Goal: Task Accomplishment & Management: Manage account settings

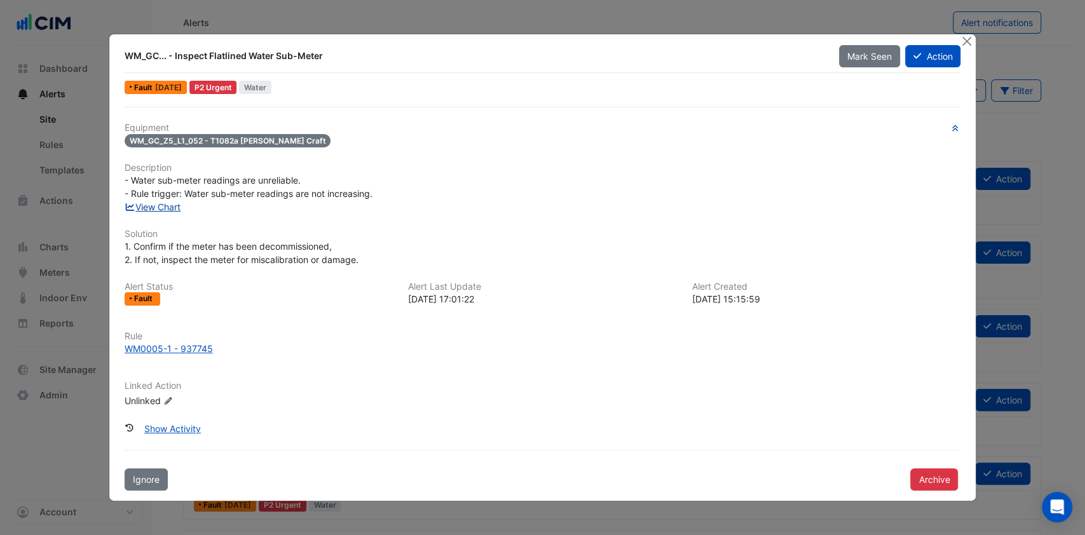
click at [161, 206] on link "View Chart" at bounding box center [153, 207] width 57 height 11
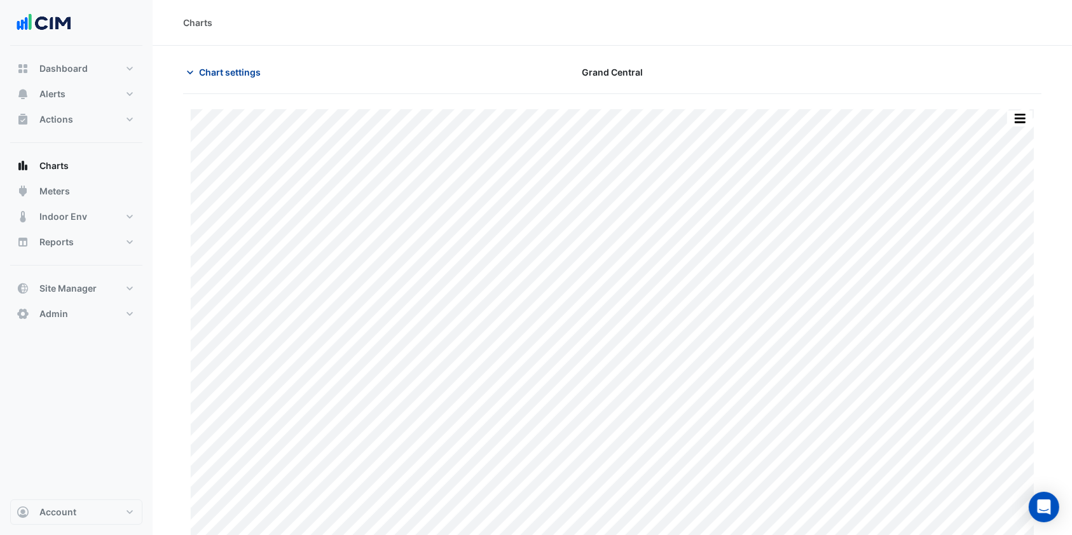
click at [250, 78] on span "Chart settings" at bounding box center [230, 71] width 62 height 13
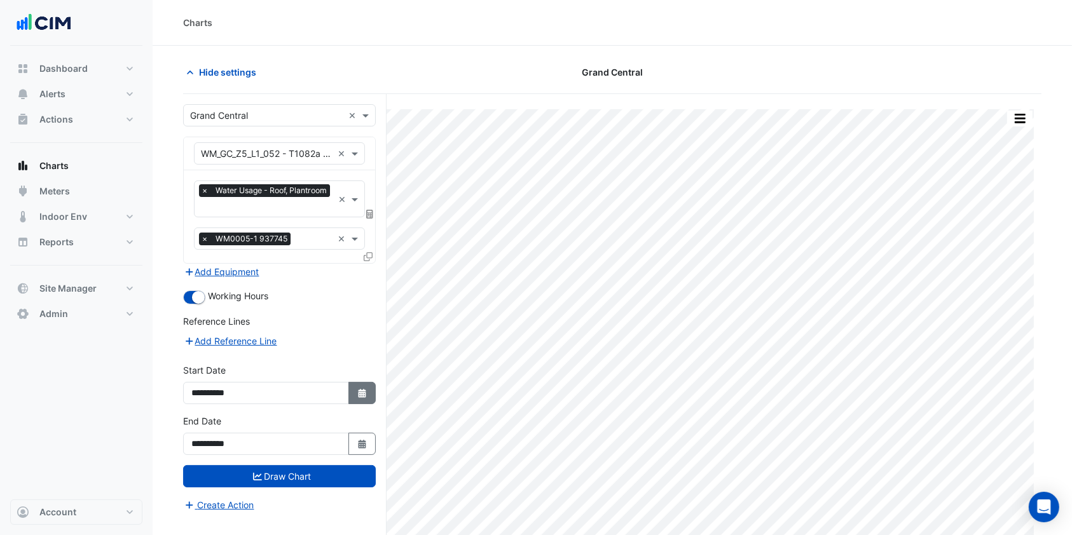
click at [360, 389] on icon "button" at bounding box center [362, 393] width 8 height 9
select select "*"
select select "****"
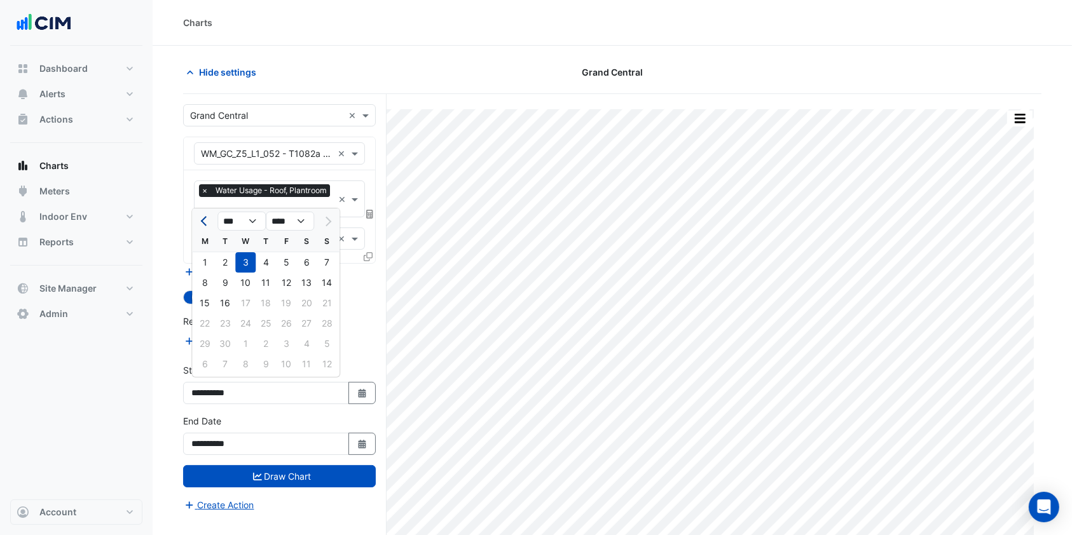
click at [202, 217] on button "Previous month" at bounding box center [204, 221] width 15 height 20
select select "*"
click at [322, 263] on div "1" at bounding box center [327, 262] width 20 height 20
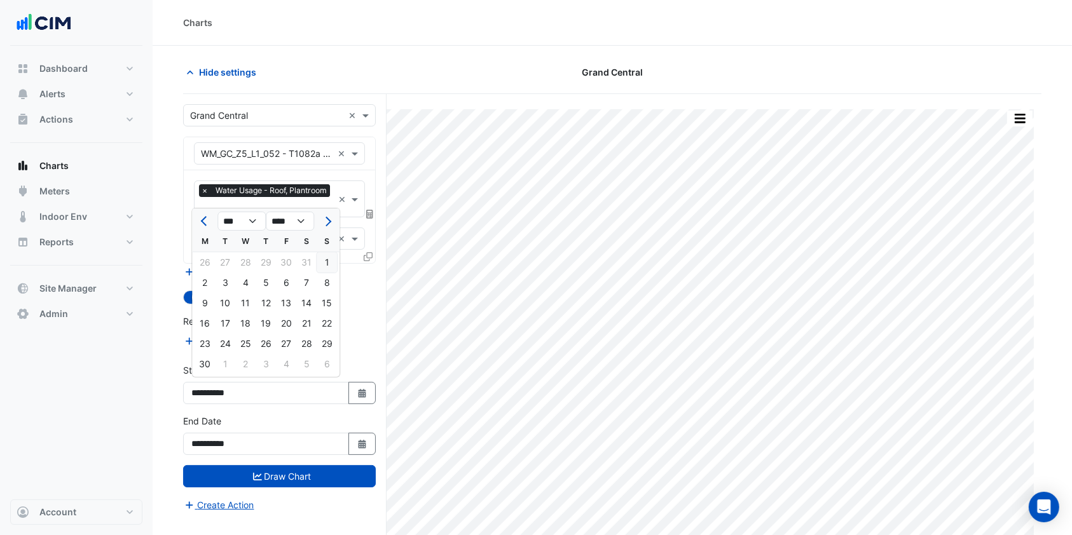
type input "**********"
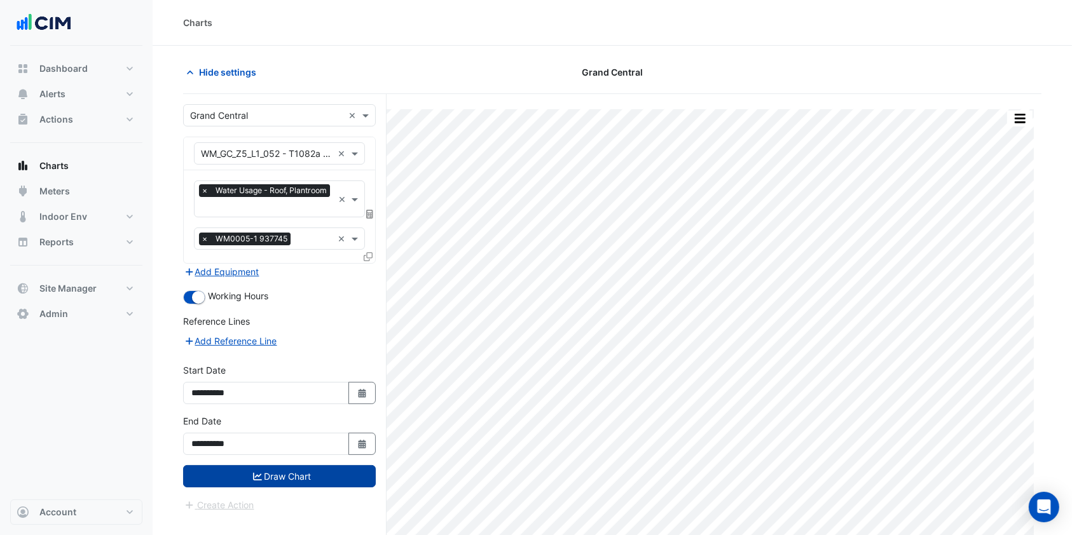
click at [300, 472] on button "Draw Chart" at bounding box center [279, 476] width 193 height 22
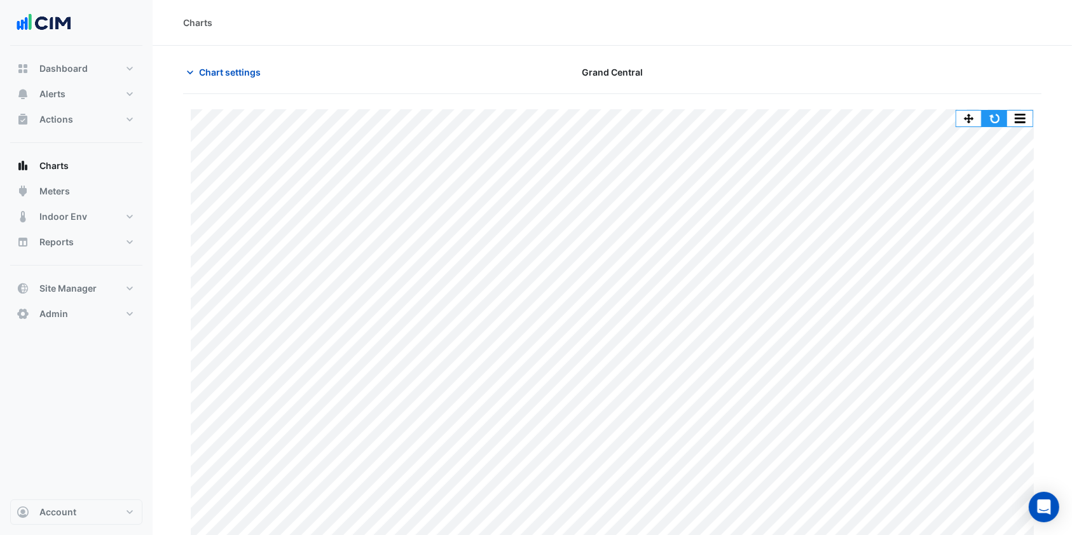
click at [999, 118] on button "button" at bounding box center [994, 119] width 25 height 16
click at [67, 99] on button "Alerts" at bounding box center [76, 93] width 132 height 25
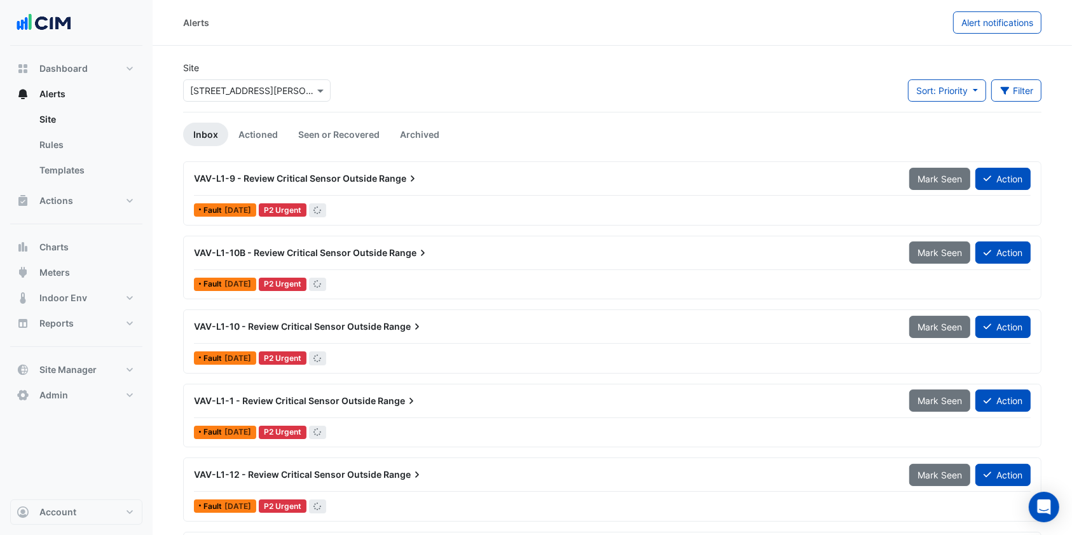
click at [292, 109] on div "Site Select a Site × 3 Thomas Holt Drive" at bounding box center [256, 86] width 163 height 51
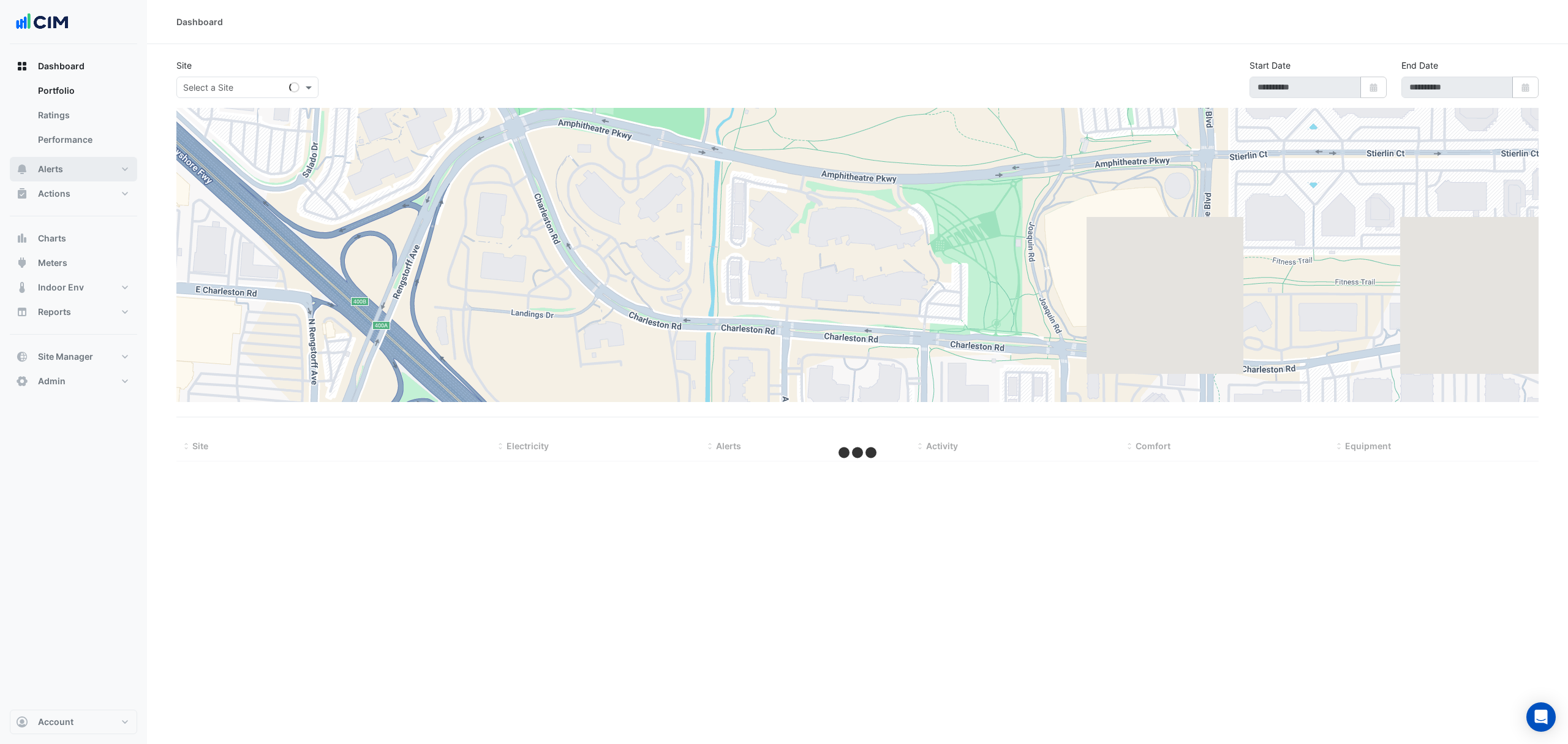
click at [107, 172] on button "Alerts" at bounding box center [73, 169] width 127 height 24
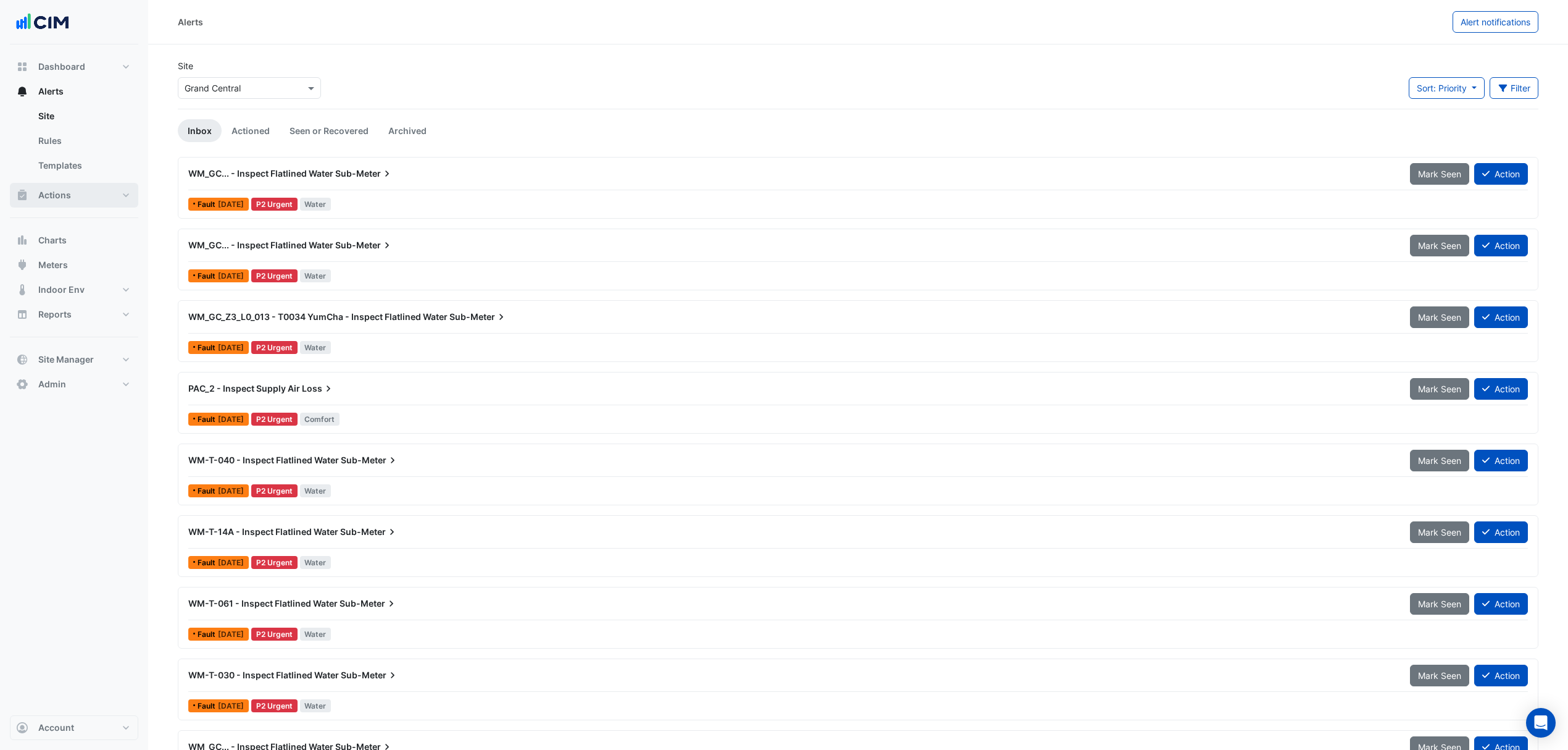
click at [50, 189] on span "Actions" at bounding box center [54, 195] width 33 height 13
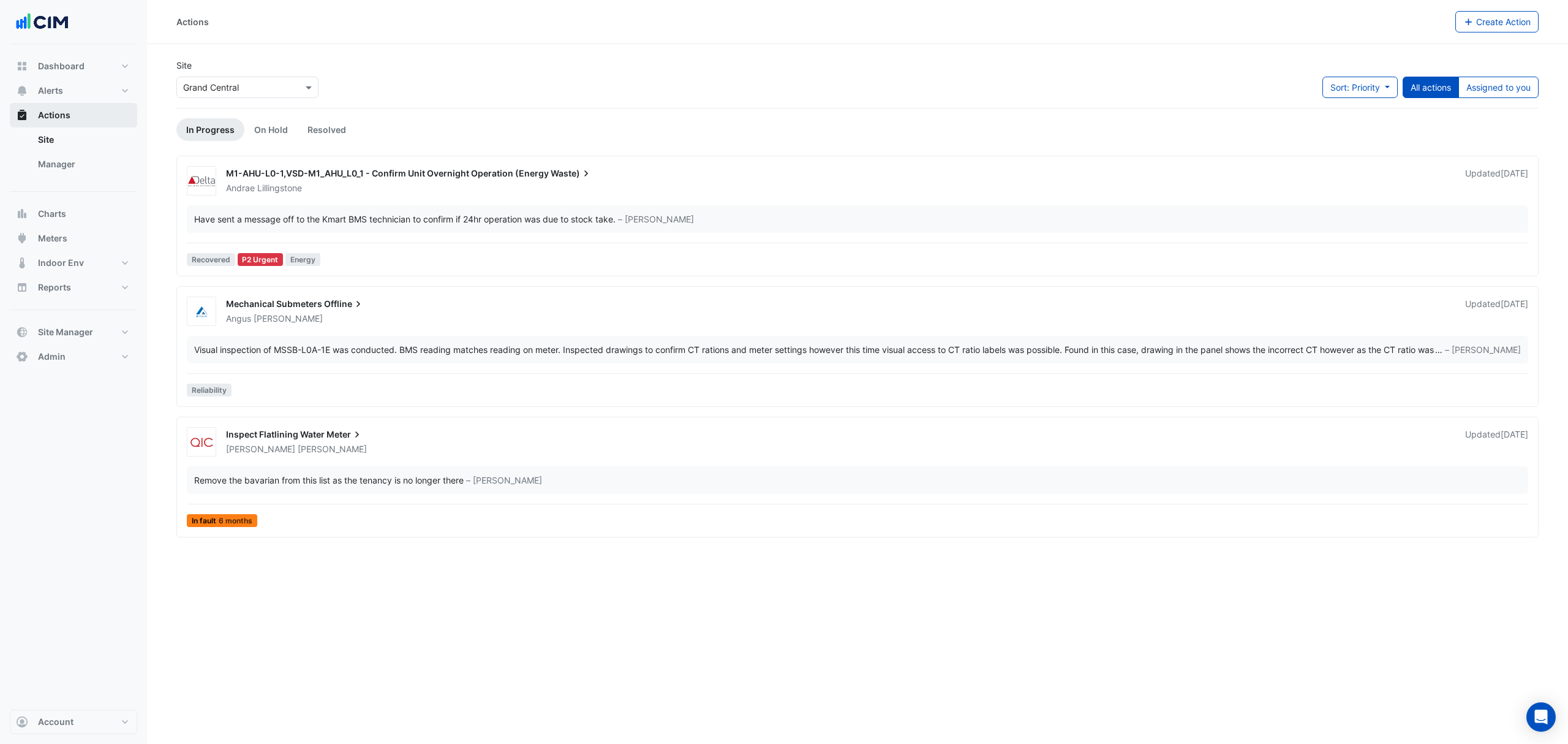
click at [74, 116] on button "Actions" at bounding box center [73, 115] width 127 height 24
click at [69, 82] on button "Alerts" at bounding box center [73, 90] width 127 height 24
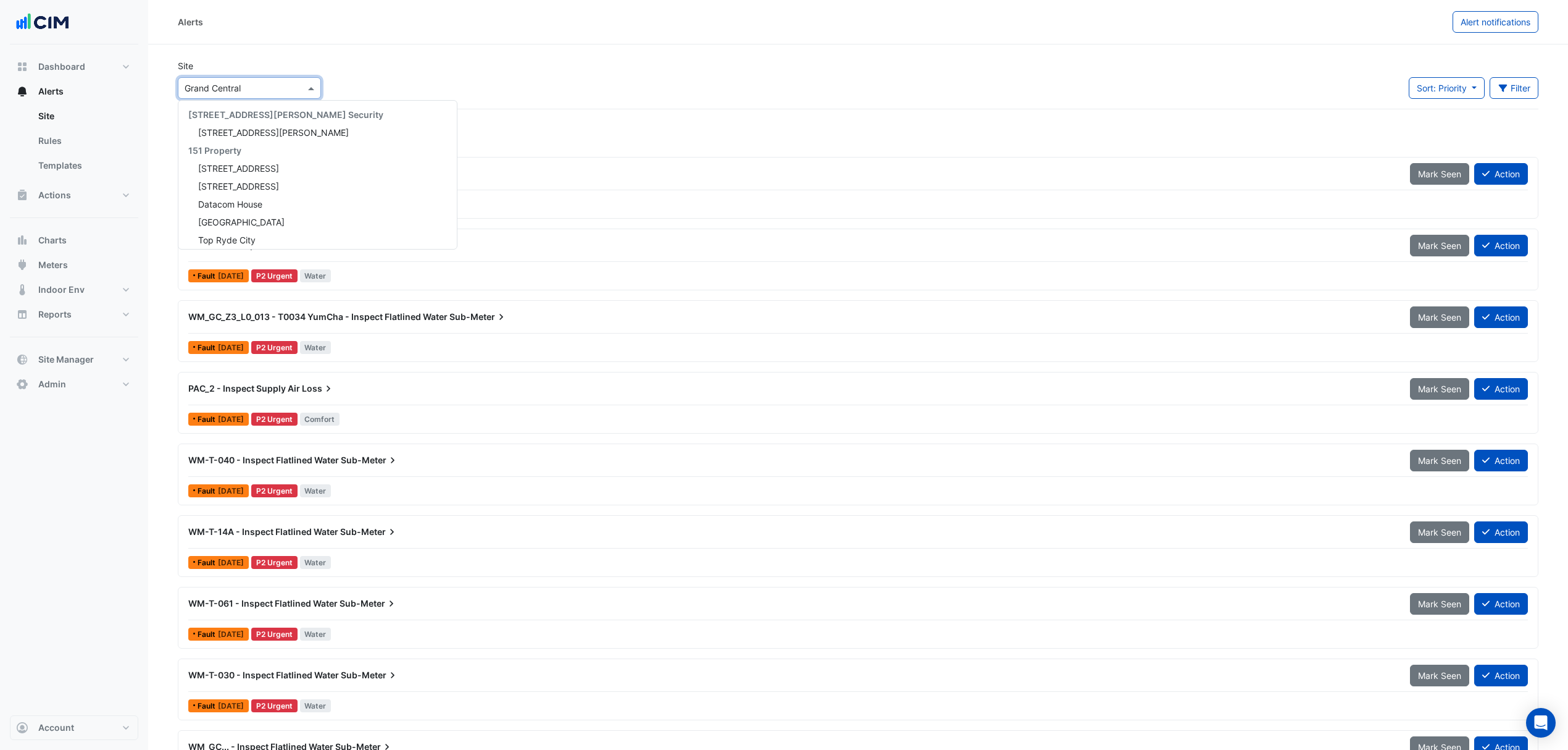
click at [255, 87] on input "text" at bounding box center [237, 88] width 105 height 13
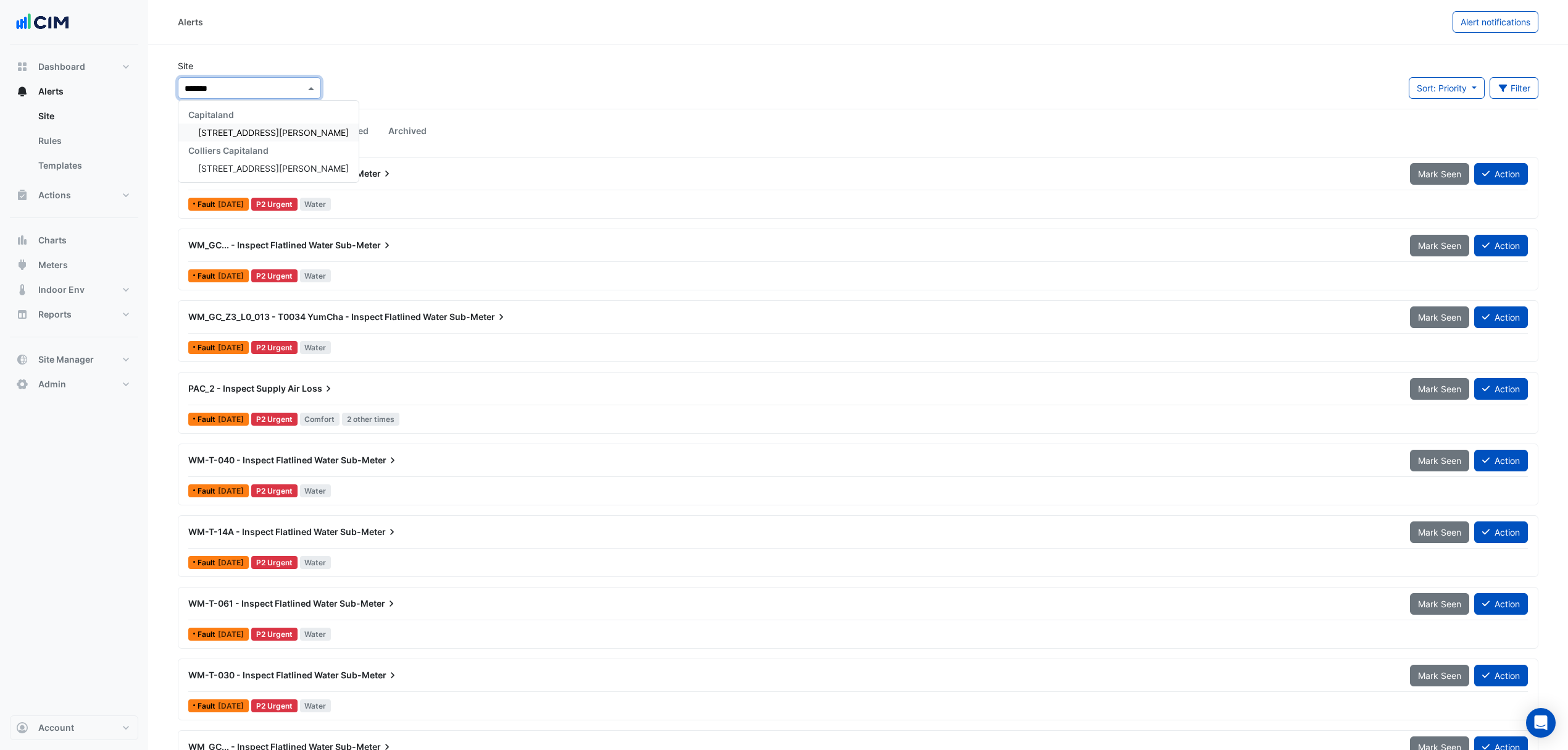
type input "********"
drag, startPoint x: 264, startPoint y: 123, endPoint x: 258, endPoint y: 122, distance: 6.1
click at [259, 123] on div "[STREET_ADDRESS][PERSON_NAME]" at bounding box center [269, 132] width 181 height 17
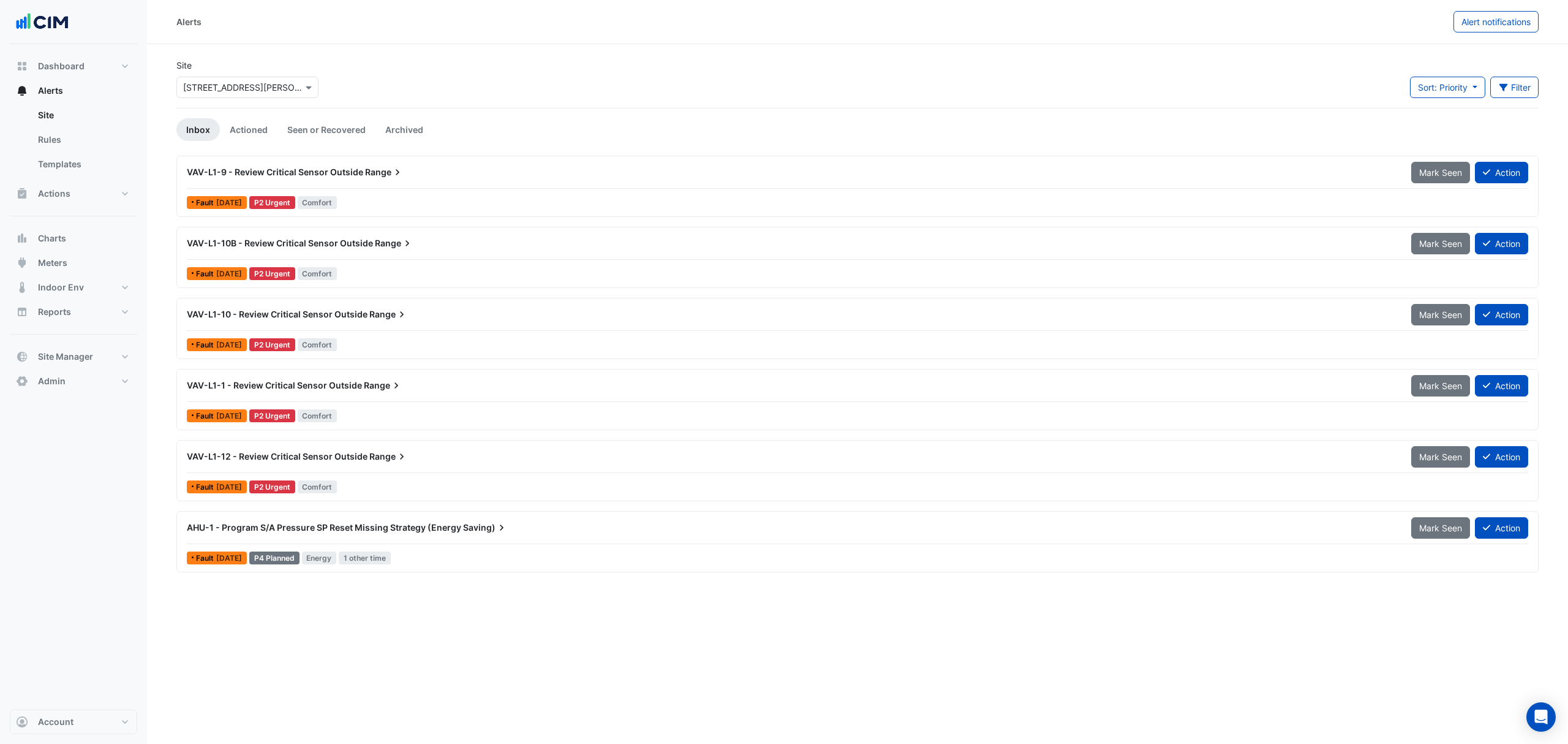
click at [348, 532] on span "AHU-1 - Program S/A Pressure SP Reset Missing Strategy (Energy" at bounding box center [324, 527] width 275 height 11
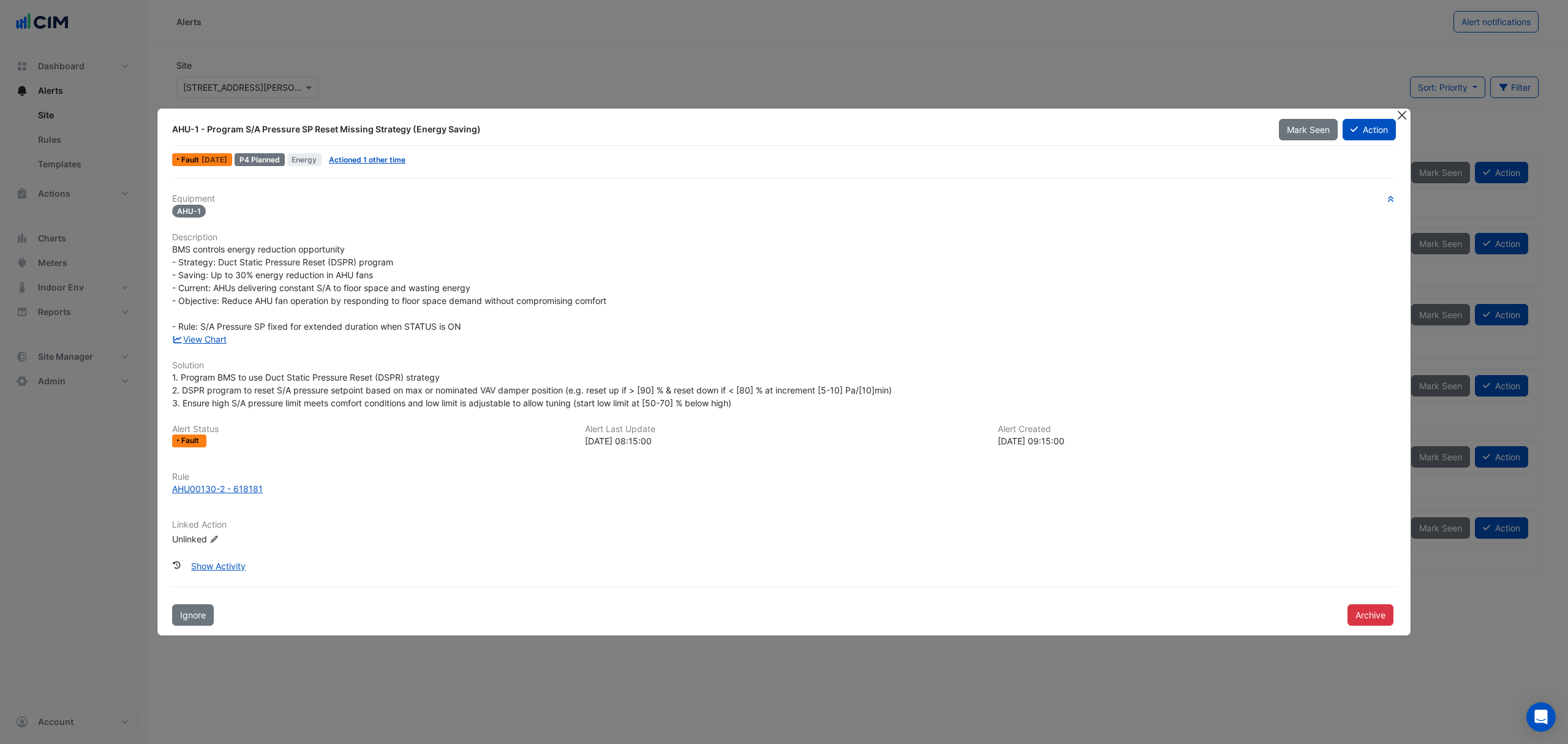
click at [1403, 114] on button "Close" at bounding box center [1401, 115] width 13 height 13
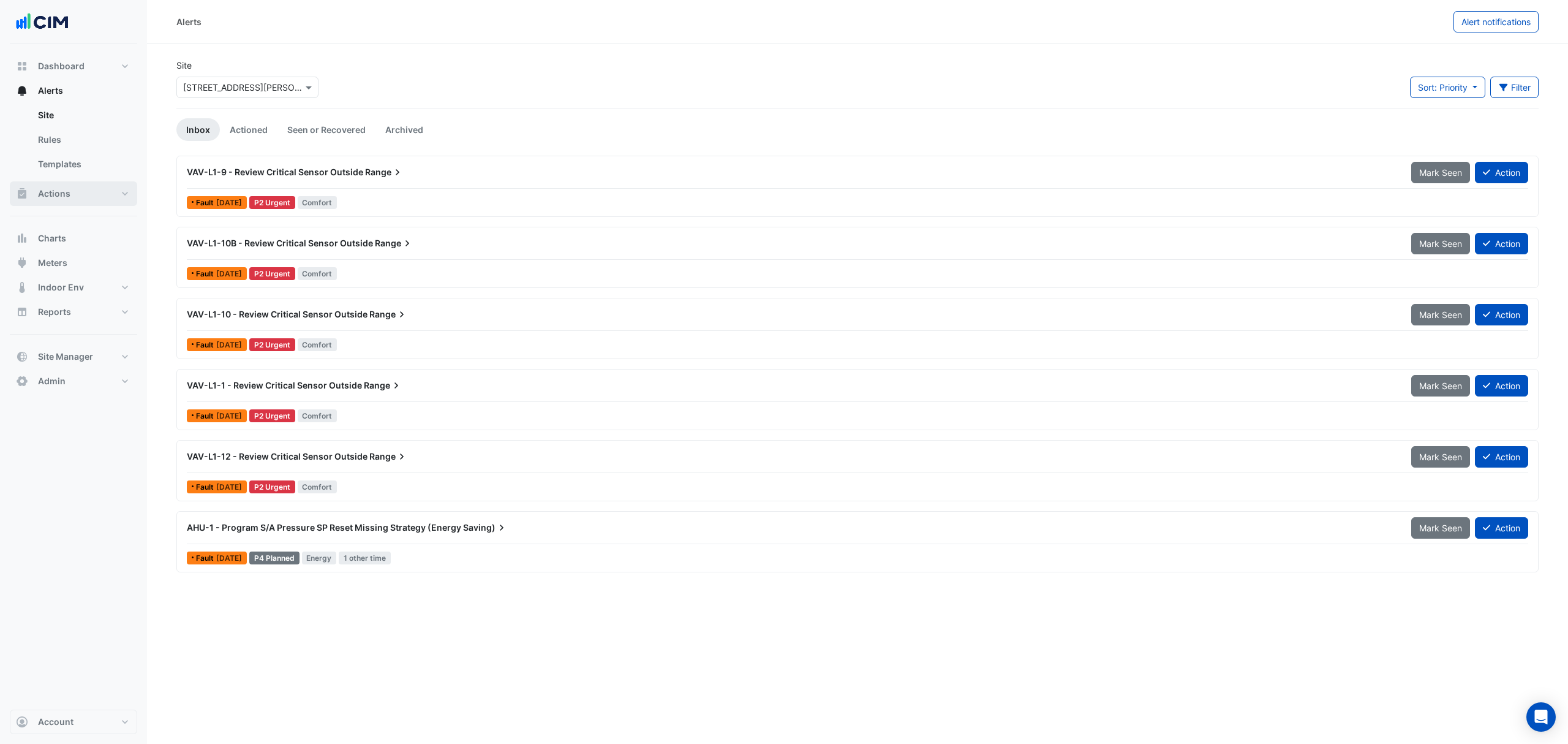
click at [93, 191] on button "Actions" at bounding box center [73, 193] width 127 height 24
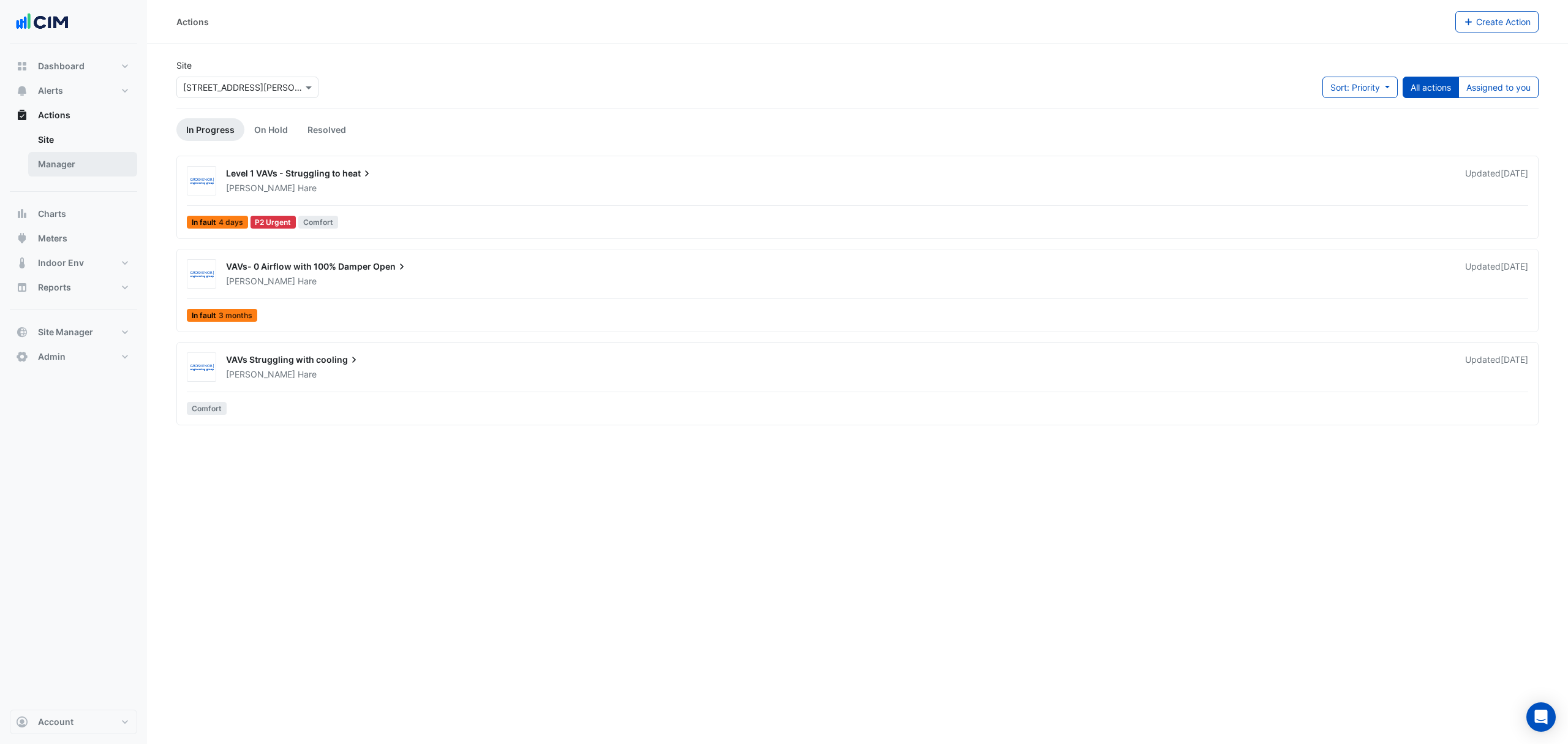
click at [74, 164] on link "Manager" at bounding box center [82, 164] width 109 height 24
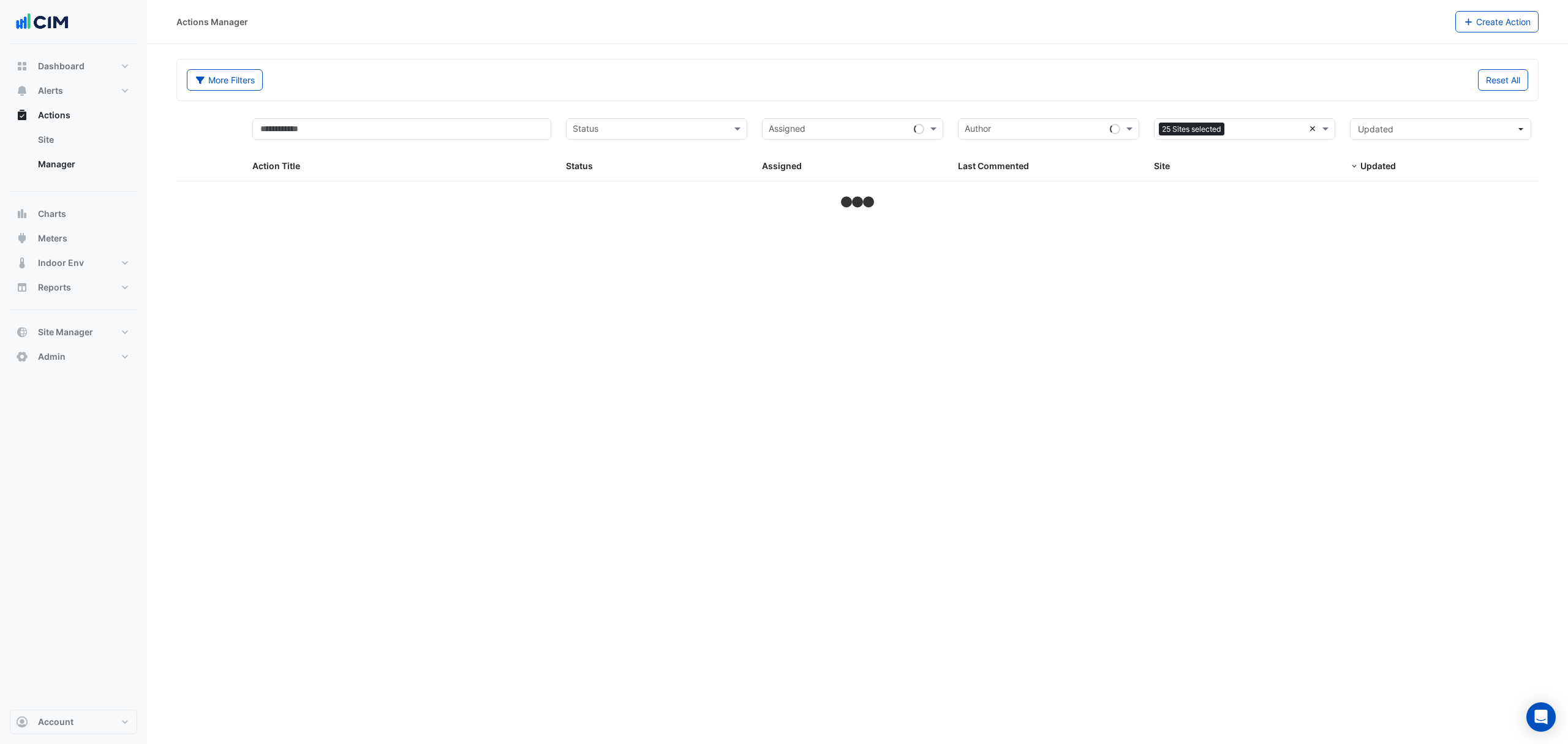
select select "***"
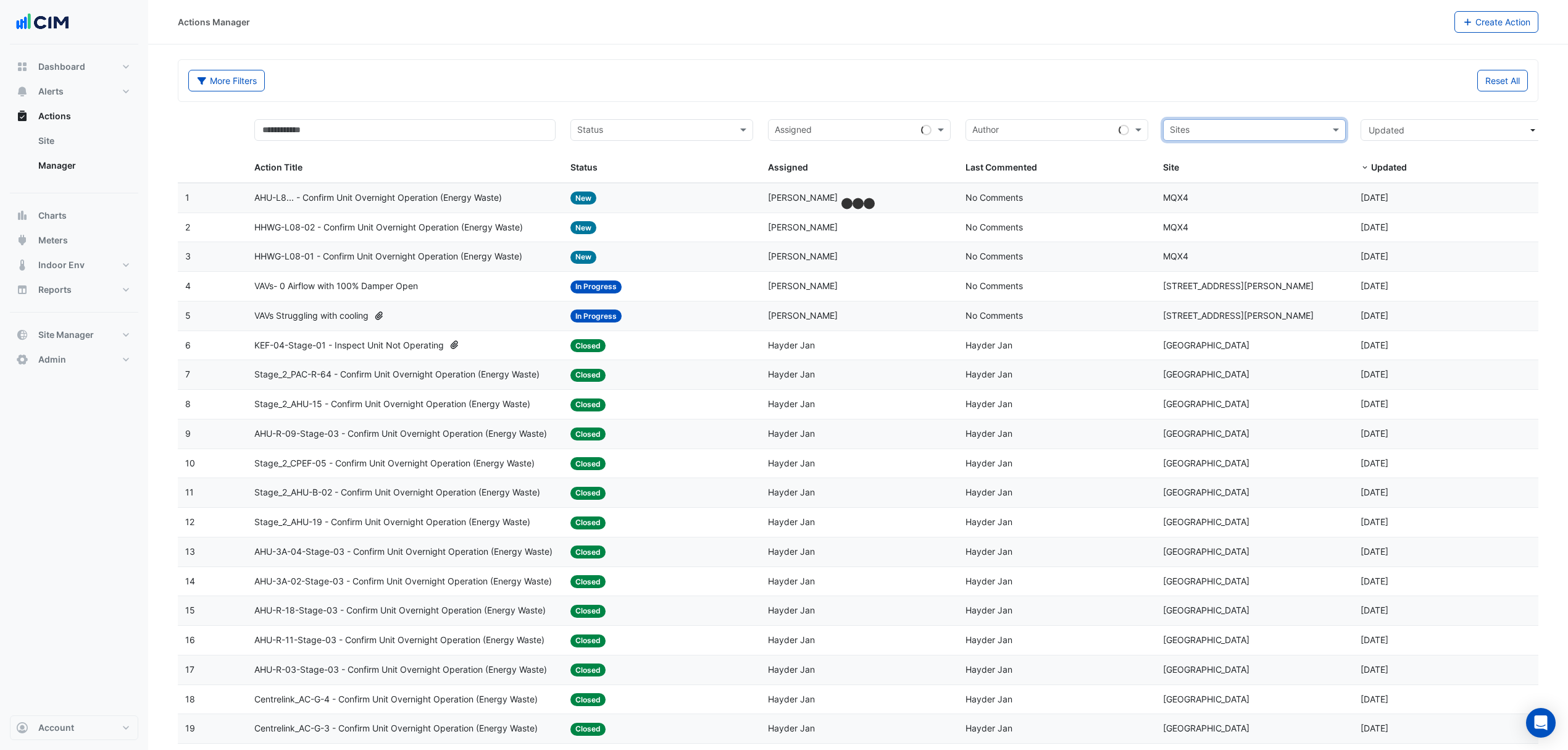
click at [1206, 121] on div "Sites" at bounding box center [1244, 130] width 161 height 19
type input "********"
click at [1220, 170] on span "[STREET_ADDRESS][PERSON_NAME]" at bounding box center [1258, 175] width 150 height 11
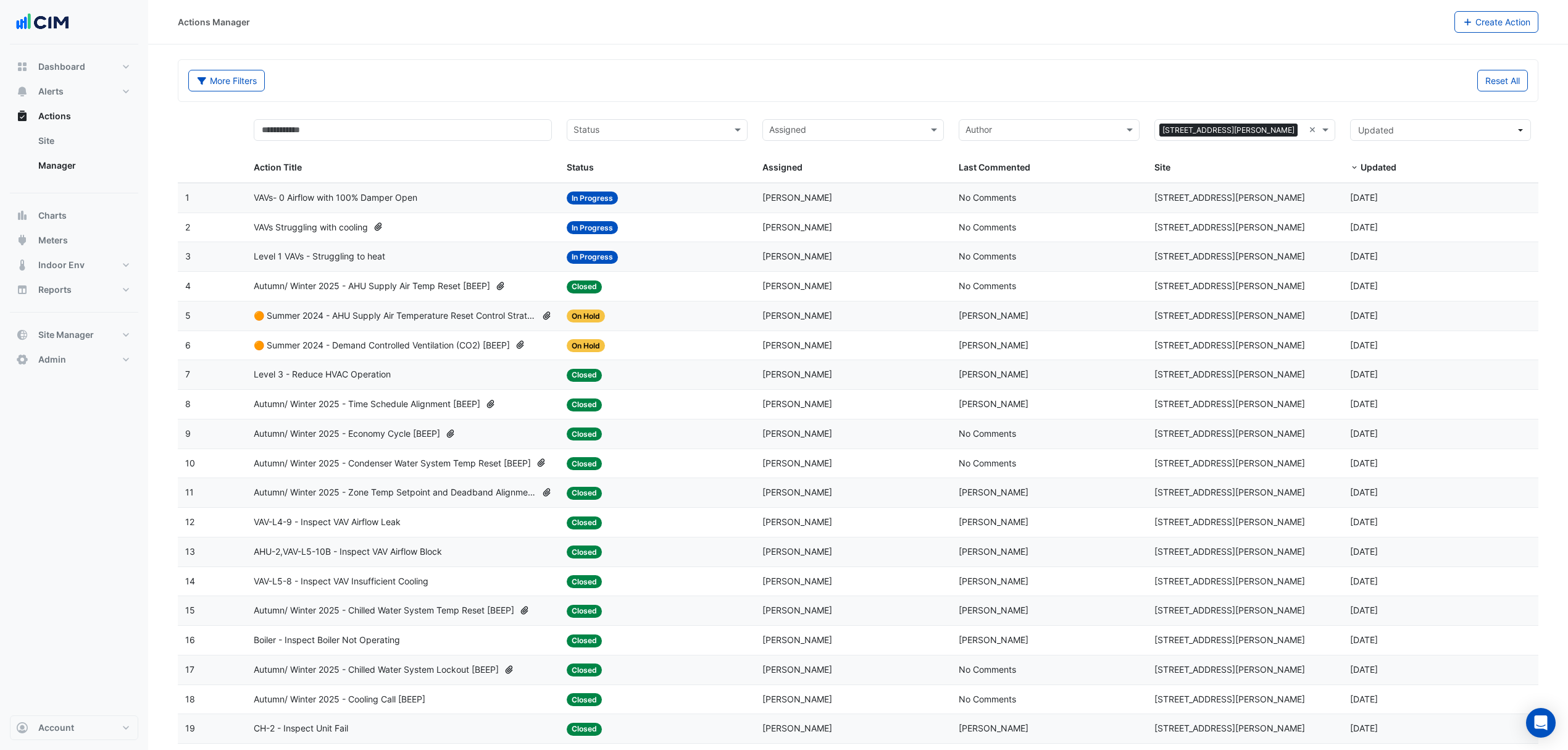
click at [326, 260] on span "Level 1 VAVs - Struggling to heat" at bounding box center [318, 256] width 131 height 15
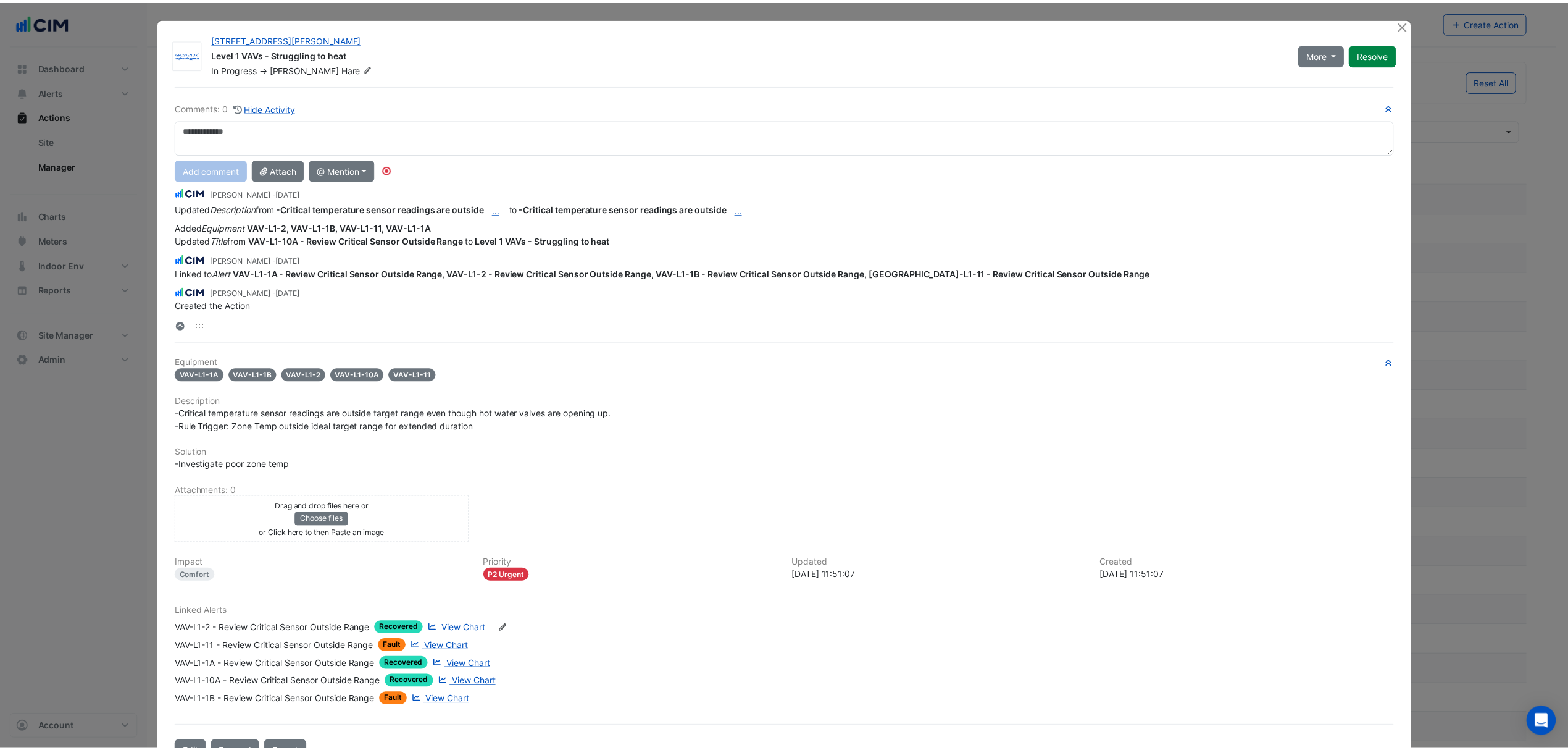
scroll to position [6, 0]
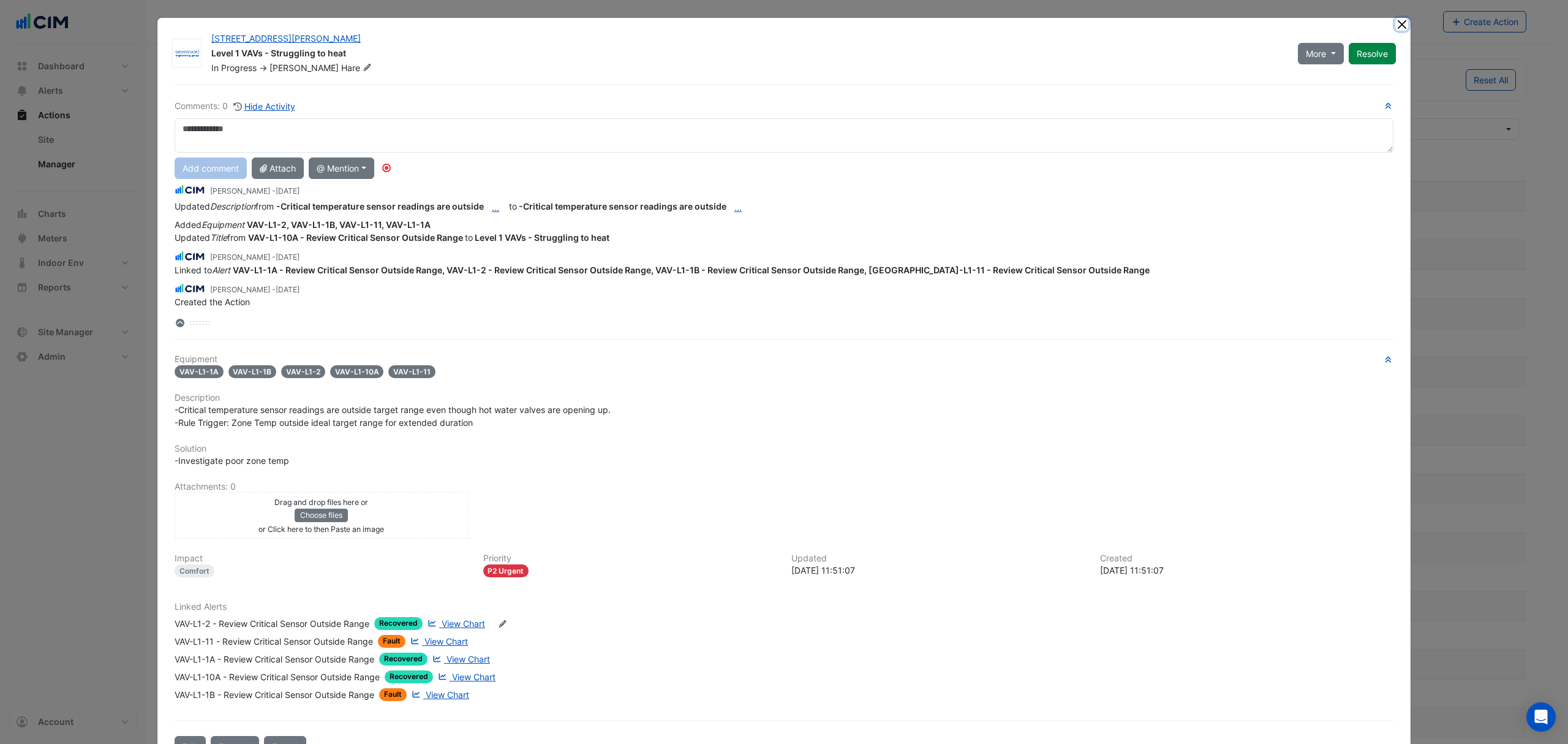
click at [1395, 28] on button "Close" at bounding box center [1401, 23] width 13 height 13
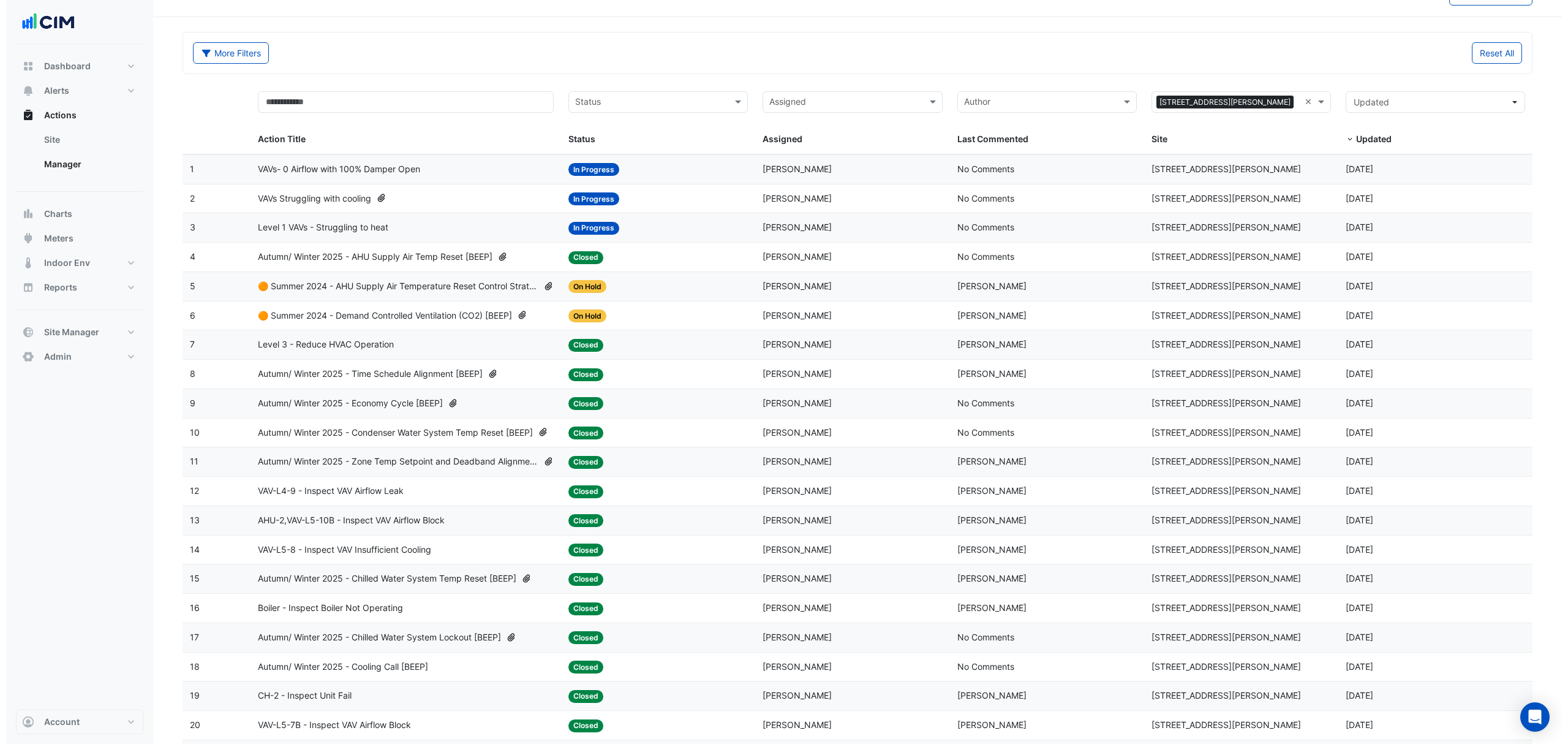
scroll to position [0, 0]
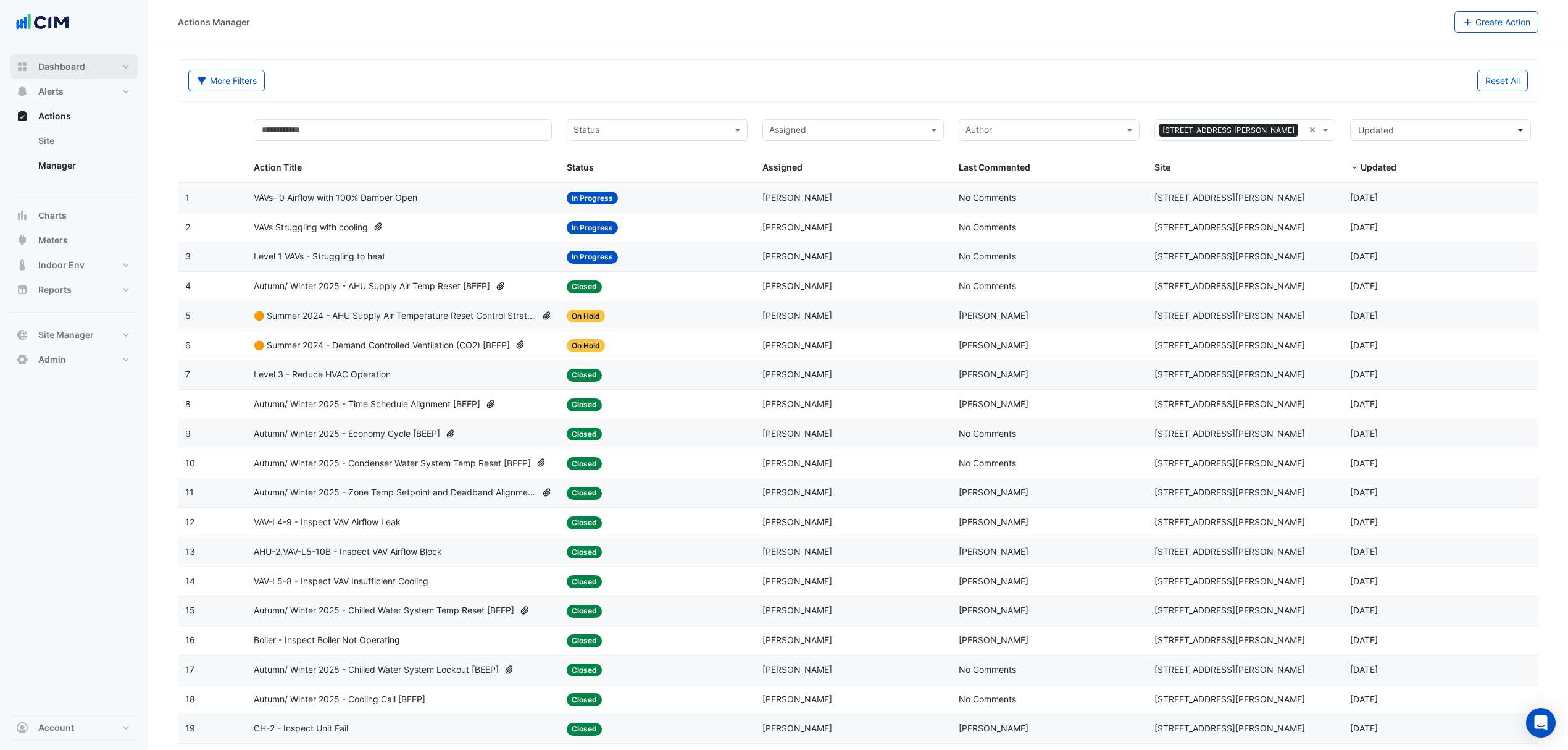
click at [100, 63] on button "Dashboard" at bounding box center [74, 66] width 128 height 24
select select "***"
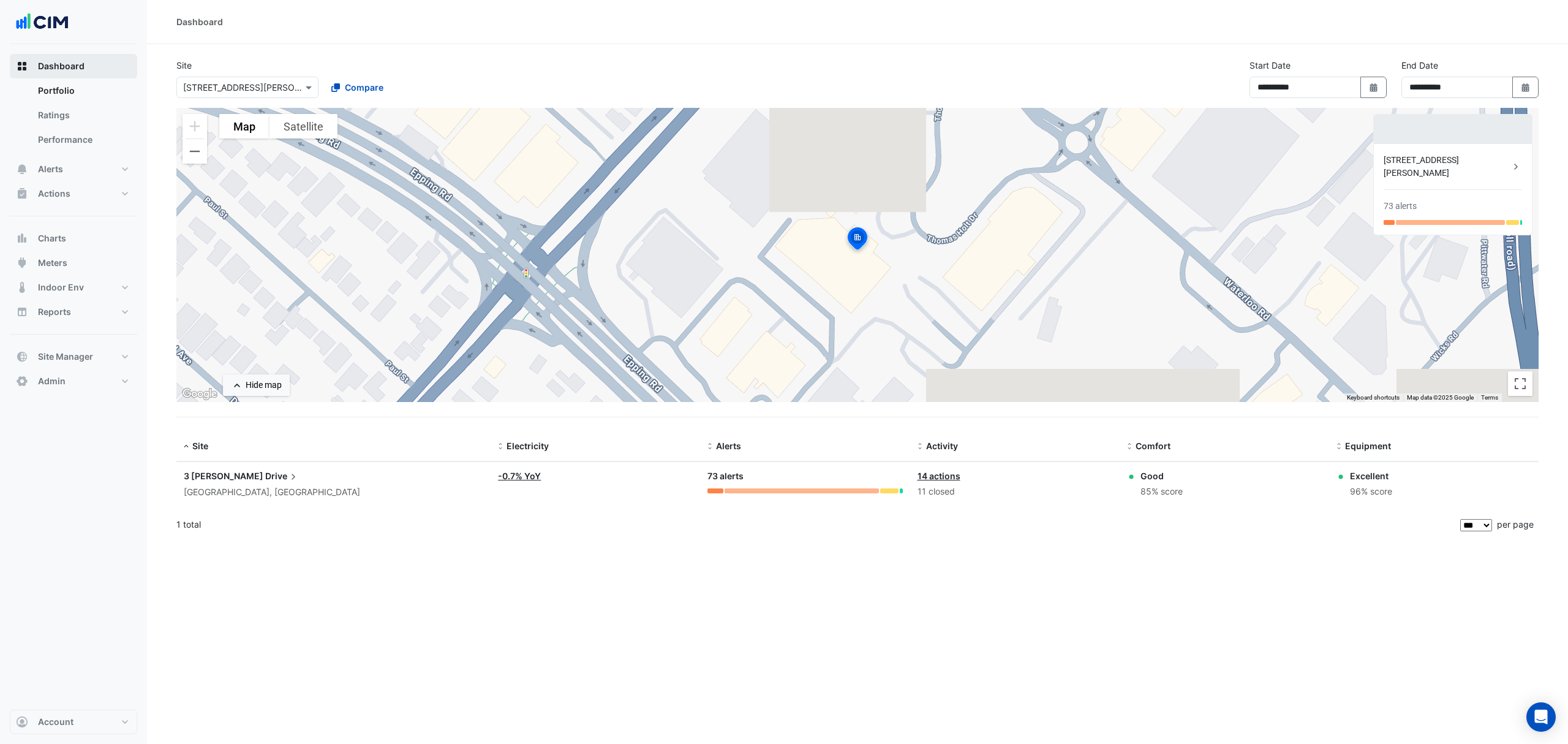
click at [67, 73] on button "Dashboard" at bounding box center [73, 66] width 127 height 24
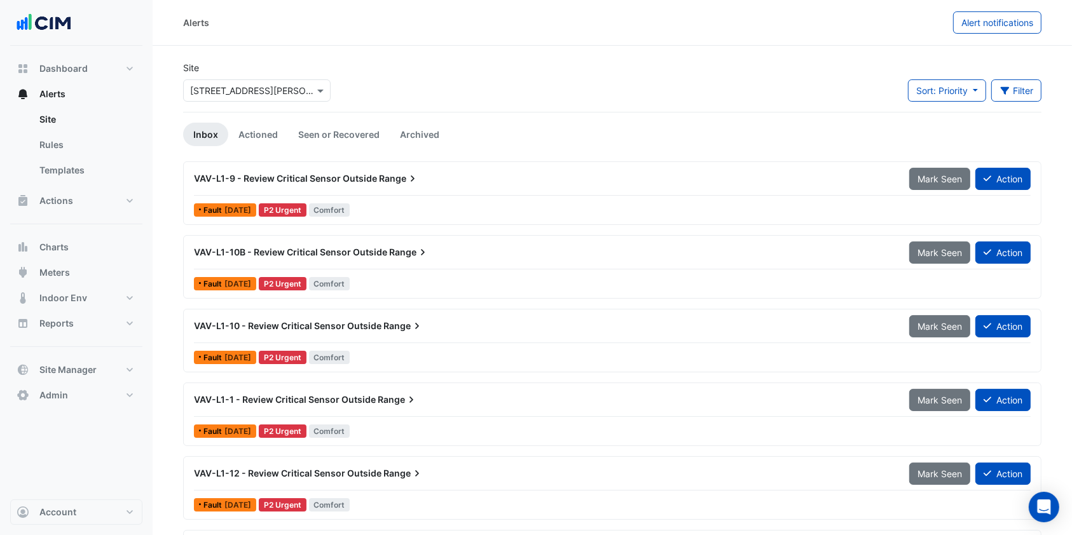
click at [234, 99] on div "Select a Site × 3 Thomas Holt Drive" at bounding box center [256, 90] width 147 height 22
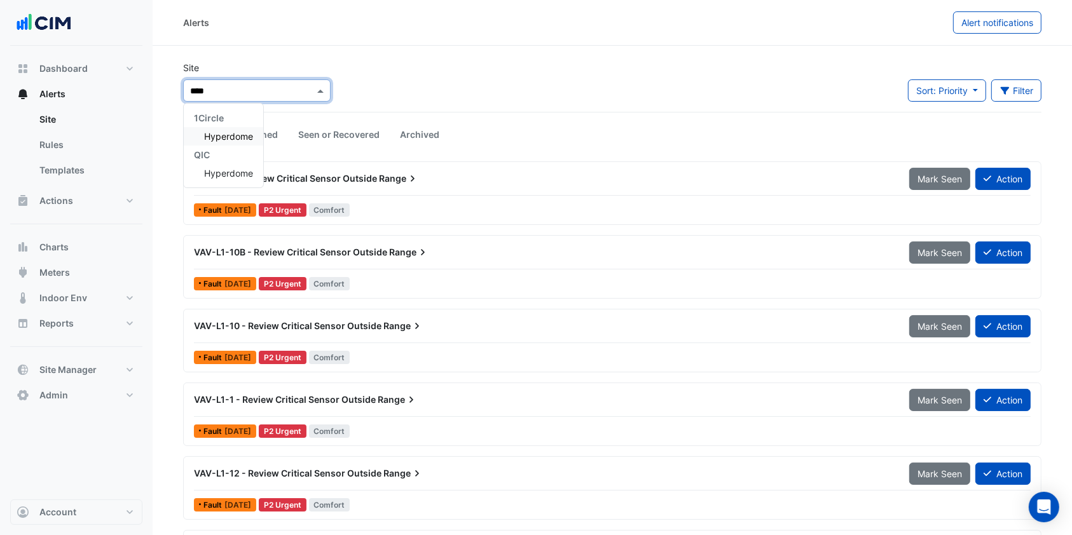
type input "*****"
click at [234, 140] on span "Hyperdome" at bounding box center [228, 136] width 49 height 11
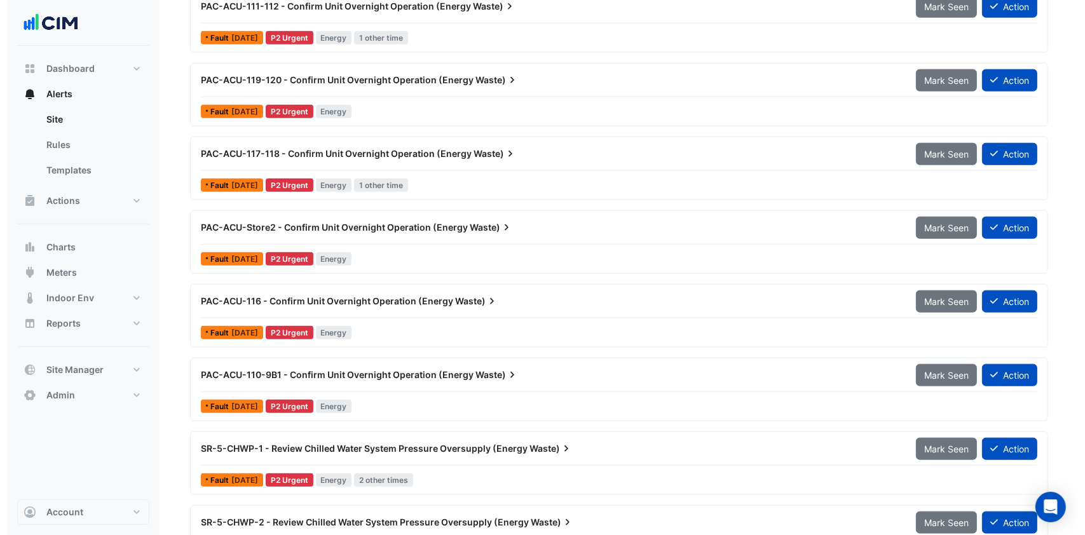
scroll to position [1441, 0]
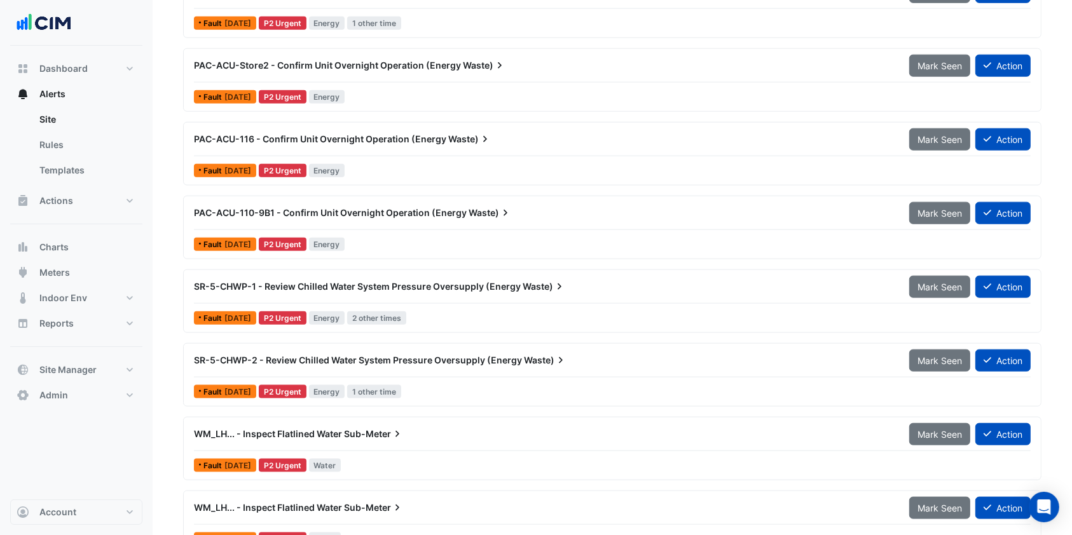
click at [277, 215] on span "PAC-ACU-110-9B1 - Confirm Unit Overnight Operation (Energy" at bounding box center [330, 212] width 273 height 11
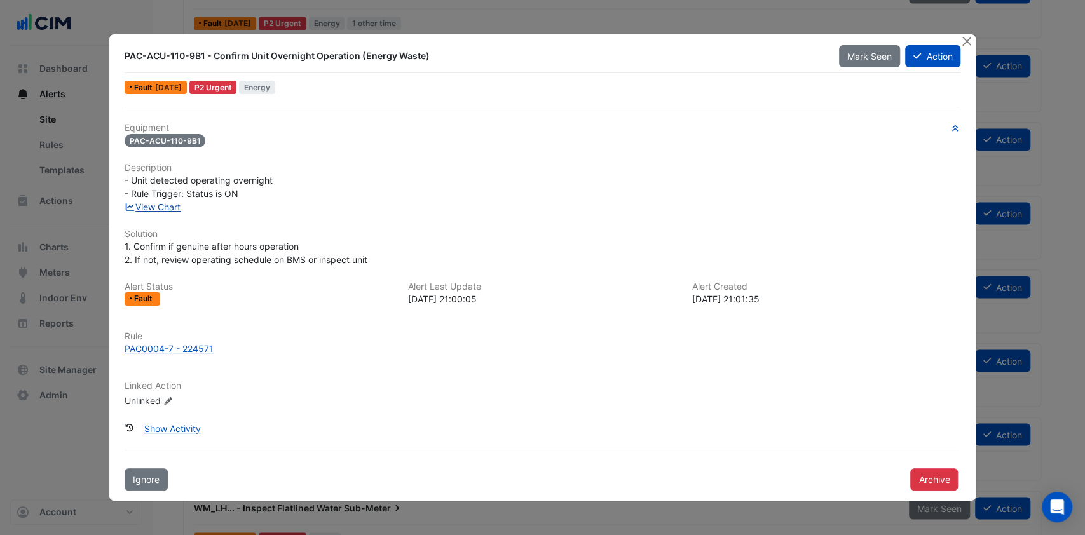
click at [172, 207] on link "View Chart" at bounding box center [153, 207] width 57 height 11
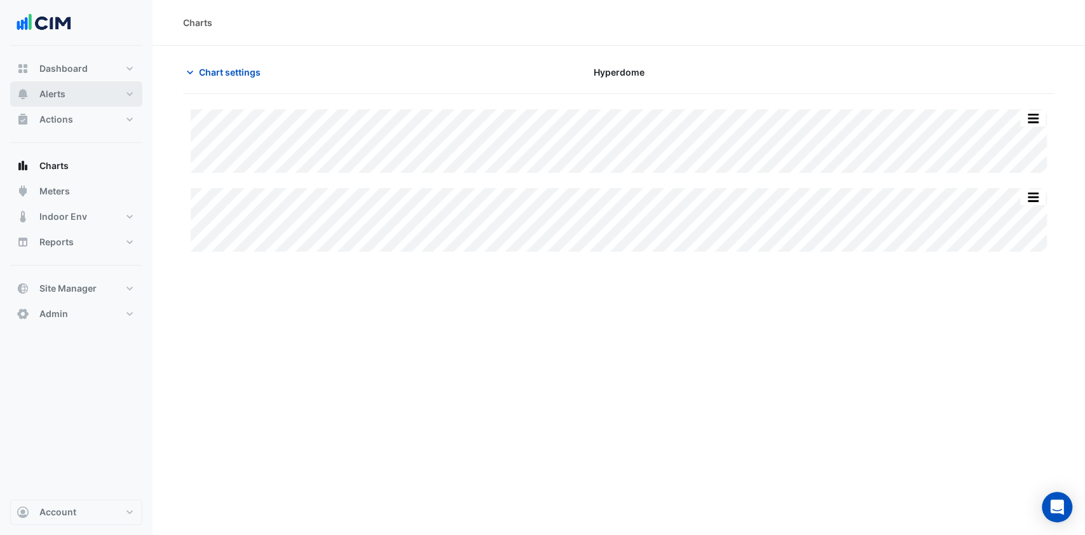
click at [41, 96] on span "Alerts" at bounding box center [52, 94] width 26 height 13
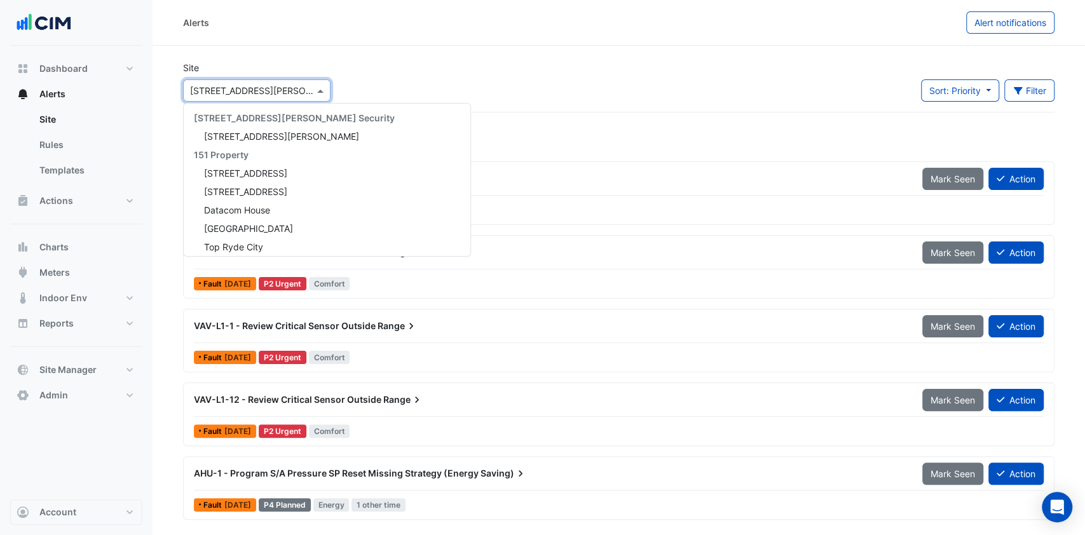
click at [278, 94] on input "text" at bounding box center [244, 91] width 108 height 13
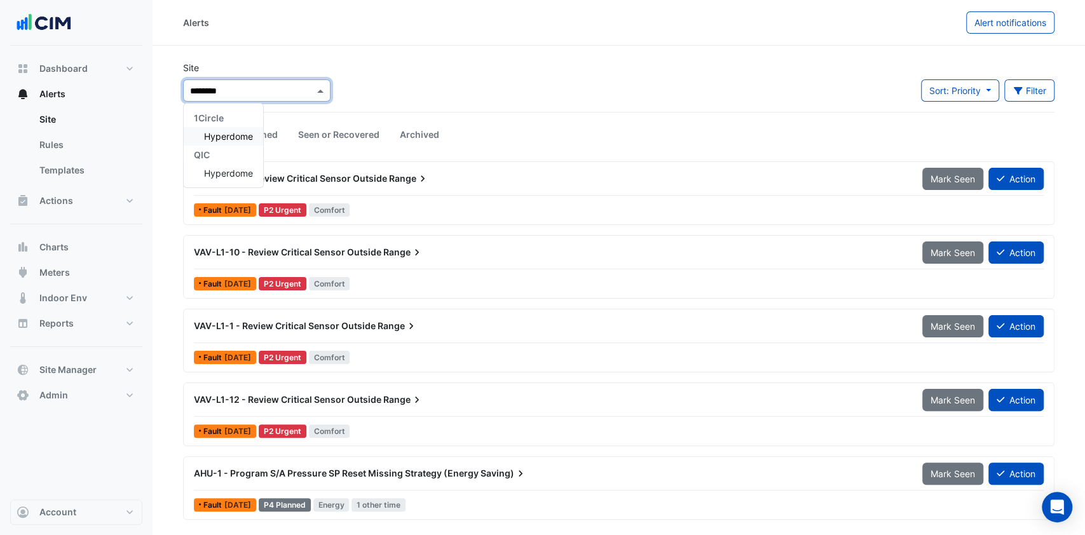
type input "*********"
click at [233, 139] on span "Hyperdome" at bounding box center [228, 136] width 49 height 11
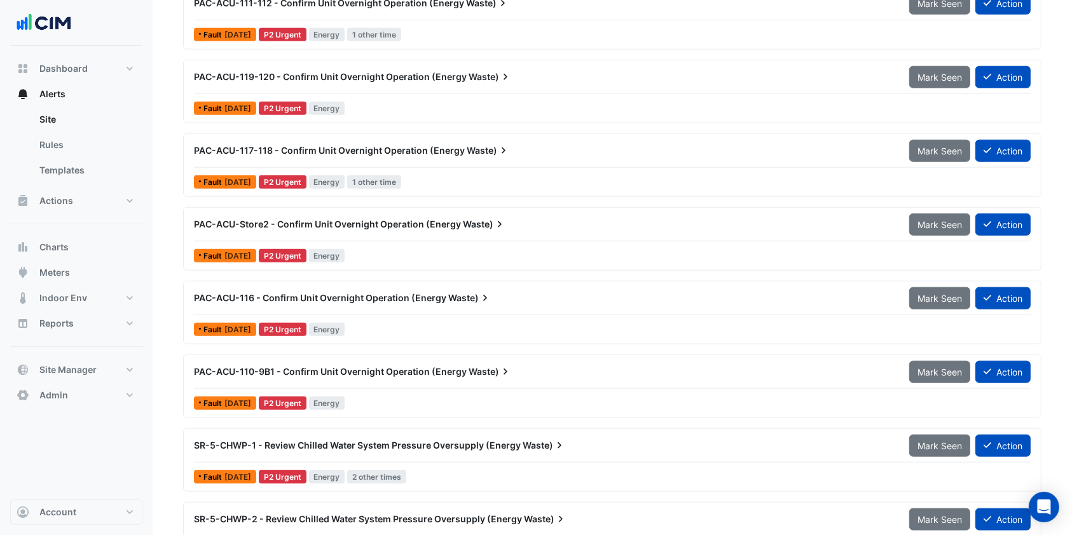
scroll to position [1271, 0]
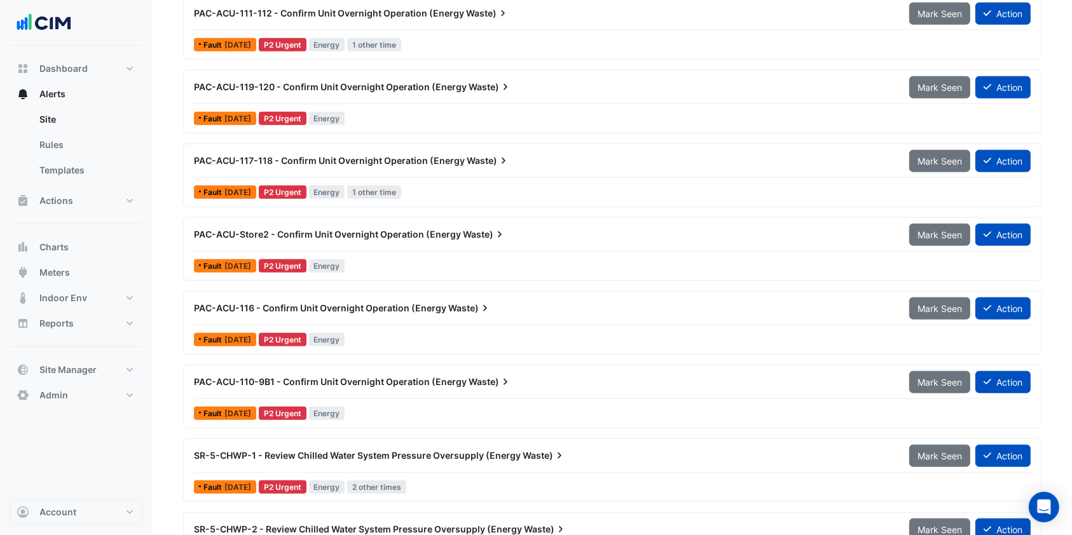
click at [367, 307] on span "PAC-ACU-116 - Confirm Unit Overnight Operation (Energy" at bounding box center [320, 308] width 252 height 11
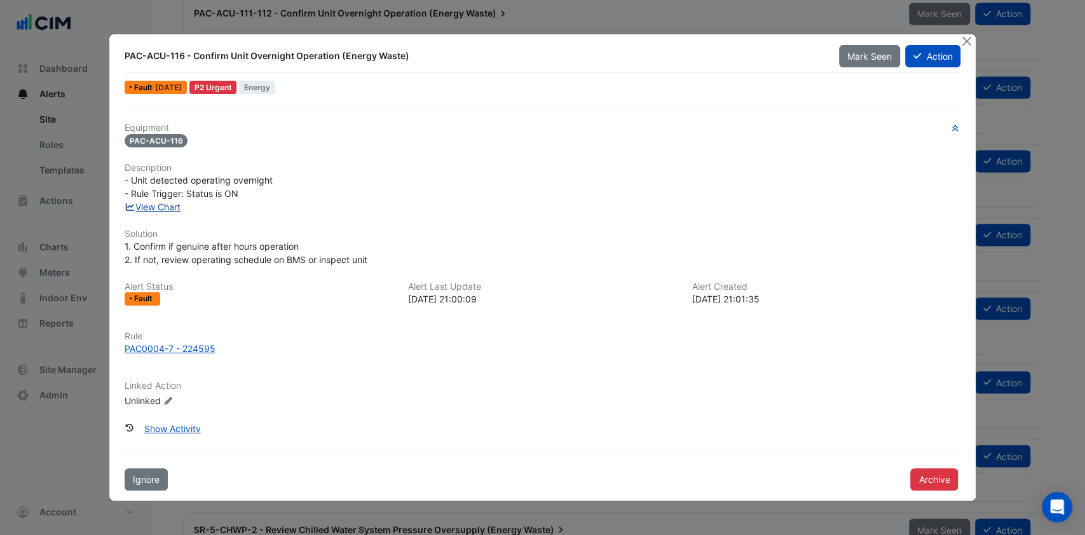
click at [155, 206] on link "View Chart" at bounding box center [153, 207] width 57 height 11
click at [969, 41] on button "Close" at bounding box center [966, 40] width 13 height 13
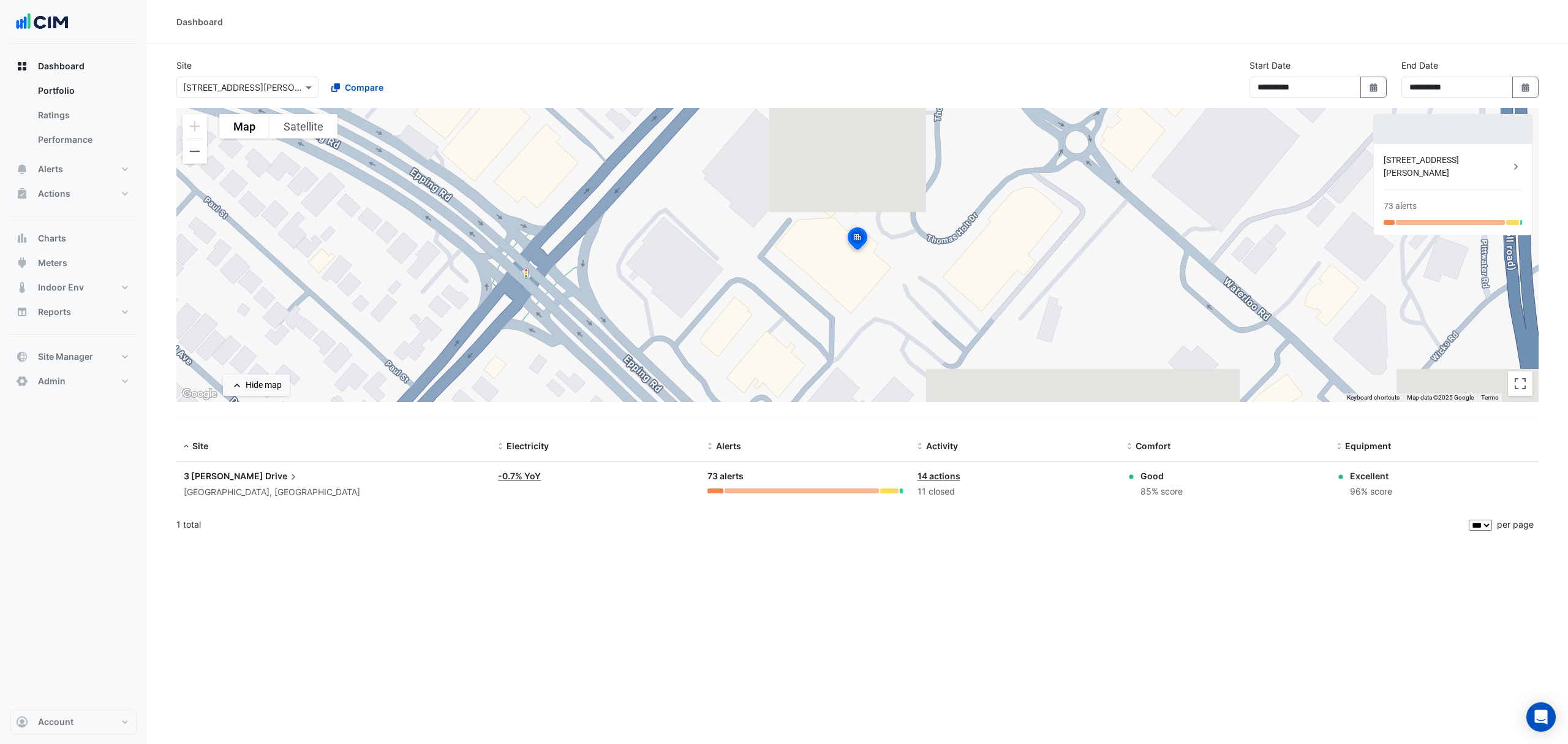
select select "***"
click at [44, 258] on span "Meters" at bounding box center [52, 262] width 30 height 13
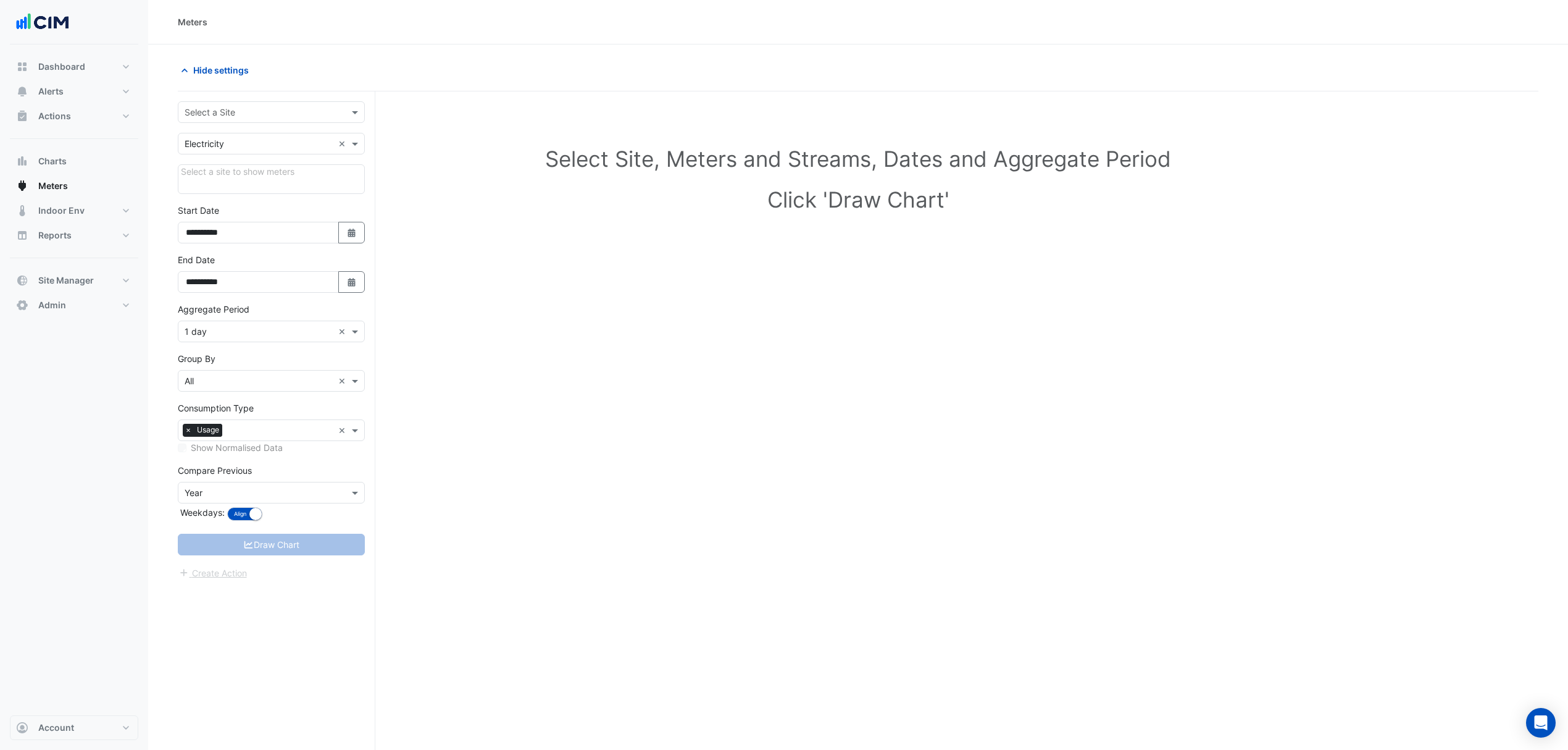
click at [240, 110] on input "text" at bounding box center [258, 112] width 149 height 13
type input "*********"
click at [230, 156] on span "Hyperdome" at bounding box center [221, 156] width 48 height 11
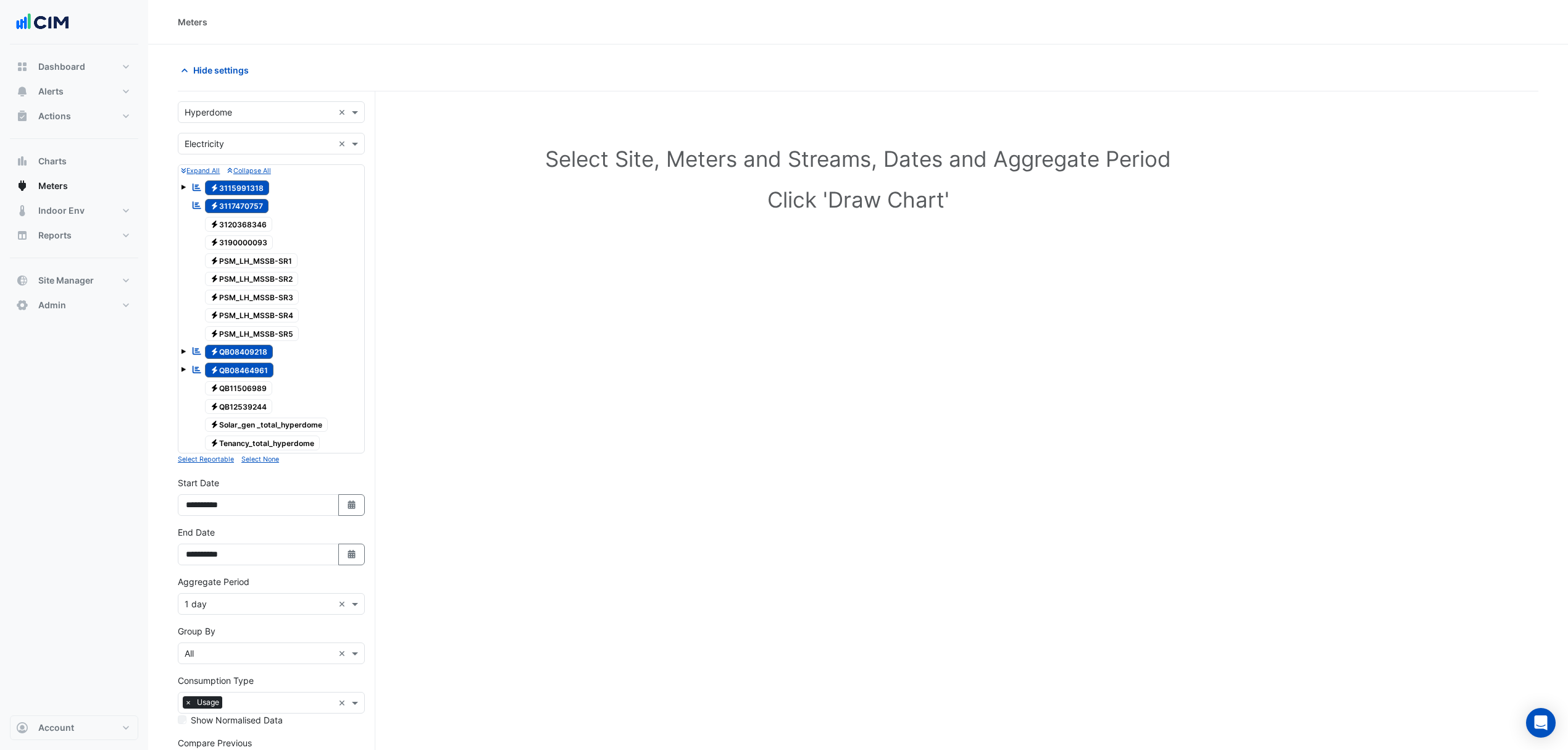
click at [238, 171] on small "Collapse All" at bounding box center [249, 171] width 44 height 8
click at [238, 190] on span "Electricity 3115991318" at bounding box center [237, 188] width 65 height 15
click at [238, 201] on span "Electricity 3117470757" at bounding box center [237, 206] width 64 height 15
click at [232, 347] on span "Electricity QB08409218" at bounding box center [239, 352] width 69 height 15
click at [231, 373] on span "Electricity QB08464961" at bounding box center [239, 369] width 69 height 15
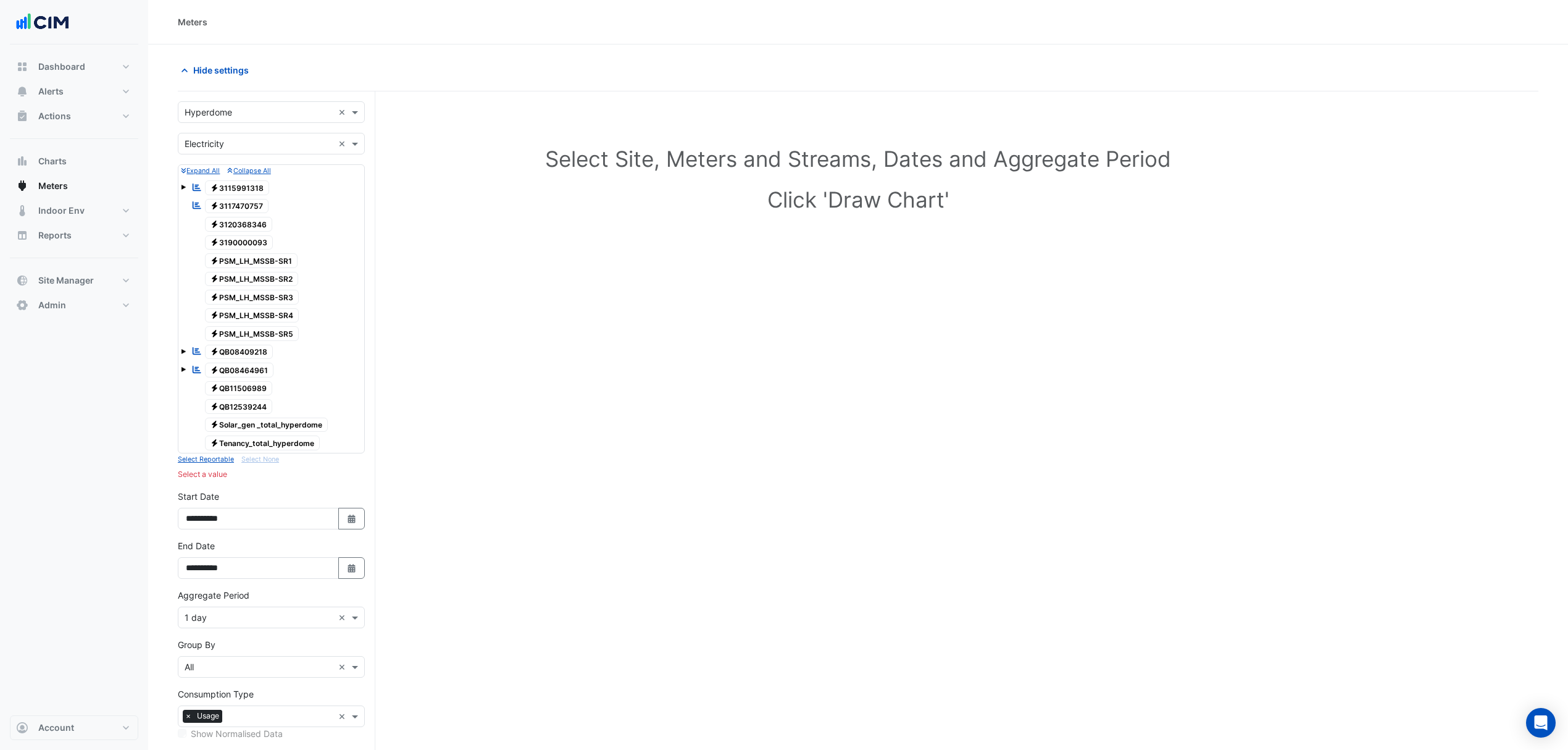
click at [255, 263] on span "Electricity PSM_LH_MSSB-SR1" at bounding box center [251, 260] width 93 height 15
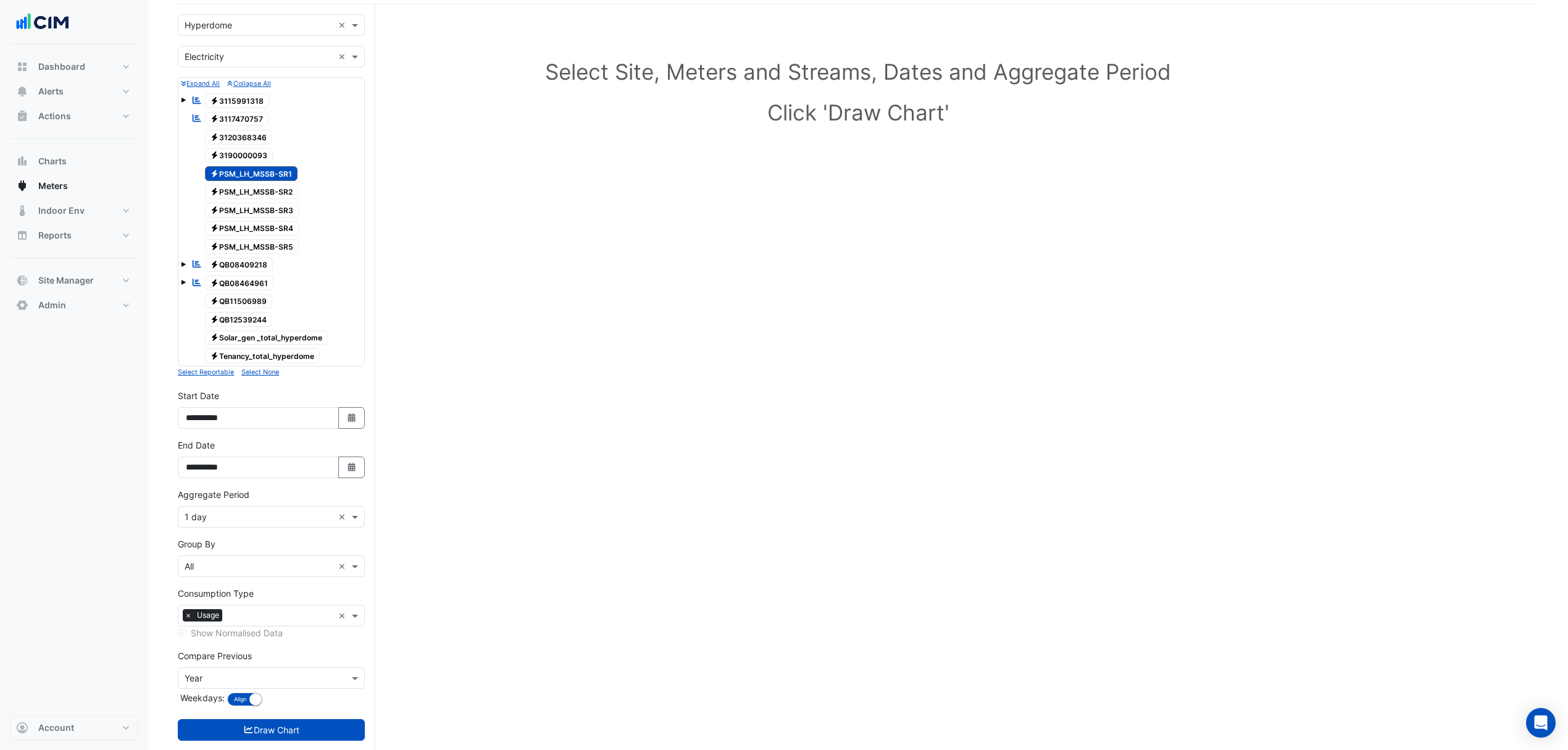
scroll to position [117, 0]
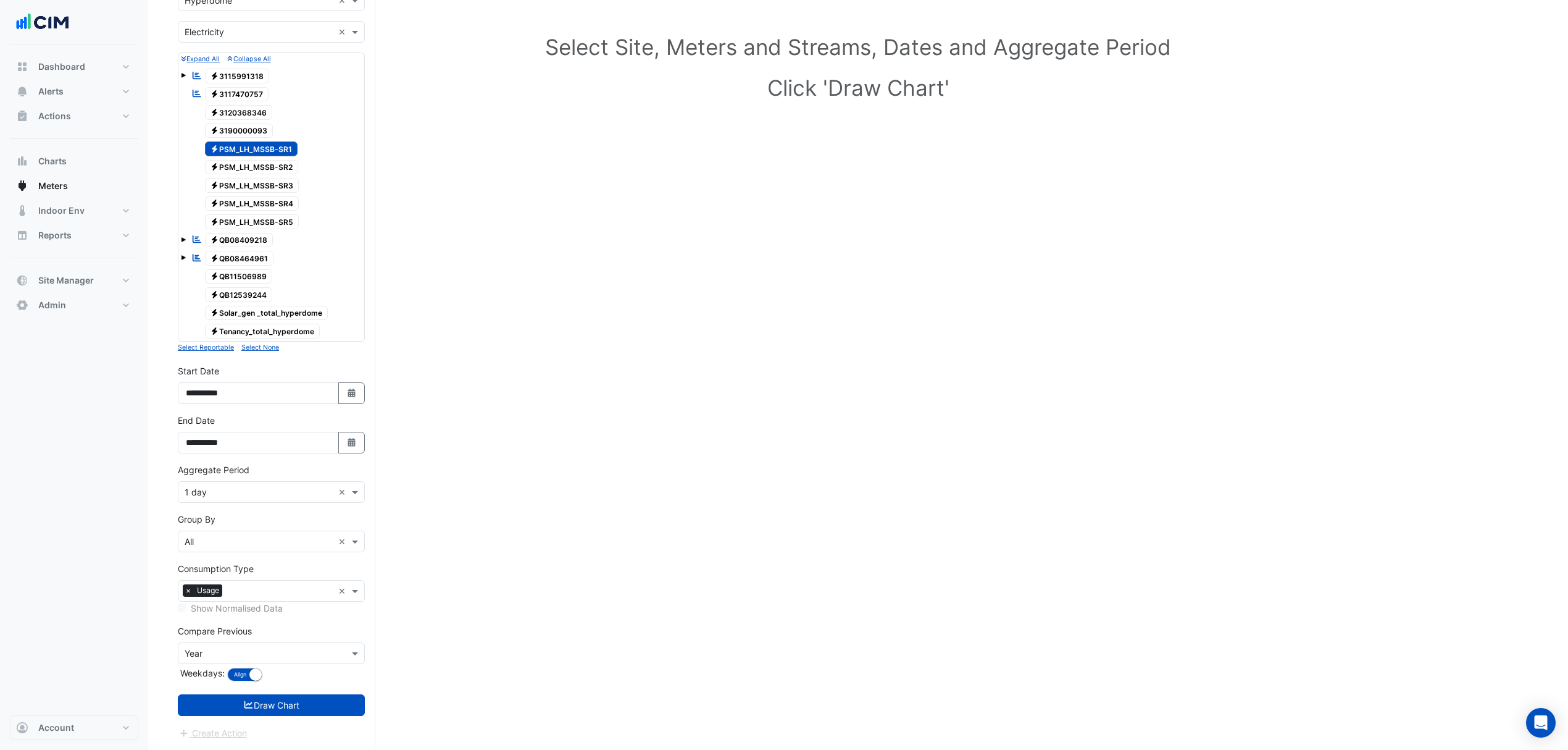
click at [287, 502] on form "Select a Site × Hyperdome × Utility Type × Electricity × Expand All Collapse Al…" at bounding box center [271, 364] width 187 height 750
click at [246, 500] on div "Aggregate Period × 1 day ×" at bounding box center [271, 492] width 187 height 21
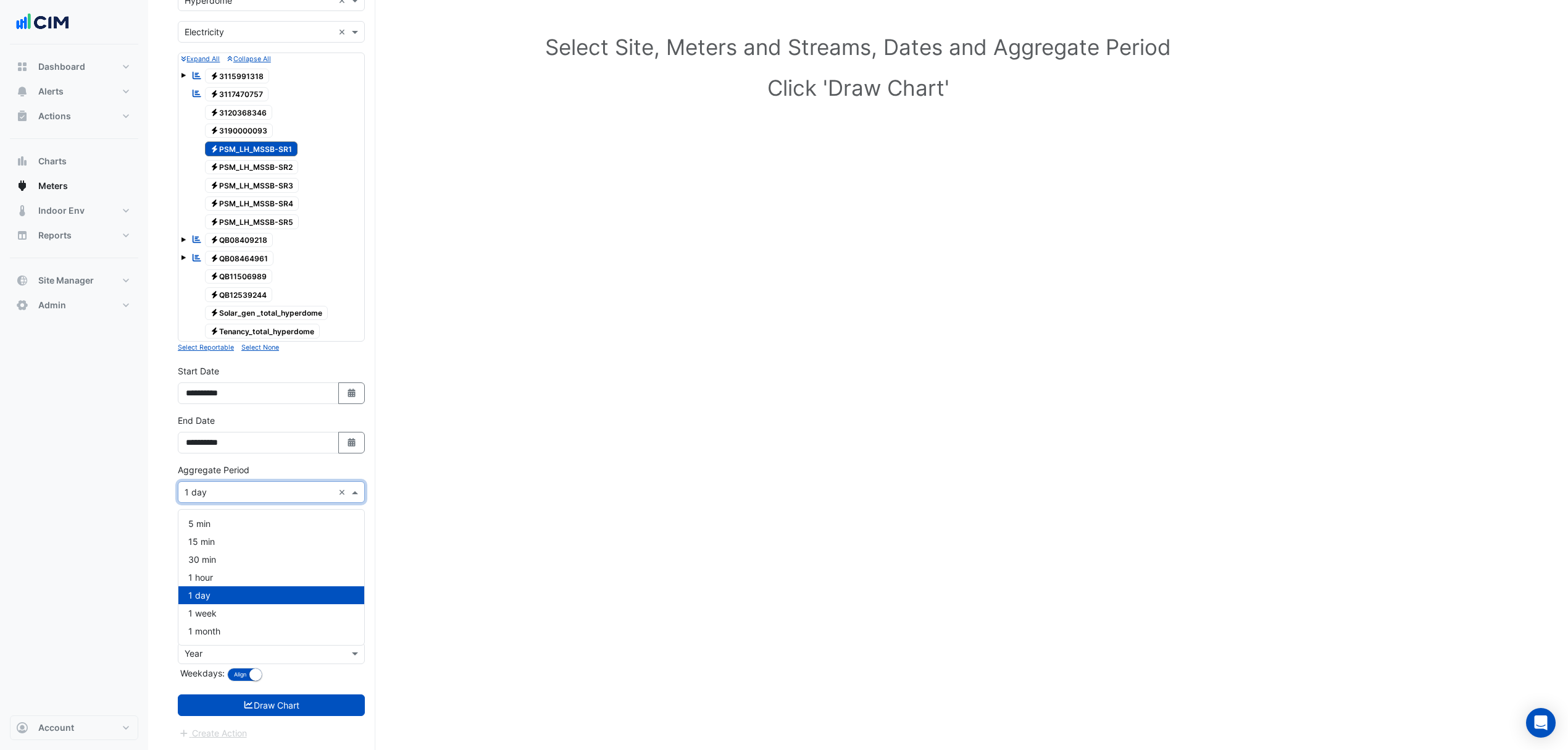
click at [247, 493] on input "text" at bounding box center [258, 492] width 149 height 13
click at [209, 568] on div "1 hour" at bounding box center [271, 577] width 185 height 17
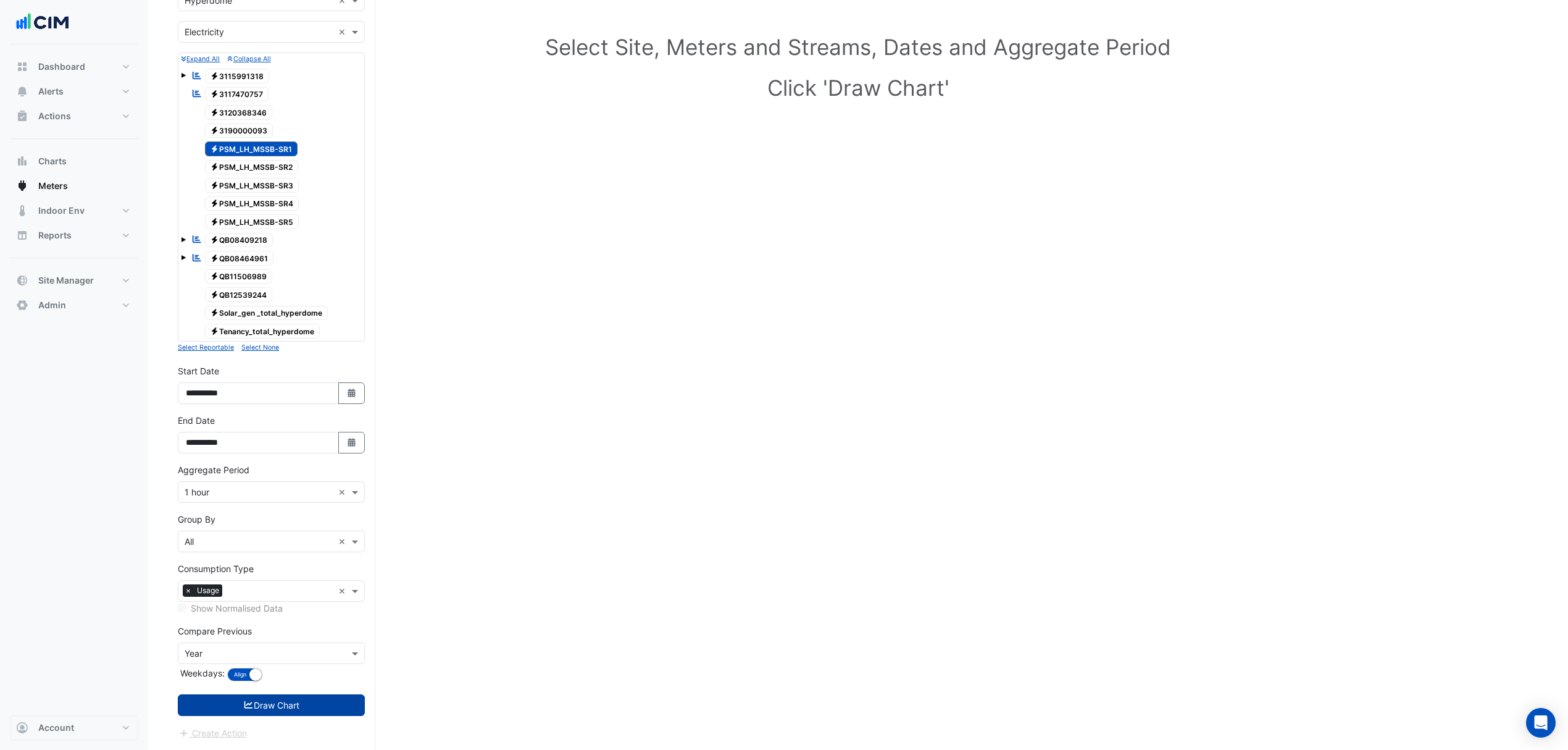
click at [300, 698] on button "Draw Chart" at bounding box center [271, 705] width 187 height 21
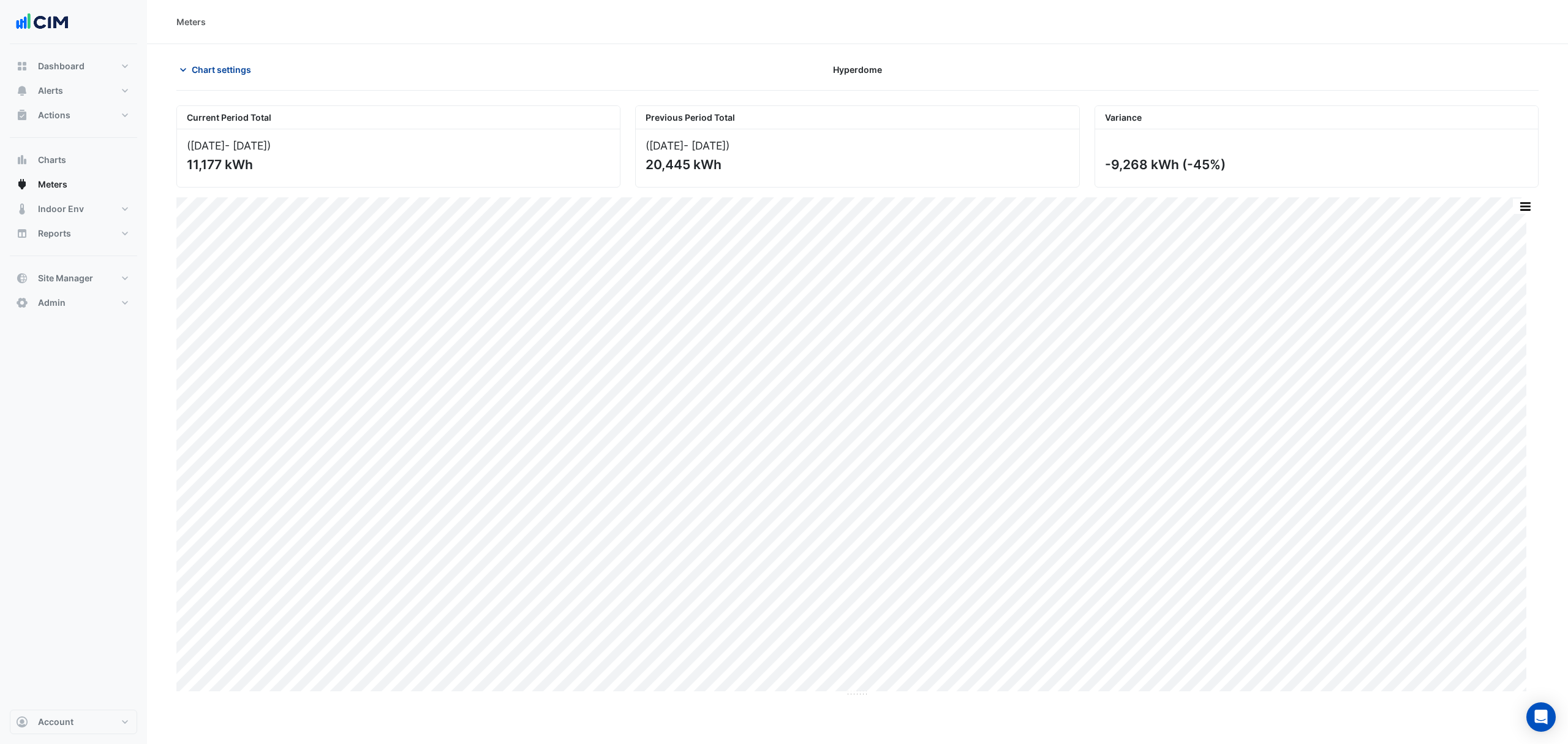
click at [226, 66] on span "Chart settings" at bounding box center [222, 68] width 60 height 13
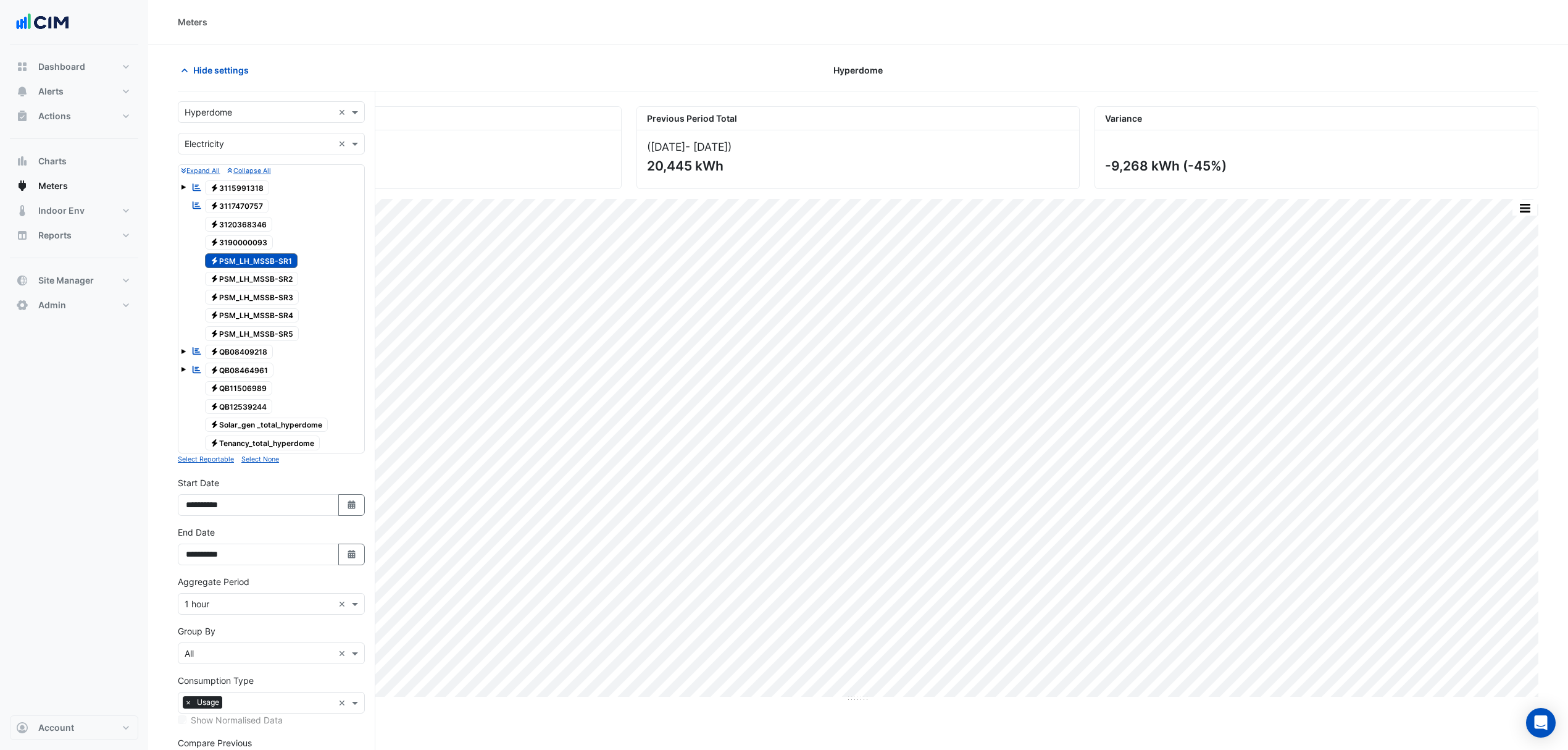
click at [231, 280] on span "Electricity PSM_LH_MSSB-SR2" at bounding box center [251, 279] width 94 height 15
click at [255, 258] on span "Electricity PSM_LH_MSSB-SR1" at bounding box center [251, 260] width 93 height 15
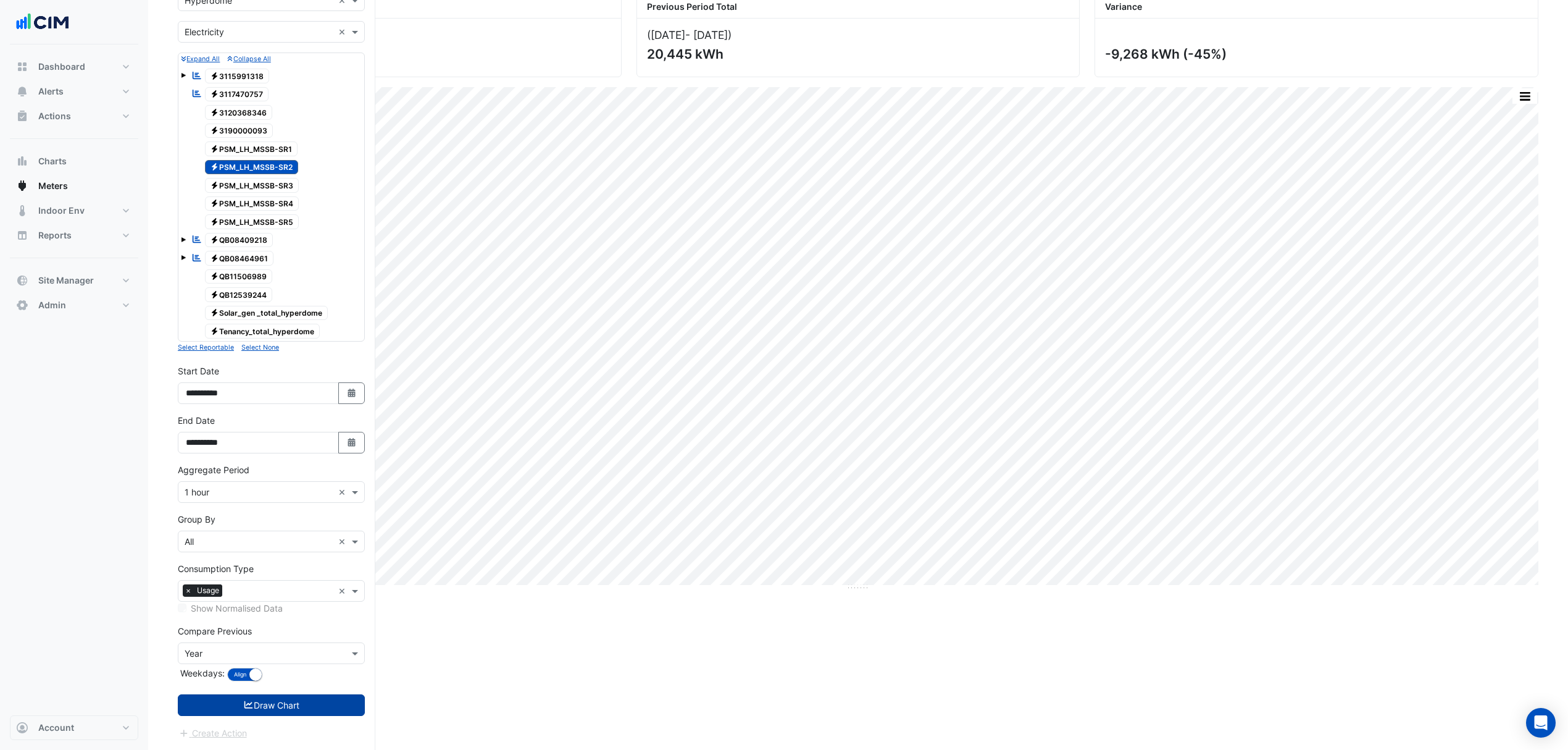
click at [274, 704] on button "Draw Chart" at bounding box center [271, 705] width 187 height 21
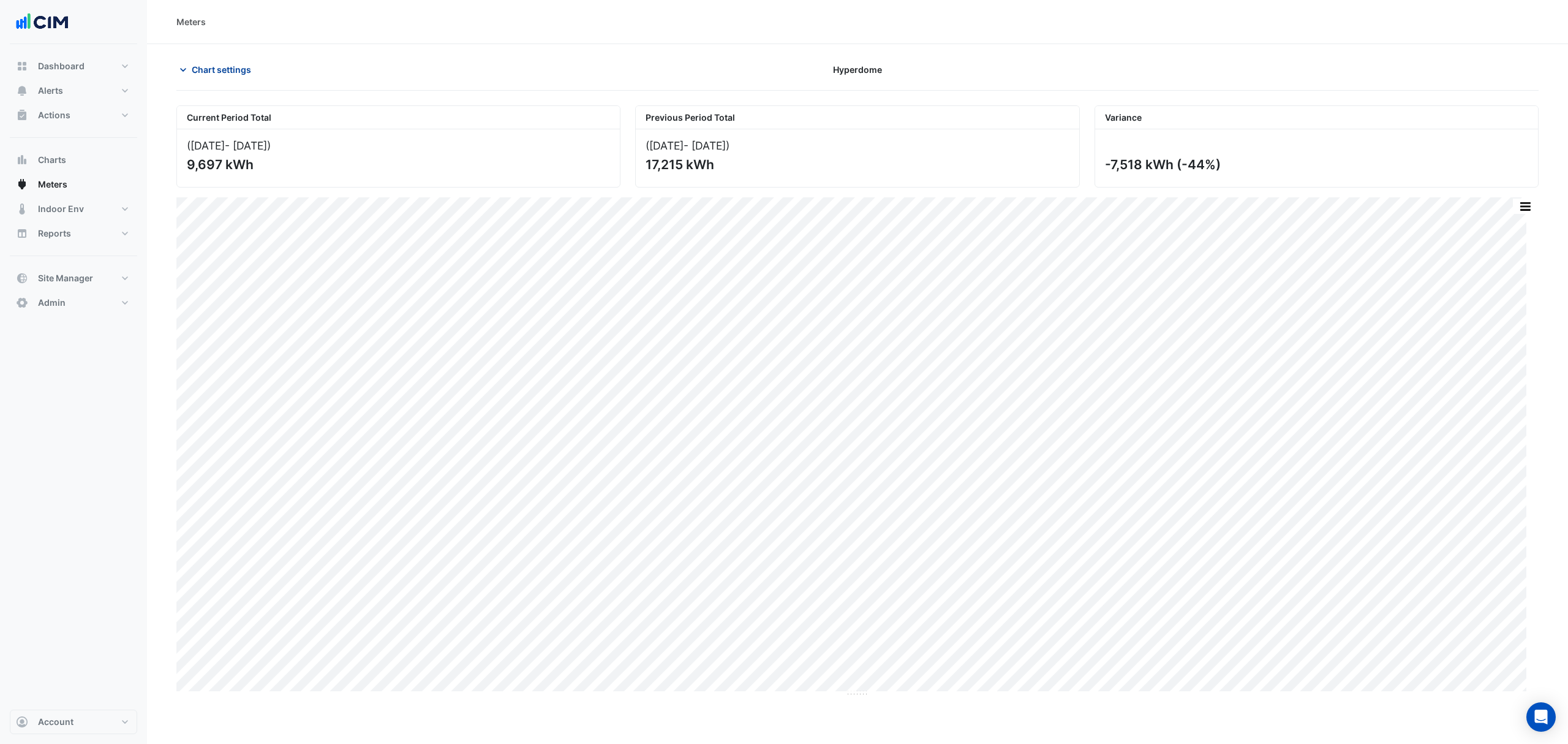
click at [211, 74] on span "Chart settings" at bounding box center [222, 68] width 60 height 13
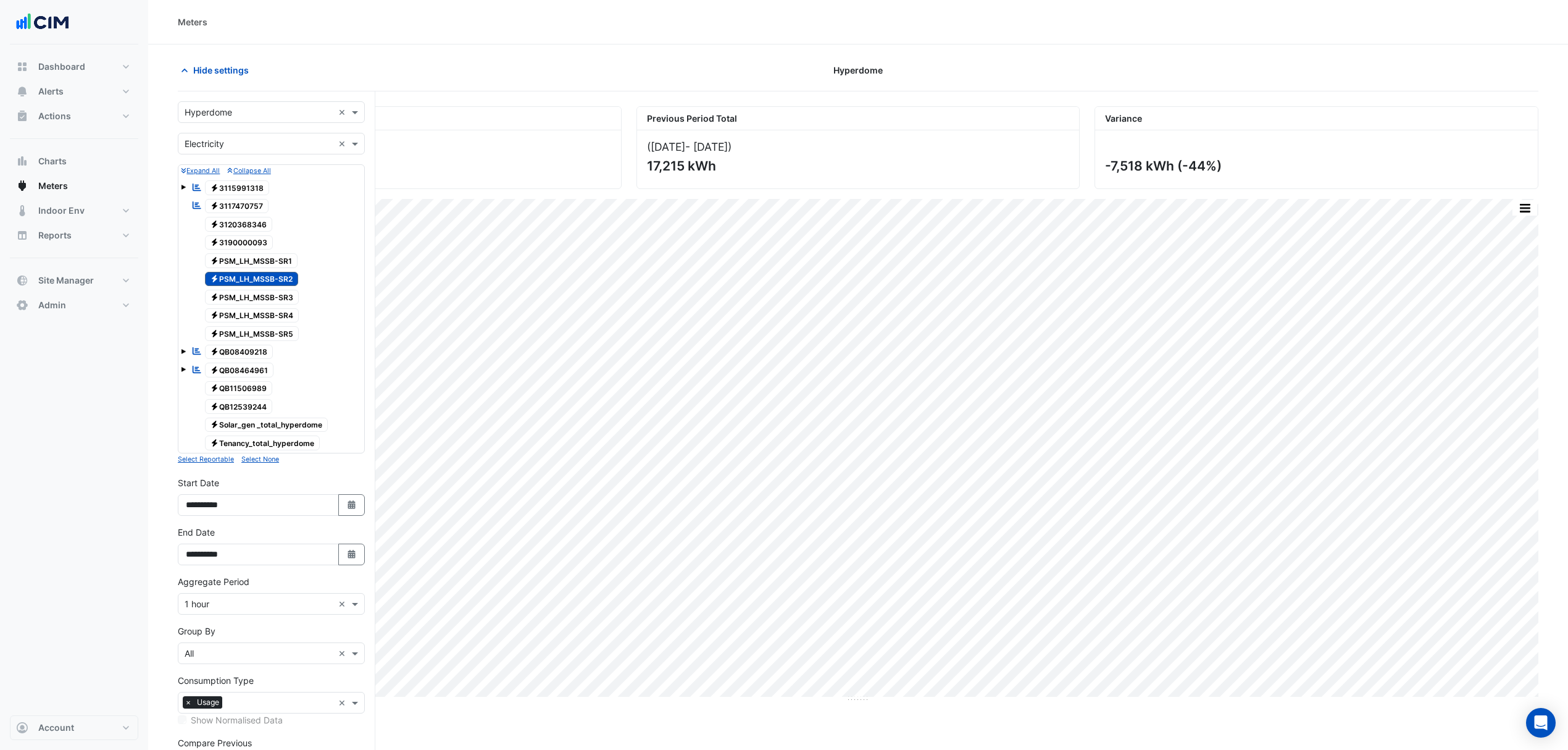
click at [253, 288] on div "Electricity PSM_LH_MSSB-SR2" at bounding box center [245, 279] width 113 height 17
click at [255, 304] on span "Electricity PSM_LH_MSSB-SR3" at bounding box center [251, 296] width 94 height 15
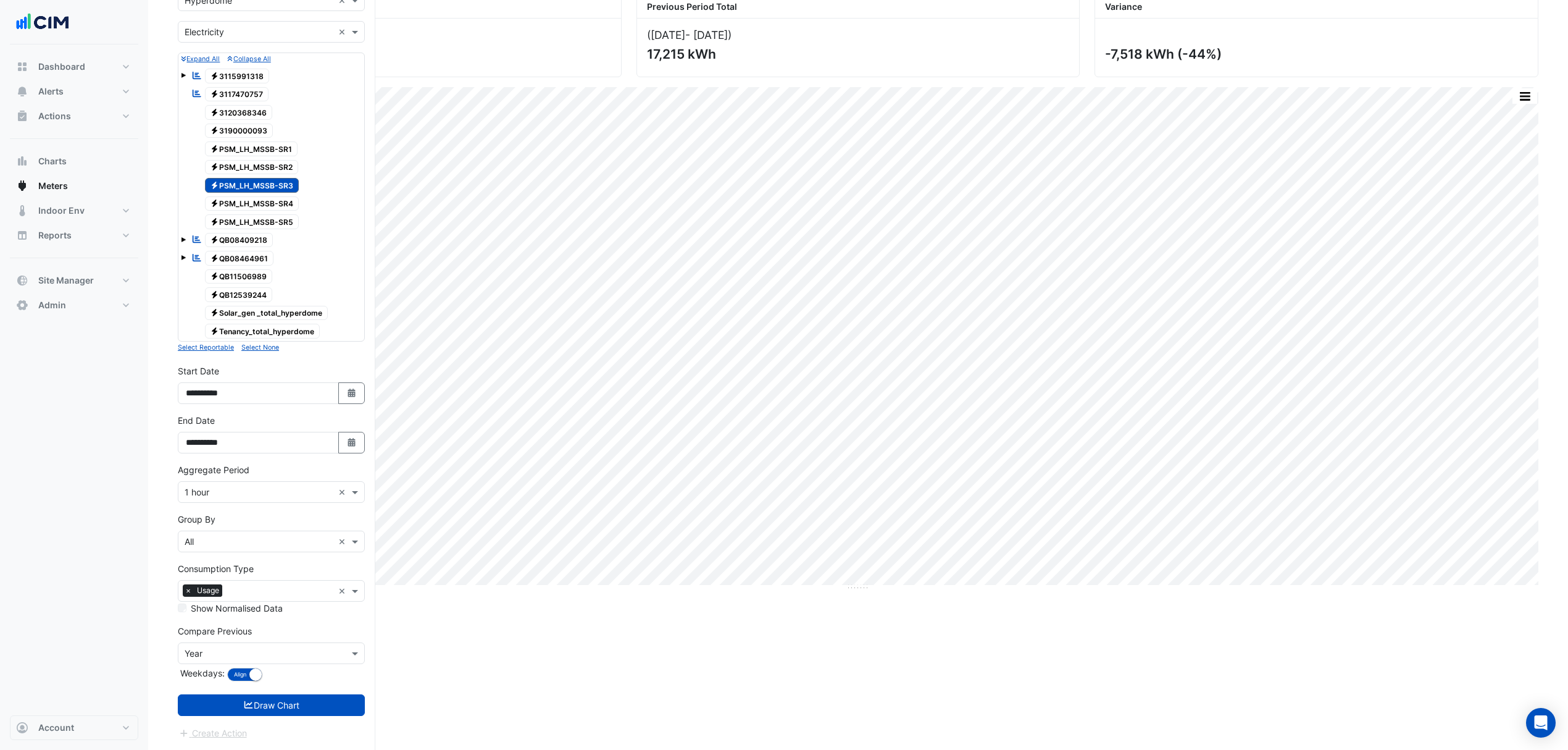
click at [283, 693] on form "Select a Site × Hyperdome × Utility Type × Electricity × Expand All Collapse Al…" at bounding box center [271, 364] width 187 height 750
click at [285, 705] on button "Draw Chart" at bounding box center [271, 705] width 187 height 21
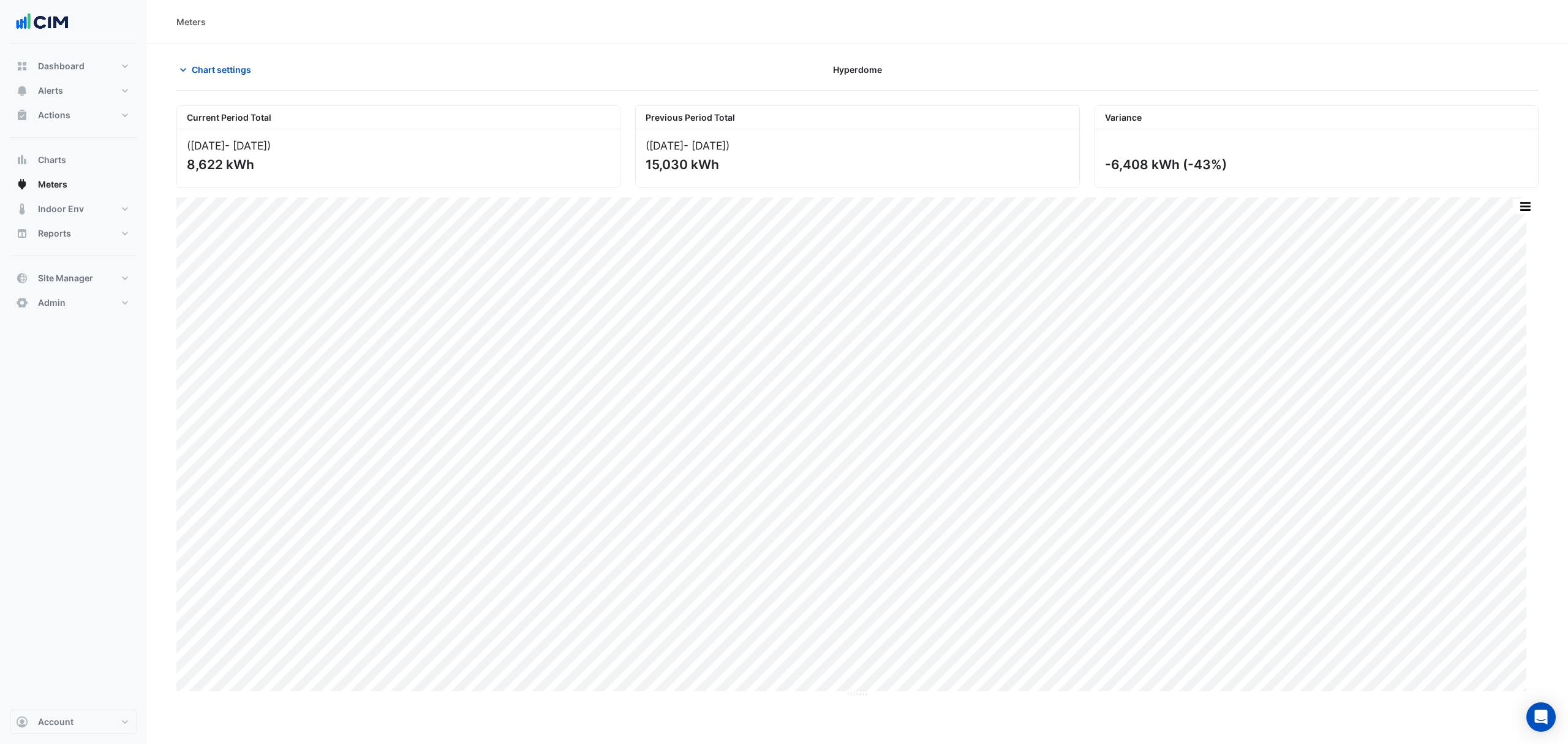
click at [204, 57] on section "Chart settings Hyperdome Current Period Total (01 Aug 25 - 31 Aug 25 ) 8,622 kW…" at bounding box center [858, 370] width 1422 height 652
click at [203, 62] on button "Chart settings" at bounding box center [218, 69] width 83 height 21
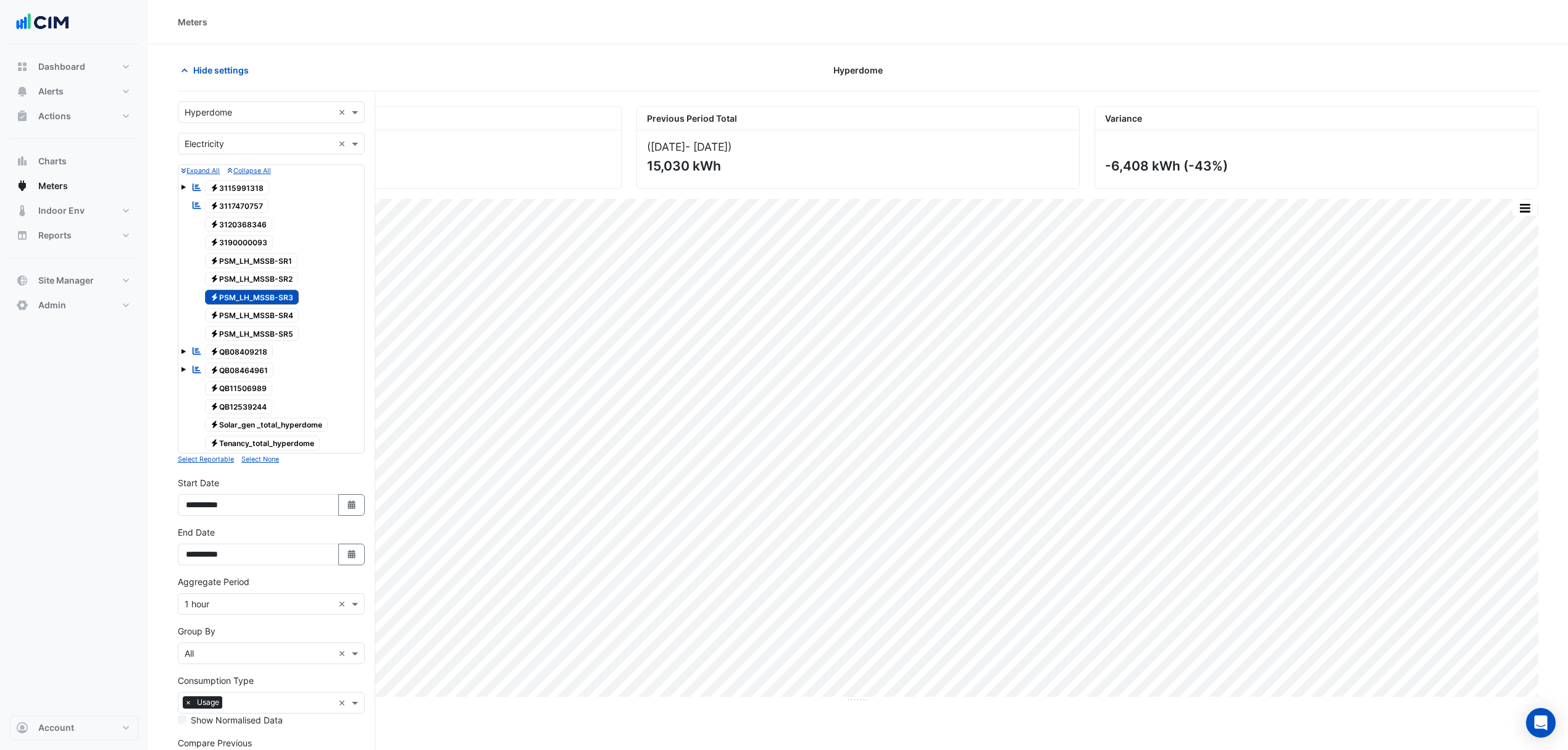
click at [267, 296] on span "Electricity PSM_LH_MSSB-SR3" at bounding box center [251, 296] width 94 height 15
click at [267, 322] on span "Electricity PSM_LH_MSSB-SR4" at bounding box center [251, 315] width 94 height 15
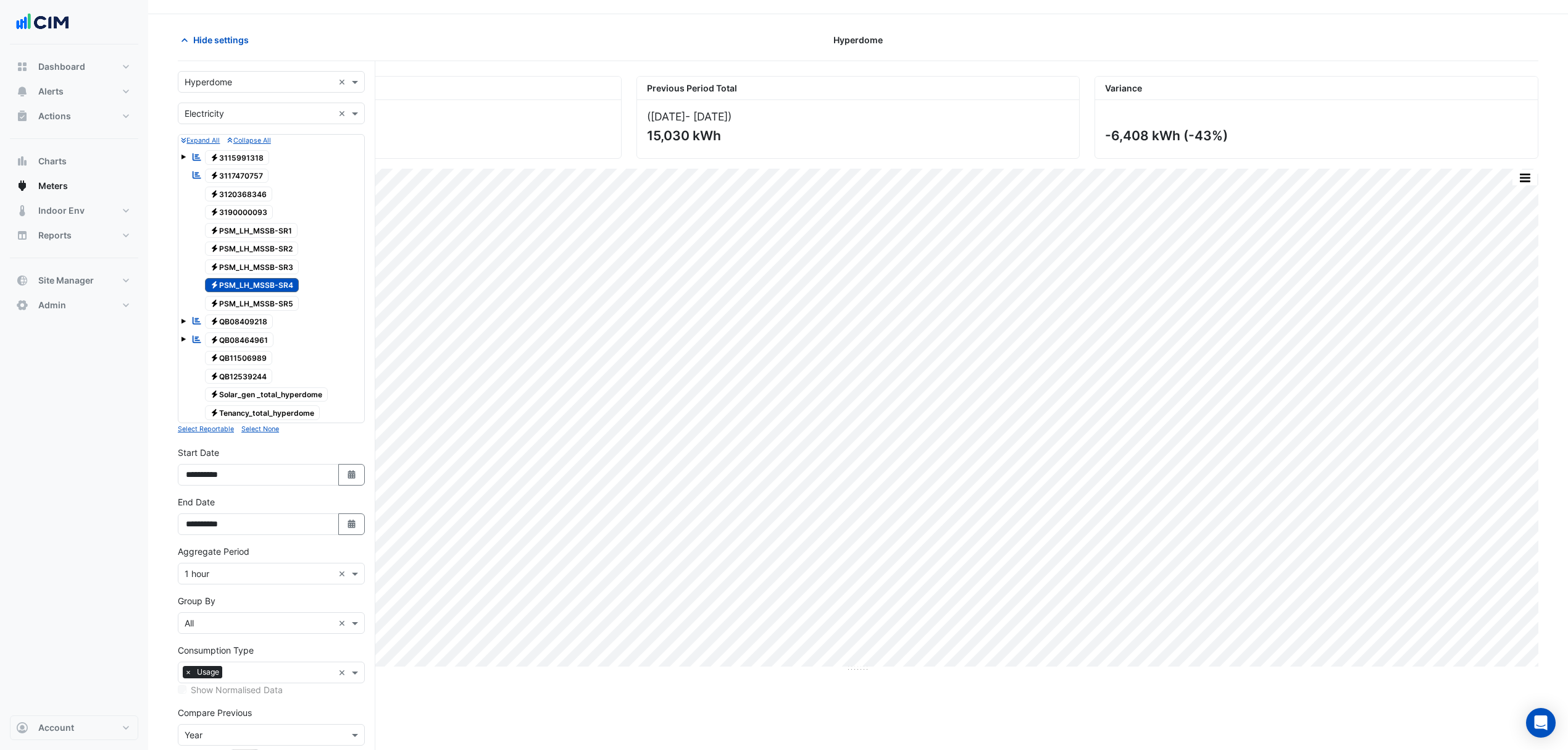
scroll to position [117, 0]
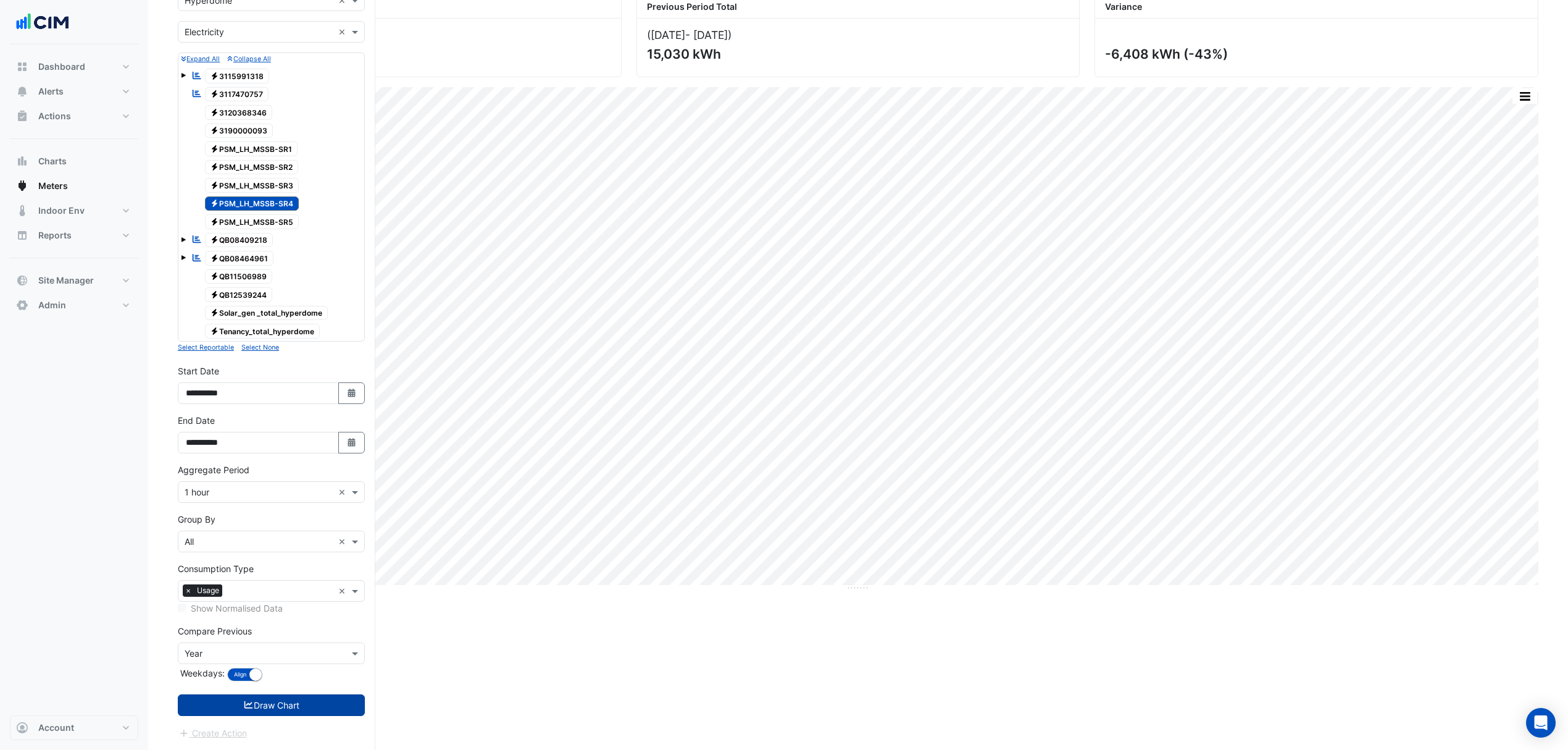
click at [304, 704] on button "Draw Chart" at bounding box center [271, 705] width 187 height 21
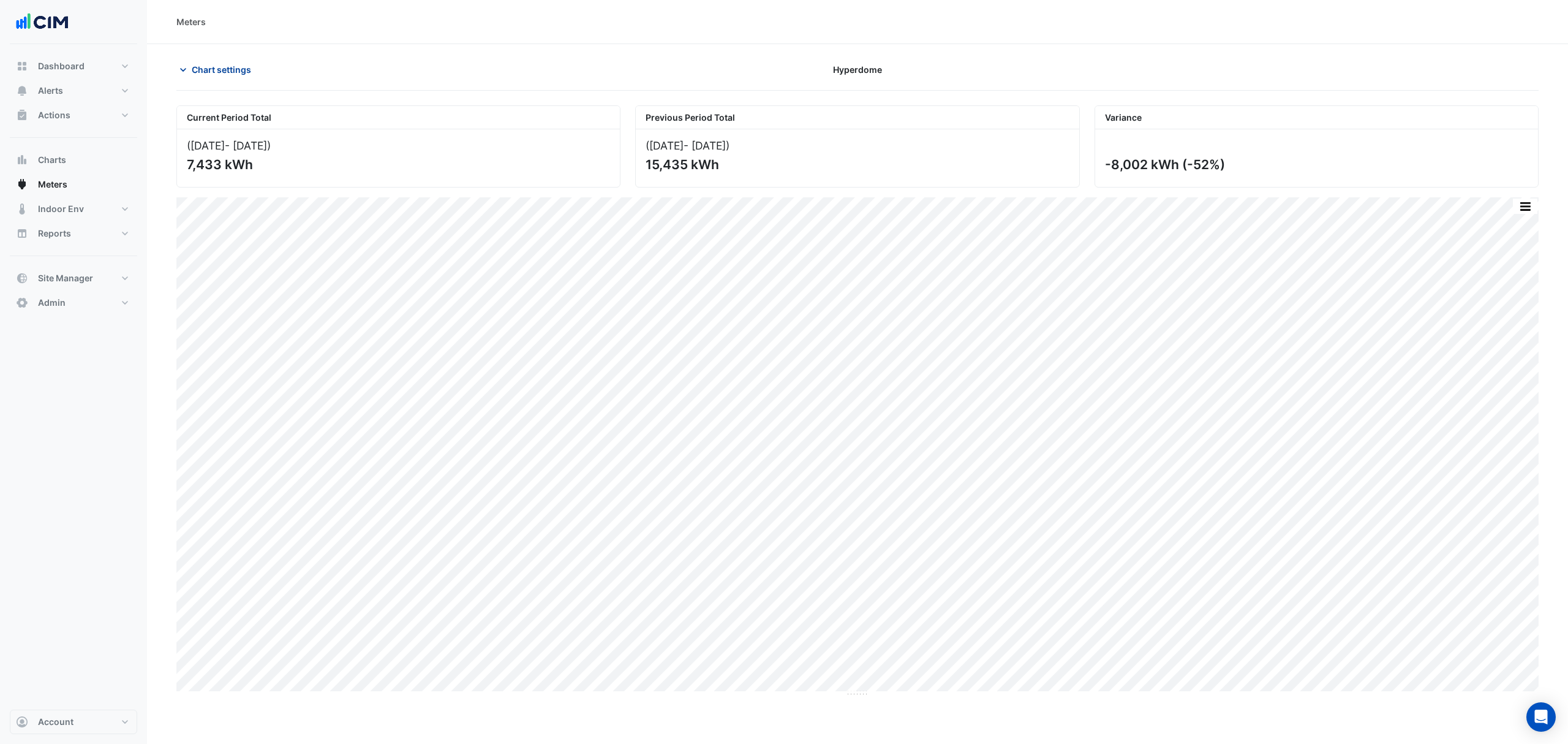
click at [226, 74] on span "Chart settings" at bounding box center [222, 68] width 60 height 13
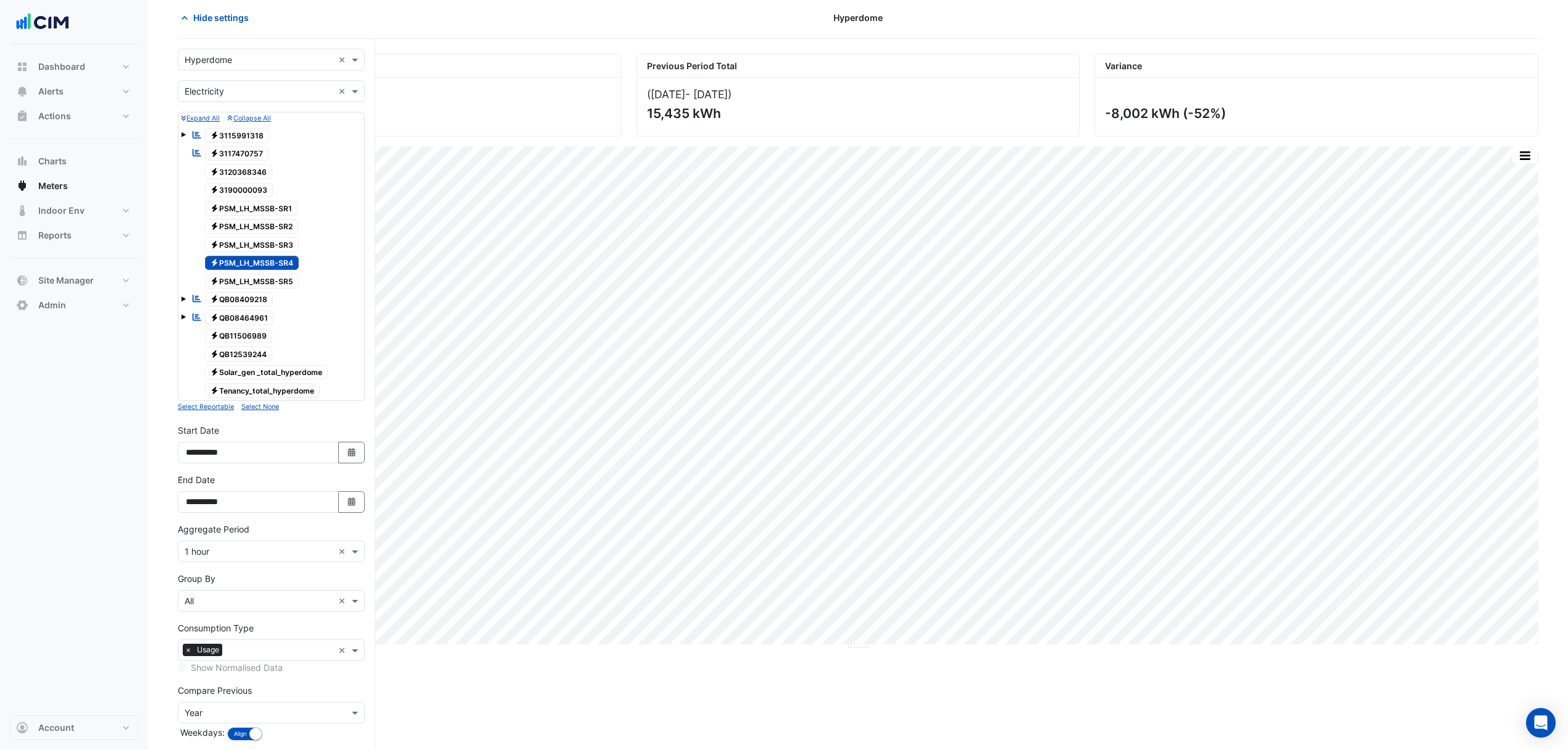
scroll to position [83, 0]
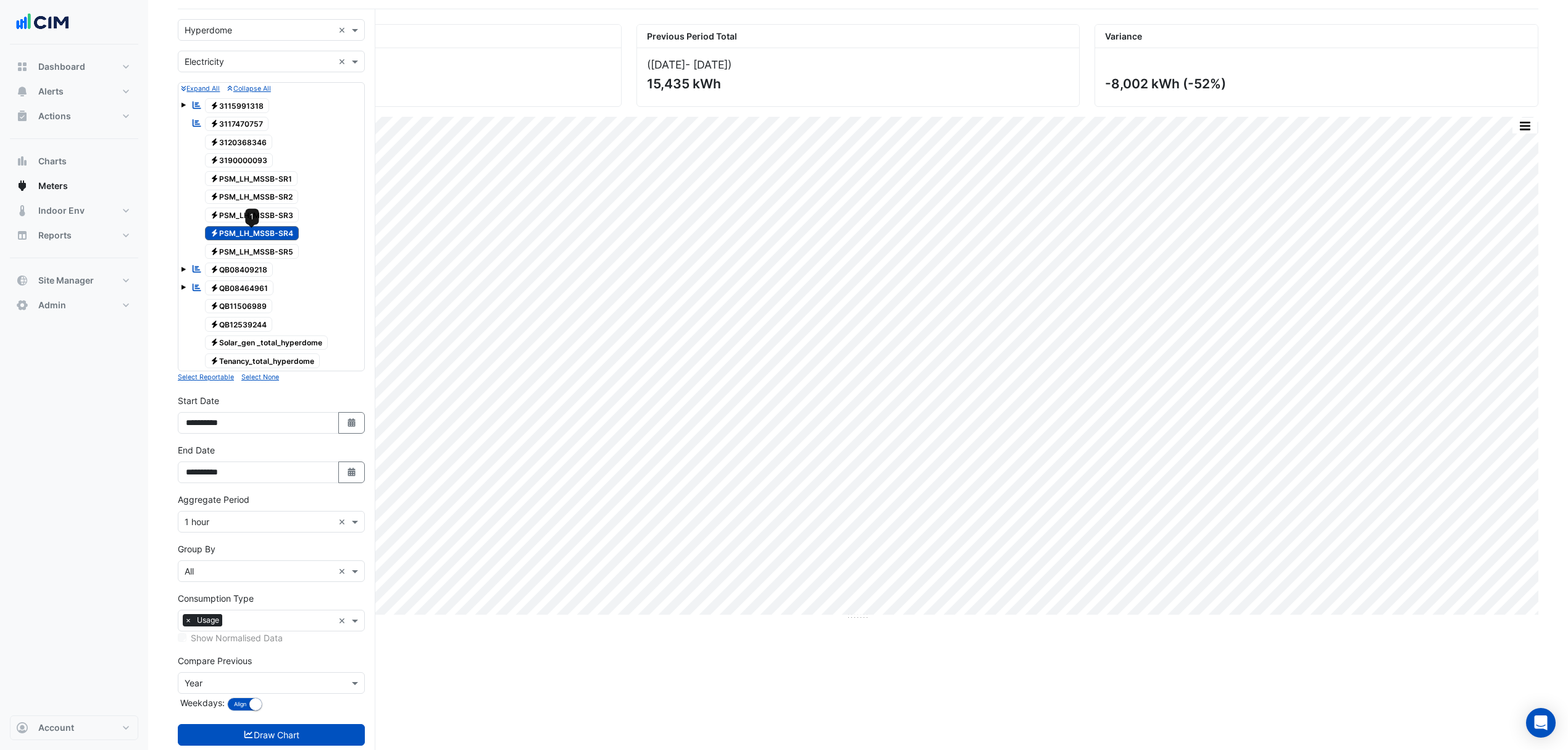
click at [295, 236] on span "Electricity PSM_LH_MSSB-SR4" at bounding box center [251, 233] width 94 height 15
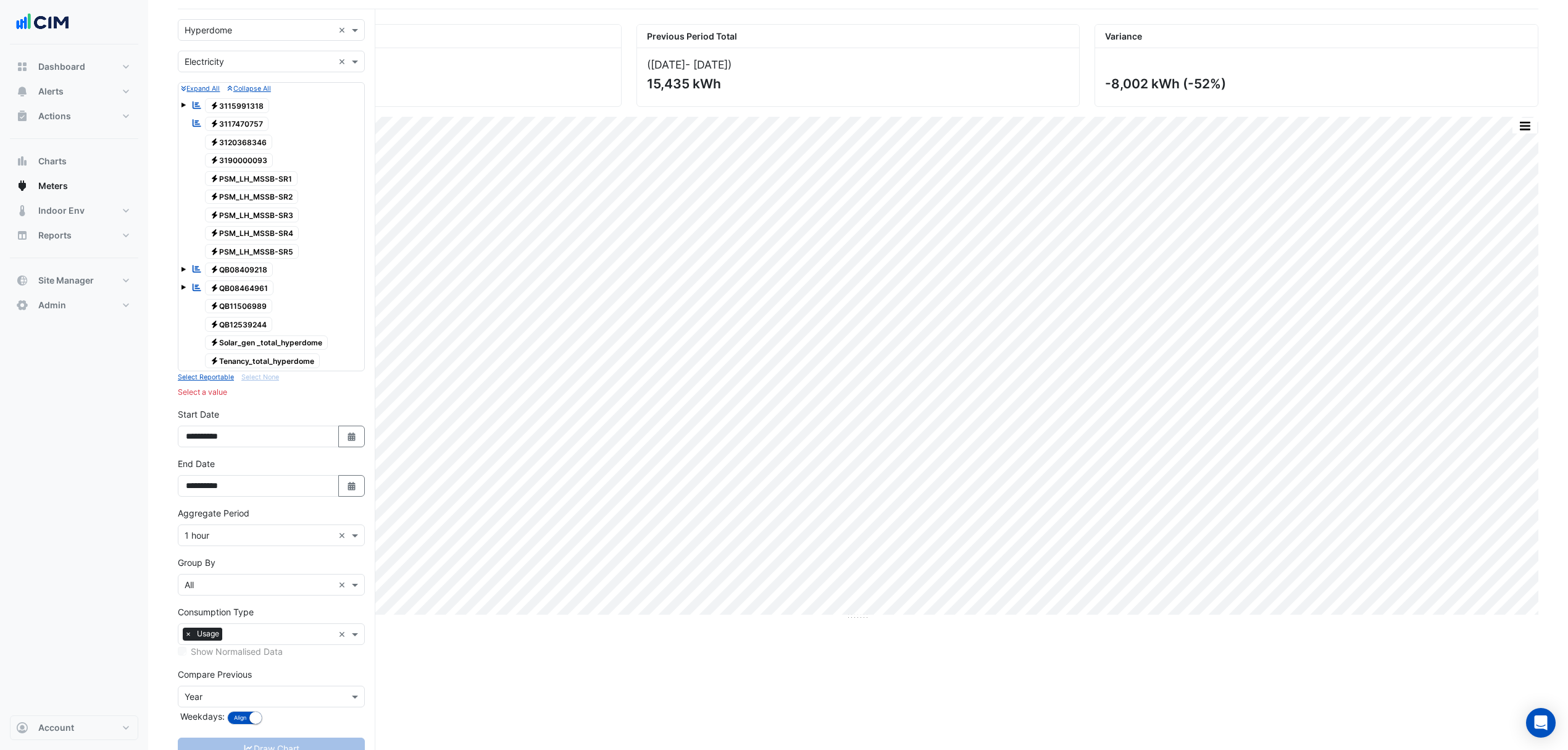
click at [286, 250] on span "Electricity PSM_LH_MSSB-SR5" at bounding box center [251, 251] width 94 height 15
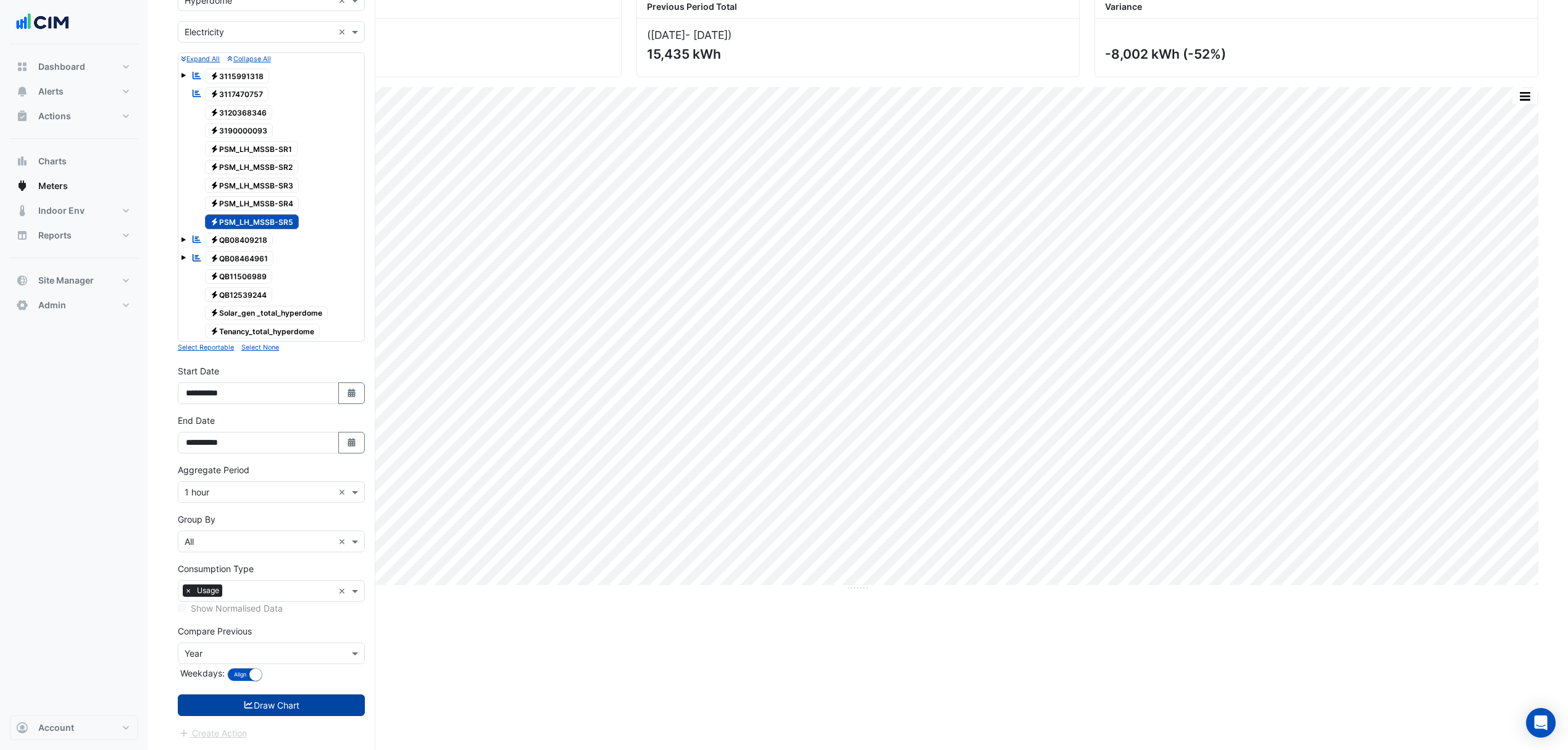
click at [347, 706] on button "Draw Chart" at bounding box center [271, 705] width 187 height 21
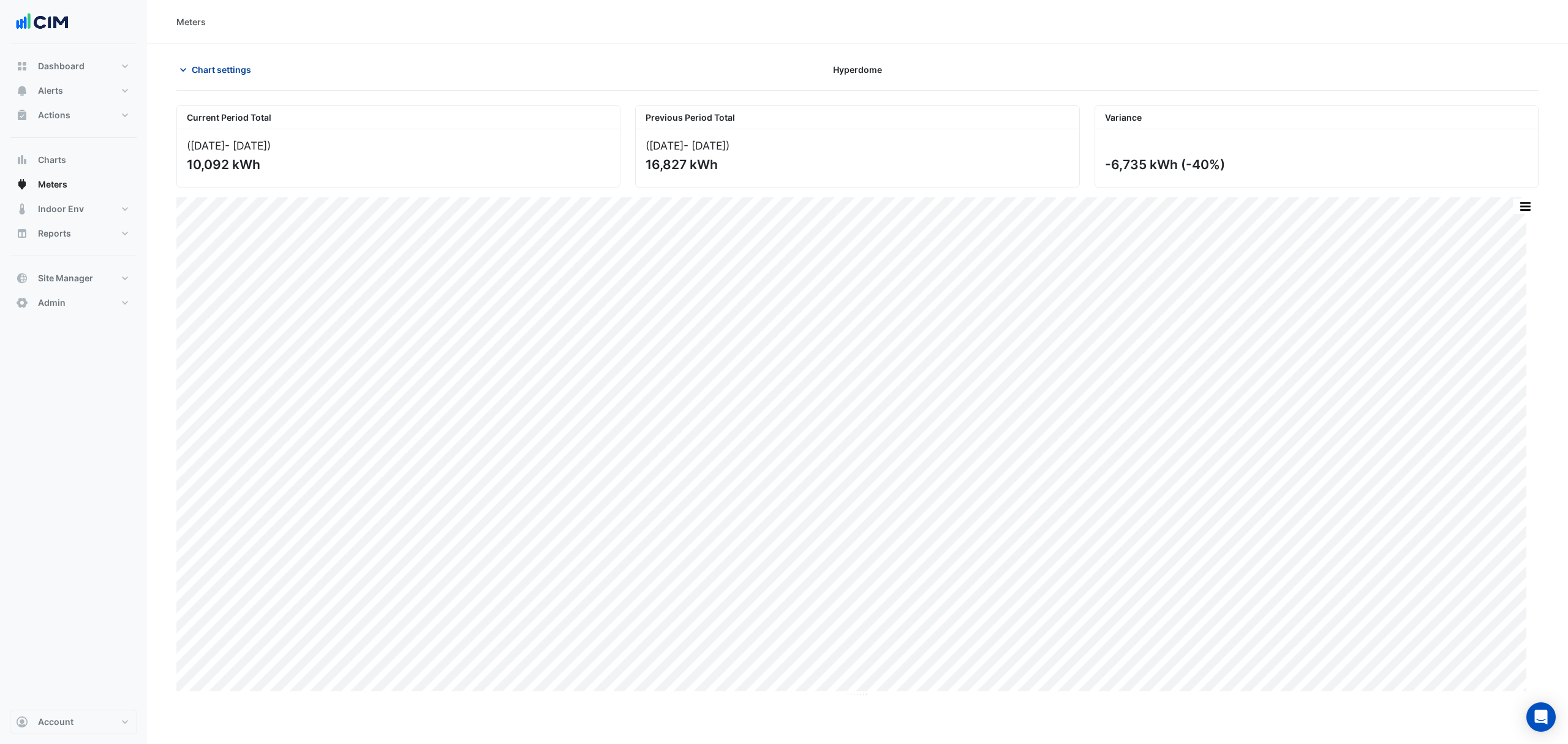
click at [186, 69] on icon "button" at bounding box center [183, 69] width 13 height 13
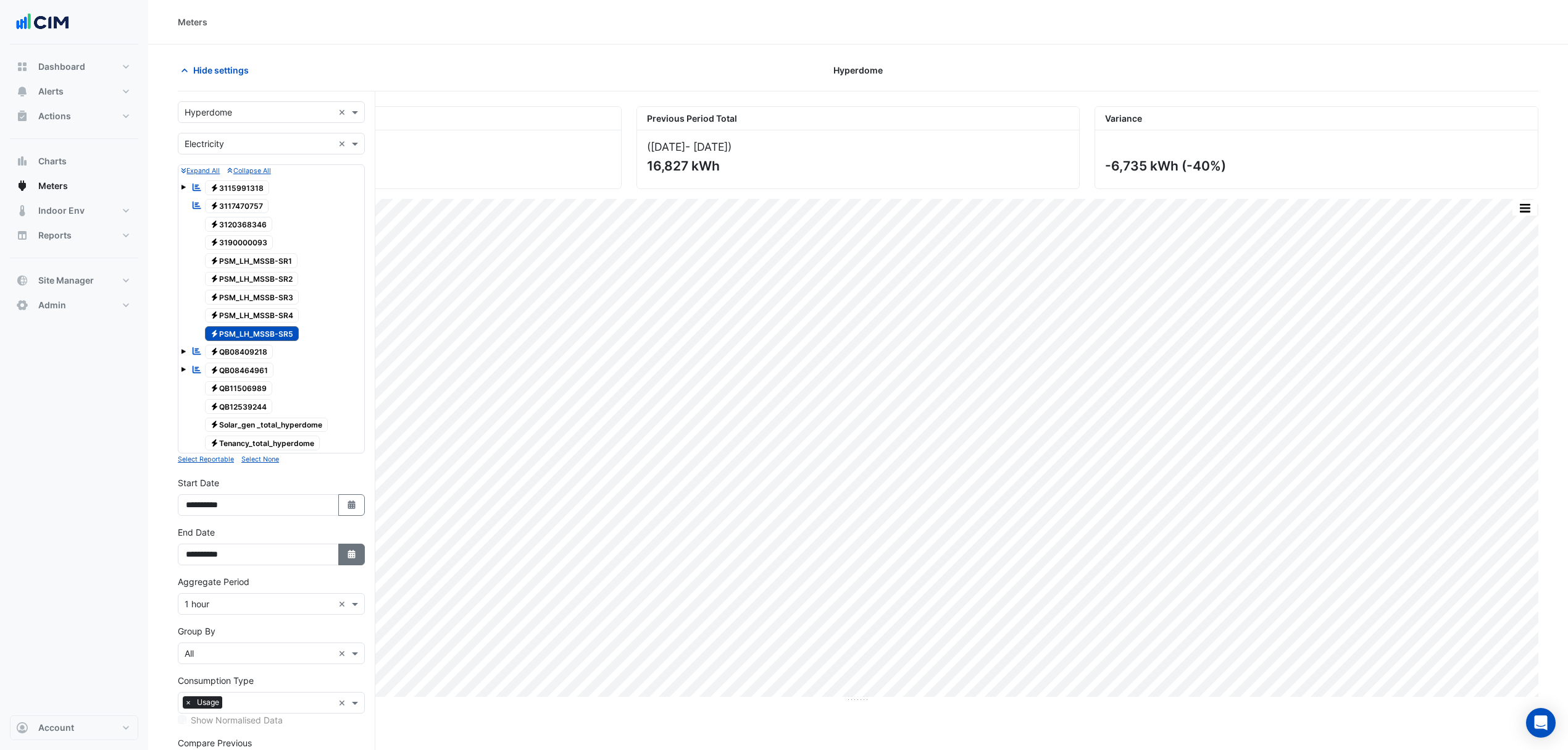
click at [353, 557] on icon "button" at bounding box center [351, 554] width 8 height 9
click at [319, 394] on span "Next month" at bounding box center [317, 394] width 10 height 10
select select "*"
click at [200, 477] on div "15" at bounding box center [198, 474] width 19 height 19
type input "**********"
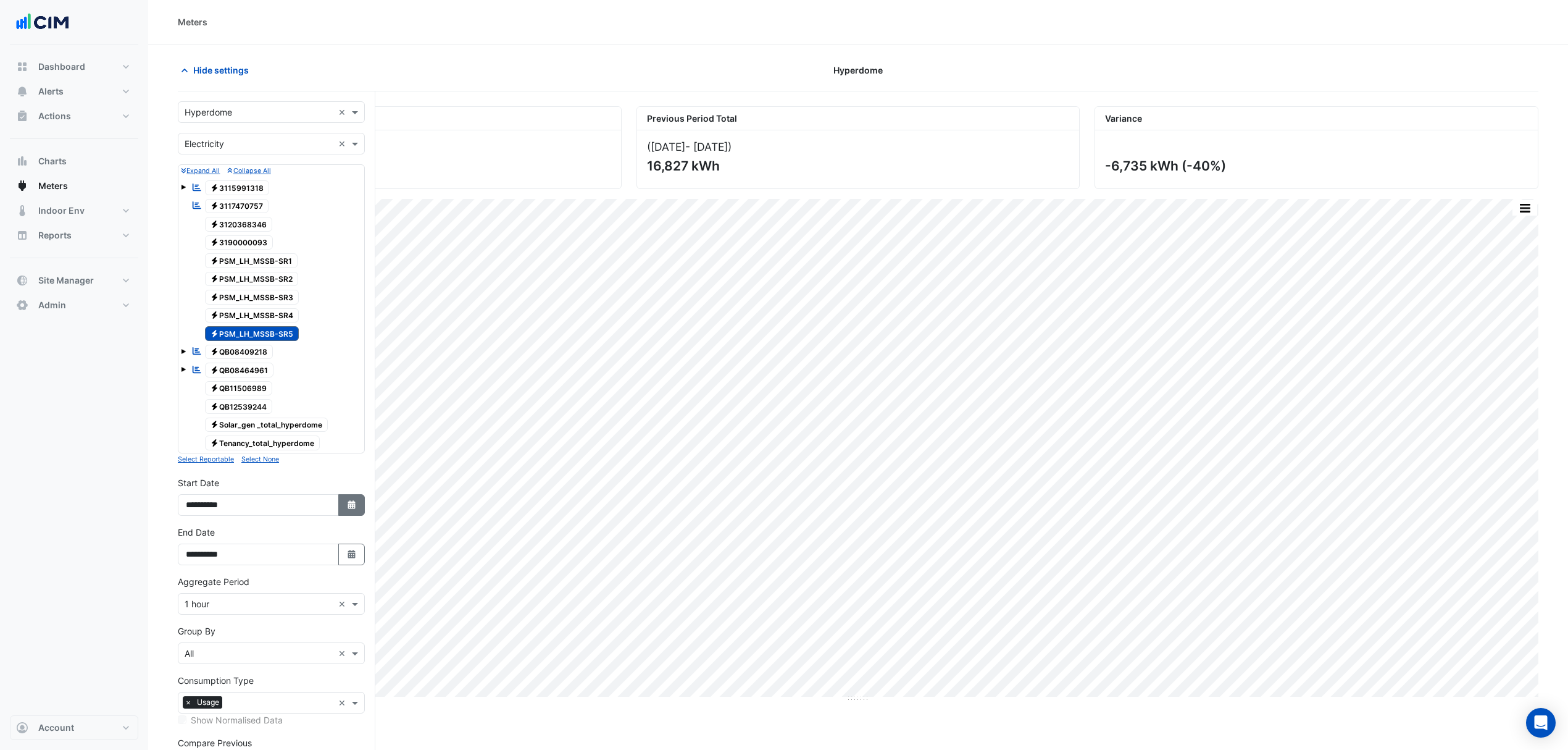
click at [353, 516] on button "Select Date" at bounding box center [351, 505] width 27 height 21
select select "*"
select select "****"
click at [317, 341] on span "Next month" at bounding box center [317, 345] width 10 height 10
select select "*"
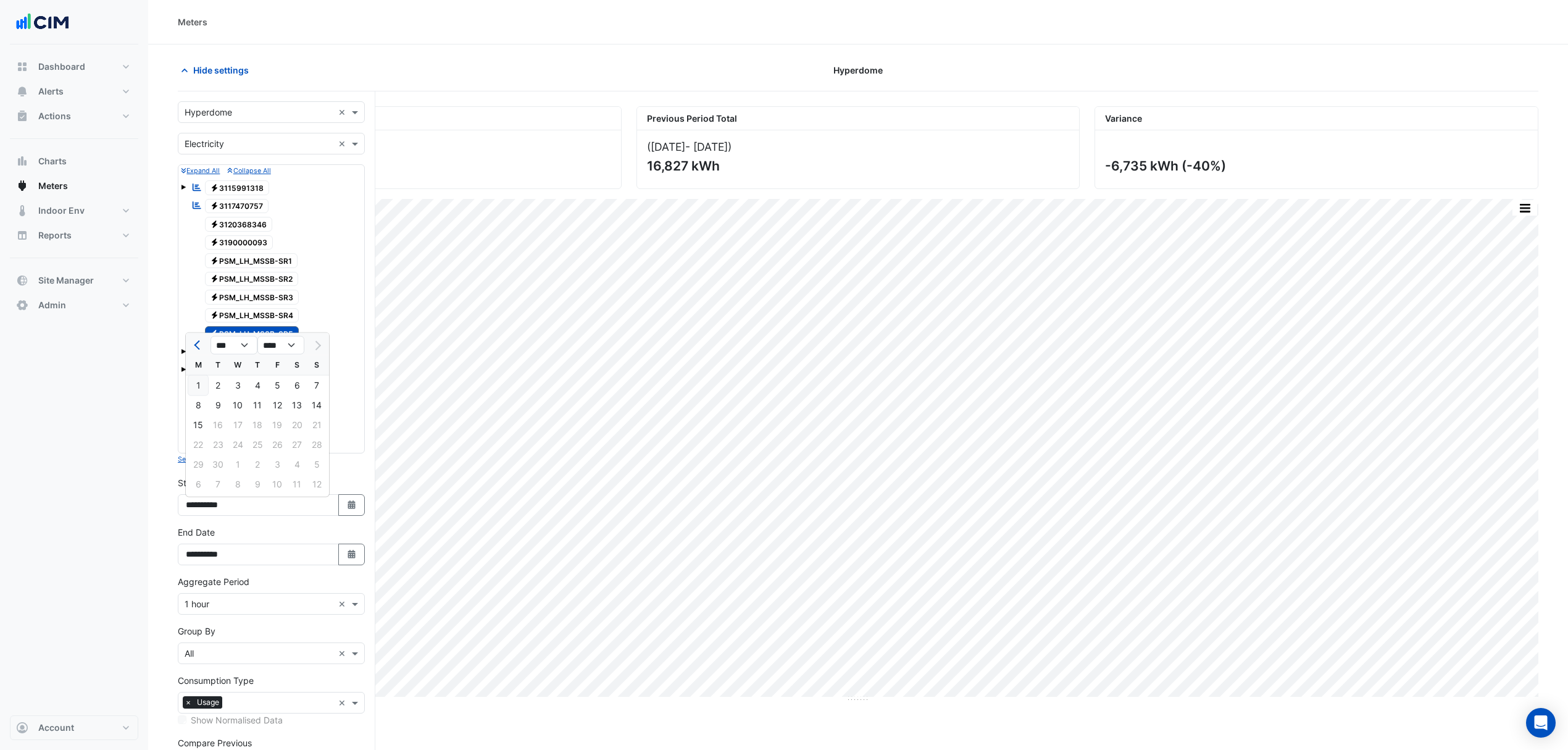
click at [190, 383] on div "1" at bounding box center [198, 386] width 19 height 19
type input "**********"
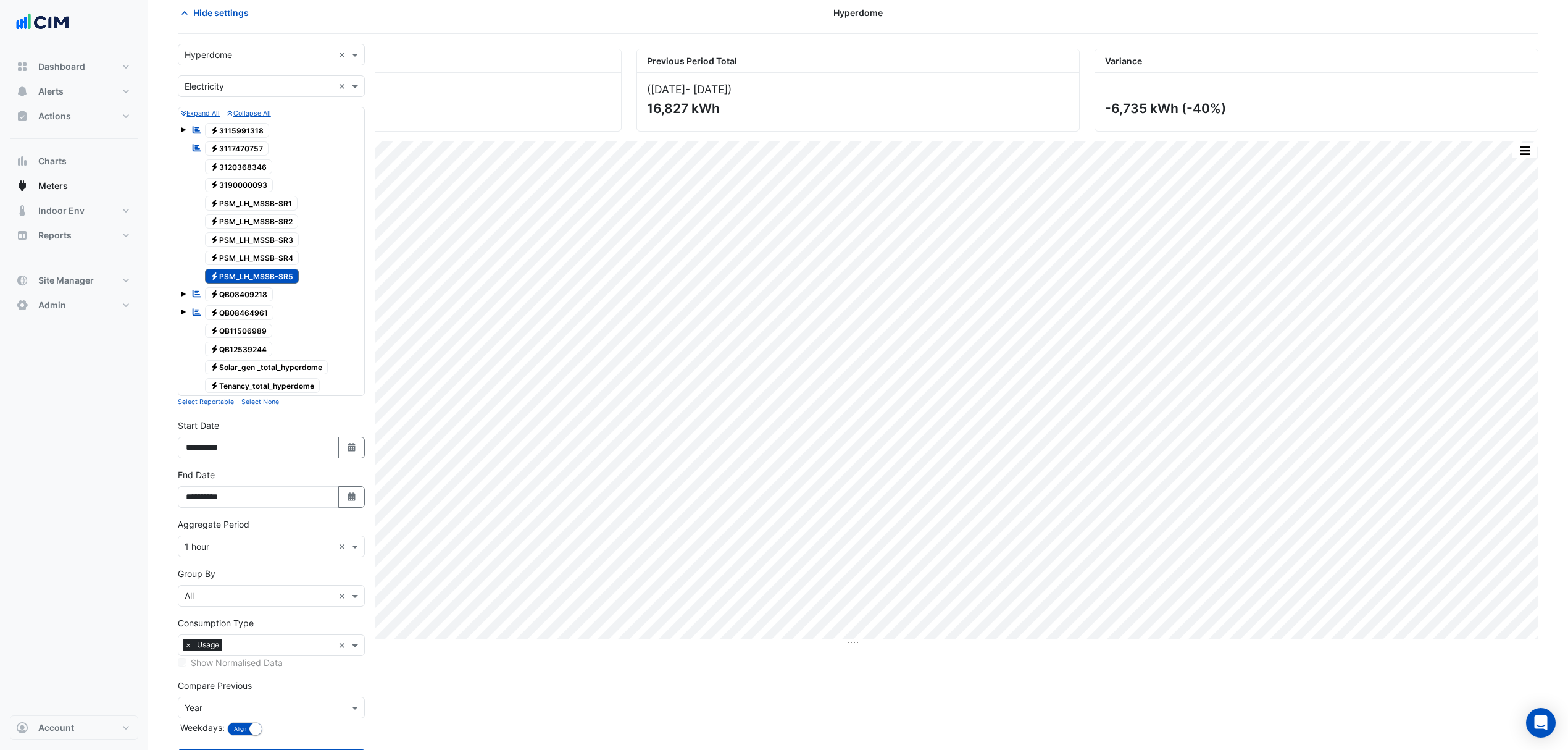
scroll to position [117, 0]
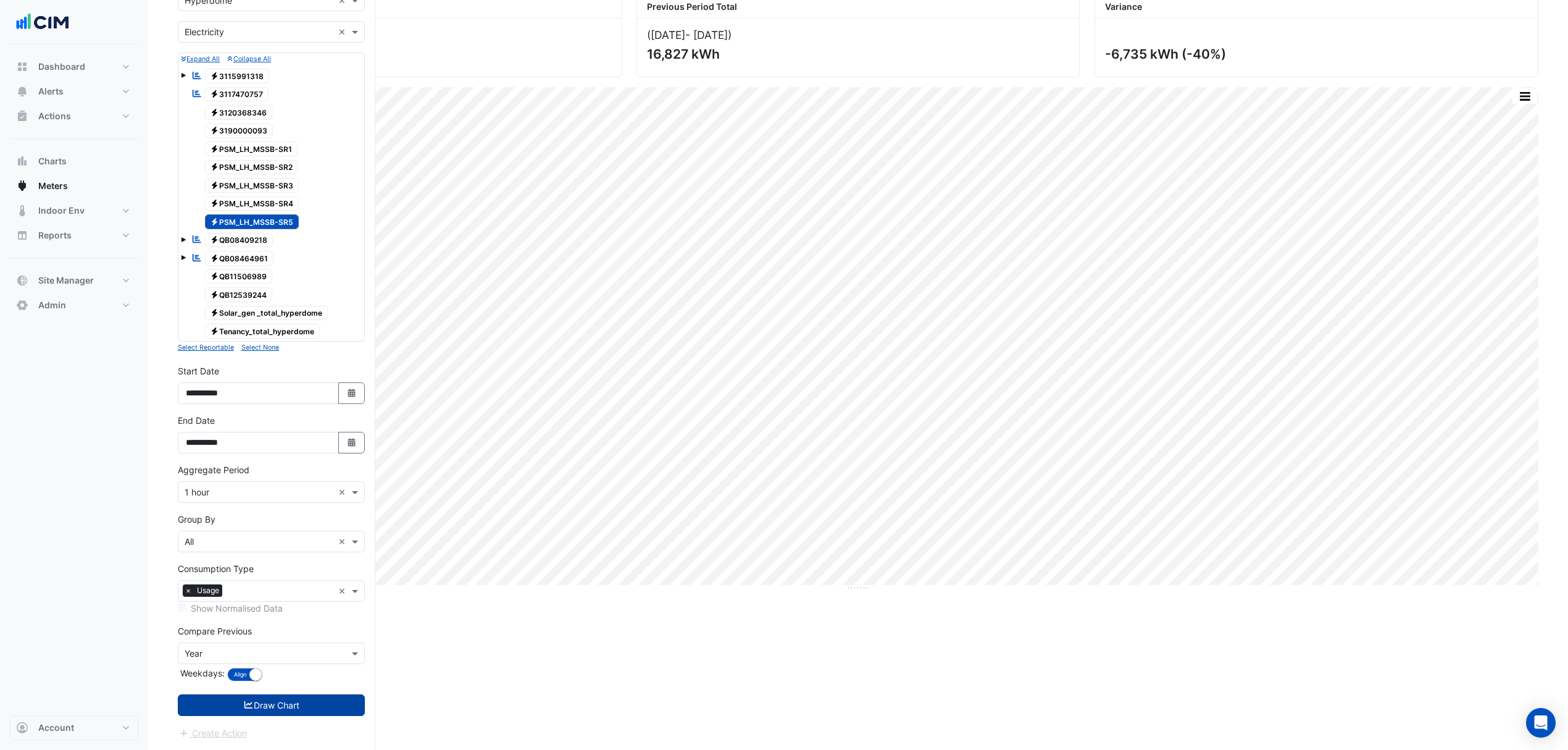
click at [285, 712] on button "Draw Chart" at bounding box center [271, 705] width 187 height 21
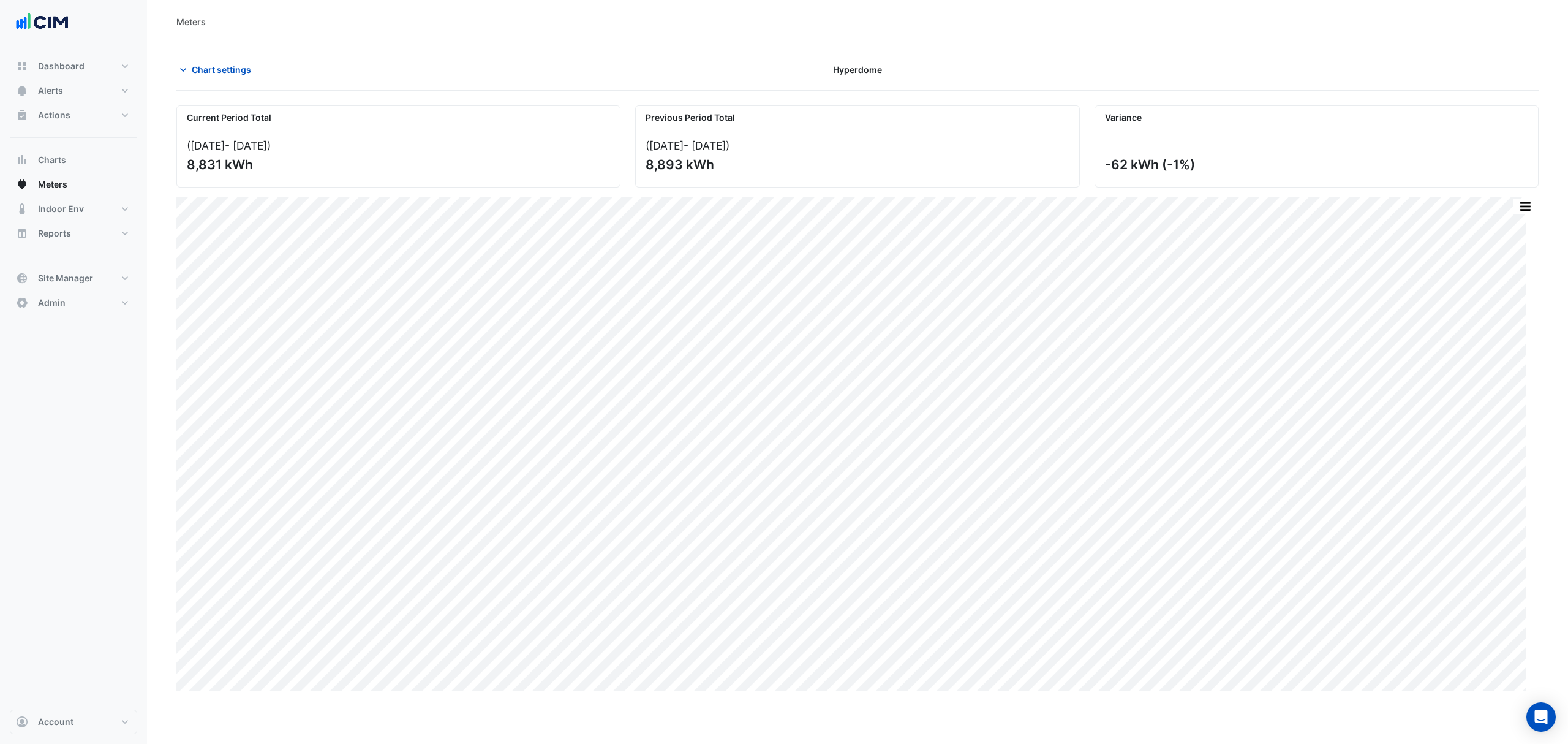
click at [204, 58] on section "Chart settings Hyperdome Current Period Total (01 Sep 25 - 15 Sep 25 ) 8,831 kW…" at bounding box center [858, 370] width 1422 height 652
click at [204, 60] on button "Chart settings" at bounding box center [218, 69] width 83 height 21
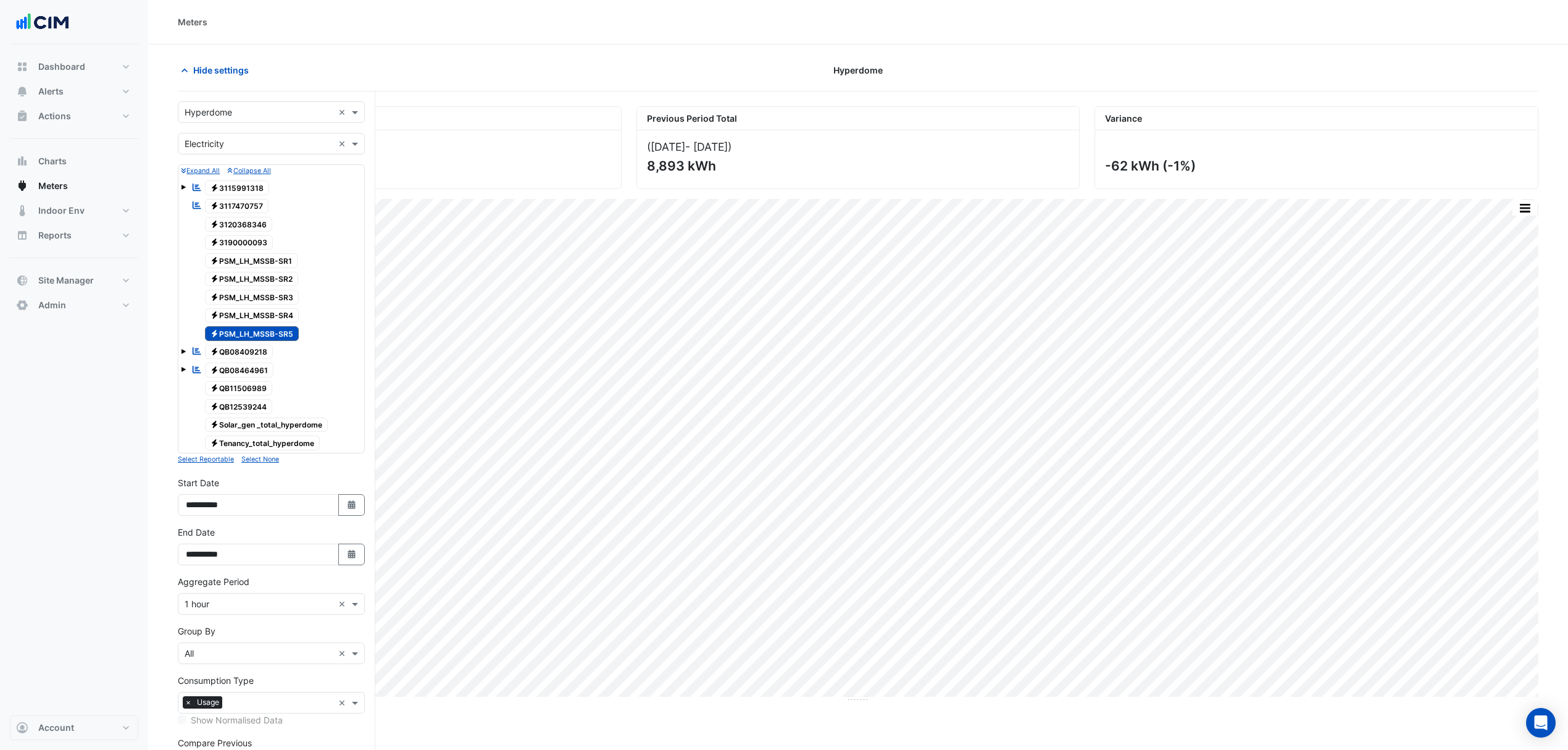
click at [247, 334] on span "Electricity PSM_LH_MSSB-SR5" at bounding box center [251, 333] width 94 height 15
click at [262, 265] on span "Electricity PSM_LH_MSSB-SR1" at bounding box center [251, 260] width 93 height 15
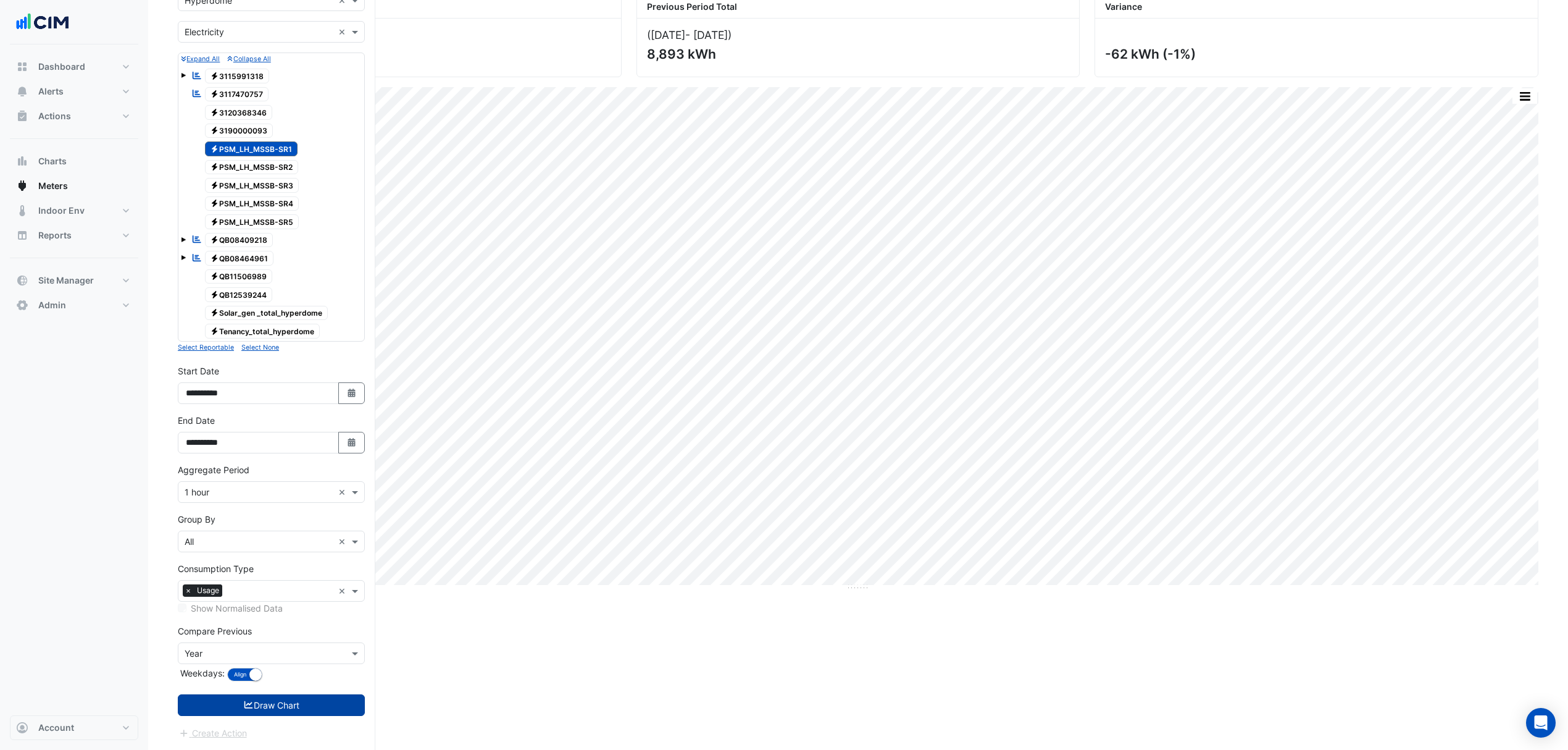
click at [267, 712] on button "Draw Chart" at bounding box center [271, 705] width 187 height 21
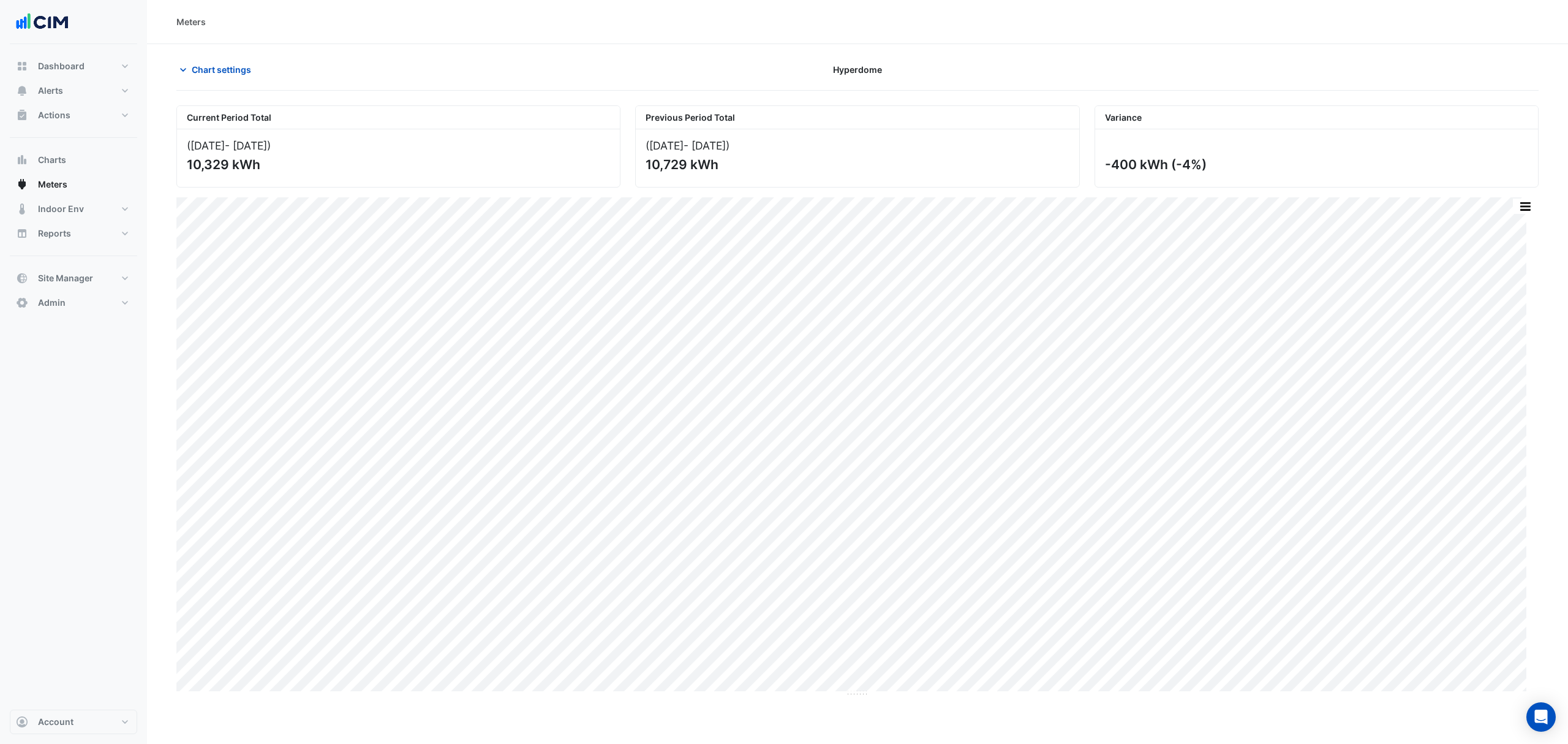
click at [236, 79] on button "Chart settings" at bounding box center [218, 69] width 83 height 21
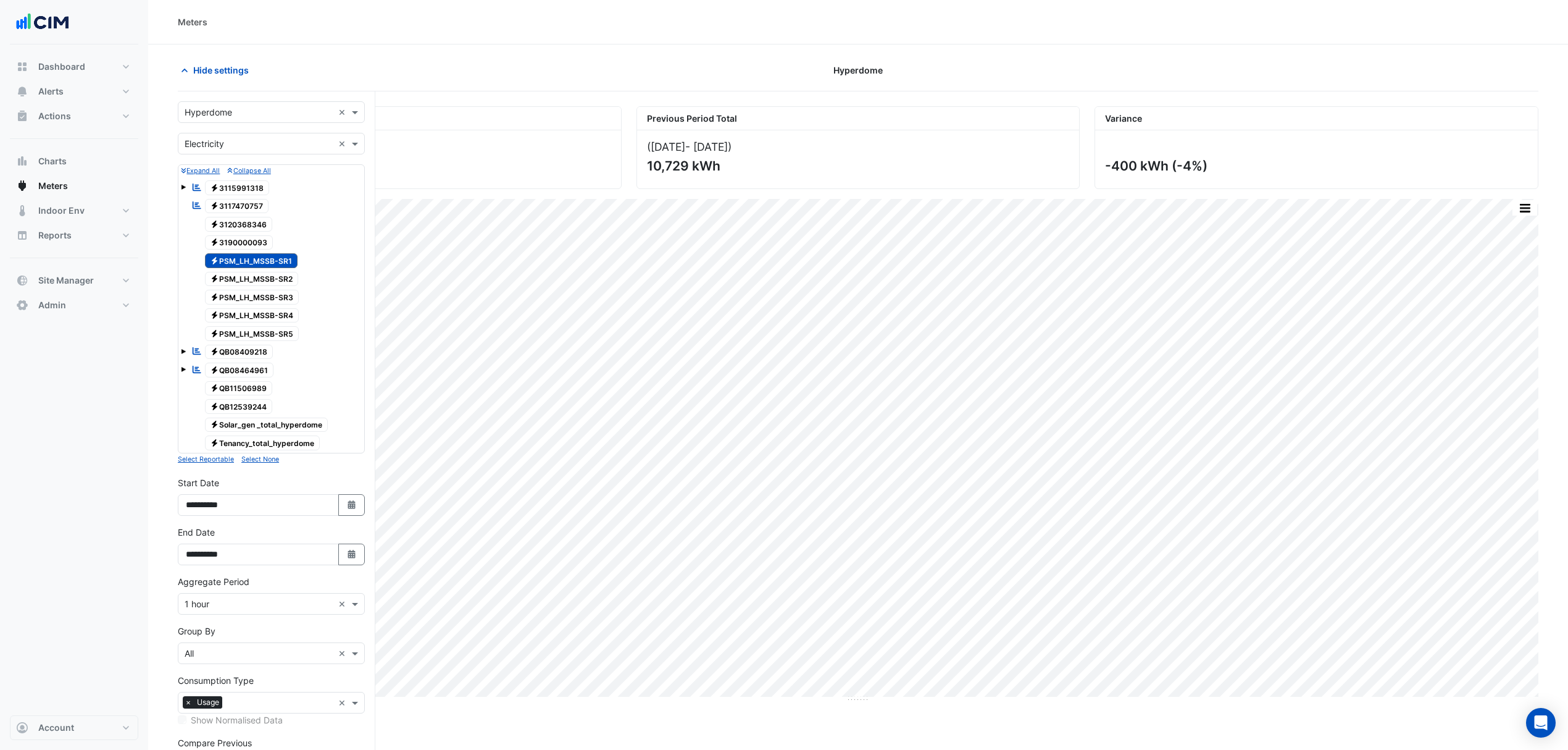
click at [264, 263] on span "Electricity PSM_LH_MSSB-SR1" at bounding box center [251, 260] width 93 height 15
click at [270, 279] on span "Electricity PSM_LH_MSSB-SR2" at bounding box center [251, 279] width 94 height 15
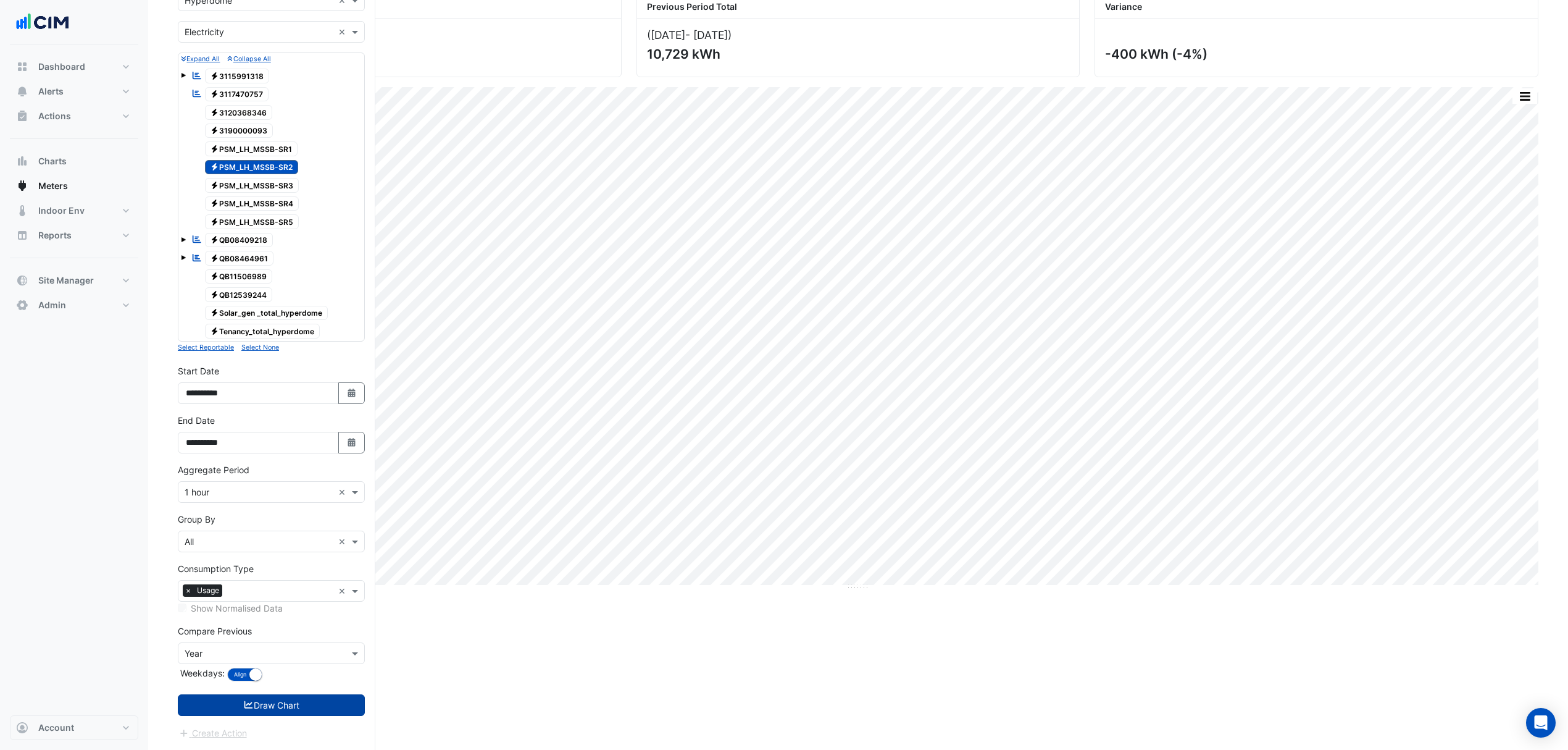
click at [238, 713] on button "Draw Chart" at bounding box center [271, 705] width 187 height 21
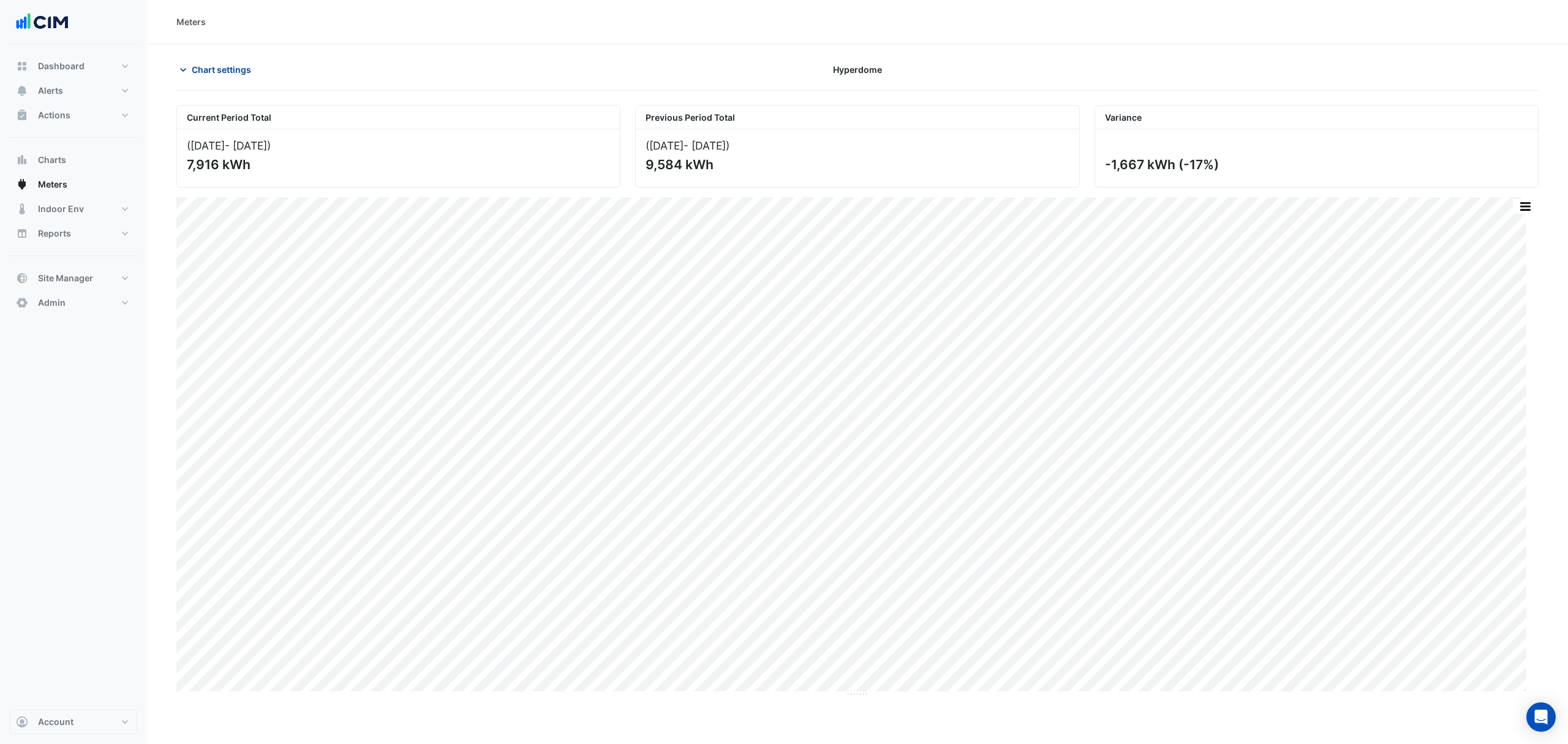
click at [247, 69] on span "Chart settings" at bounding box center [222, 68] width 60 height 13
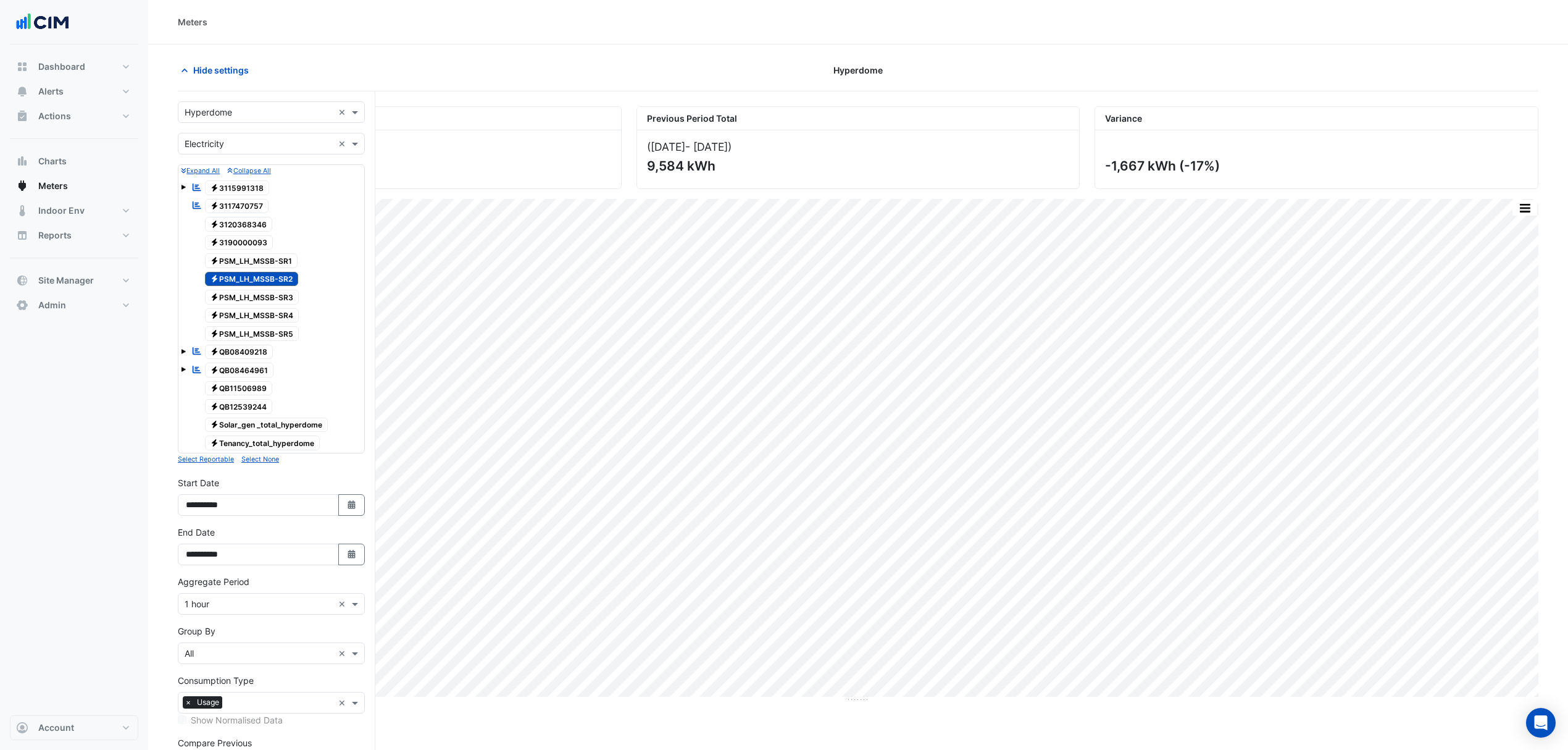
click at [250, 280] on span "Electricity PSM_LH_MSSB-SR2" at bounding box center [251, 279] width 94 height 15
click at [254, 297] on span "Electricity PSM_LH_MSSB-SR3" at bounding box center [251, 296] width 94 height 15
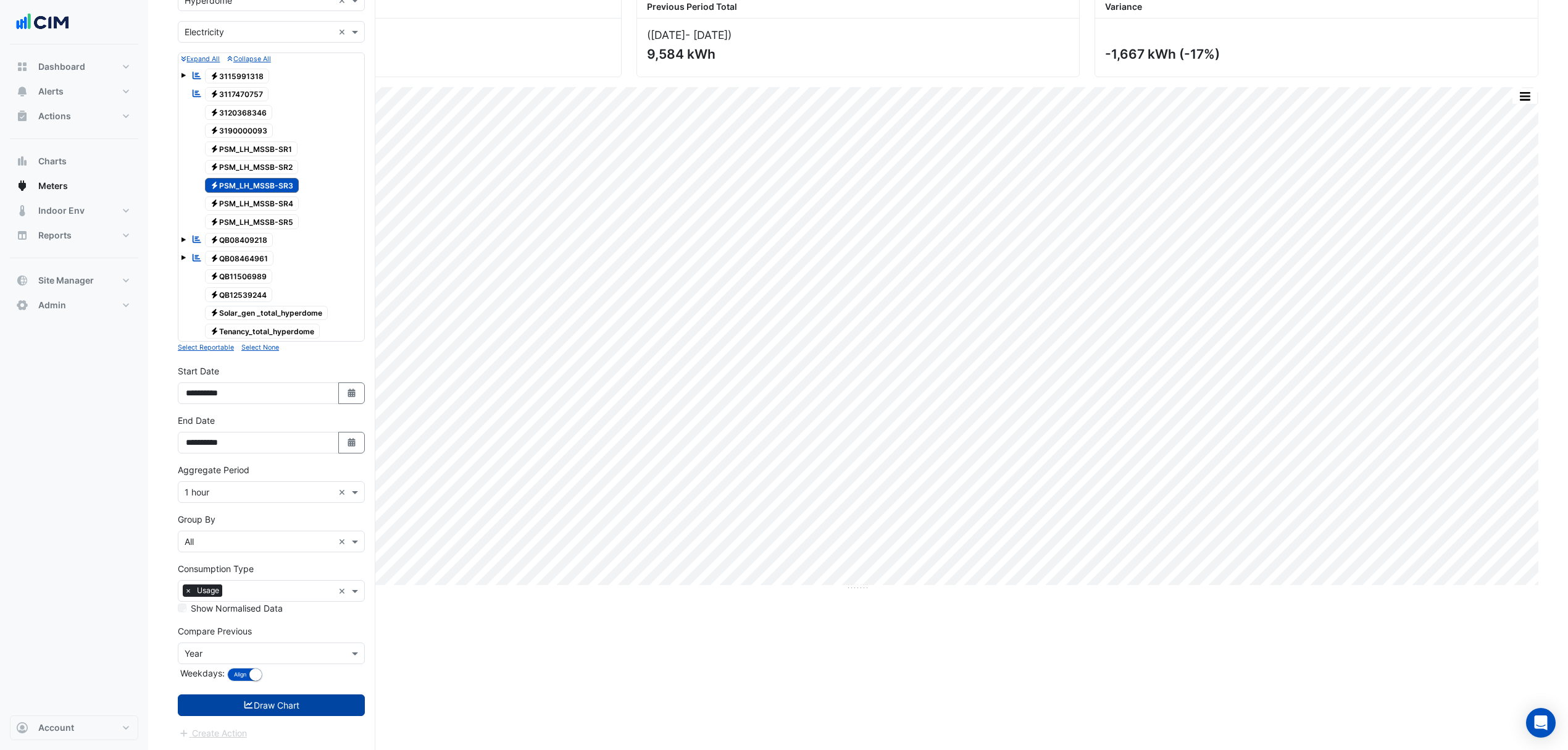
click at [260, 715] on button "Draw Chart" at bounding box center [271, 705] width 187 height 21
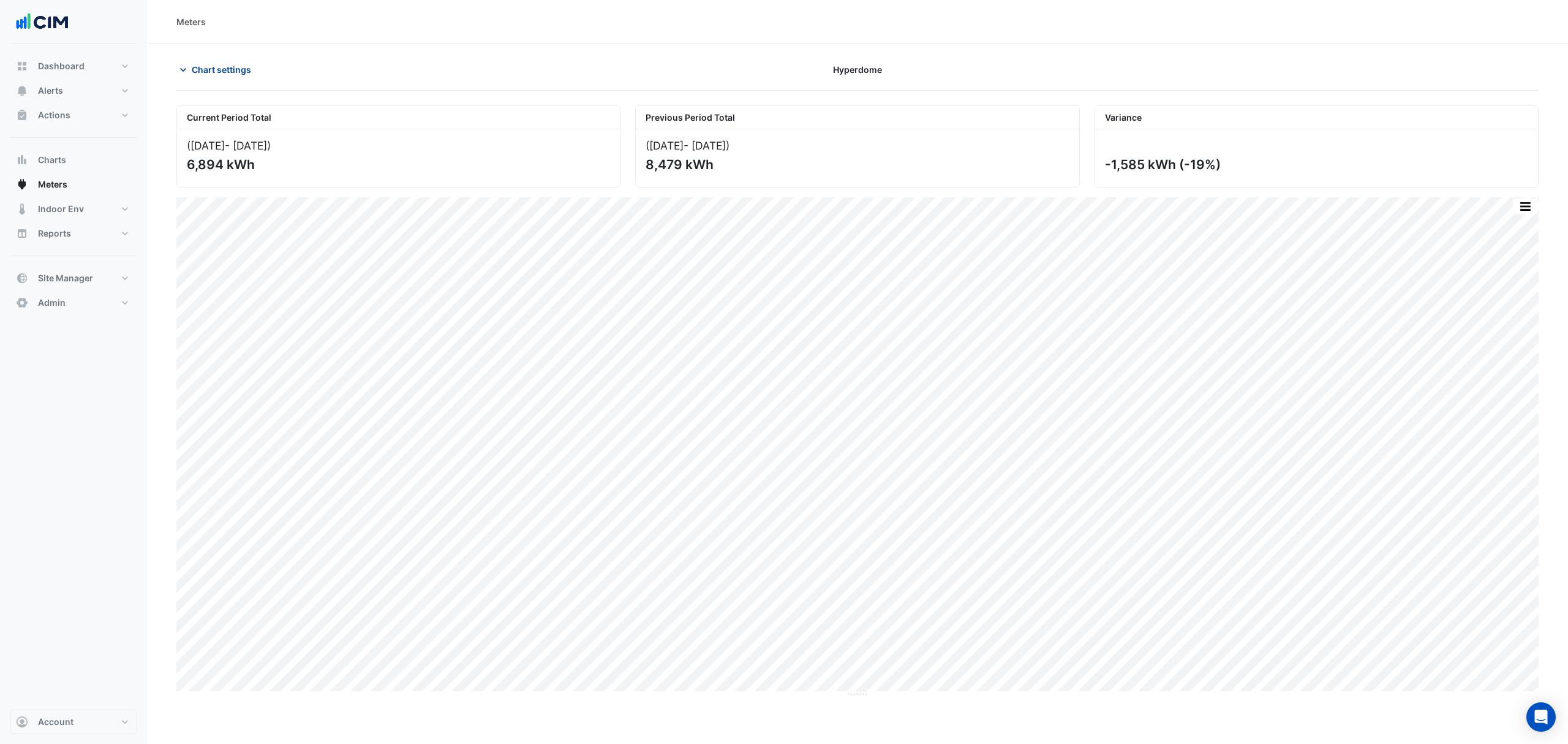
click at [213, 73] on span "Chart settings" at bounding box center [222, 68] width 60 height 13
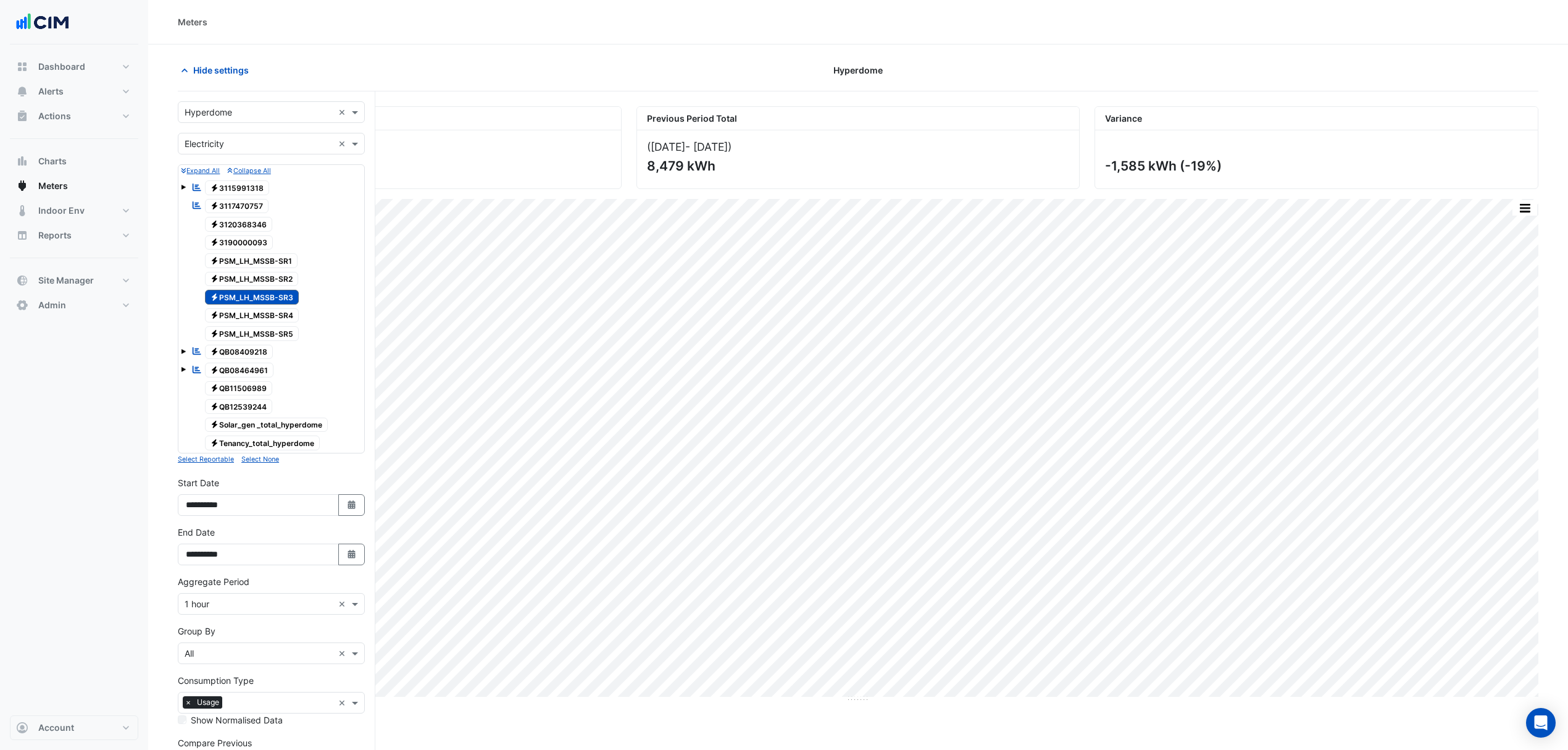
click at [255, 306] on div "Electricity PSM_LH_MSSB-SR3" at bounding box center [245, 297] width 114 height 17
click at [259, 318] on span "Electricity PSM_LH_MSSB-SR4" at bounding box center [251, 315] width 94 height 15
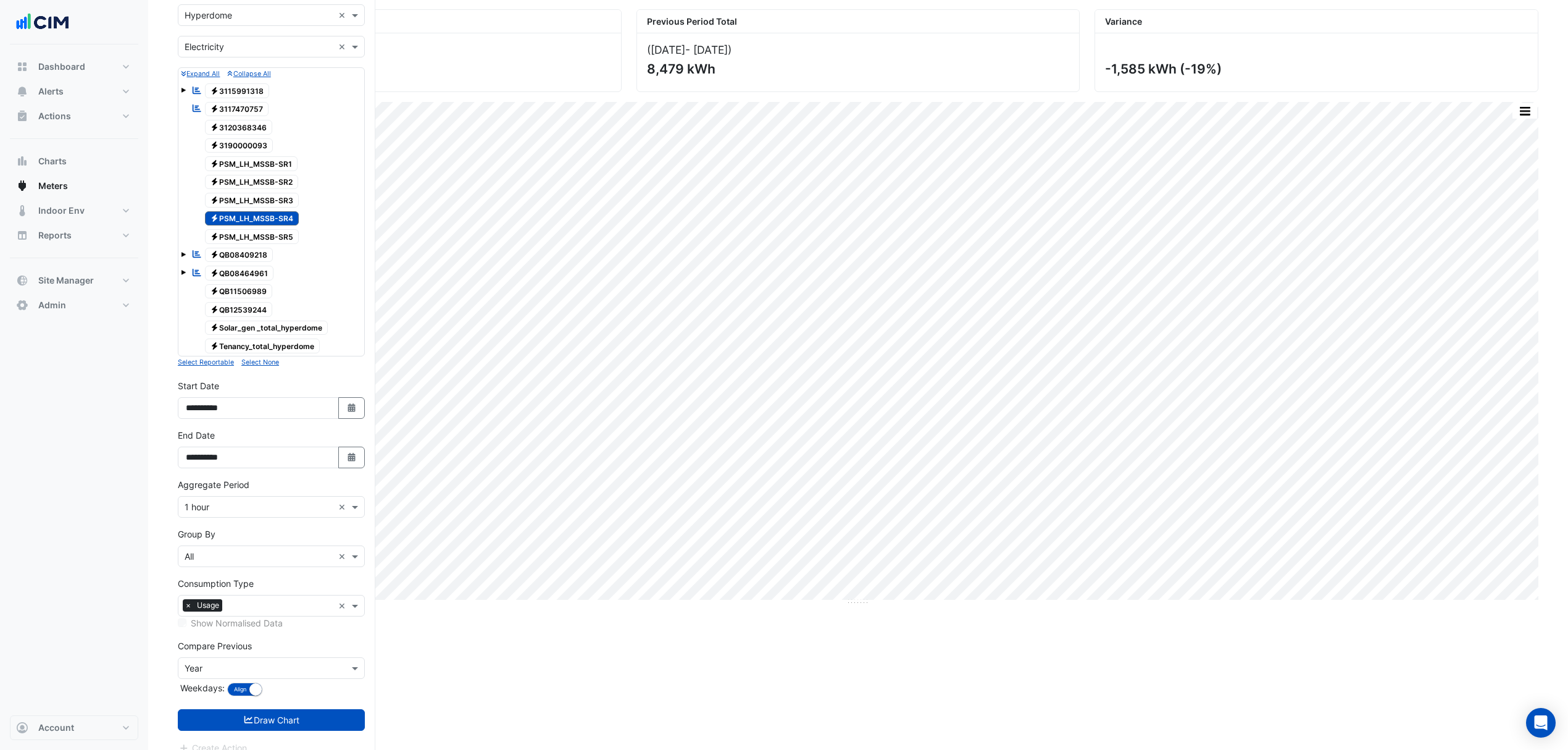
scroll to position [117, 0]
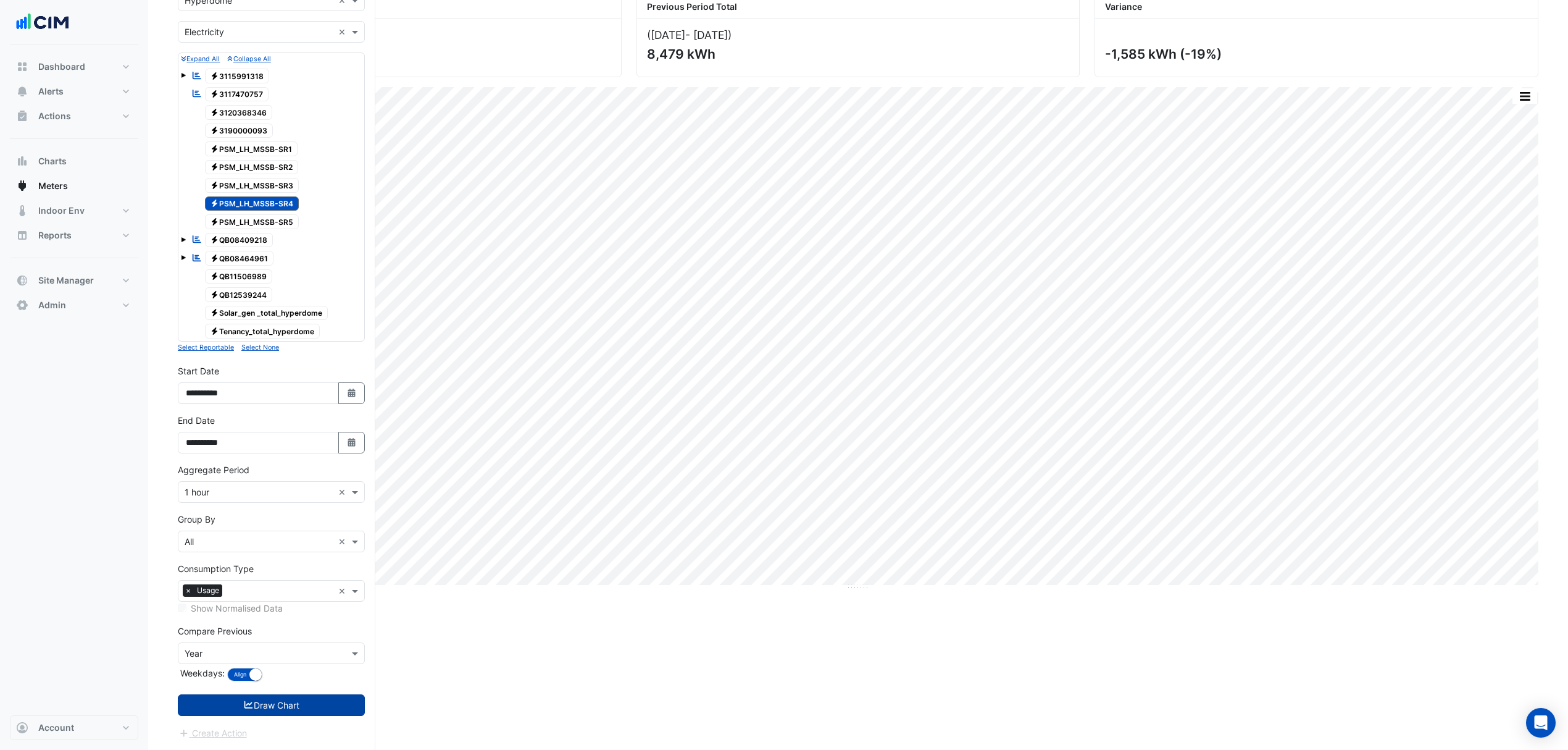
click at [322, 709] on button "Draw Chart" at bounding box center [271, 705] width 187 height 21
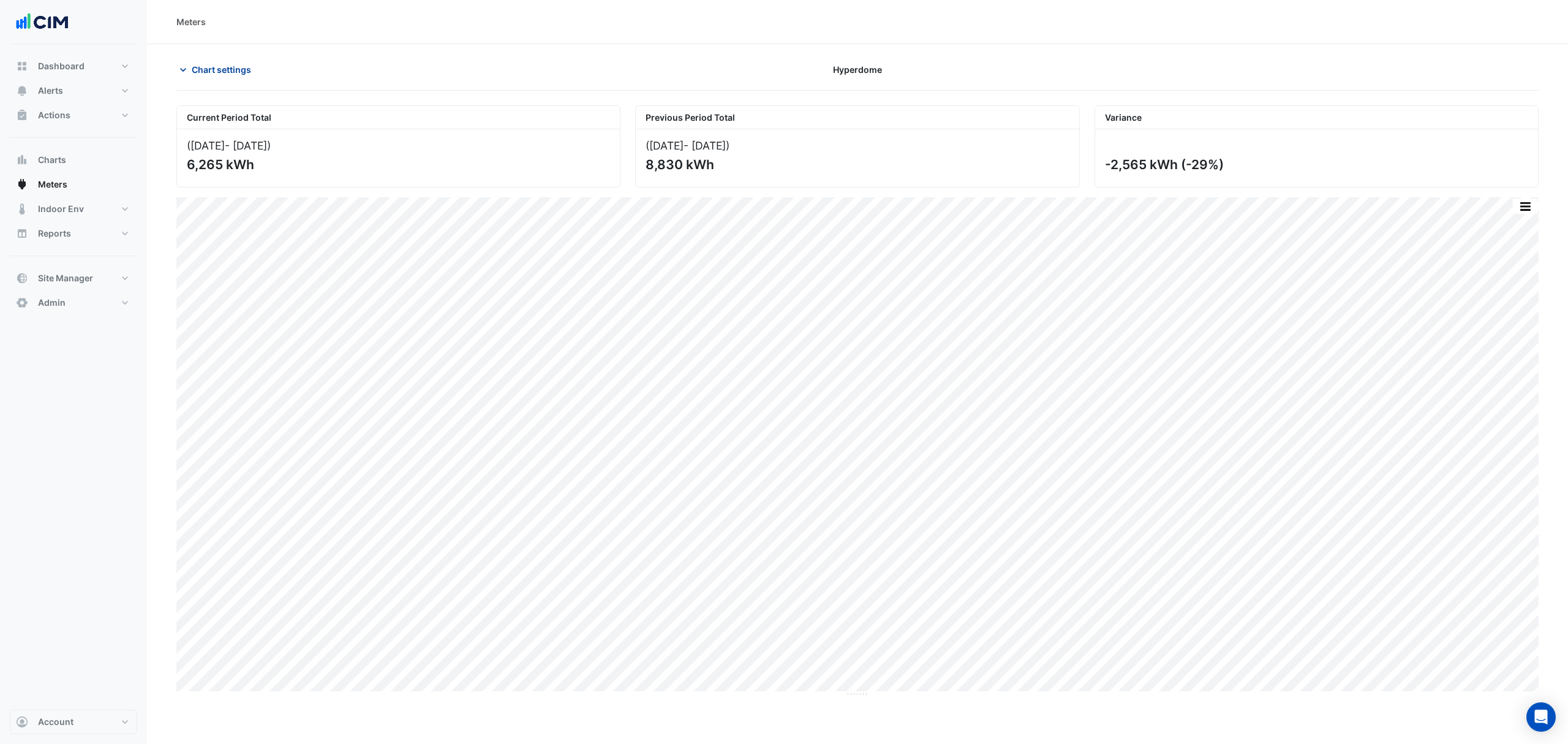
click at [226, 74] on span "Chart settings" at bounding box center [222, 68] width 60 height 13
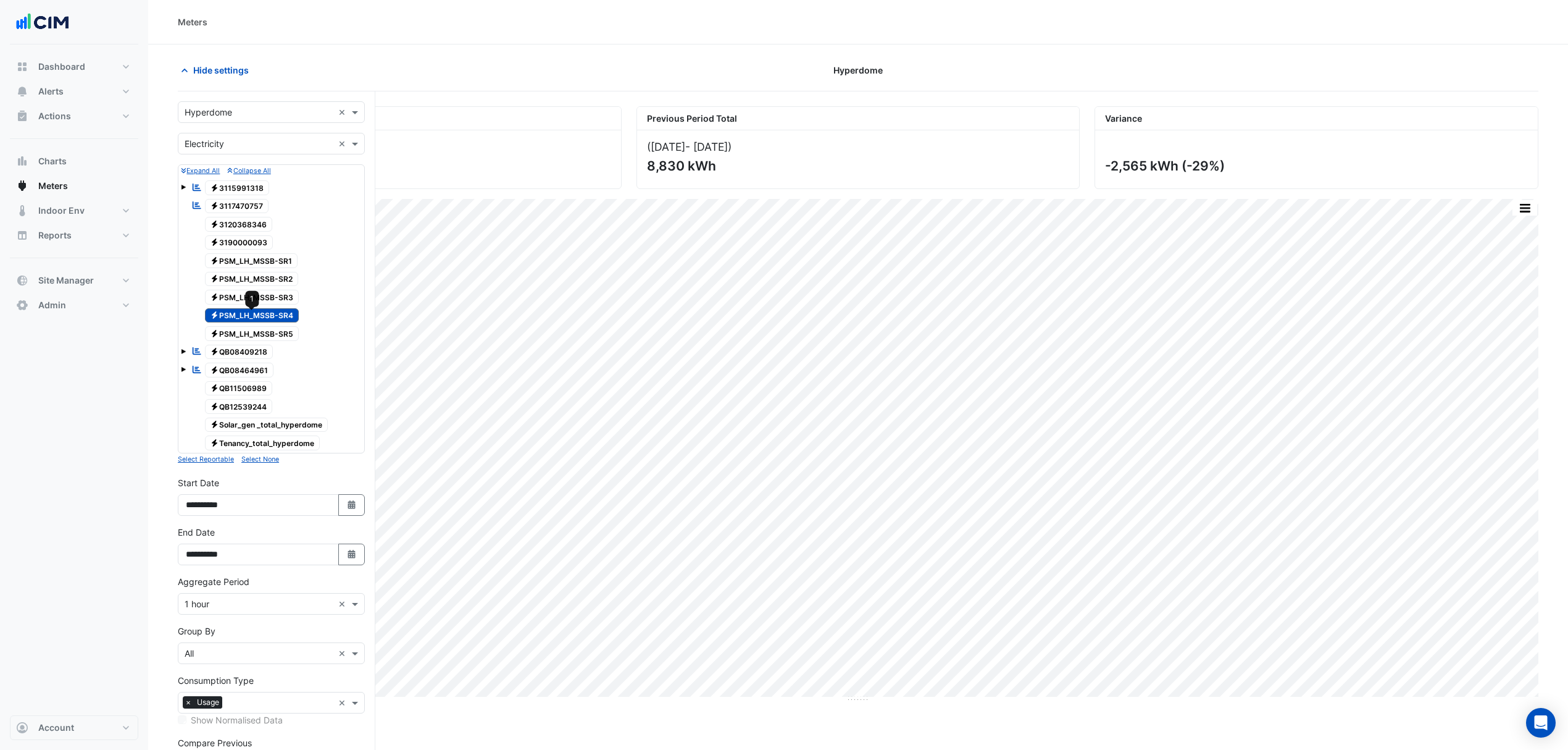
drag, startPoint x: 253, startPoint y: 317, endPoint x: 249, endPoint y: 342, distance: 25.3
click at [253, 320] on span "Electricity PSM_LH_MSSB-SR4" at bounding box center [251, 315] width 94 height 15
click at [249, 345] on div "Reportable Electricity QB08409218" at bounding box center [232, 352] width 87 height 17
click at [245, 356] on span "Electricity QB08409218" at bounding box center [239, 352] width 69 height 15
click at [250, 340] on span "Electricity PSM_LH_MSSB-SR5" at bounding box center [251, 333] width 94 height 15
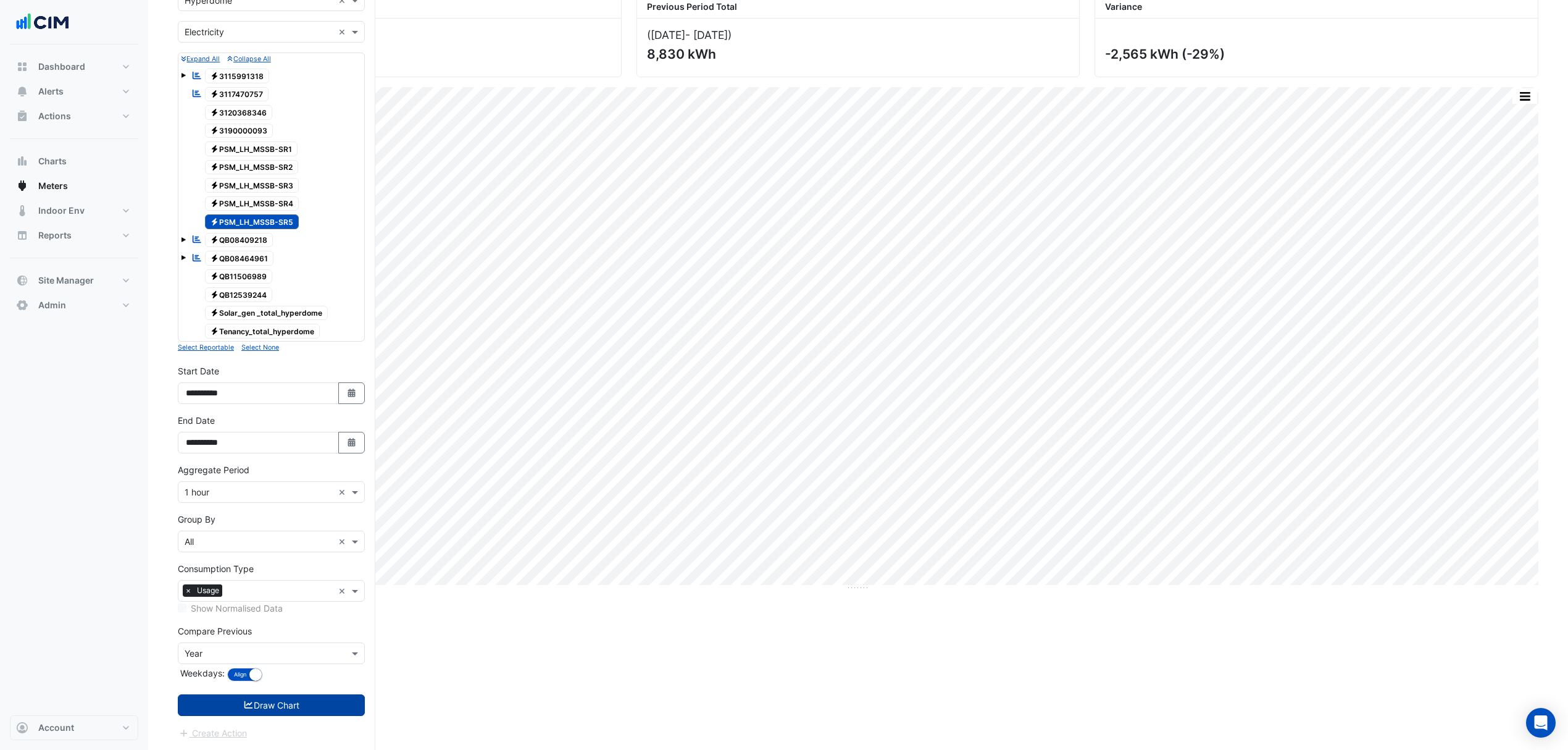
click at [260, 698] on button "Draw Chart" at bounding box center [271, 705] width 187 height 21
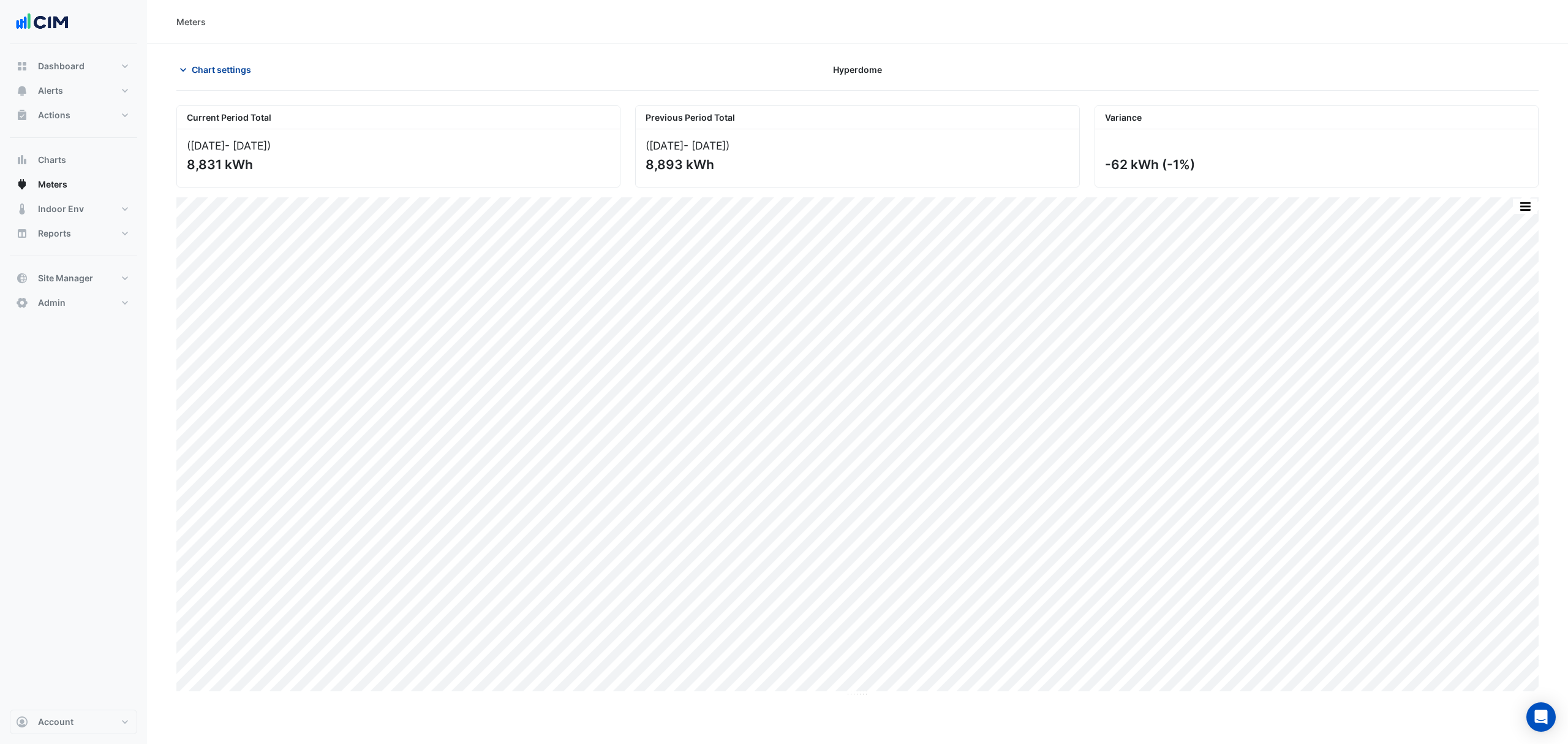
click at [239, 68] on span "Chart settings" at bounding box center [222, 68] width 60 height 13
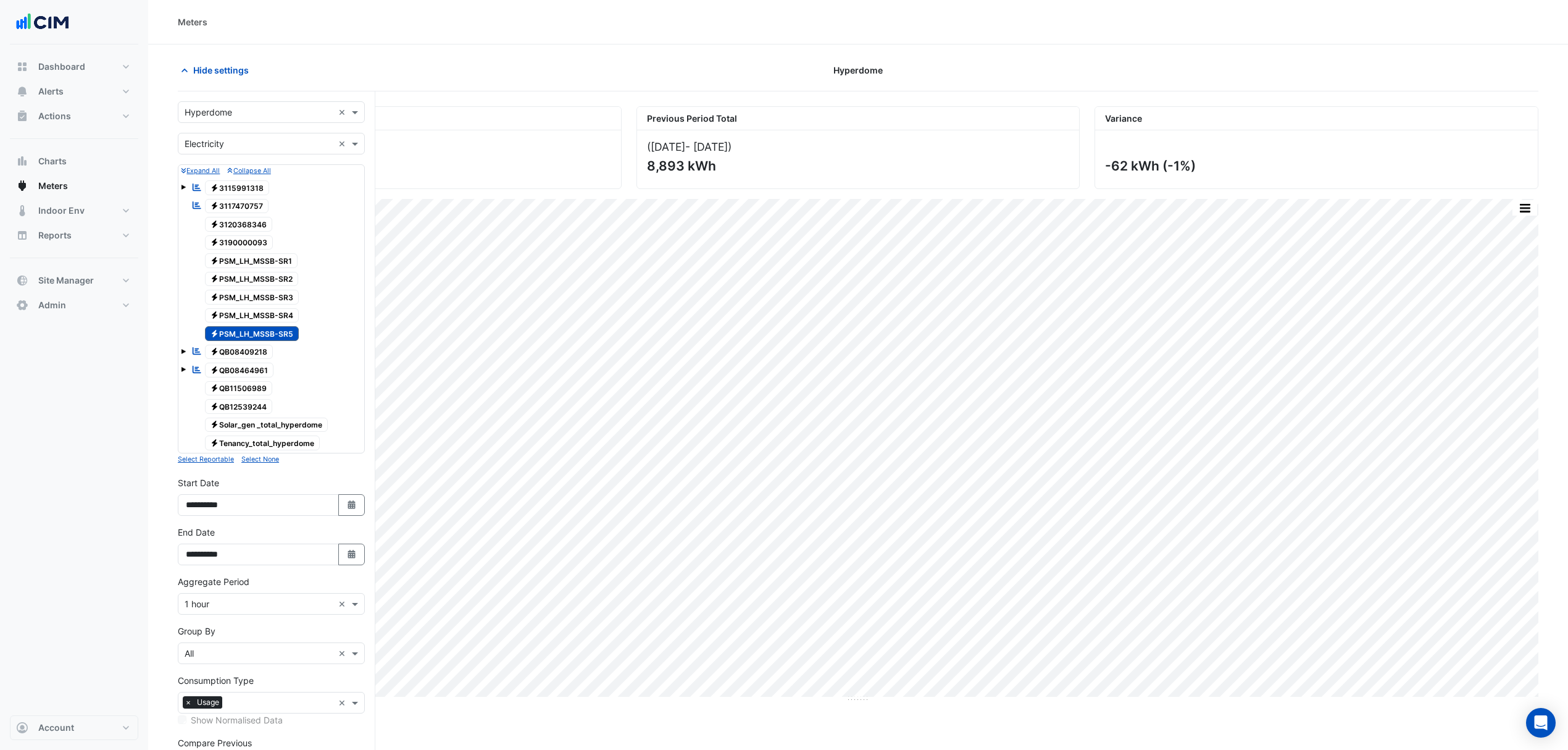
click at [178, 59] on button "Hide settings" at bounding box center [217, 70] width 79 height 21
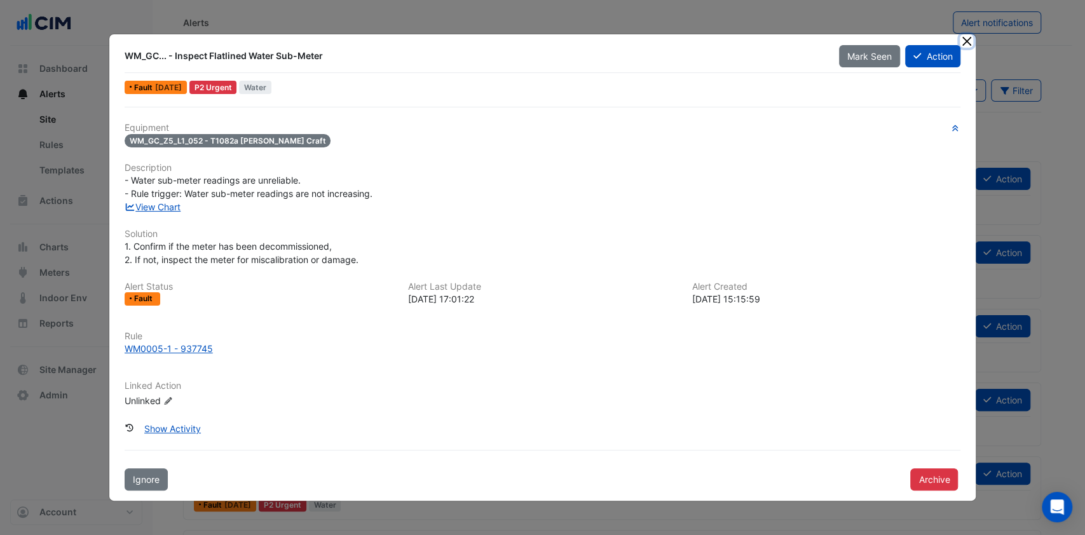
click at [962, 41] on button "Close" at bounding box center [966, 40] width 13 height 13
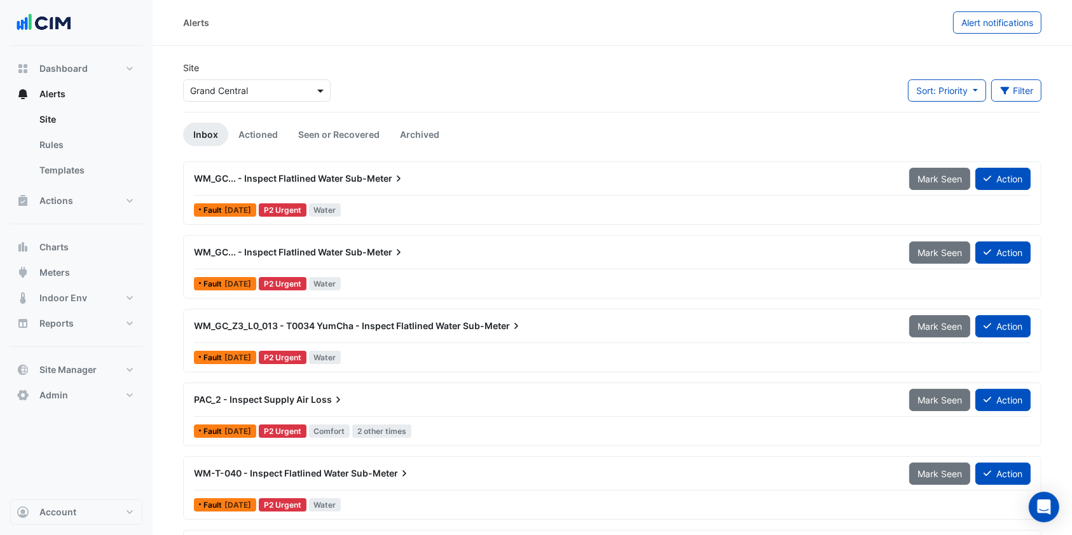
click at [321, 86] on span at bounding box center [322, 90] width 16 height 13
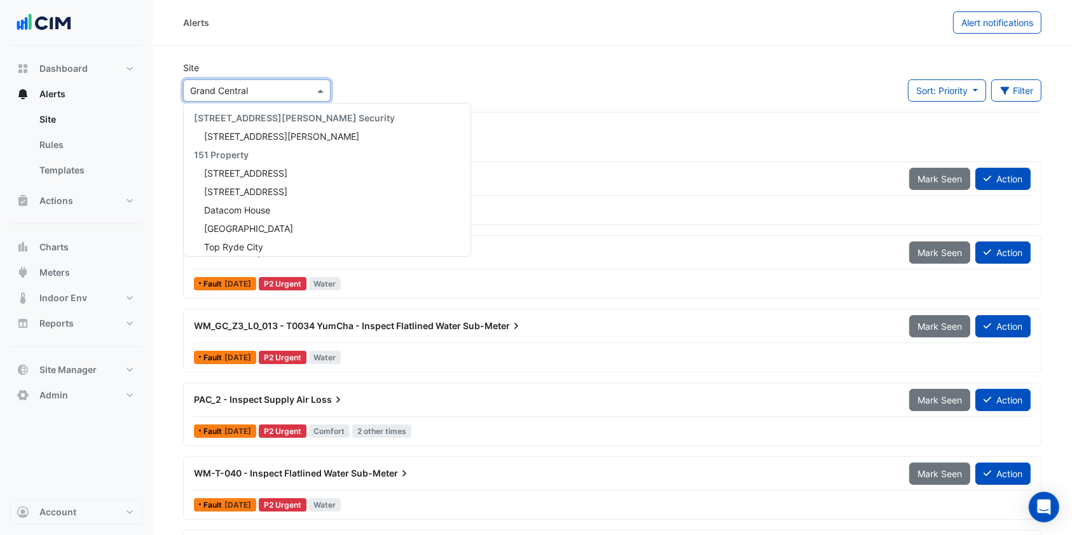
scroll to position [17353, 0]
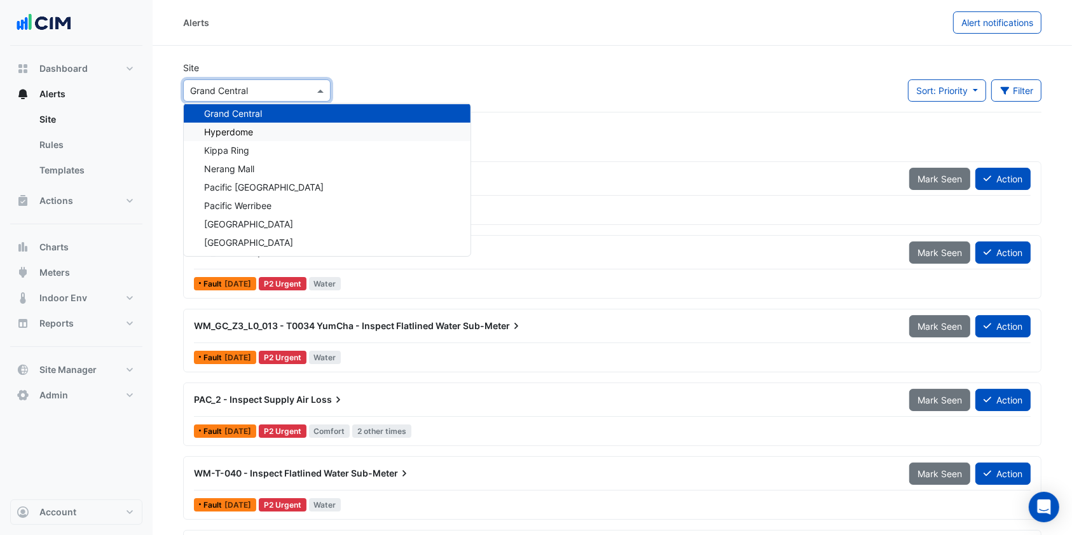
click at [252, 134] on span "Hyperdome" at bounding box center [228, 132] width 49 height 11
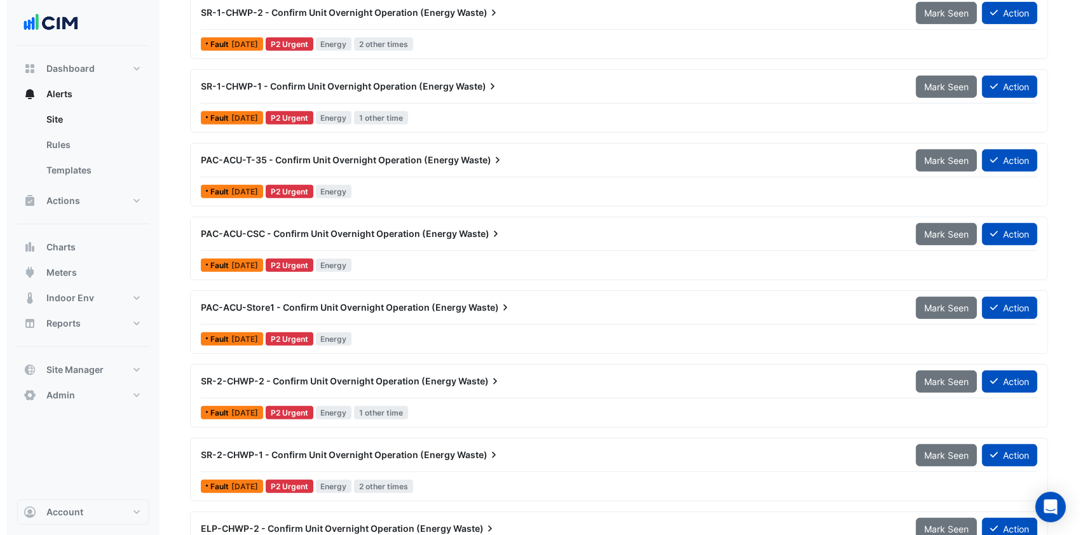
scroll to position [593, 0]
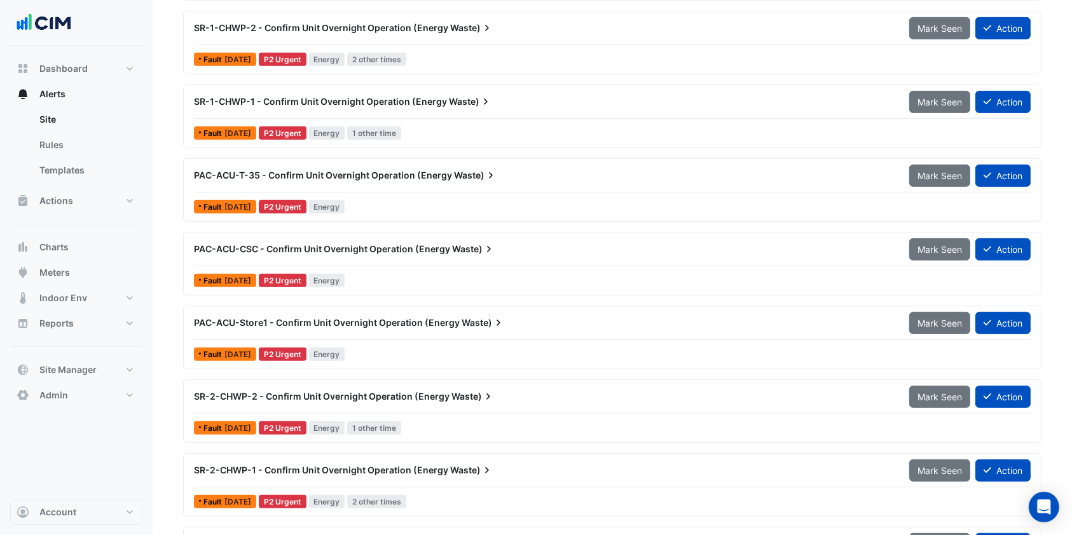
click at [329, 170] on span "PAC-ACU-T-35 - Confirm Unit Overnight Operation (Energy" at bounding box center [323, 175] width 258 height 11
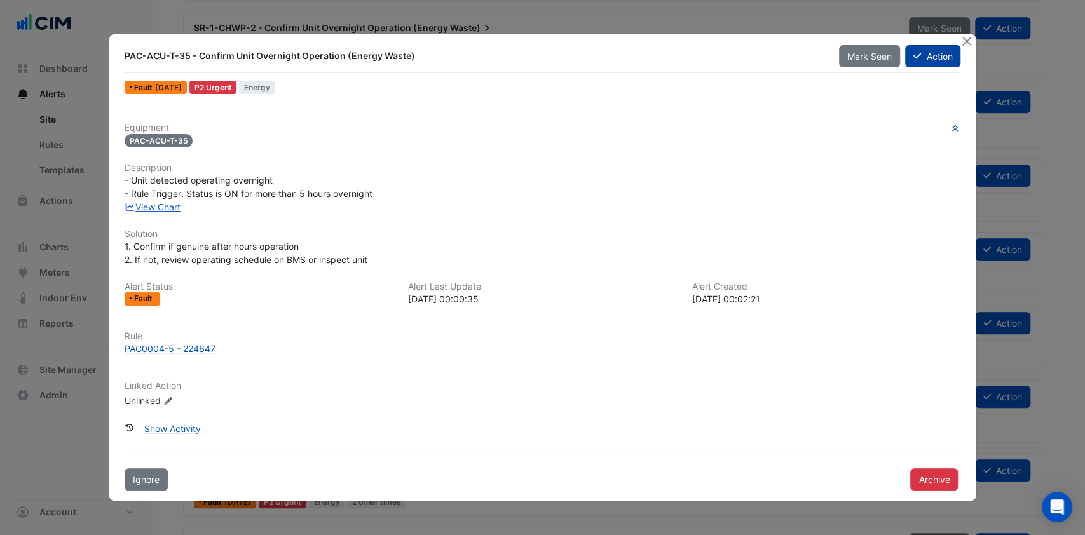
click at [941, 65] on button "Action" at bounding box center [932, 56] width 55 height 22
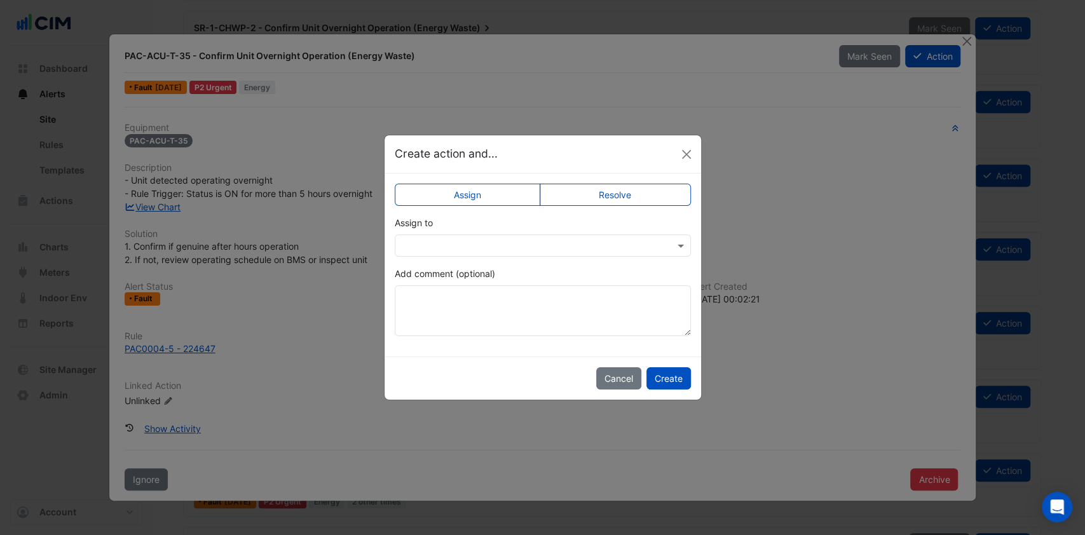
click at [544, 242] on input "text" at bounding box center [530, 246] width 257 height 13
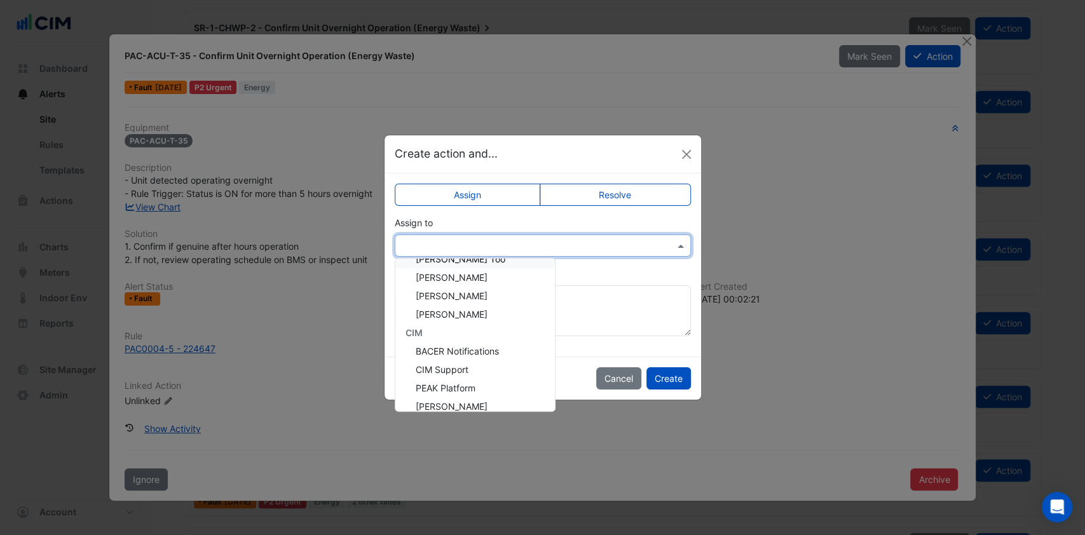
scroll to position [85, 0]
click at [476, 292] on div "[PERSON_NAME]" at bounding box center [475, 299] width 160 height 18
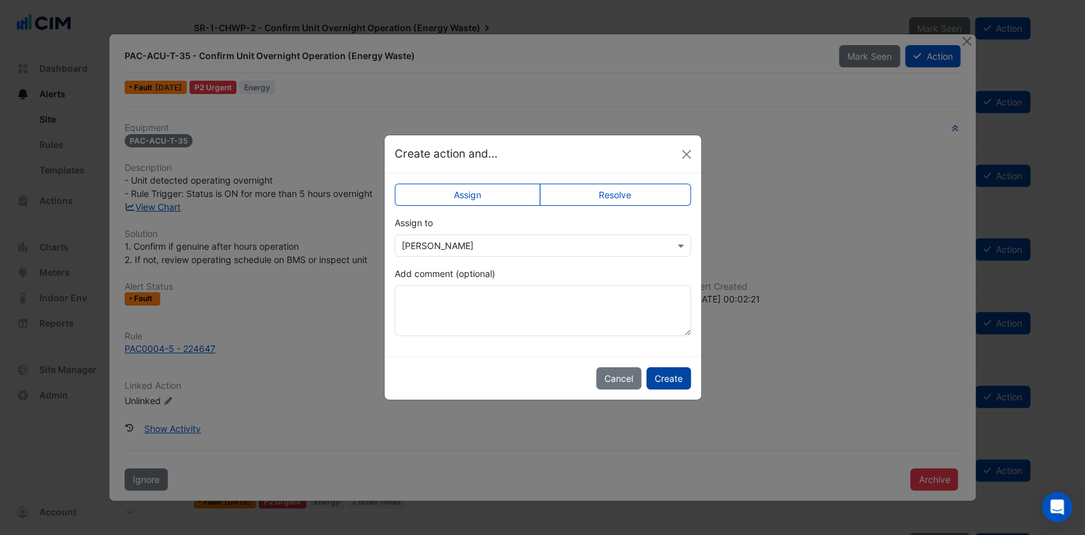
click at [676, 383] on button "Create" at bounding box center [669, 378] width 45 height 22
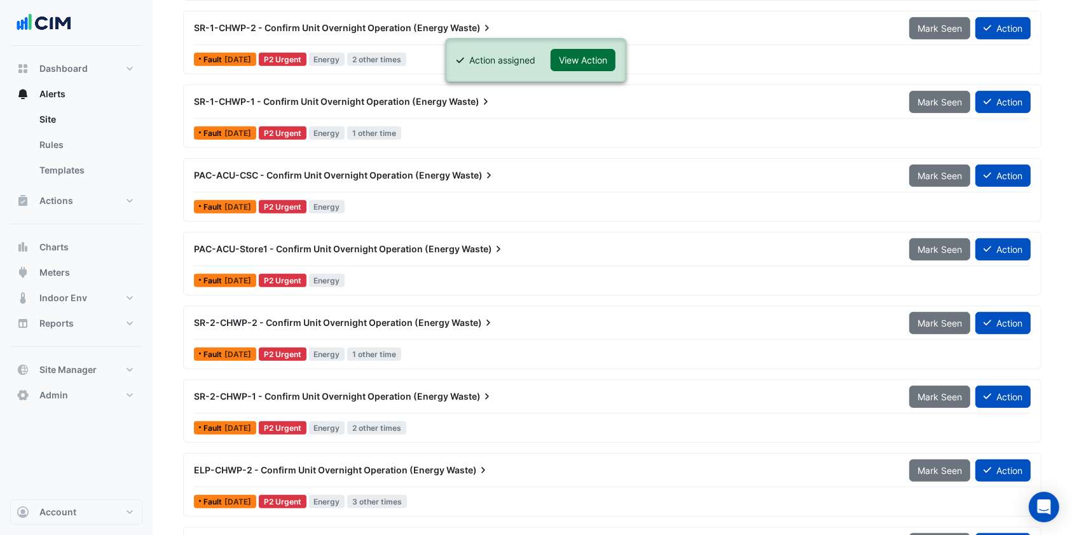
click at [595, 67] on button "View Action" at bounding box center [583, 60] width 65 height 22
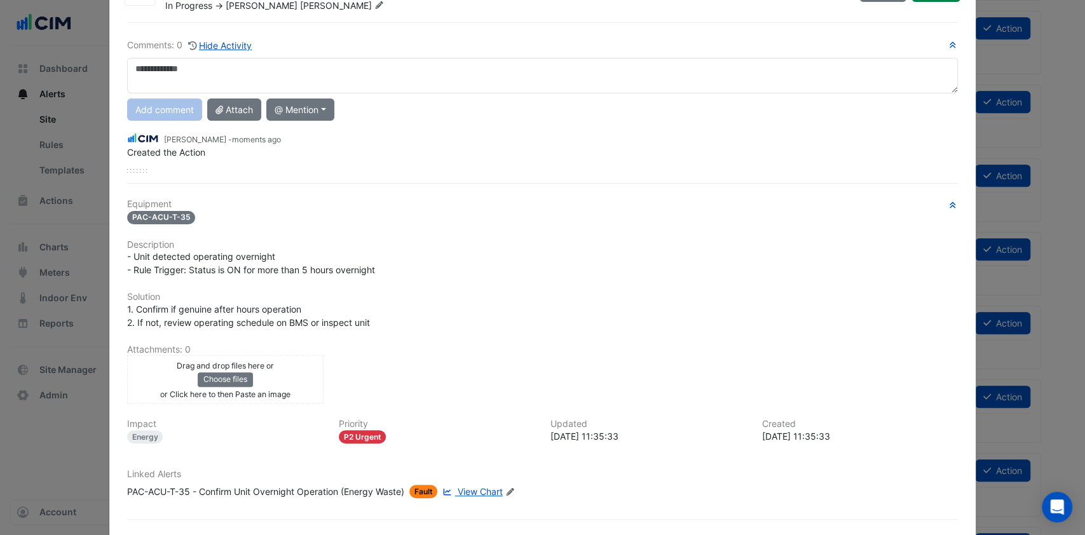
scroll to position [112, 0]
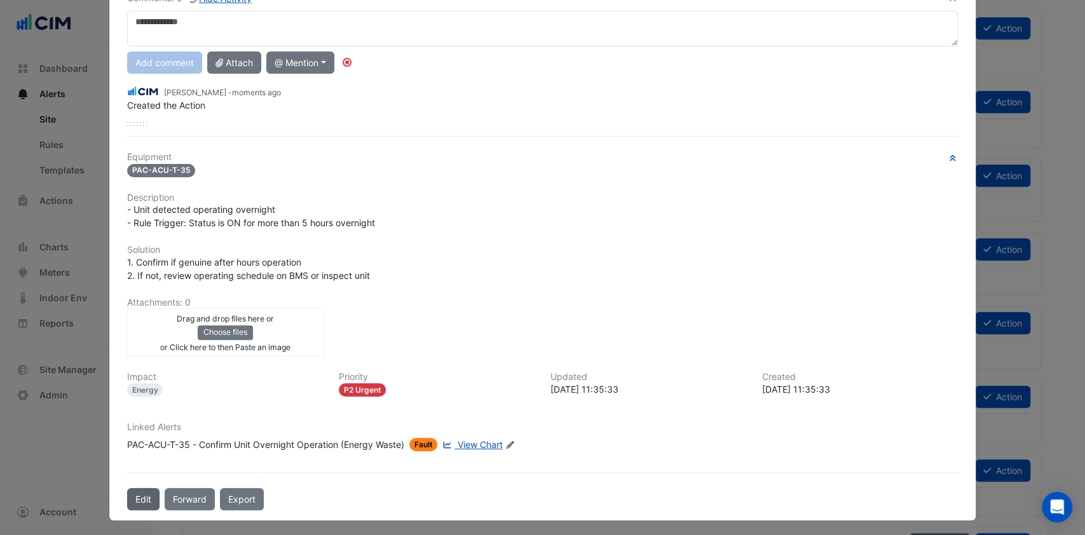
click at [132, 488] on button "Edit" at bounding box center [143, 499] width 32 height 22
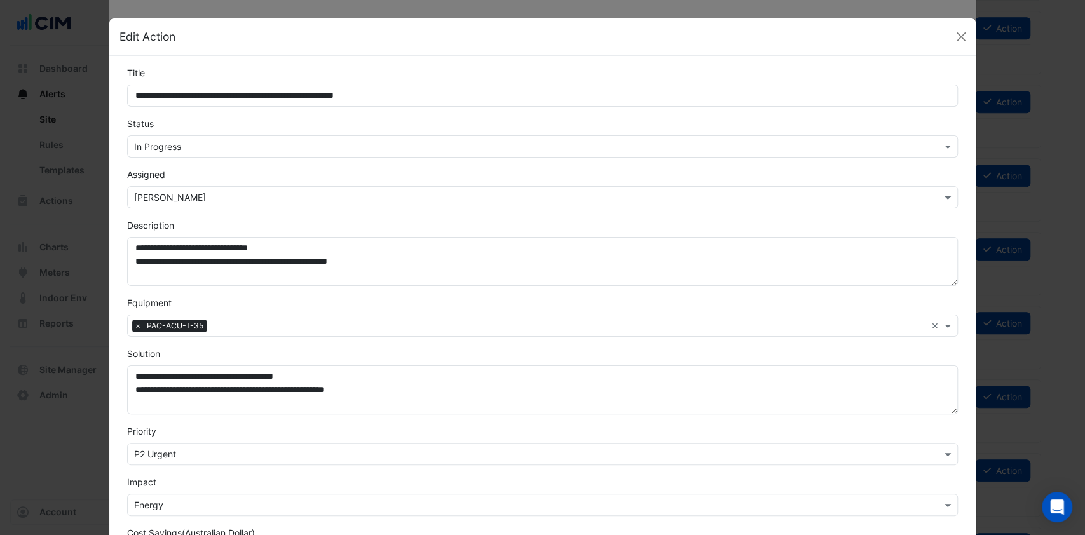
scroll to position [79, 0]
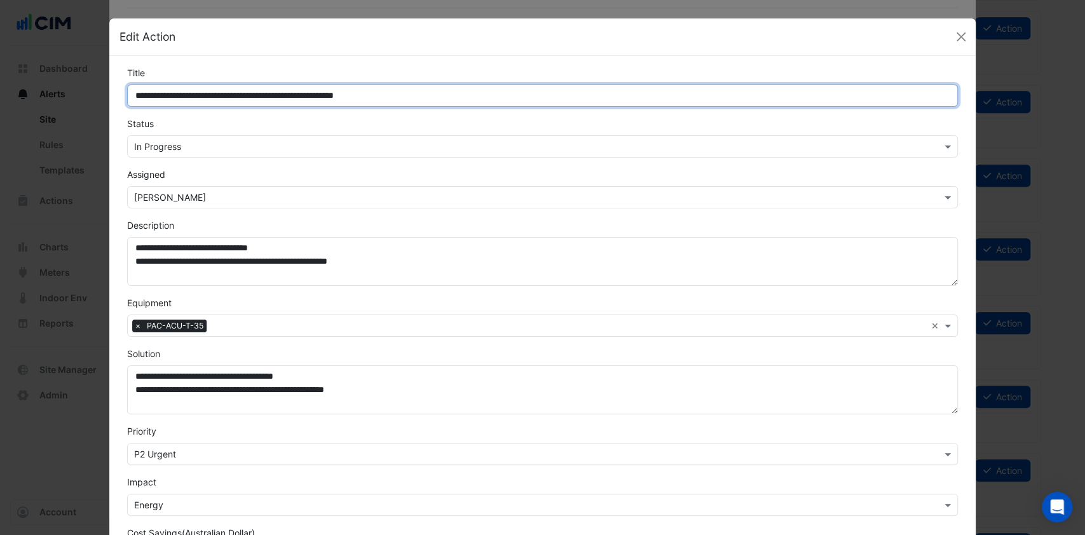
click at [439, 95] on input "**********" at bounding box center [543, 96] width 832 height 22
drag, startPoint x: 437, startPoint y: 95, endPoint x: 175, endPoint y: 94, distance: 261.9
click at [175, 94] on input "**********" at bounding box center [543, 96] width 832 height 22
click at [193, 91] on input "**********" at bounding box center [543, 96] width 832 height 22
click at [201, 94] on input "**********" at bounding box center [543, 96] width 832 height 22
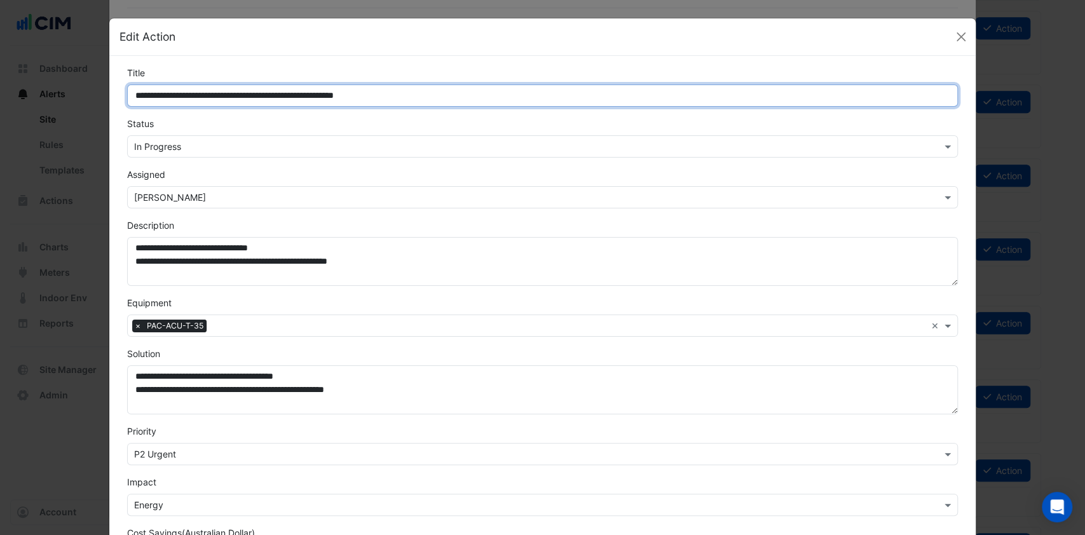
drag, startPoint x: 201, startPoint y: 94, endPoint x: 152, endPoint y: 99, distance: 49.2
click at [152, 99] on input "**********" at bounding box center [543, 96] width 832 height 22
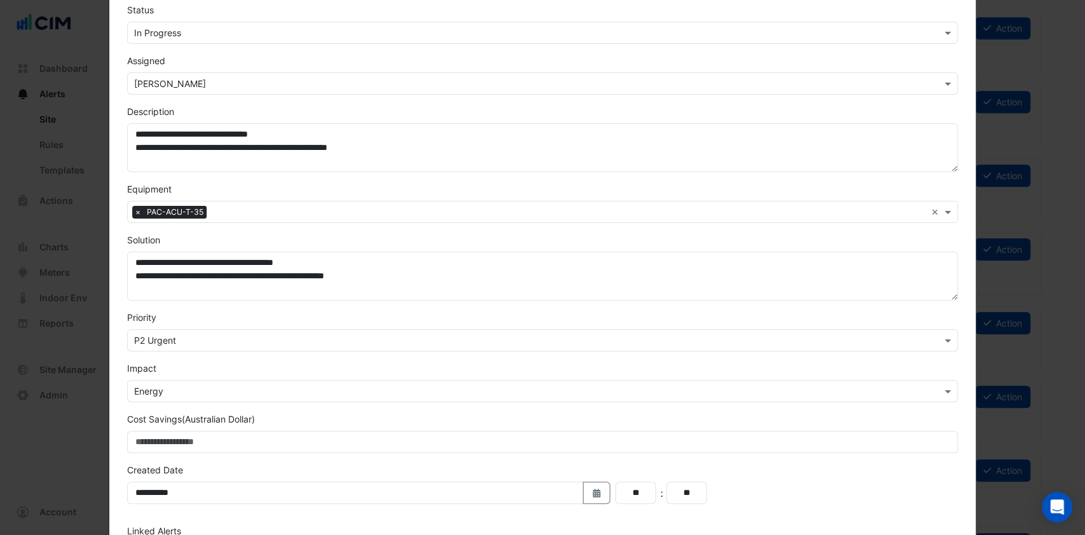
scroll to position [214, 0]
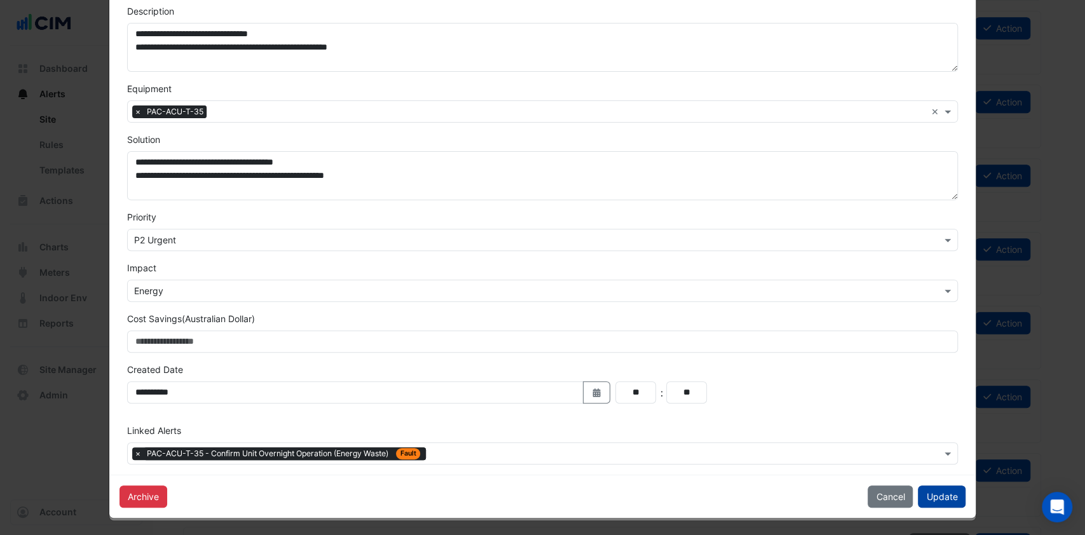
type input "**********"
click at [954, 498] on button "Update" at bounding box center [942, 497] width 48 height 22
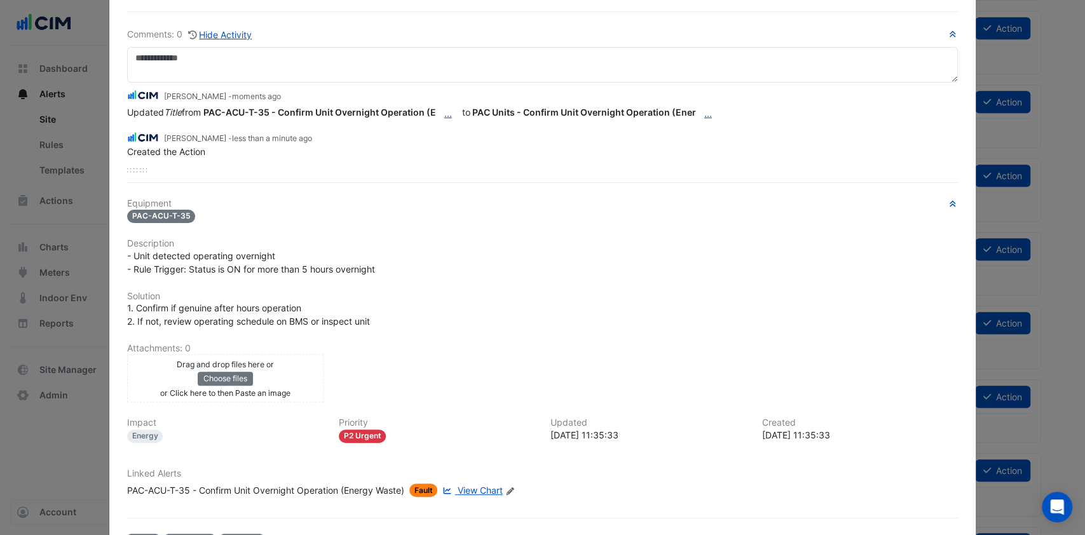
scroll to position [121, 0]
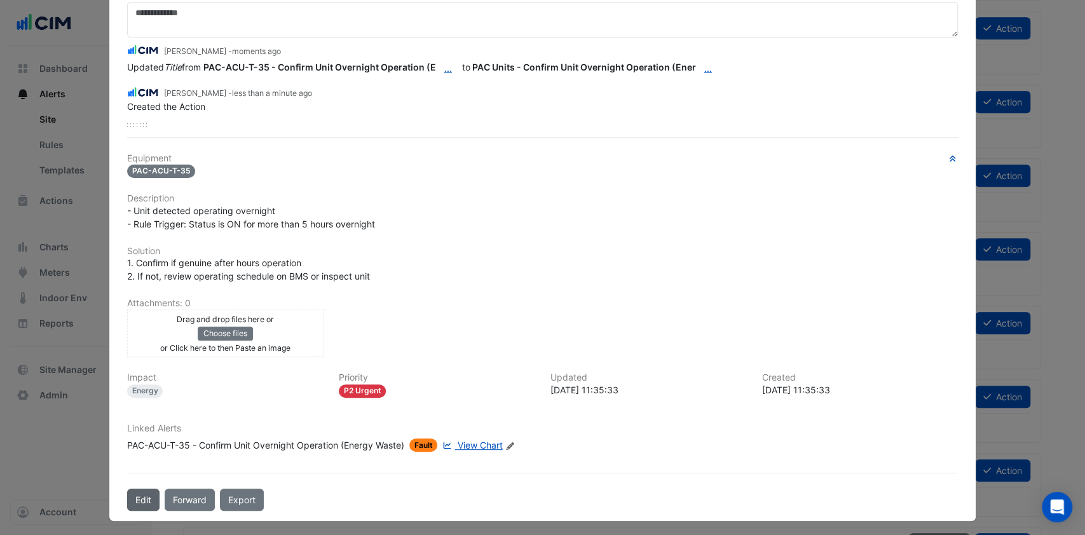
click at [127, 495] on button "Edit" at bounding box center [143, 500] width 32 height 22
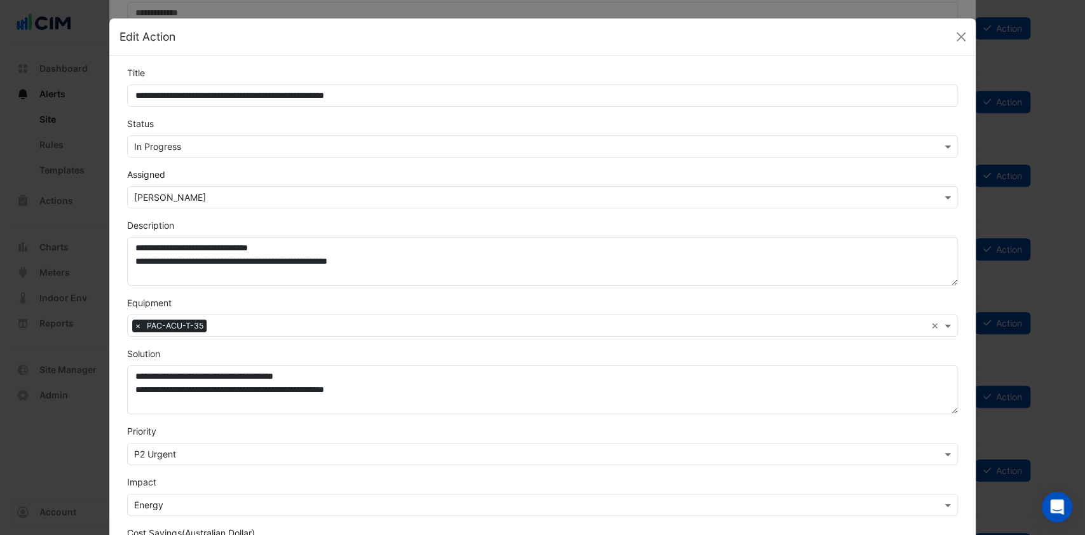
scroll to position [214, 0]
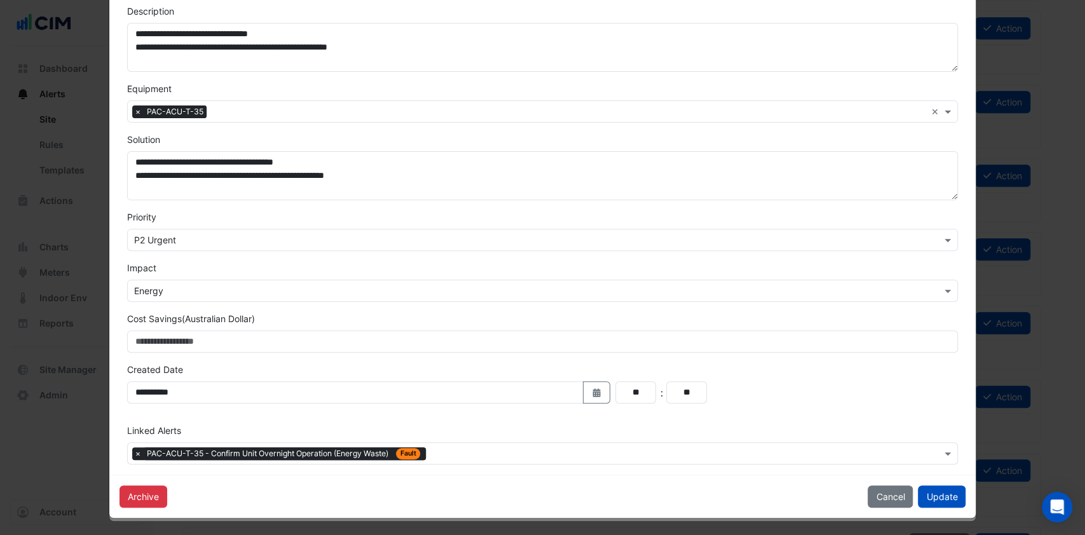
click at [436, 455] on input "text" at bounding box center [686, 454] width 510 height 13
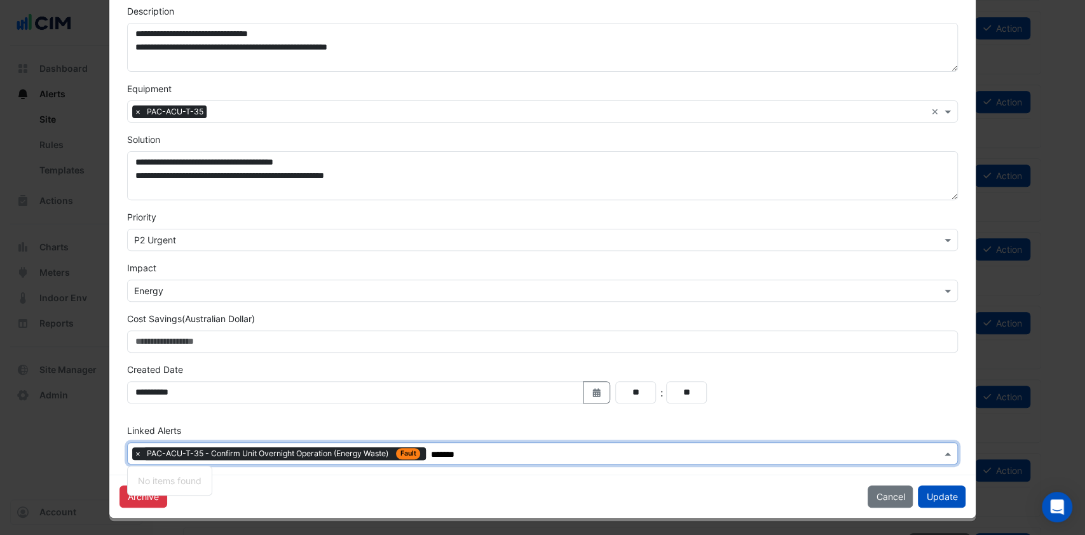
type input "*******"
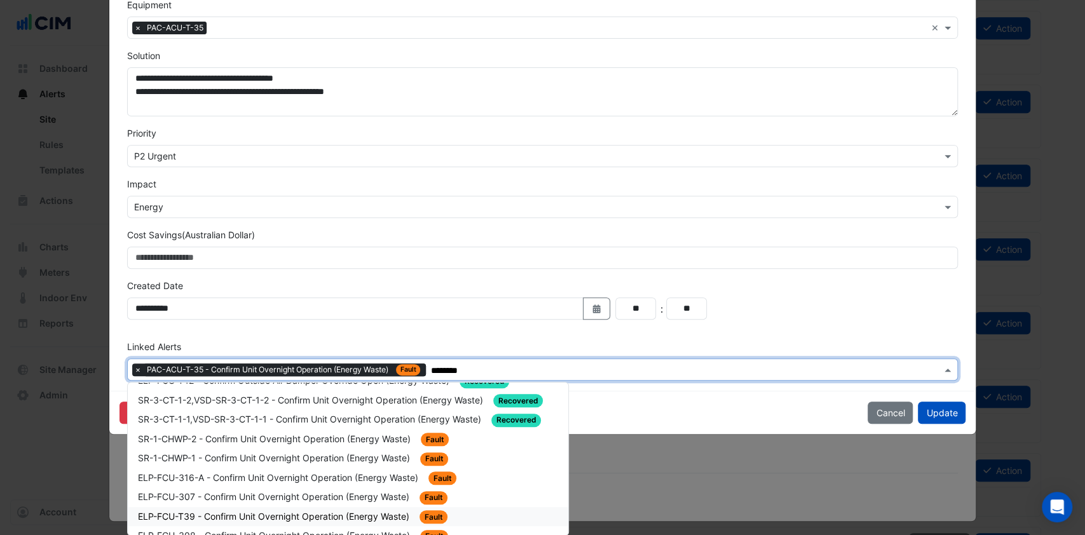
scroll to position [169, 0]
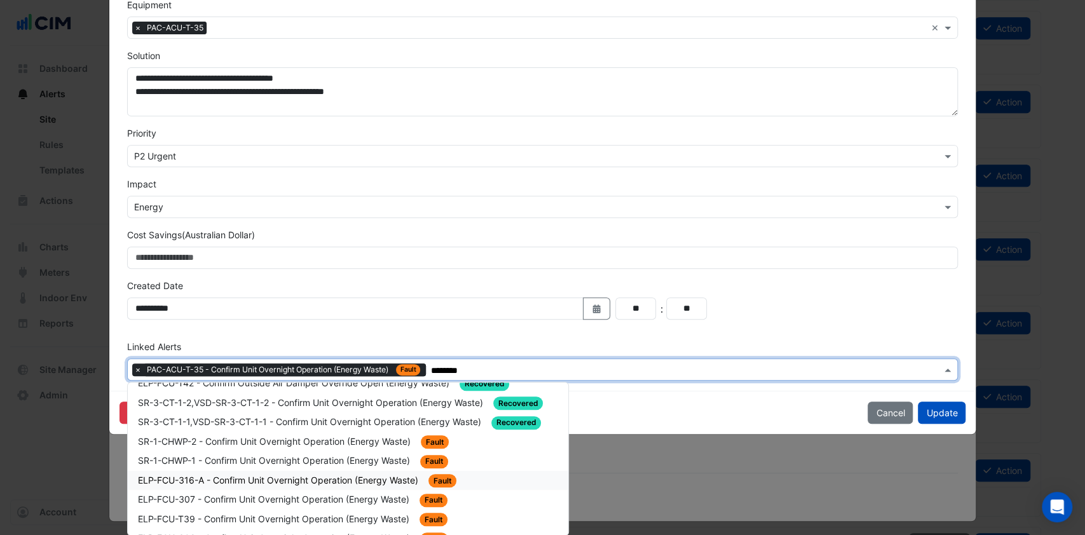
click at [295, 475] on span "ELP-FCU-316-A - Confirm Unit Overnight Operation (Energy Waste)" at bounding box center [279, 480] width 283 height 11
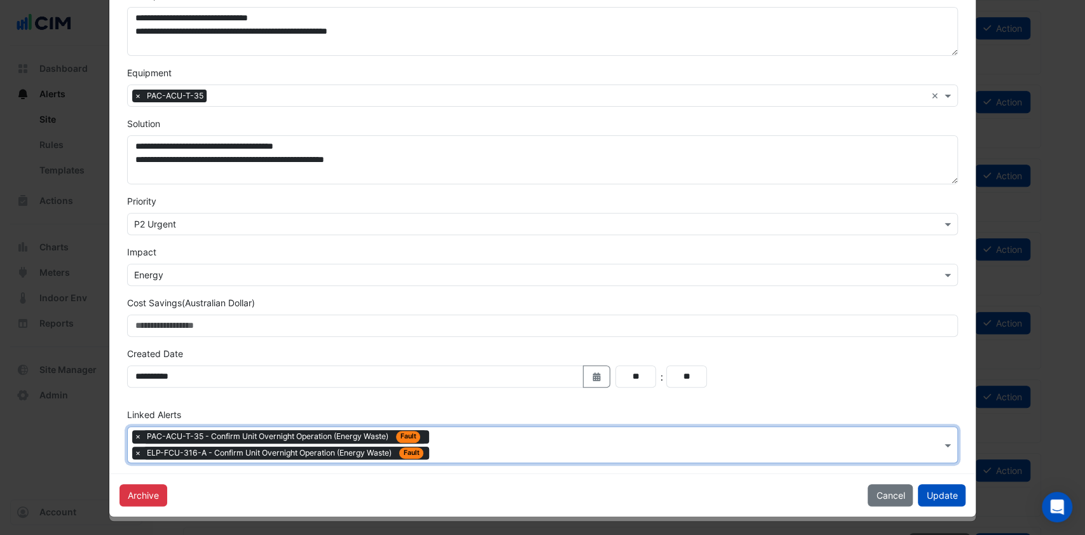
scroll to position [229, 0]
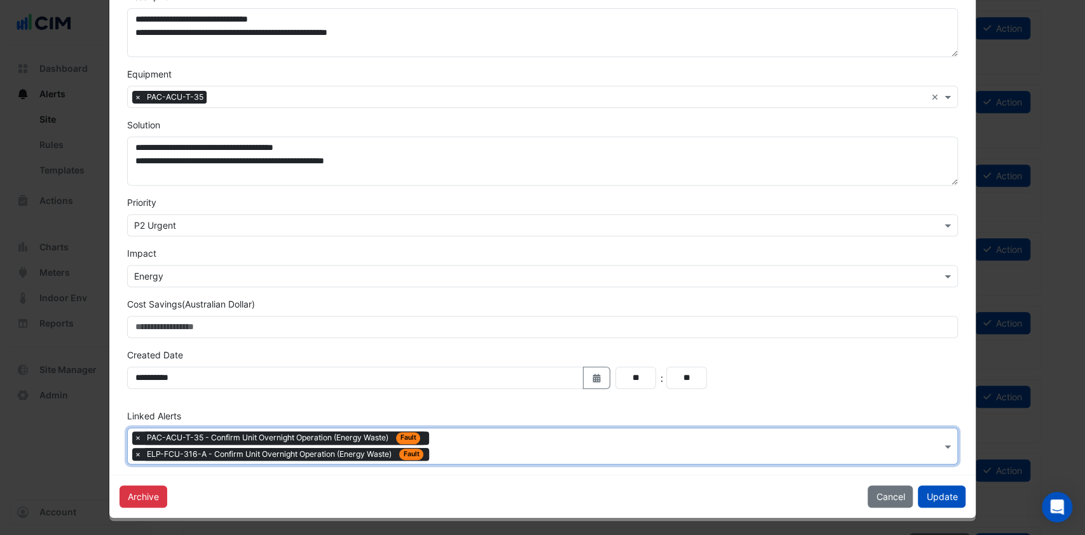
click at [476, 450] on input "text" at bounding box center [687, 447] width 507 height 13
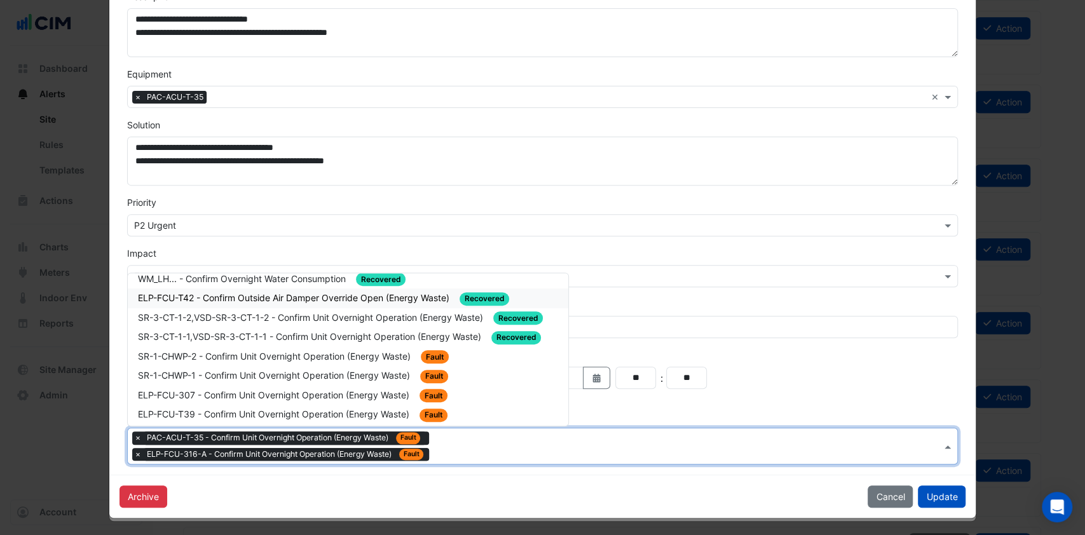
scroll to position [169, 0]
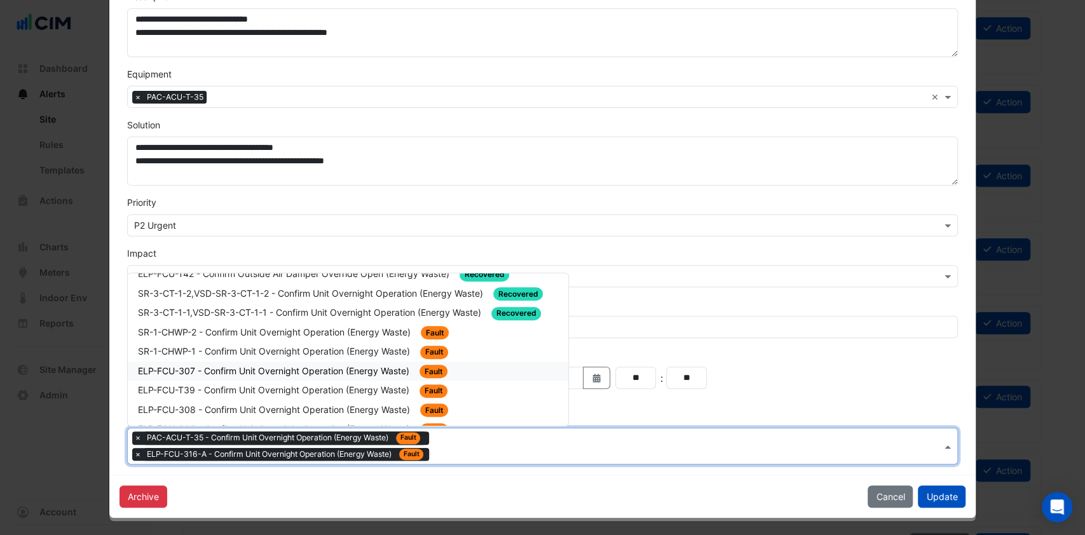
click at [249, 366] on span "ELP-FCU-307 - Confirm Unit Overnight Operation (Energy Waste)" at bounding box center [275, 371] width 274 height 11
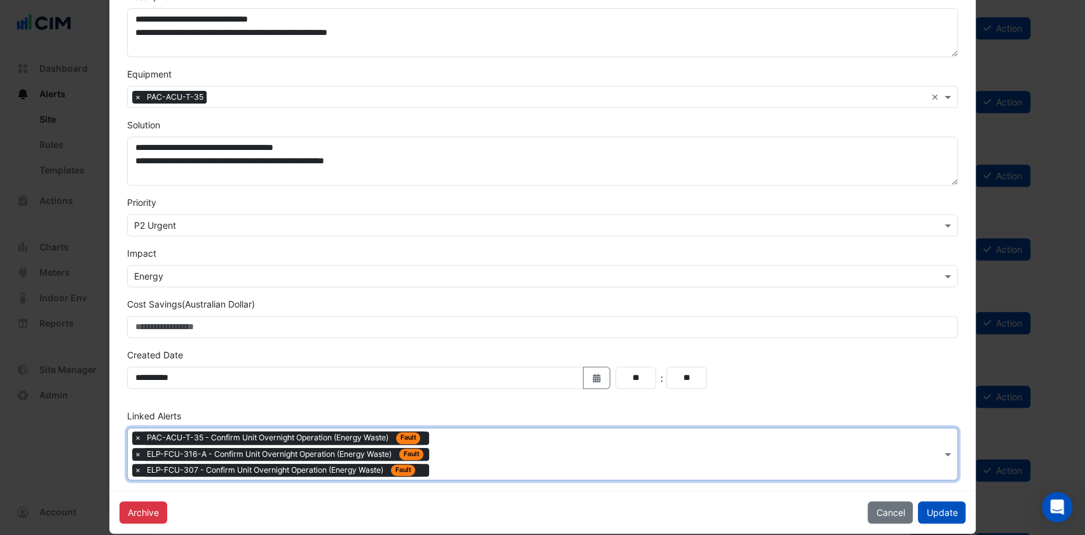
click at [443, 462] on div at bounding box center [686, 456] width 509 height 17
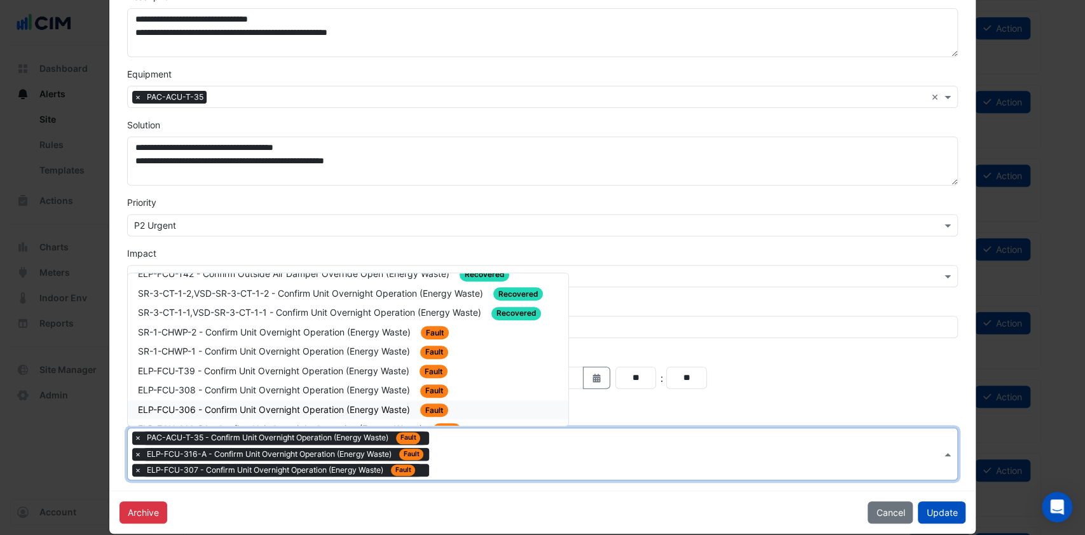
click at [224, 401] on div "ELP-FCU-306 - Confirm Unit Overnight Operation (Energy Waste) Fault" at bounding box center [348, 411] width 441 height 20
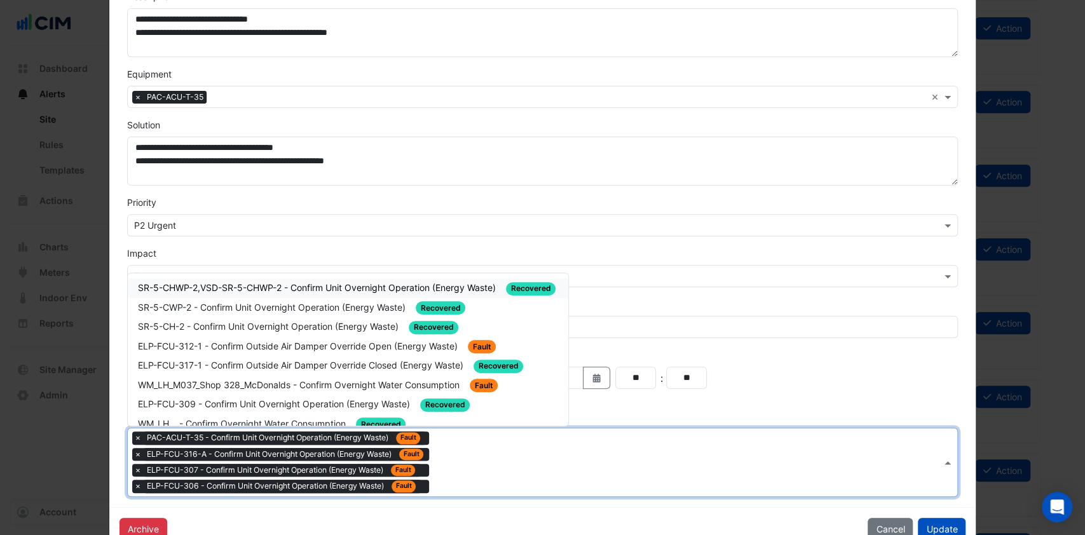
click at [505, 481] on div "Type to search tickets × PAC-ACU-T-35 - Confirm Unit Overnight Operation (Energ…" at bounding box center [535, 462] width 814 height 68
click at [242, 342] on span "ELP-FCU-312-1 - Confirm Outside Air Damper Override Open (Energy Waste)" at bounding box center [299, 346] width 322 height 11
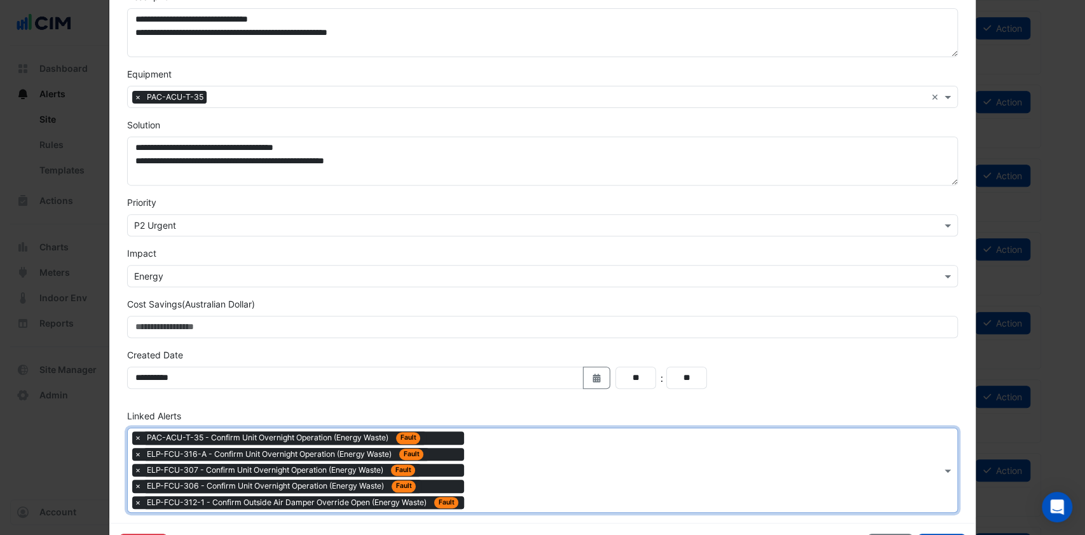
click at [563, 473] on input "text" at bounding box center [705, 471] width 472 height 13
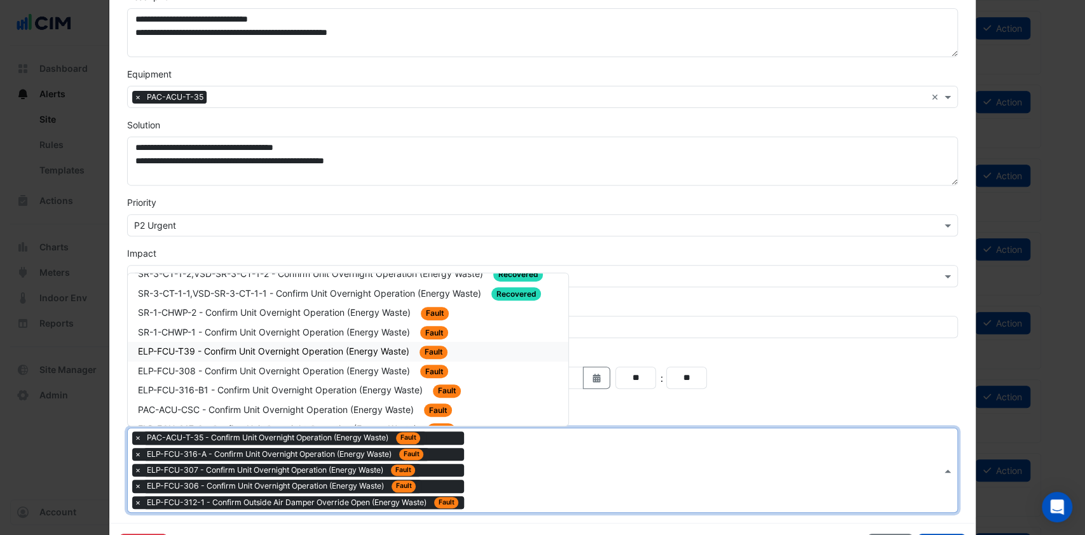
click at [281, 351] on div "ELP-FCU-T39 - Confirm Unit Overnight Operation (Energy Waste) Fault" at bounding box center [348, 352] width 421 height 15
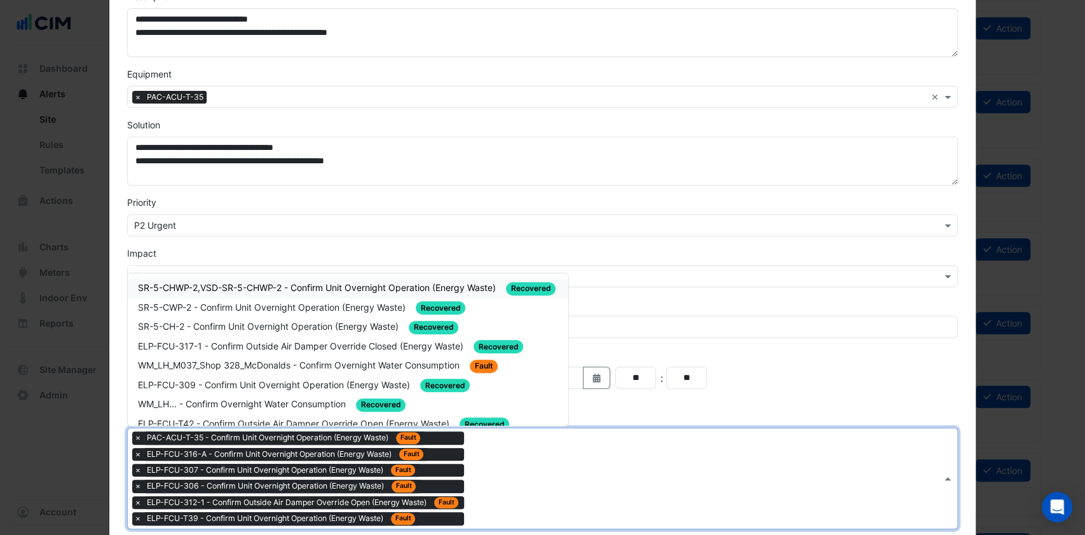
click at [588, 491] on div "Type to search tickets × PAC-ACU-T-35 - Confirm Unit Overnight Operation (Energ…" at bounding box center [535, 478] width 814 height 100
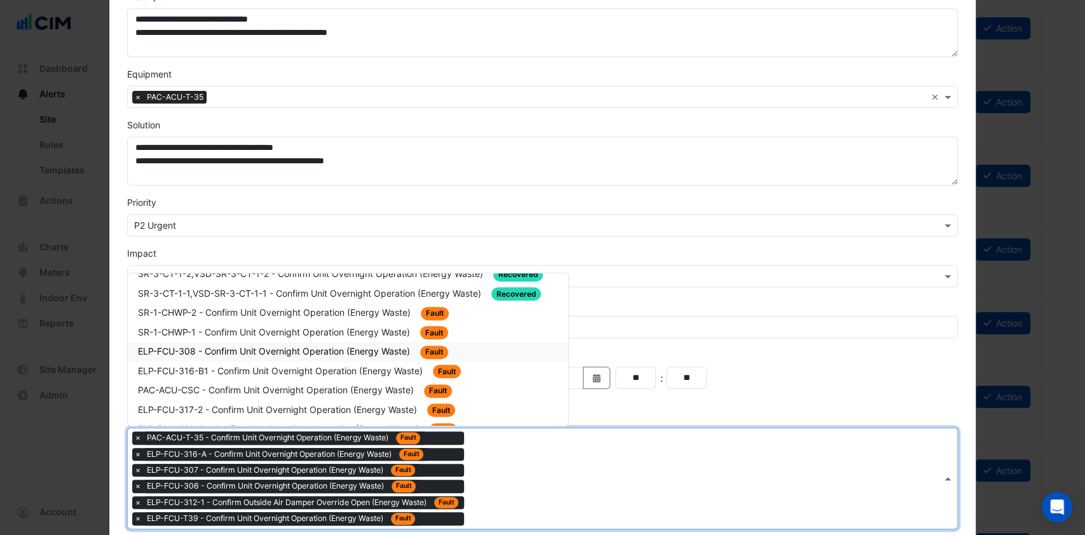
click at [276, 347] on span "ELP-FCU-308 - Confirm Unit Overnight Operation (Energy Waste)" at bounding box center [275, 351] width 275 height 11
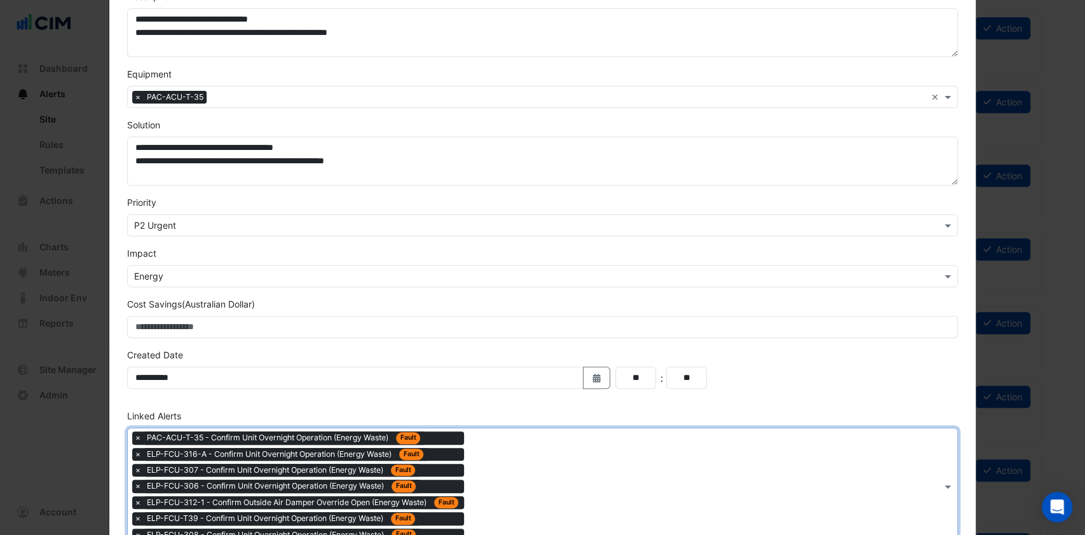
click at [540, 509] on div "Type to search tickets × PAC-ACU-T-35 - Confirm Unit Overnight Operation (Energ…" at bounding box center [535, 486] width 814 height 116
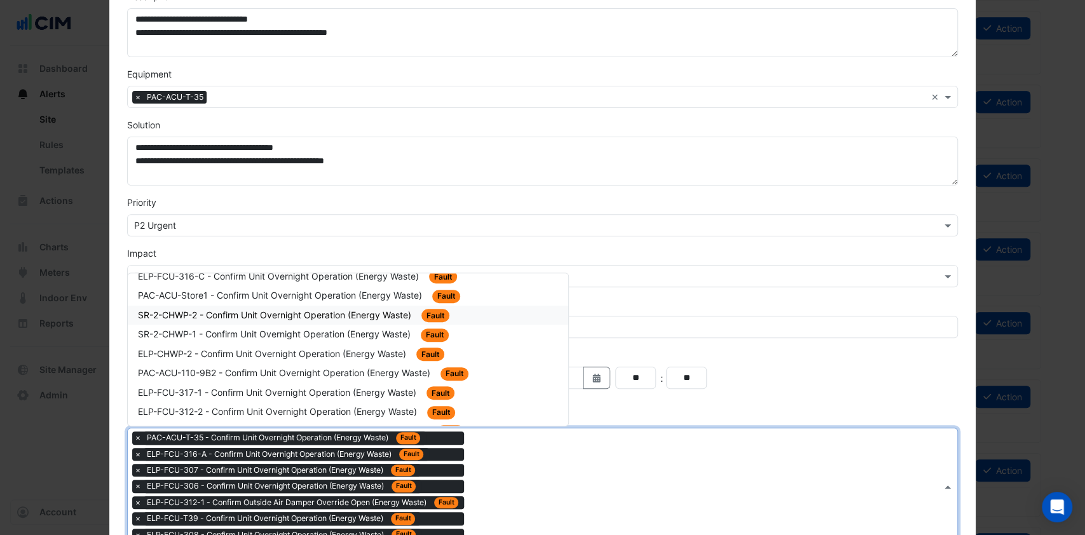
scroll to position [339, 0]
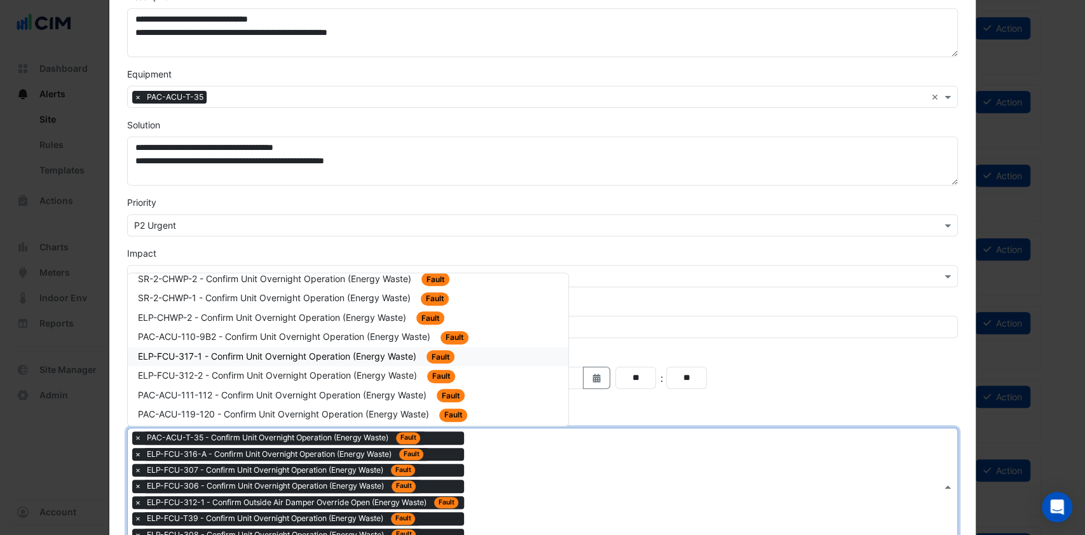
click at [264, 351] on span "ELP-FCU-317-1 - Confirm Unit Overnight Operation (Energy Waste)" at bounding box center [278, 356] width 281 height 11
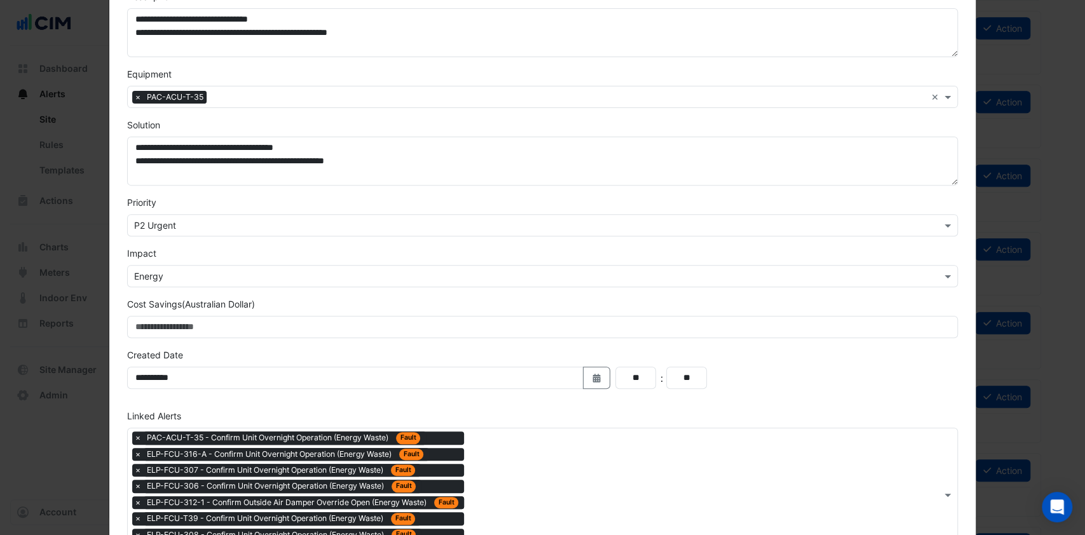
click at [569, 513] on div "Type to search tickets × PAC-ACU-T-35 - Confirm Unit Overnight Operation (Energ…" at bounding box center [535, 494] width 814 height 132
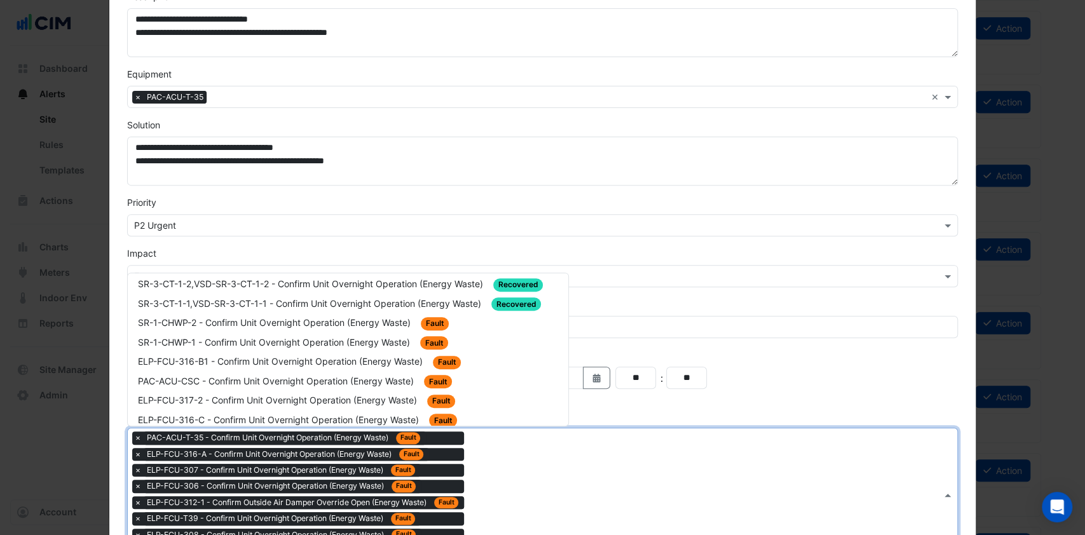
scroll to position [169, 0]
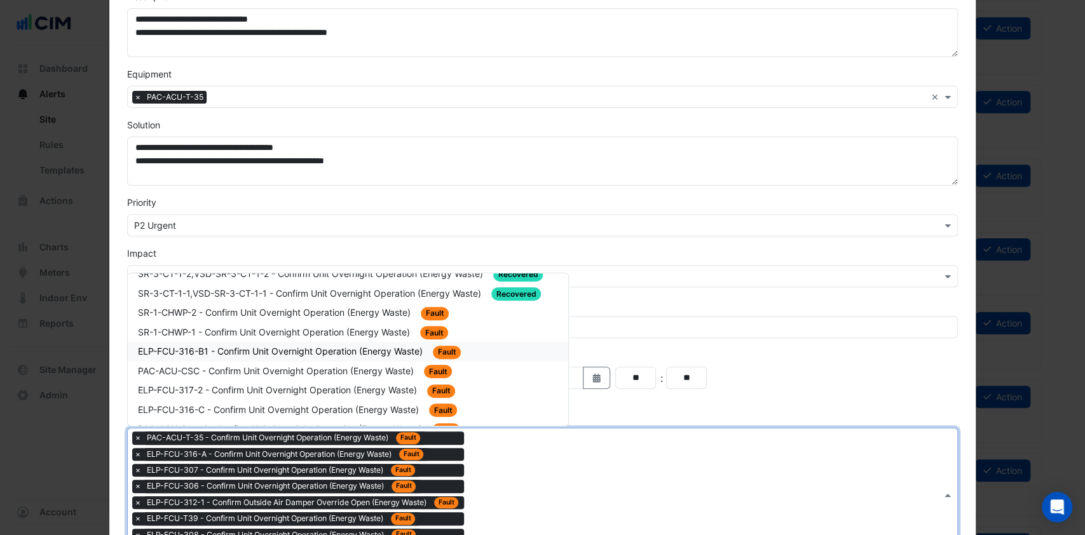
click at [289, 346] on span "ELP-FCU-316-B1 - Confirm Unit Overnight Operation (Energy Waste)" at bounding box center [281, 351] width 287 height 11
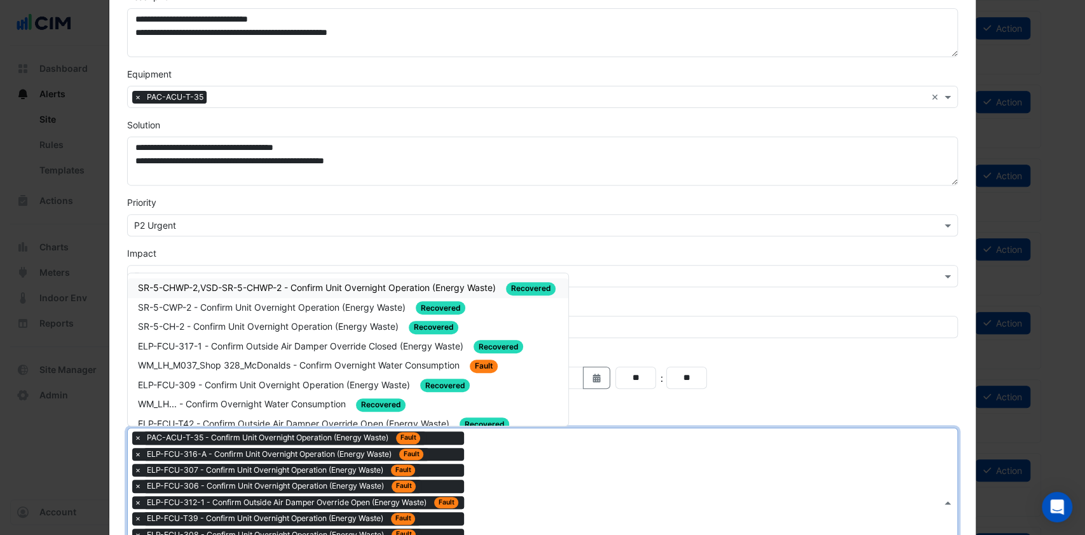
click at [601, 468] on div "Type to search tickets × PAC-ACU-T-35 - Confirm Unit Overnight Operation (Energ…" at bounding box center [535, 502] width 814 height 148
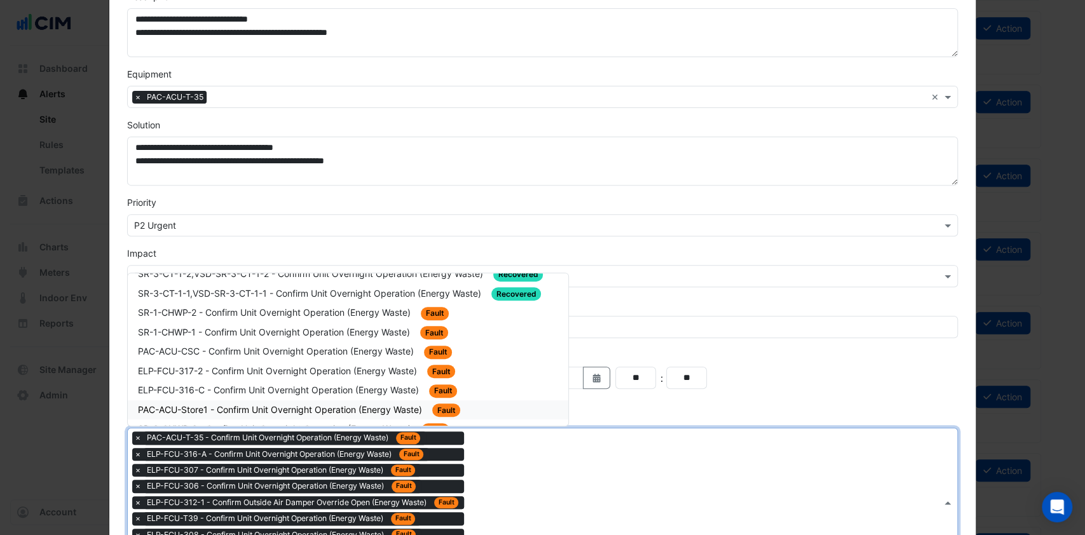
click at [277, 404] on span "PAC-ACU-Store1 - Confirm Unit Overnight Operation (Energy Waste)" at bounding box center [281, 409] width 287 height 11
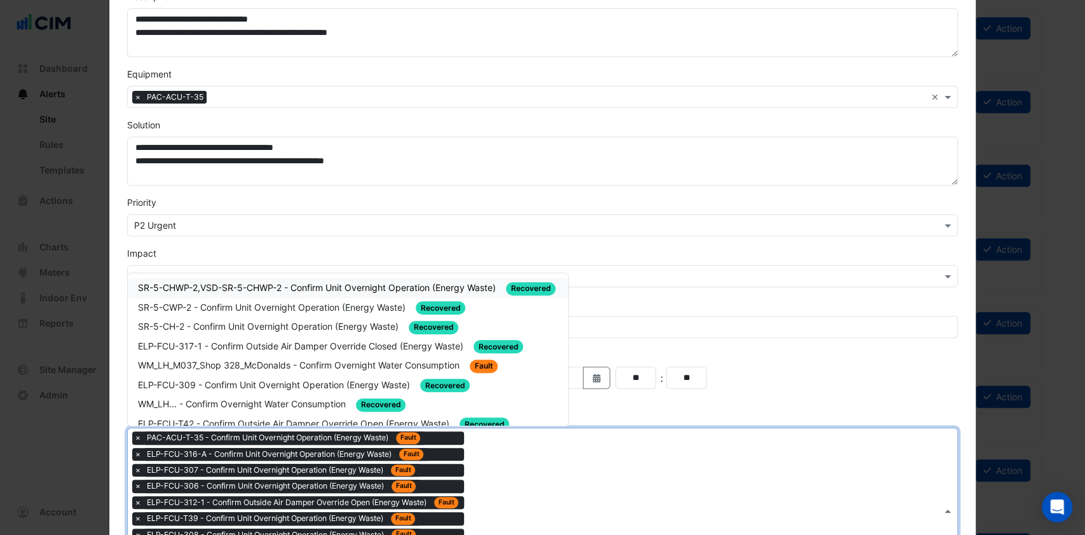
click at [522, 496] on div "Type to search tickets × PAC-ACU-T-35 - Confirm Unit Overnight Operation (Energ…" at bounding box center [535, 510] width 814 height 165
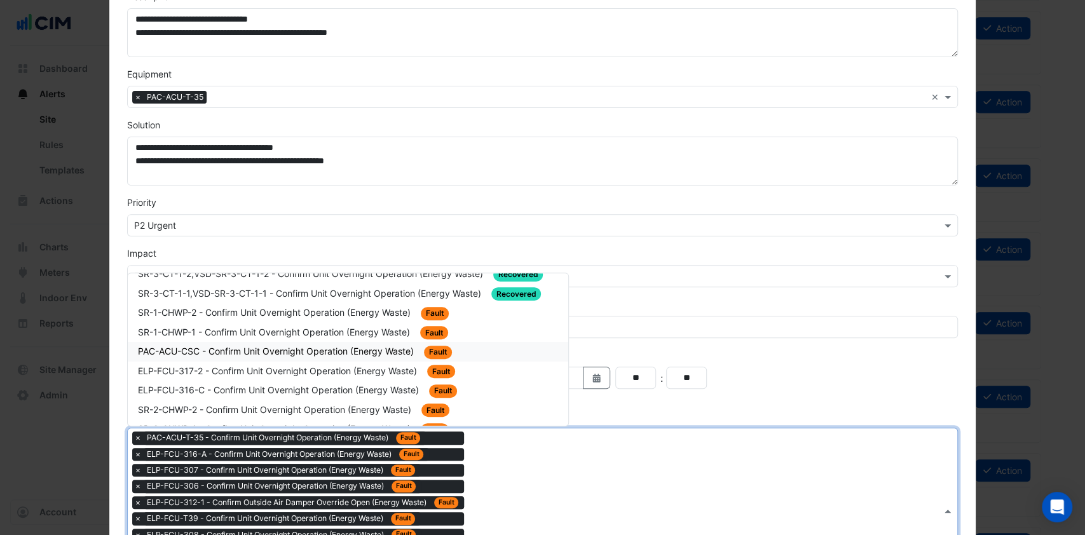
click at [191, 346] on span "PAC-ACU-CSC - Confirm Unit Overnight Operation (Energy Waste)" at bounding box center [277, 351] width 278 height 11
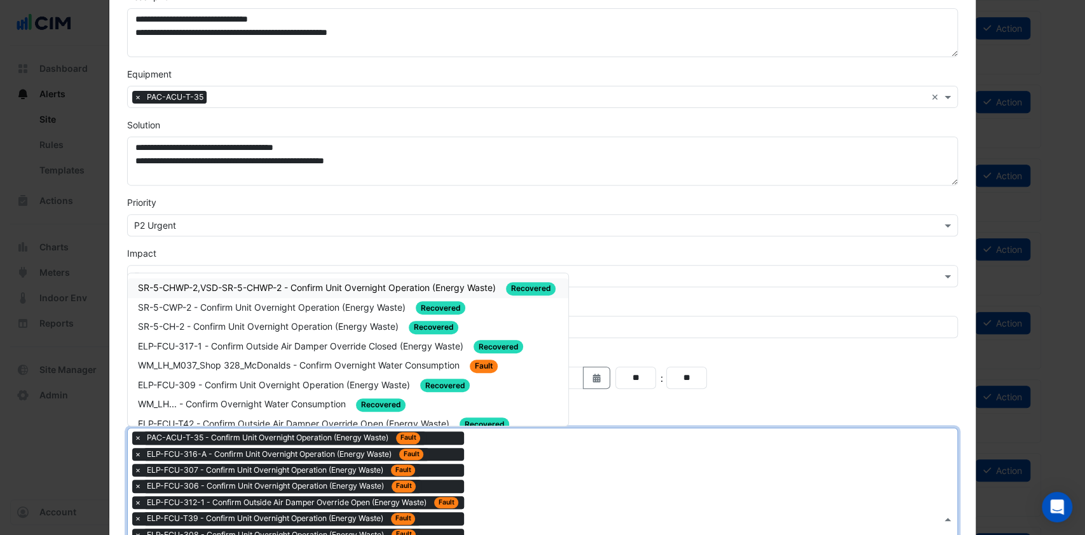
click at [538, 494] on div "Type to search tickets × PAC-ACU-T-35 - Confirm Unit Overnight Operation (Energ…" at bounding box center [535, 518] width 814 height 181
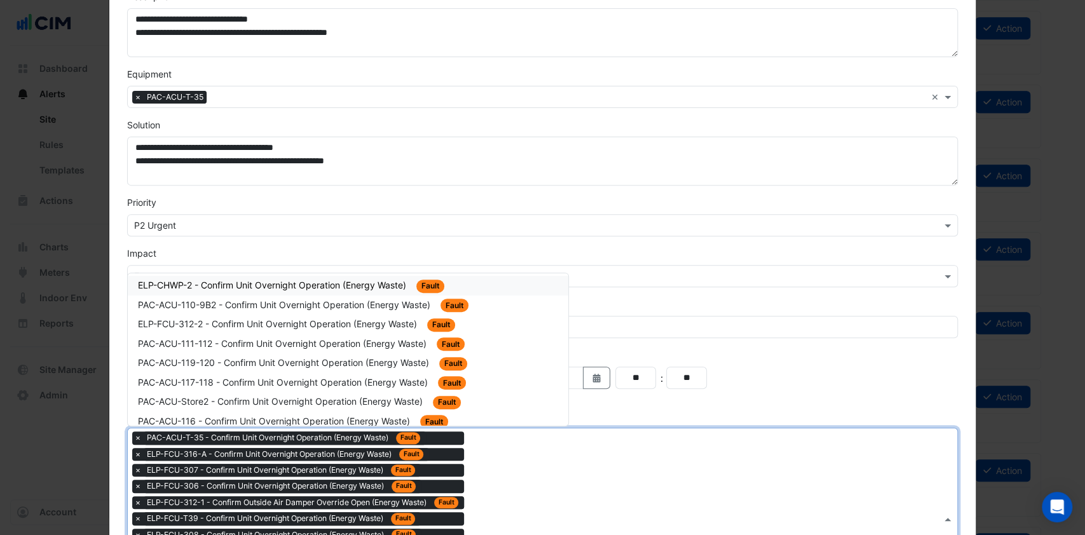
scroll to position [339, 0]
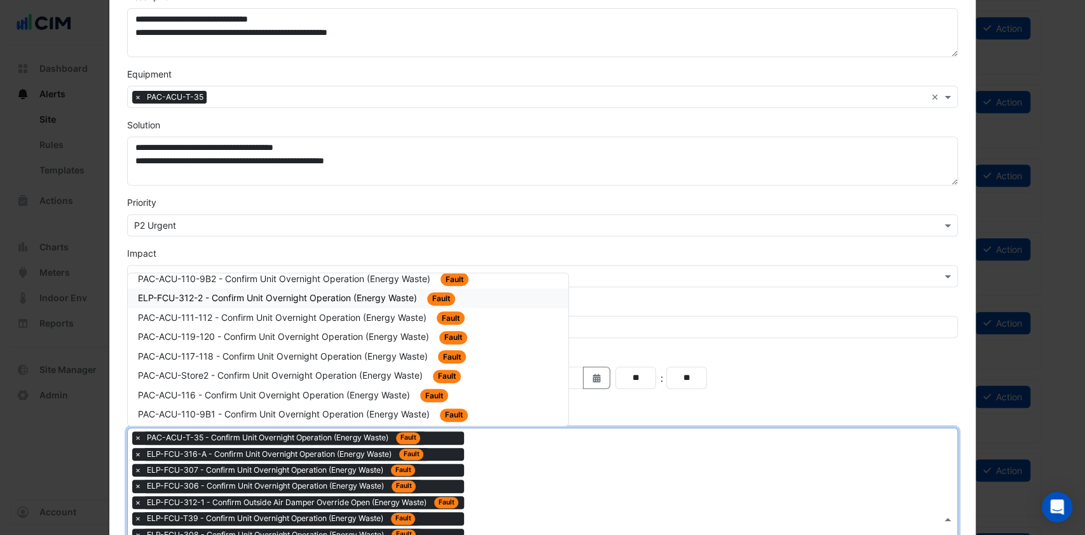
click at [285, 292] on span "ELP-FCU-312-2 - Confirm Unit Overnight Operation (Energy Waste)" at bounding box center [279, 297] width 282 height 11
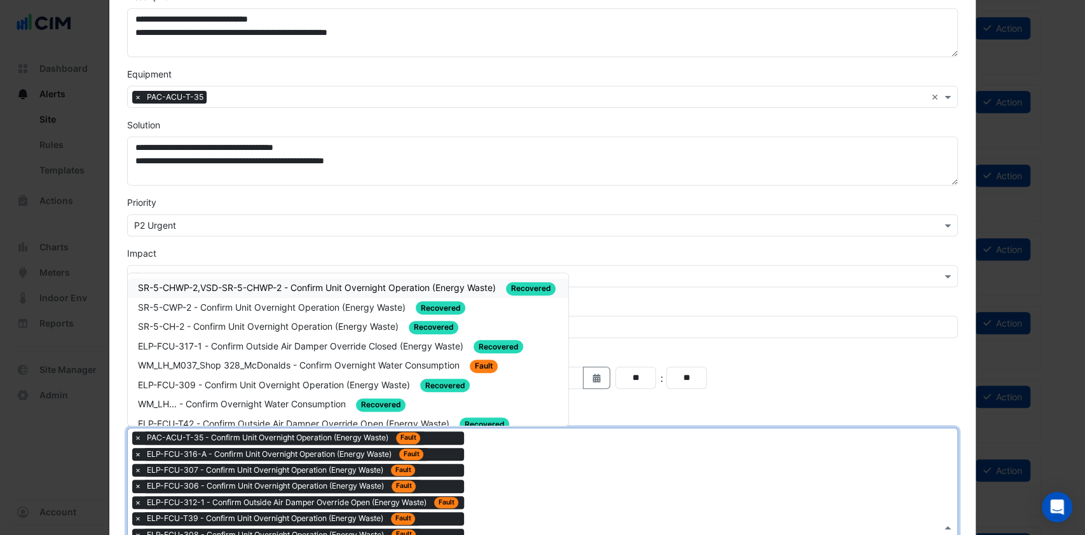
click at [534, 486] on div "Type to search tickets × PAC-ACU-T-35 - Confirm Unit Overnight Operation (Energ…" at bounding box center [535, 526] width 814 height 197
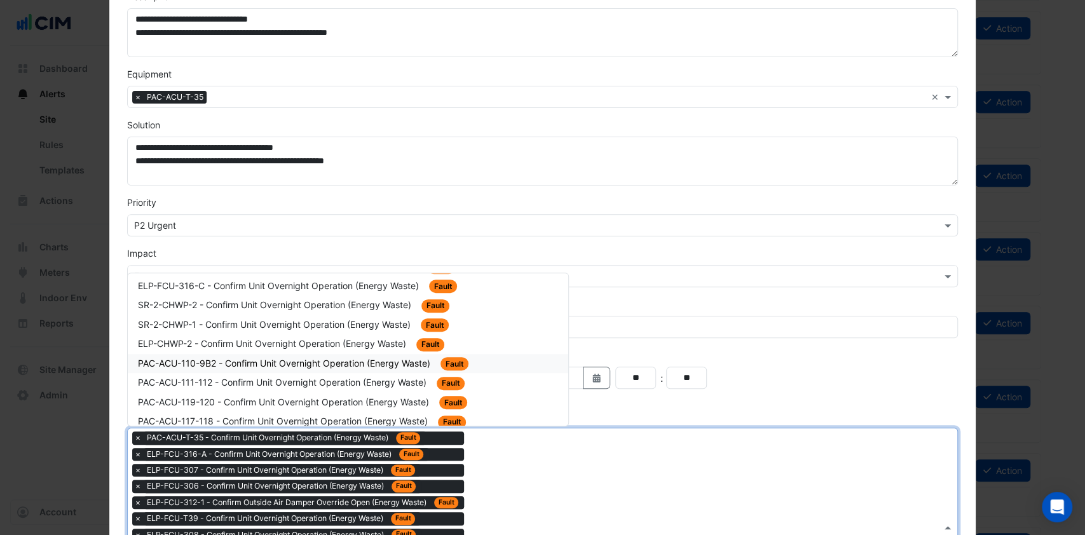
scroll to position [169, 0]
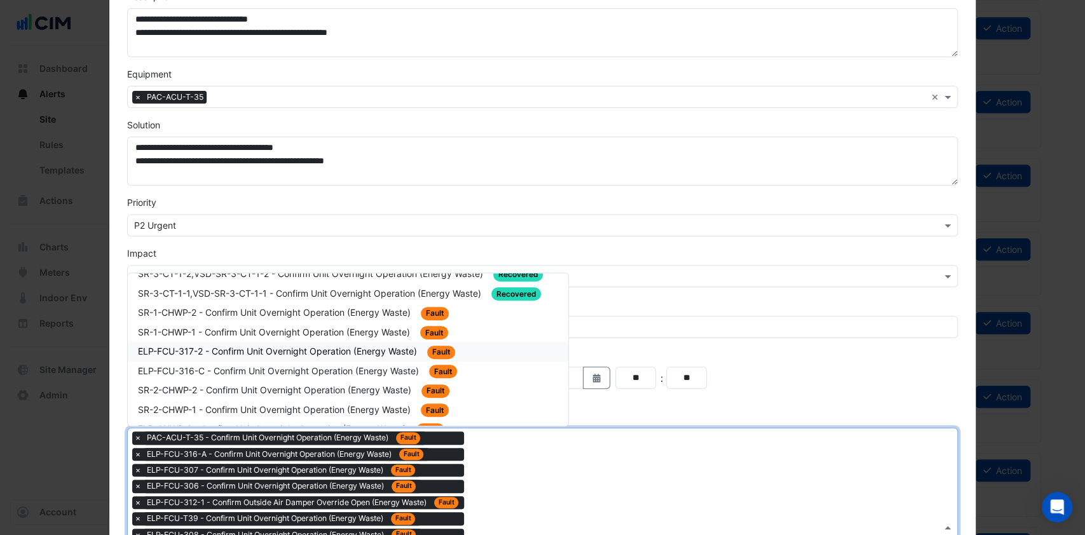
click at [245, 352] on div "ELP-FCU-317-2 - Confirm Unit Overnight Operation (Energy Waste) Fault" at bounding box center [348, 352] width 441 height 20
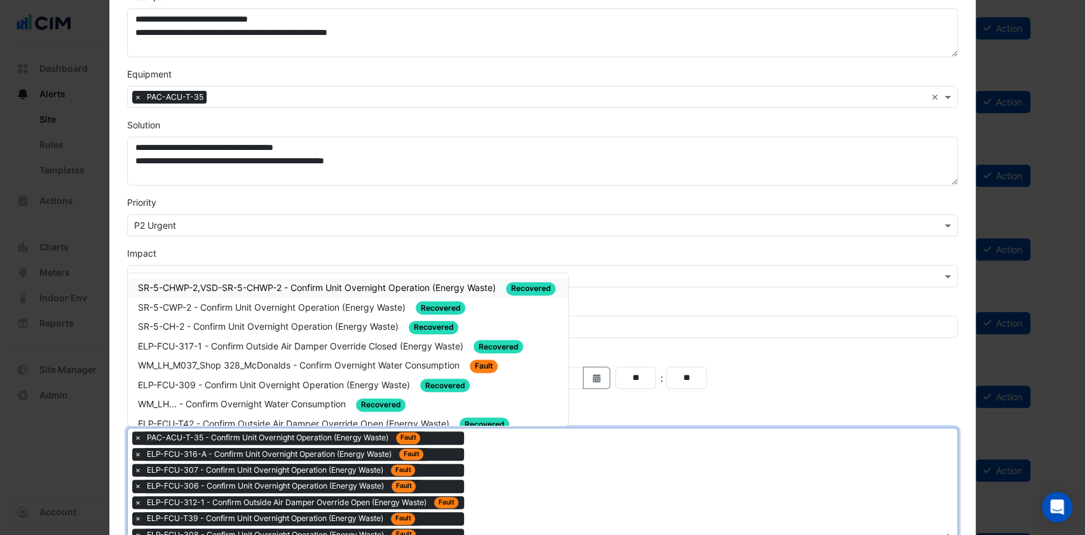
click at [556, 505] on div "Type to search tickets × PAC-ACU-T-35 - Confirm Unit Overnight Operation (Energ…" at bounding box center [535, 534] width 814 height 213
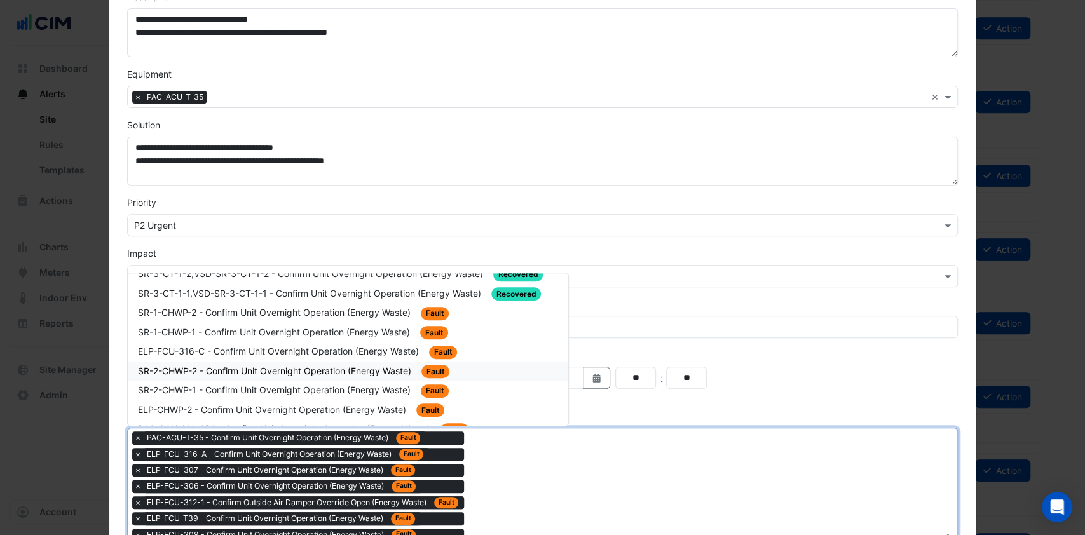
scroll to position [254, 0]
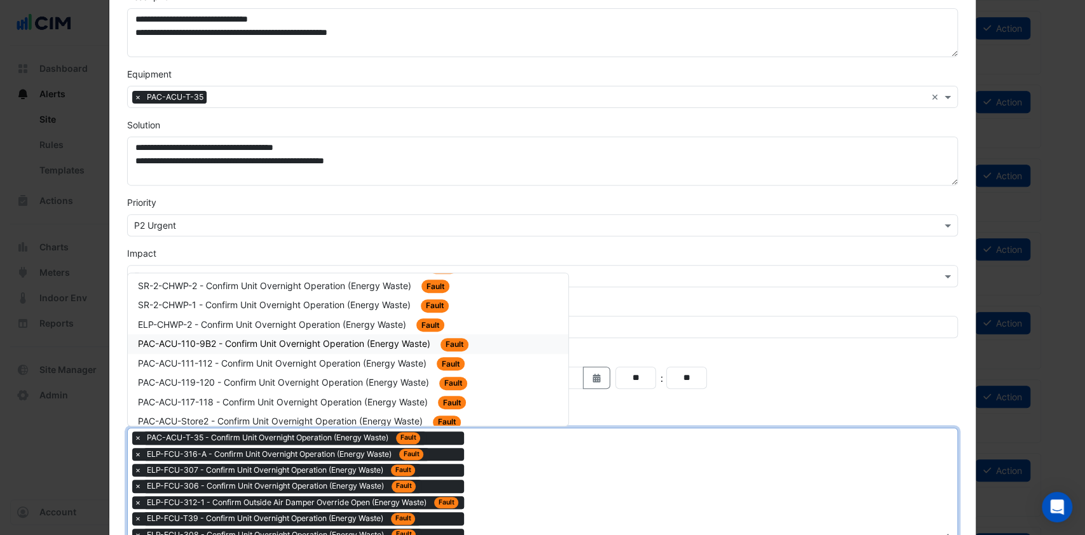
click at [285, 342] on div "PAC-ACU-110-9B2 - Confirm Unit Overnight Operation (Energy Waste) Fault" at bounding box center [348, 344] width 421 height 15
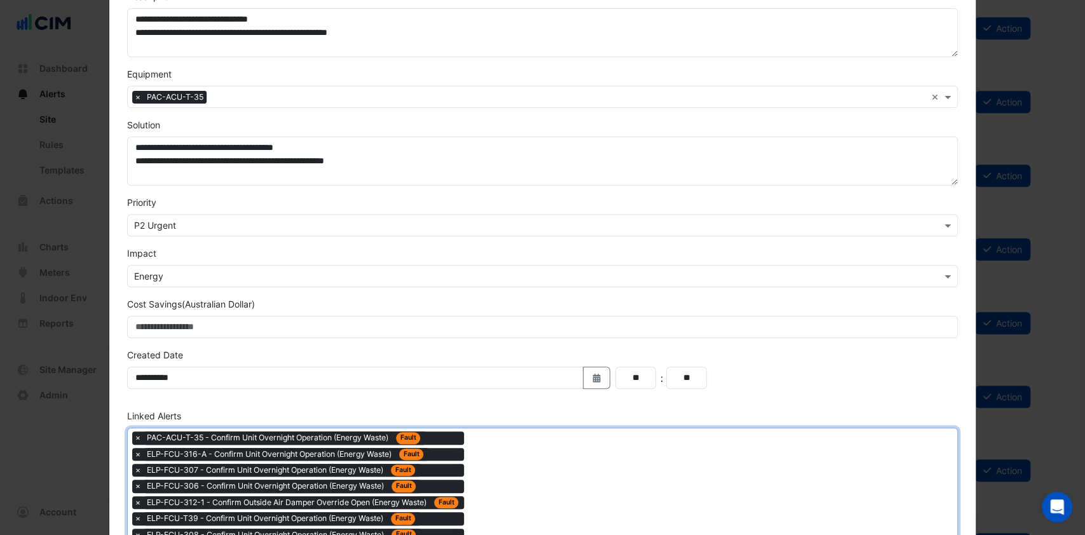
click at [496, 467] on div "Type to search tickets × PAC-ACU-T-35 - Confirm Unit Overnight Operation (Energ…" at bounding box center [535, 542] width 814 height 229
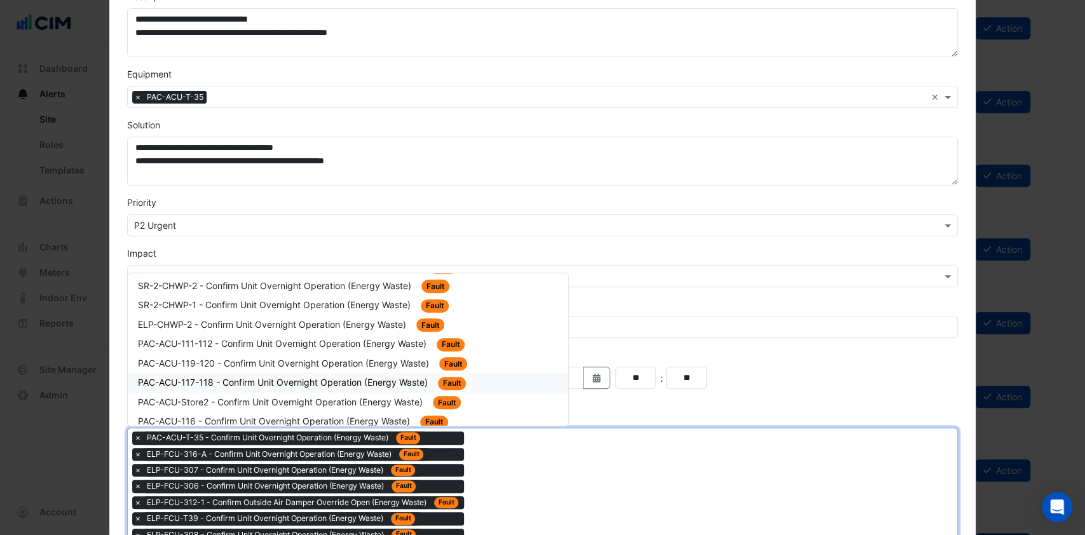
scroll to position [169, 0]
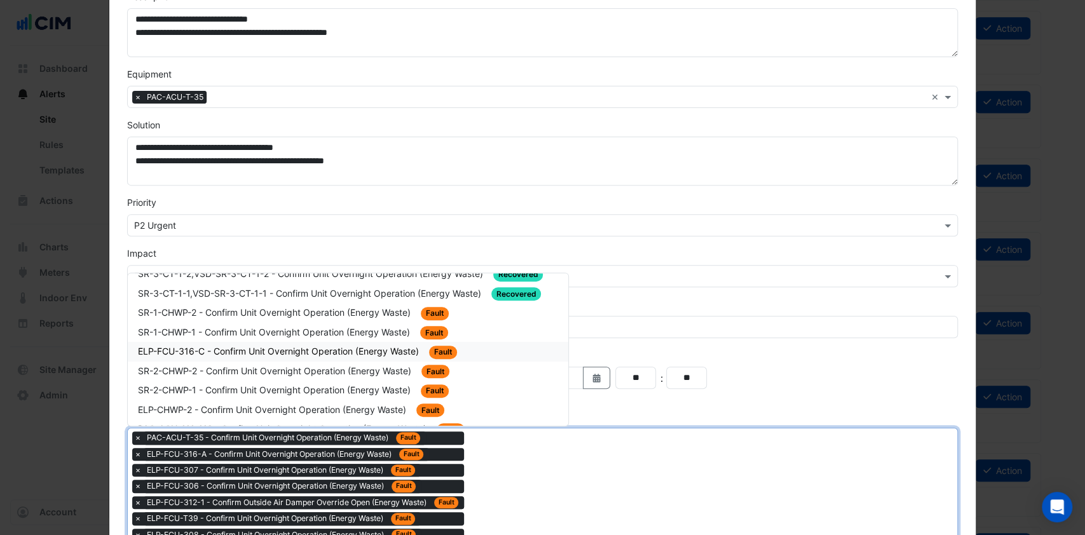
click at [240, 346] on span "ELP-FCU-316-C - Confirm Unit Overnight Operation (Energy Waste)" at bounding box center [280, 351] width 284 height 11
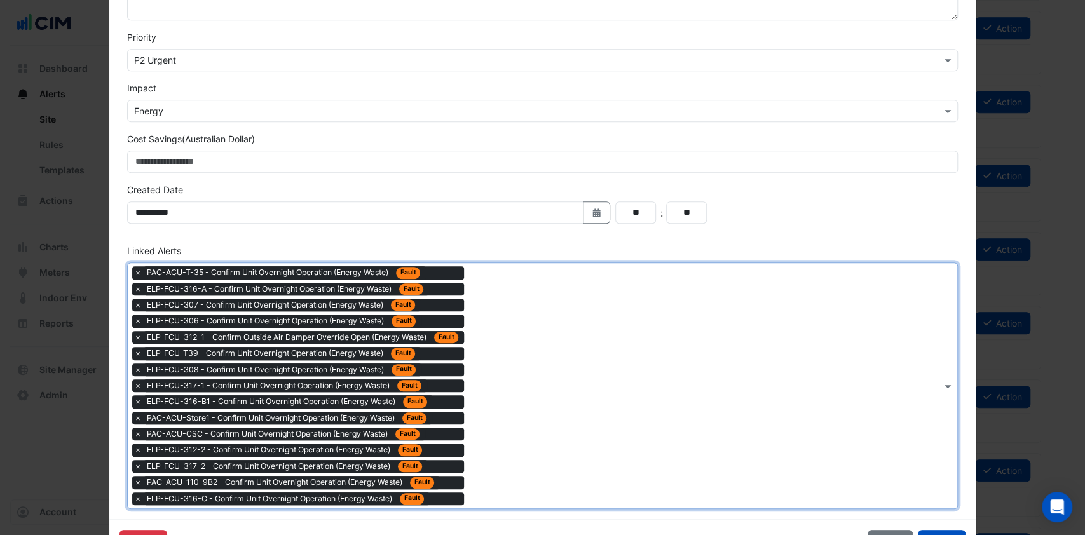
scroll to position [398, 0]
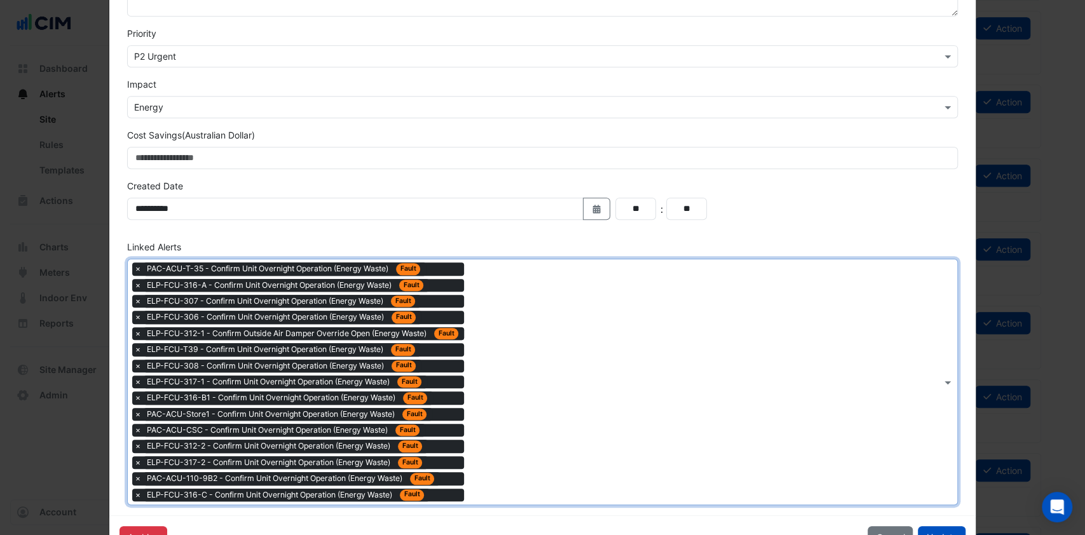
click at [558, 434] on div "Type to search tickets × PAC-ACU-T-35 - Confirm Unit Overnight Operation (Energ…" at bounding box center [535, 381] width 814 height 245
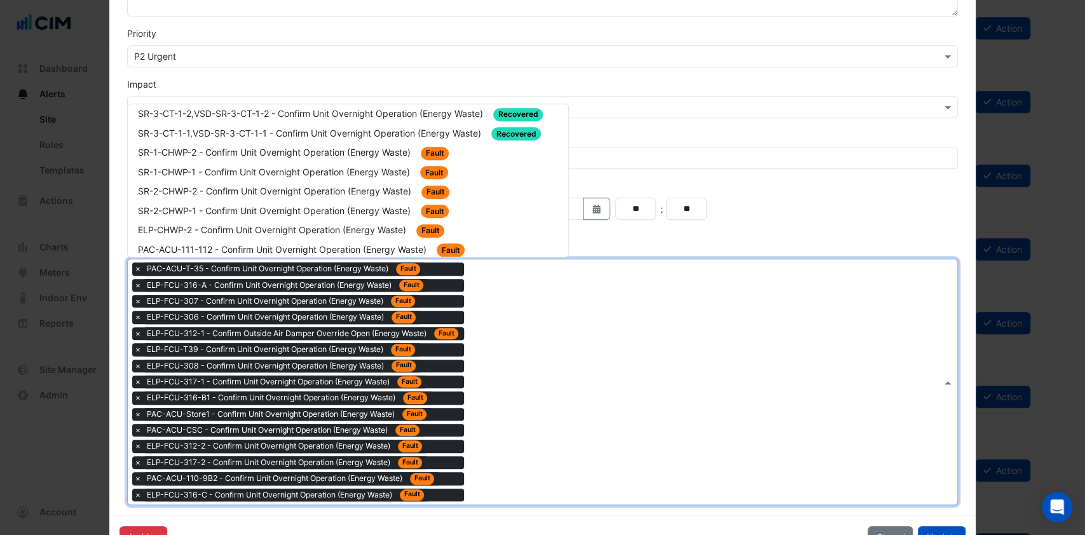
scroll to position [254, 0]
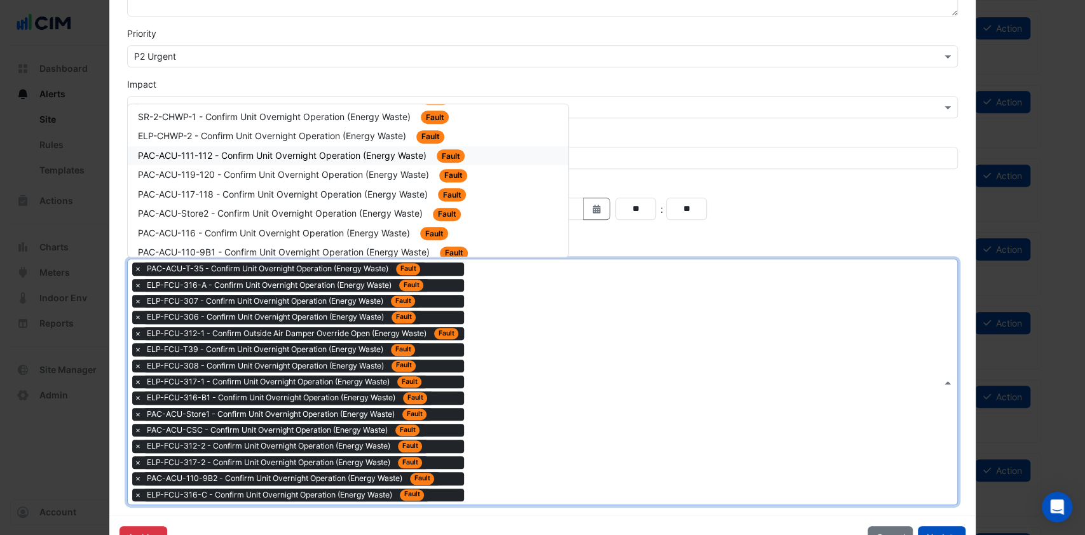
click at [287, 150] on span "PAC-ACU-111-112 - Confirm Unit Overnight Operation (Energy Waste)" at bounding box center [283, 155] width 291 height 11
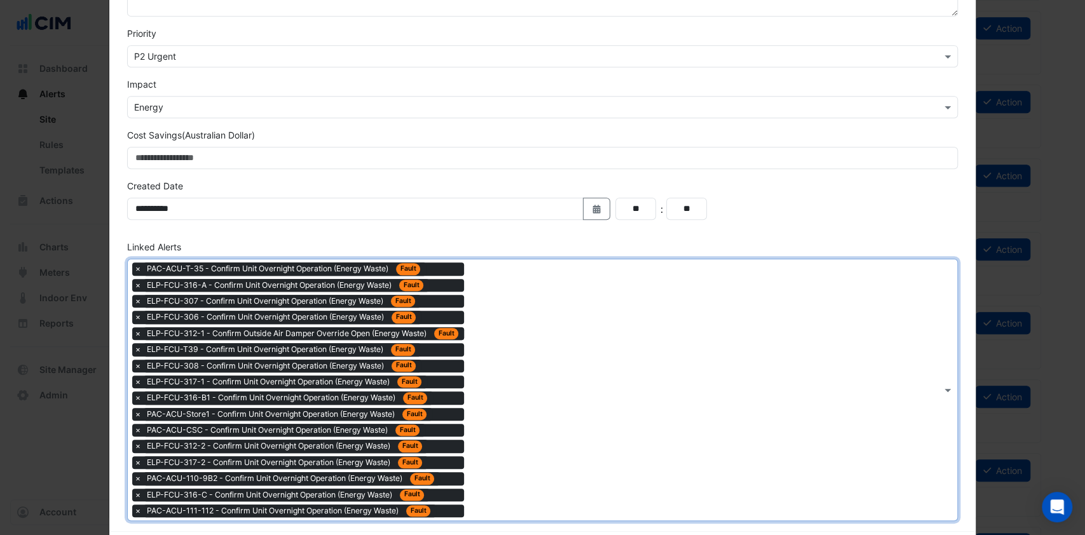
click at [519, 366] on div "Type to search tickets × PAC-ACU-T-35 - Confirm Unit Overnight Operation (Energ…" at bounding box center [535, 389] width 814 height 261
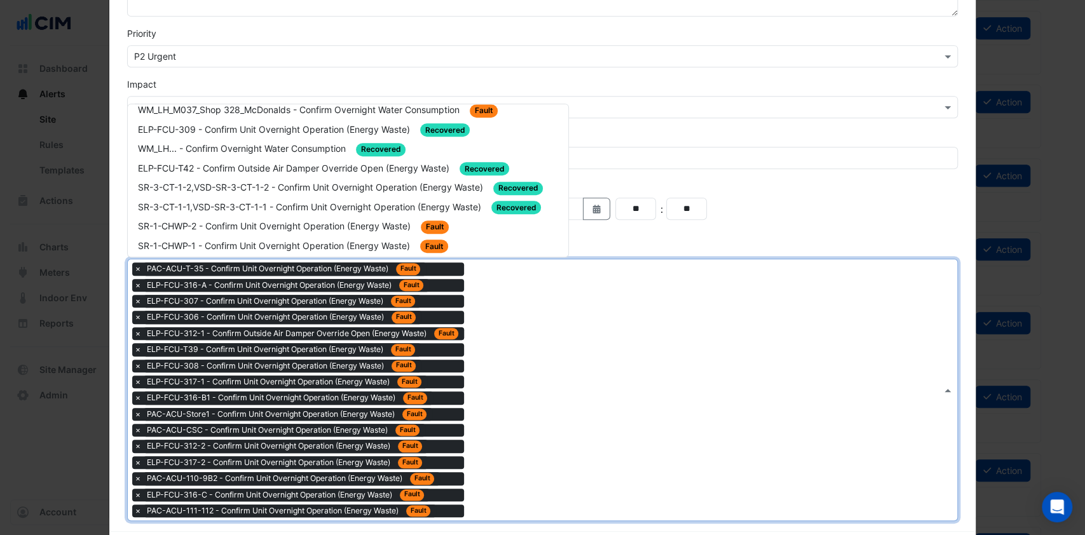
scroll to position [169, 0]
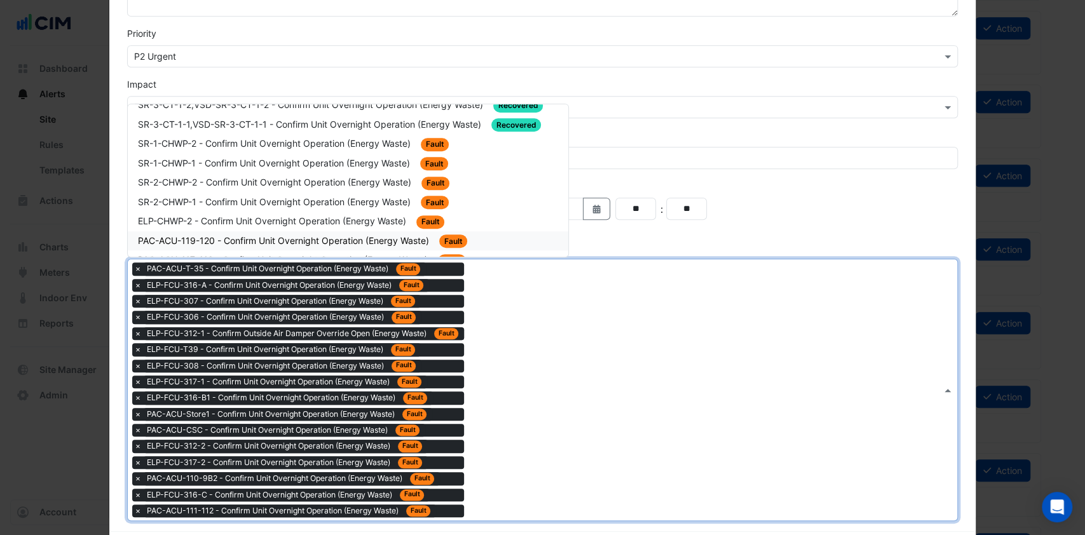
click at [233, 235] on span "PAC-ACU-119-120 - Confirm Unit Overnight Operation (Energy Waste)" at bounding box center [285, 240] width 294 height 11
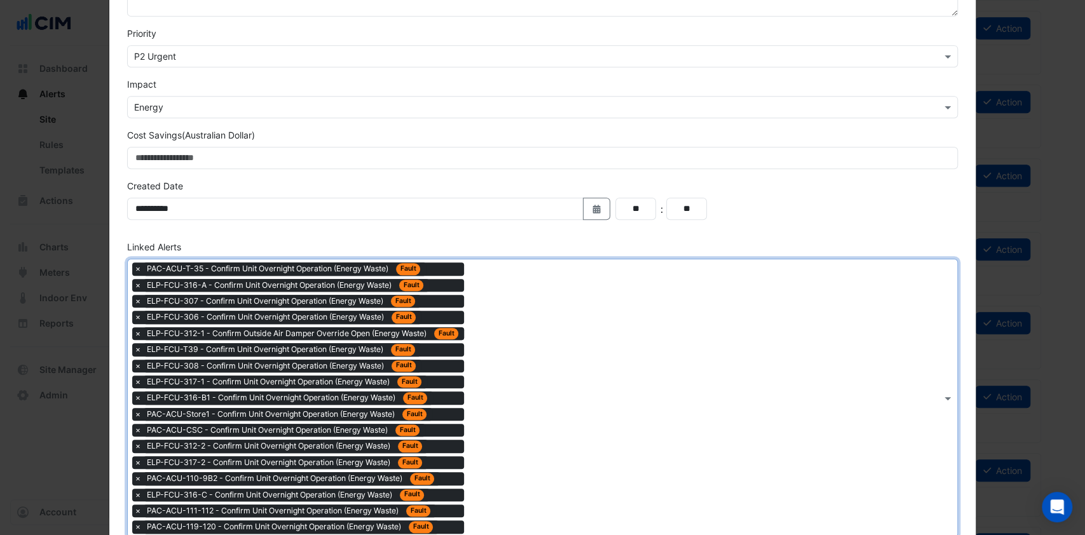
click at [572, 372] on div "Type to search tickets × PAC-ACU-T-35 - Confirm Unit Overnight Operation (Energ…" at bounding box center [535, 397] width 814 height 277
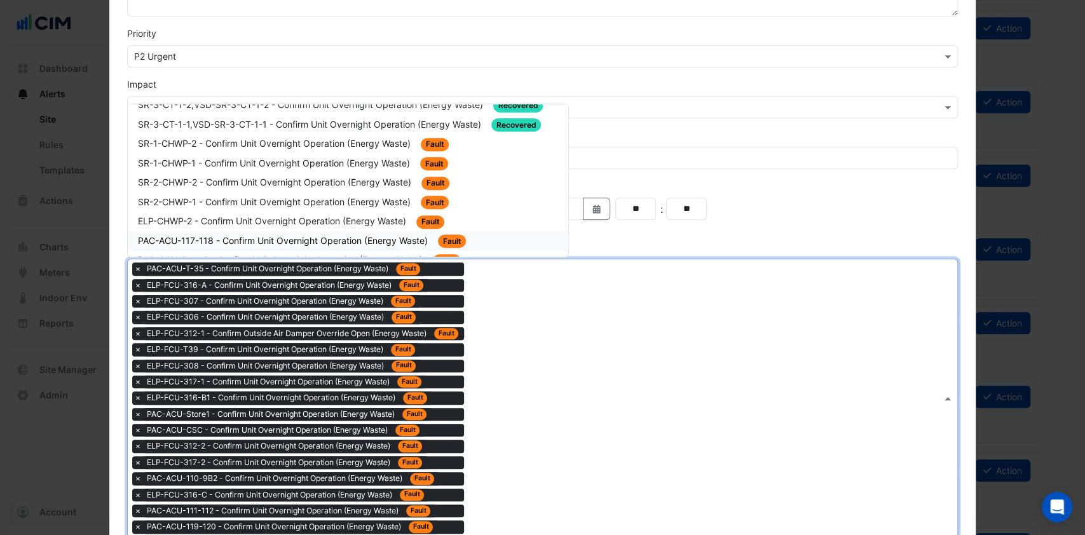
click at [247, 235] on span "PAC-ACU-117-118 - Confirm Unit Overnight Operation (Energy Waste)" at bounding box center [284, 240] width 292 height 11
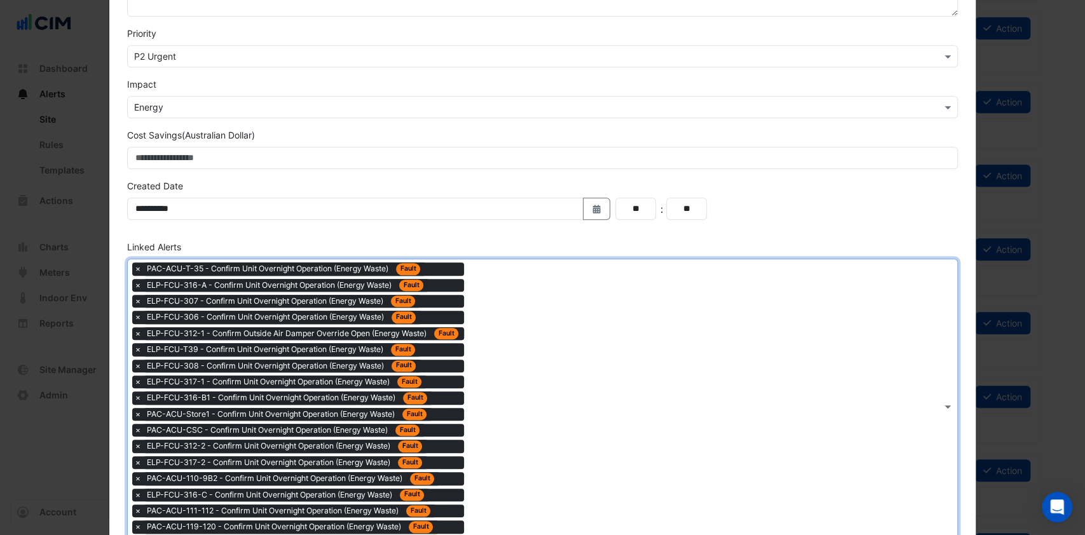
click at [510, 341] on div "Type to search tickets × PAC-ACU-T-35 - Confirm Unit Overnight Operation (Energ…" at bounding box center [535, 406] width 814 height 294
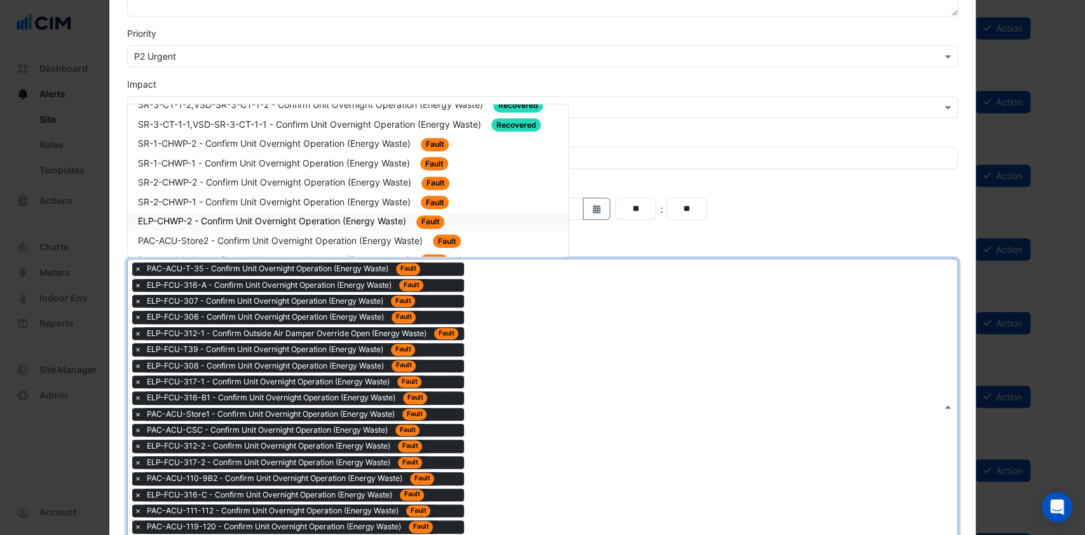
scroll to position [254, 0]
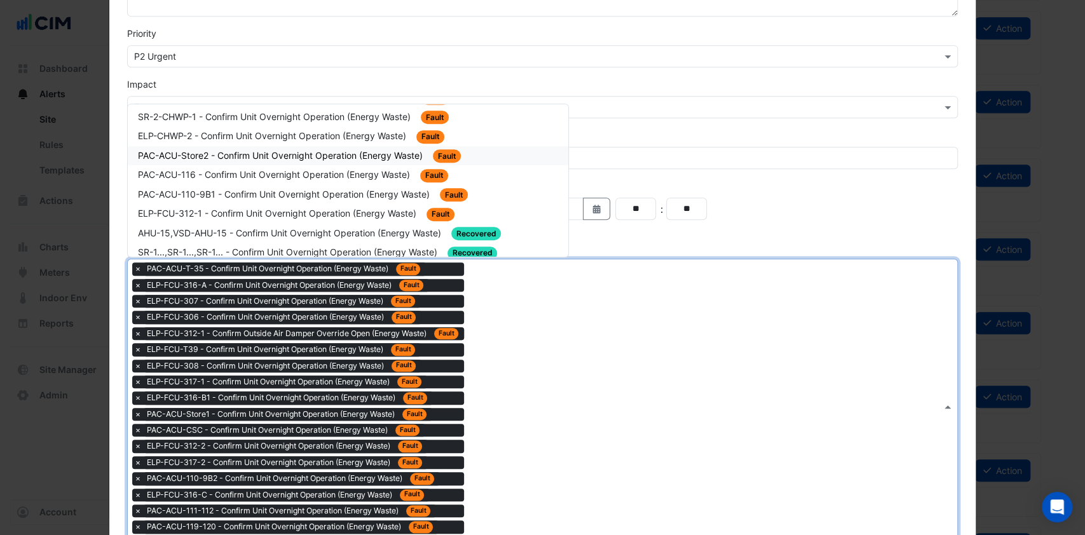
click at [259, 150] on span "PAC-ACU-Store2 - Confirm Unit Overnight Operation (Energy Waste)" at bounding box center [281, 155] width 287 height 11
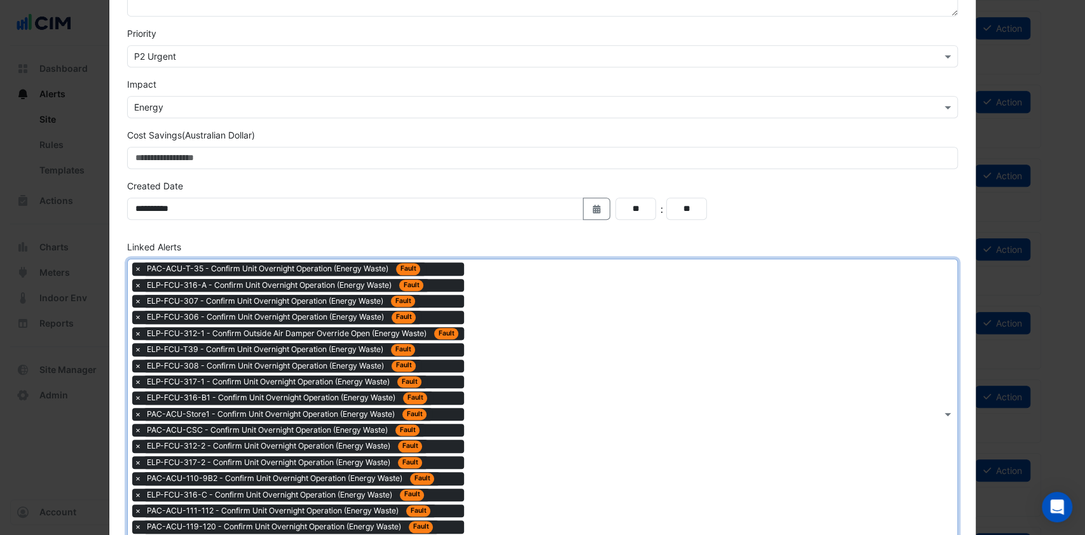
click at [591, 425] on div "Type to search tickets × PAC-ACU-T-35 - Confirm Unit Overnight Operation (Energ…" at bounding box center [535, 414] width 814 height 310
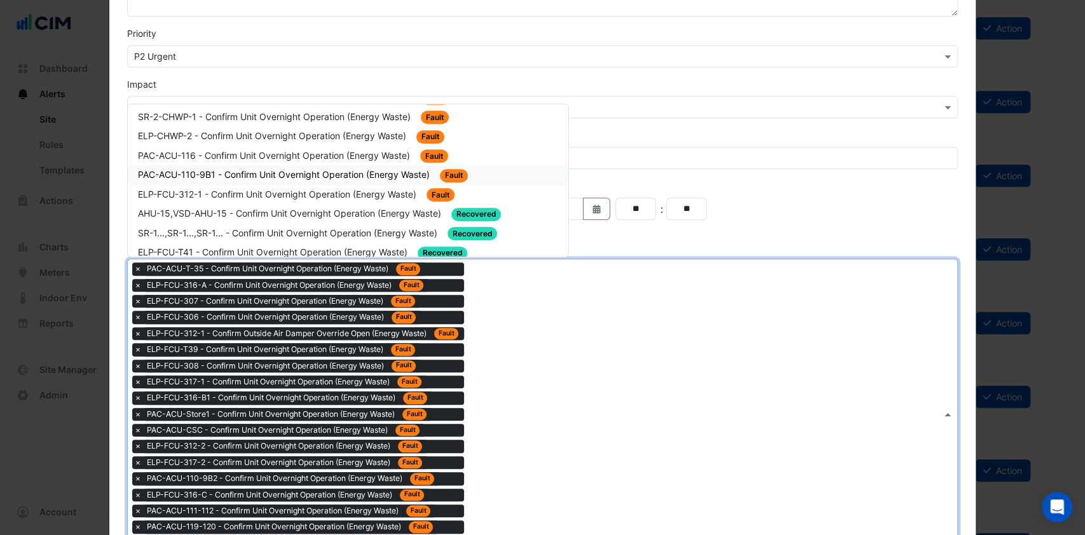
click at [247, 169] on span "PAC-ACU-110-9B1 - Confirm Unit Overnight Operation (Energy Waste)" at bounding box center [285, 174] width 294 height 11
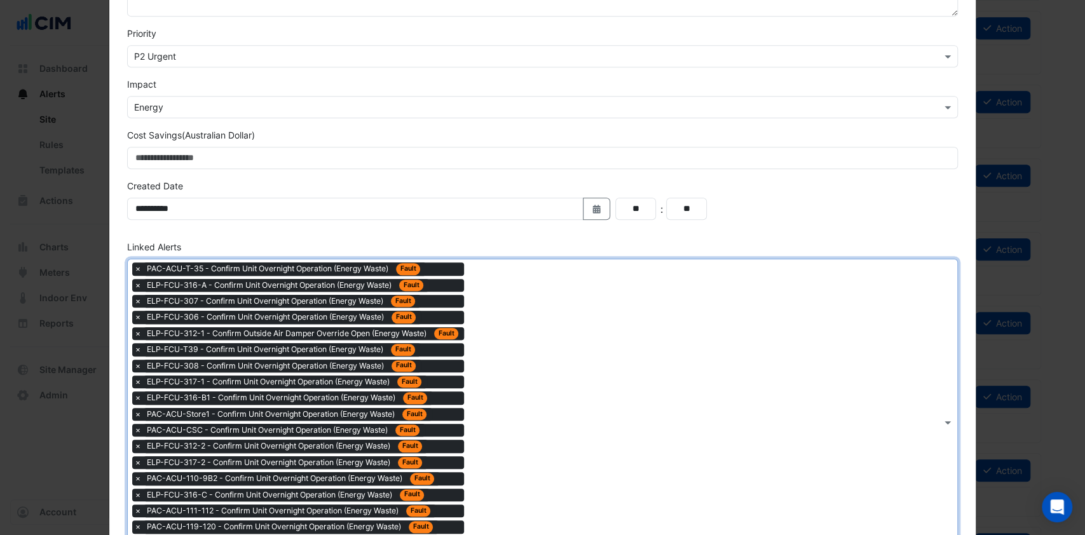
click at [661, 396] on div "Type to search tickets × PAC-ACU-T-35 - Confirm Unit Overnight Operation (Energ…" at bounding box center [535, 422] width 814 height 326
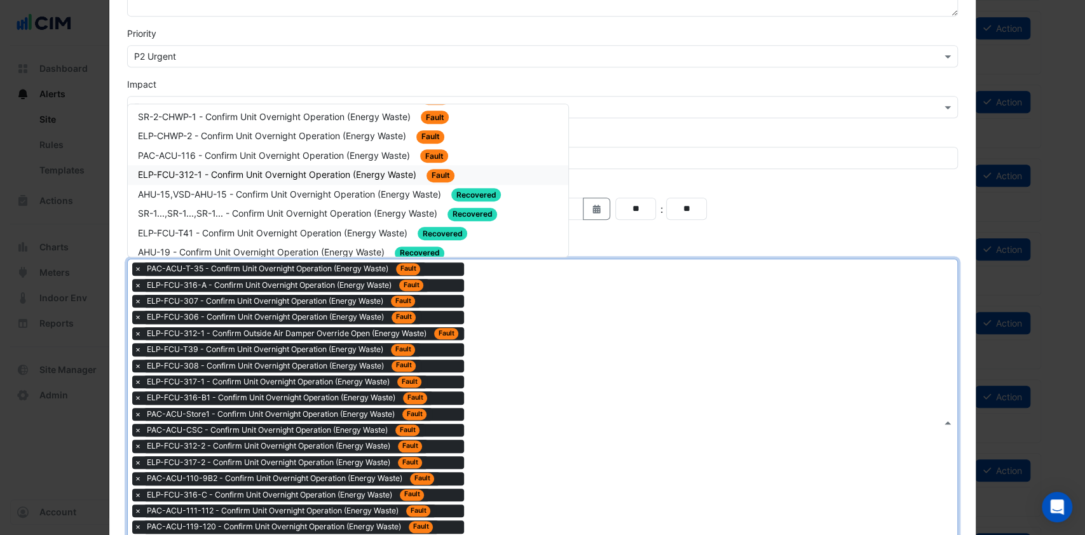
click at [276, 169] on span "ELP-FCU-312-1 - Confirm Unit Overnight Operation (Energy Waste)" at bounding box center [278, 174] width 281 height 11
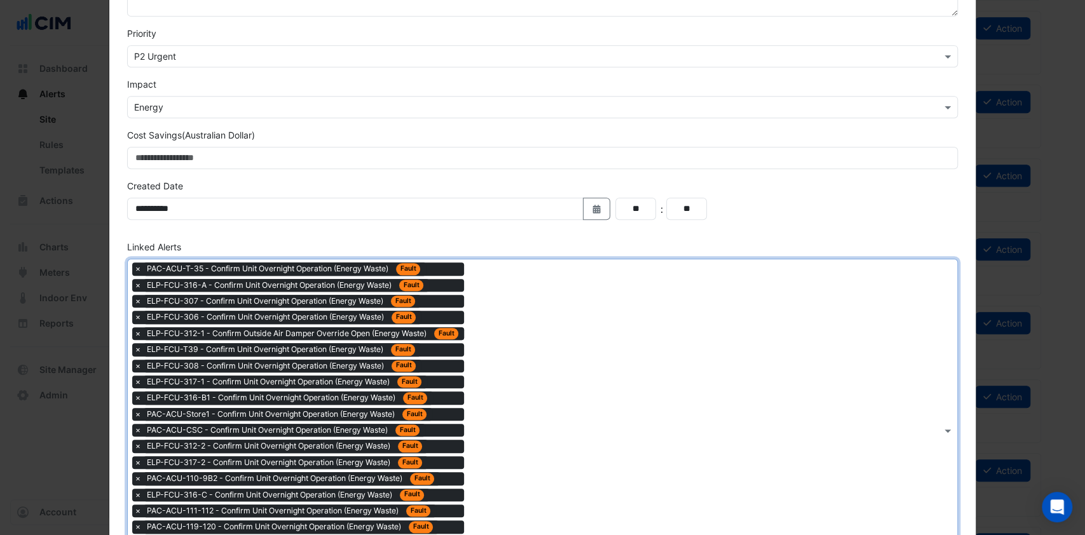
click at [652, 364] on div "Type to search tickets × PAC-ACU-T-35 - Confirm Unit Overnight Operation (Energ…" at bounding box center [535, 430] width 814 height 342
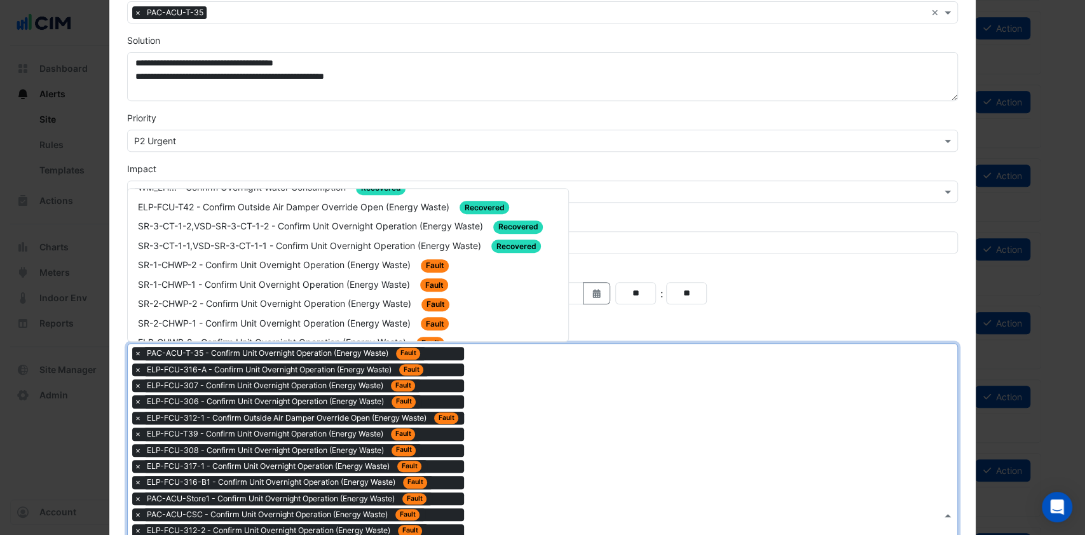
scroll to position [169, 0]
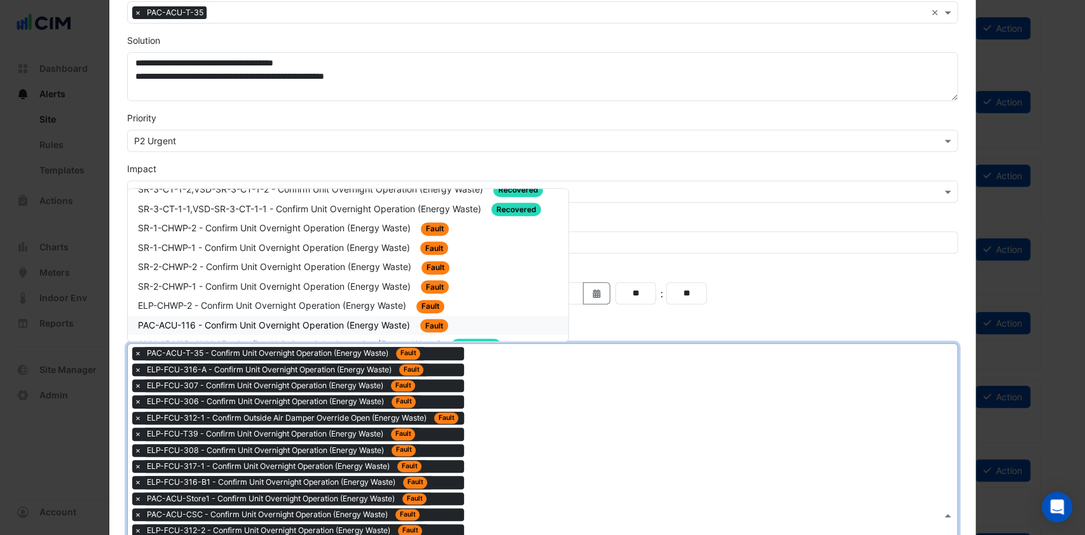
click at [245, 320] on div "PAC-ACU-116 - Confirm Unit Overnight Operation (Energy Waste) Fault" at bounding box center [348, 326] width 441 height 20
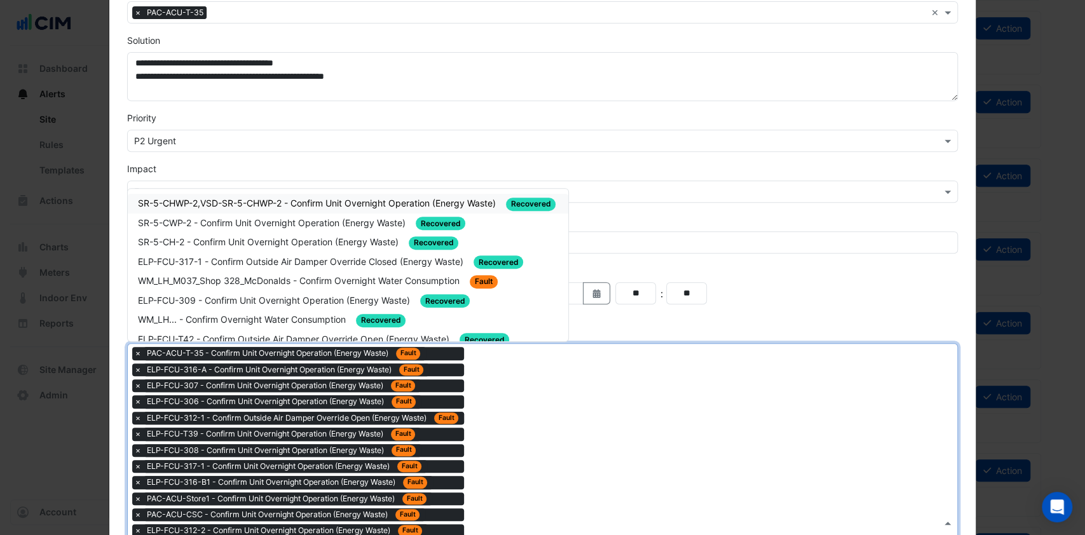
click at [645, 461] on div "Type to search tickets × PAC-ACU-T-35 - Confirm Unit Overnight Operation (Energ…" at bounding box center [535, 523] width 814 height 358
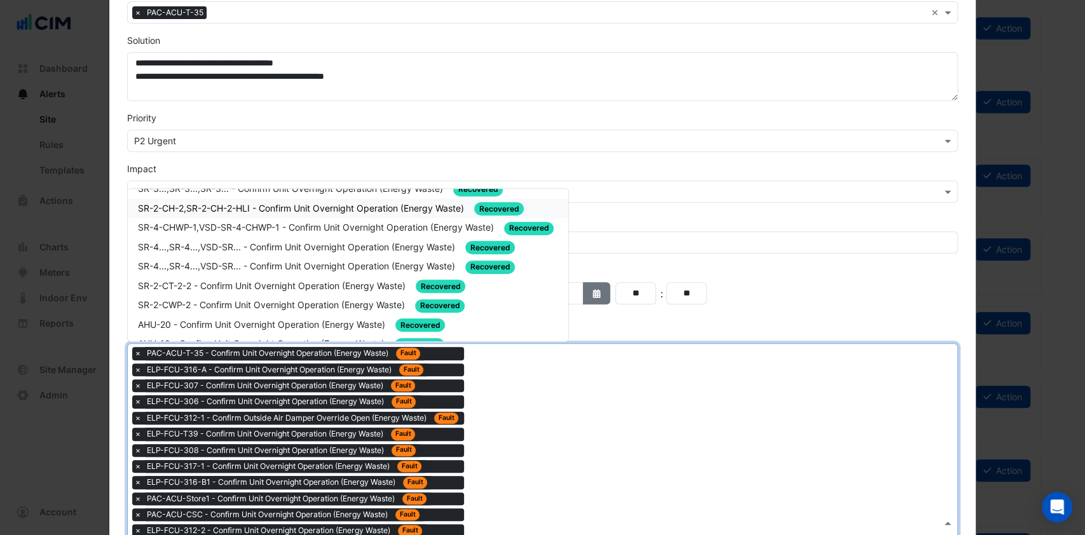
scroll to position [0, 0]
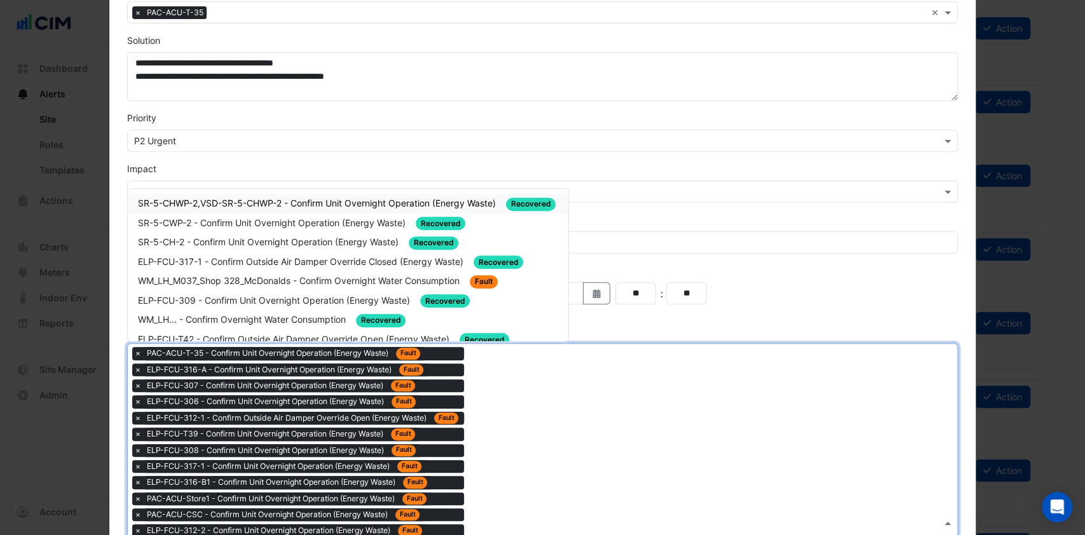
click at [772, 300] on div "** : **" at bounding box center [786, 293] width 343 height 22
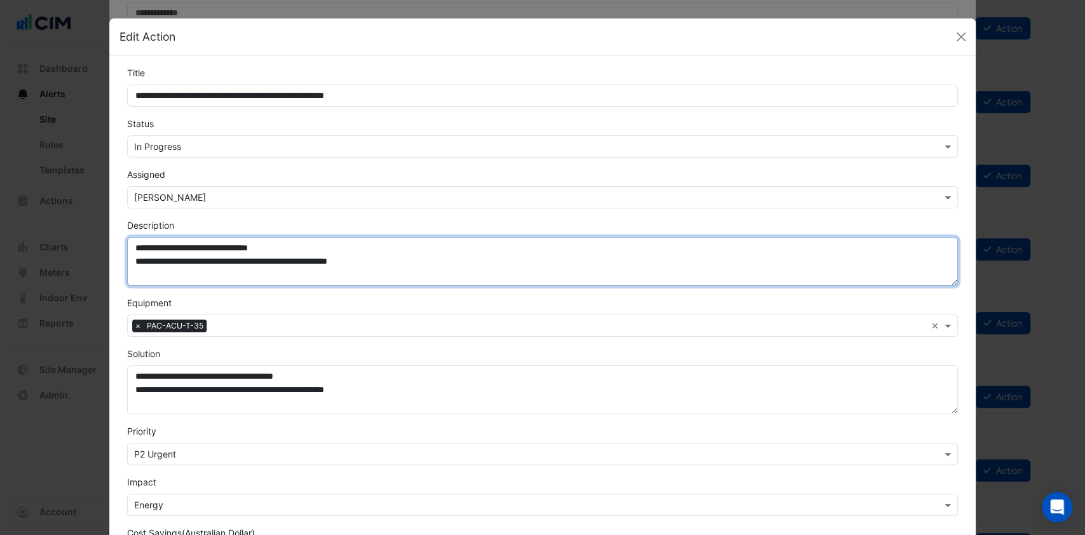
click at [406, 265] on textarea "**********" at bounding box center [543, 261] width 832 height 49
drag, startPoint x: 405, startPoint y: 266, endPoint x: 314, endPoint y: 264, distance: 90.9
click at [314, 264] on textarea "**********" at bounding box center [543, 261] width 832 height 49
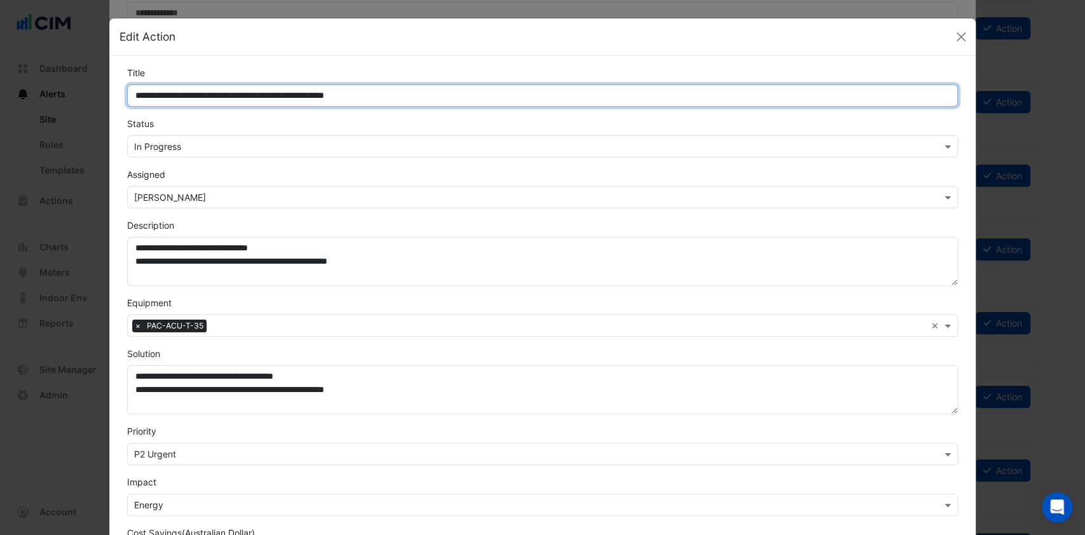
drag, startPoint x: 146, startPoint y: 101, endPoint x: 118, endPoint y: 109, distance: 29.0
click at [120, 109] on div "**********" at bounding box center [543, 541] width 847 height 950
type input "**********"
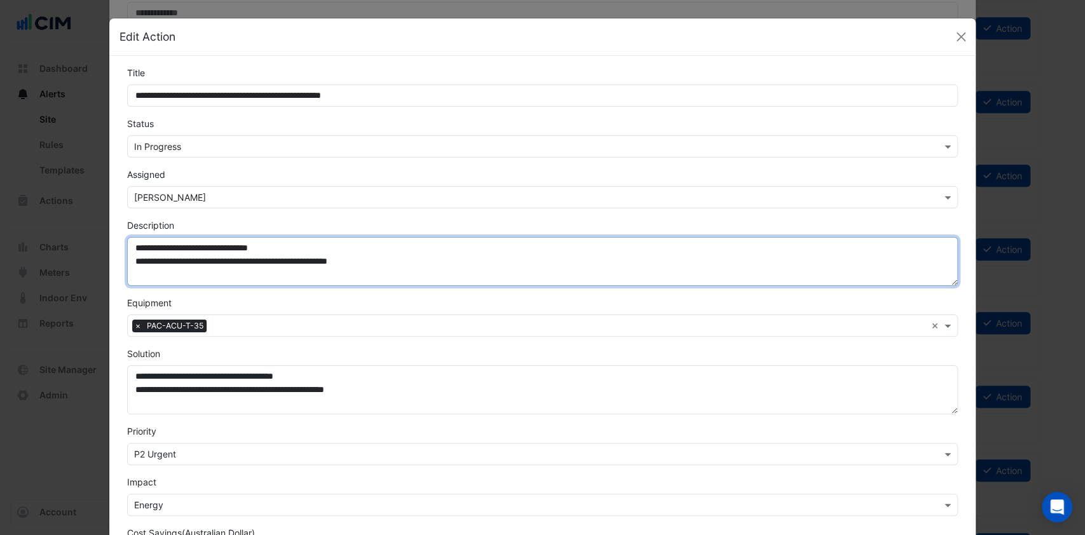
click at [395, 257] on textarea "**********" at bounding box center [543, 261] width 832 height 49
drag, startPoint x: 389, startPoint y: 257, endPoint x: 195, endPoint y: 263, distance: 194.0
click at [195, 263] on textarea "**********" at bounding box center [543, 261] width 832 height 49
click at [132, 326] on span "×" at bounding box center [137, 326] width 11 height 13
drag, startPoint x: 310, startPoint y: 260, endPoint x: 322, endPoint y: 257, distance: 11.9
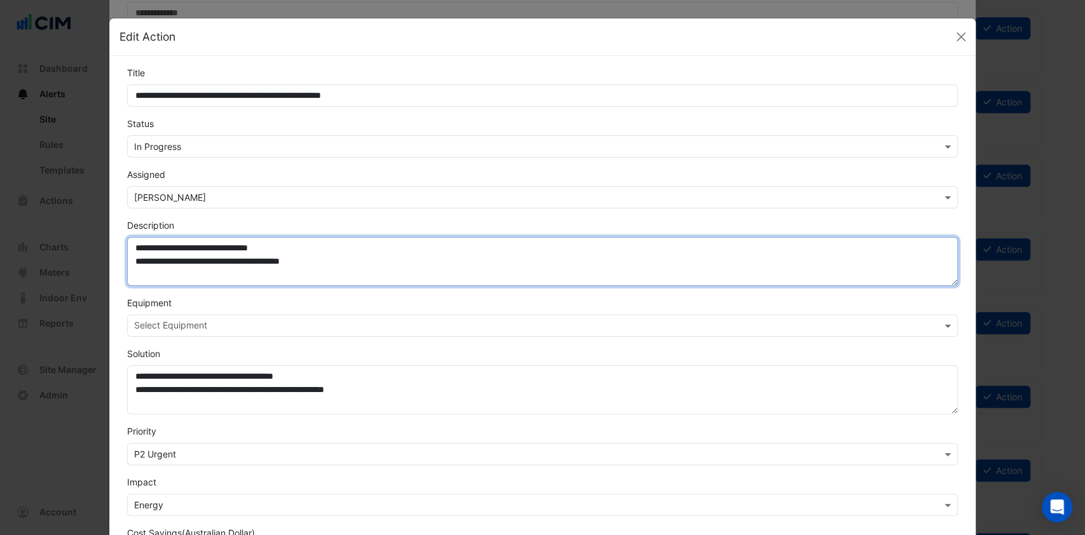
click at [311, 260] on textarea "**********" at bounding box center [543, 261] width 832 height 49
click at [442, 265] on textarea "**********" at bounding box center [543, 261] width 832 height 49
type textarea "**********"
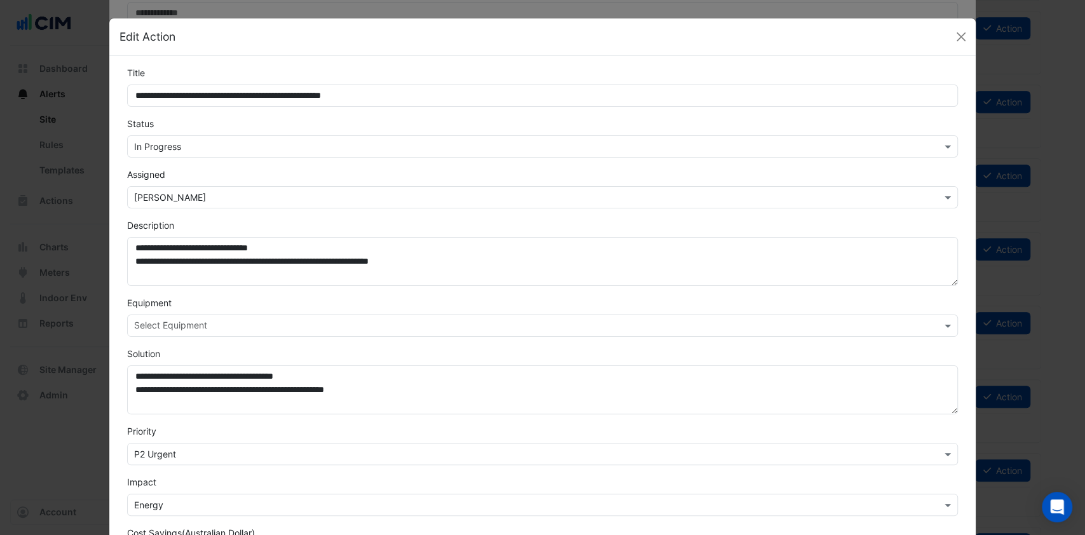
click at [437, 51] on div "Edit Action" at bounding box center [542, 37] width 867 height 38
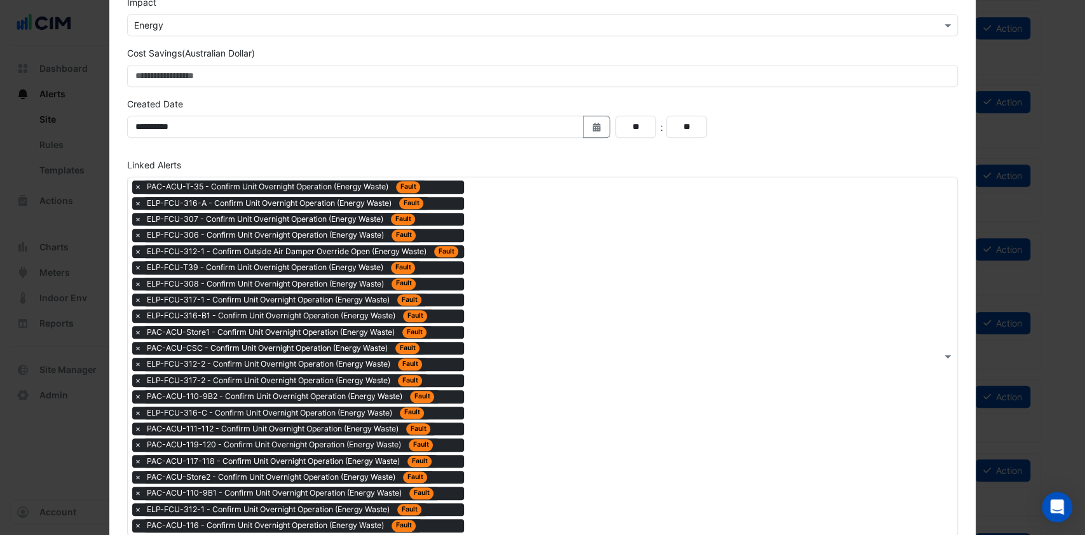
scroll to position [551, 0]
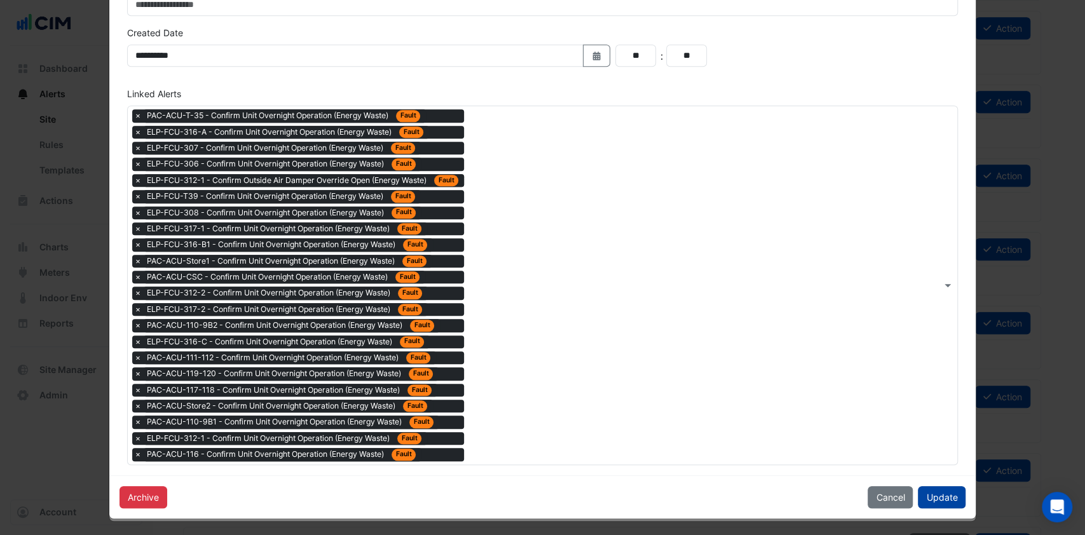
click at [935, 503] on button "Update" at bounding box center [942, 497] width 48 height 22
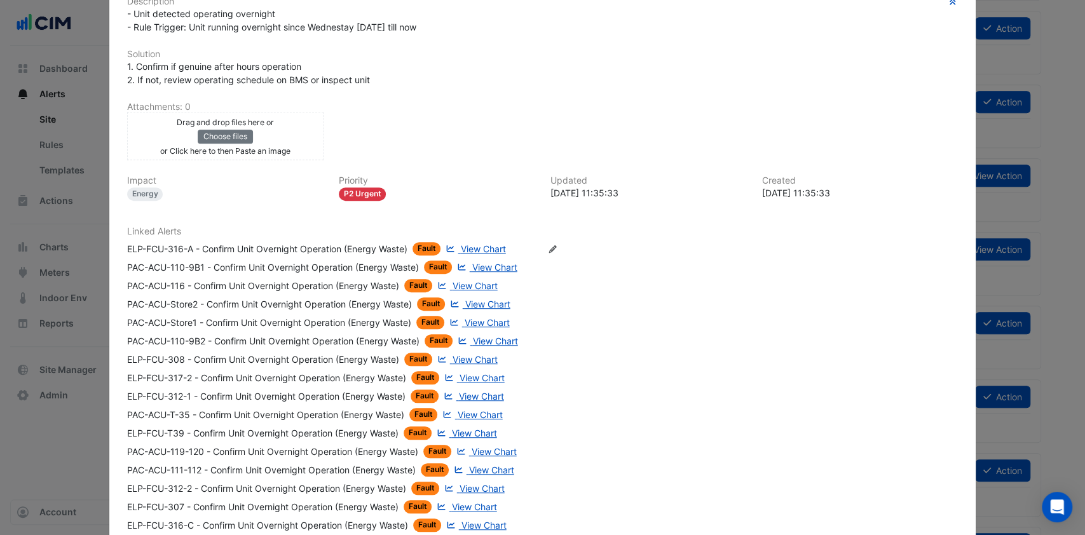
scroll to position [530, 0]
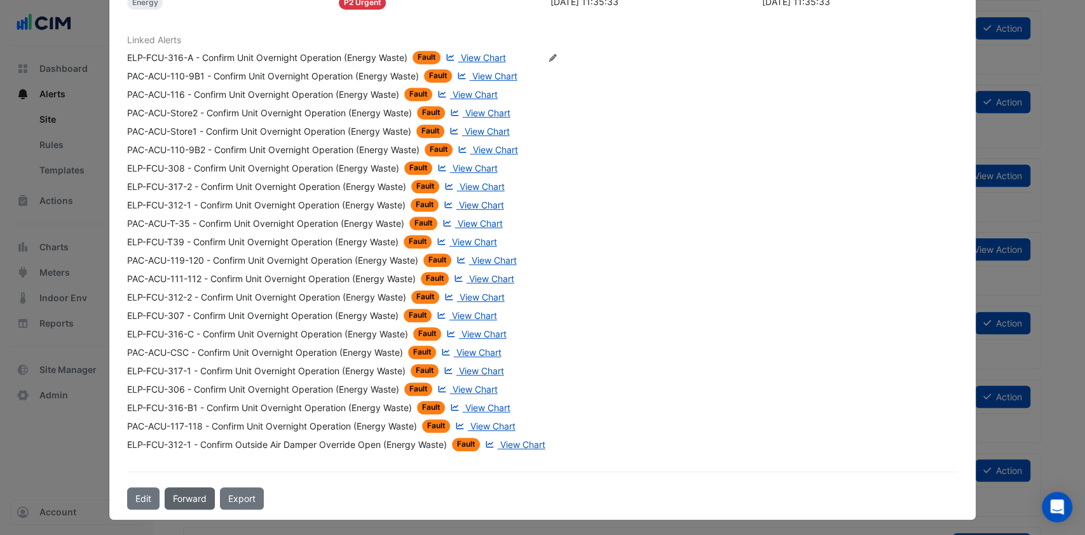
click at [203, 489] on button "Forward" at bounding box center [190, 499] width 50 height 22
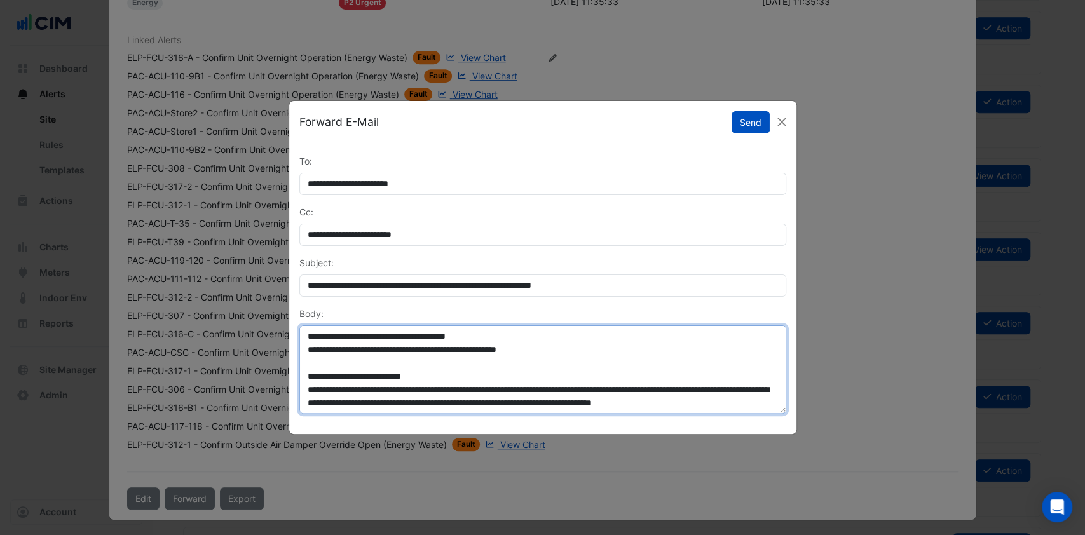
scroll to position [93, 0]
drag, startPoint x: 303, startPoint y: 335, endPoint x: 513, endPoint y: 401, distance: 220.0
click at [513, 401] on textarea "**********" at bounding box center [542, 369] width 487 height 89
click at [464, 357] on textarea "**********" at bounding box center [542, 369] width 487 height 89
click at [465, 397] on textarea "**********" at bounding box center [542, 369] width 487 height 89
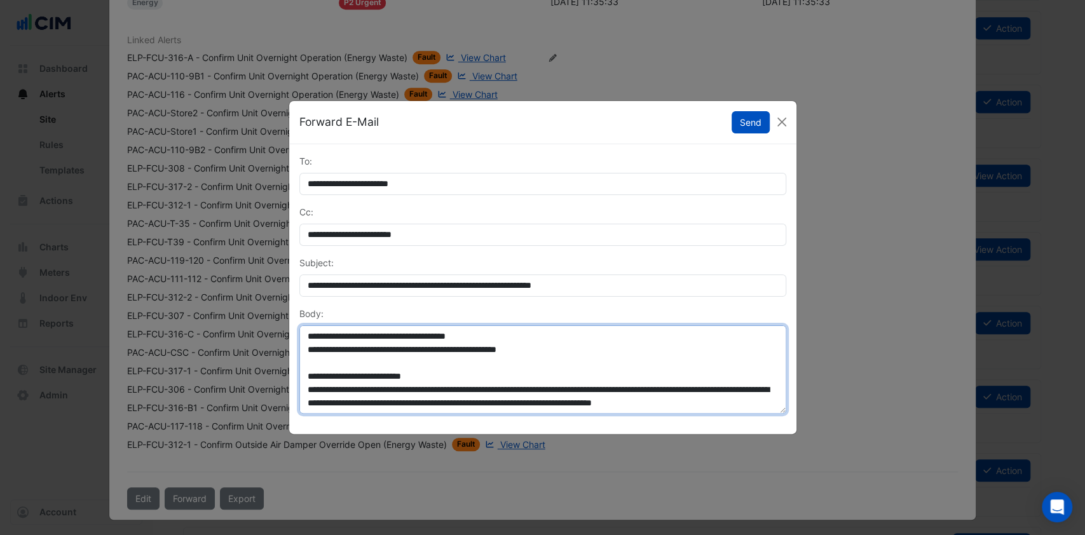
drag, startPoint x: 463, startPoint y: 405, endPoint x: 296, endPoint y: 367, distance: 171.4
click at [296, 367] on div "**********" at bounding box center [543, 360] width 502 height 107
click at [486, 412] on textarea "**********" at bounding box center [542, 369] width 487 height 89
drag, startPoint x: 470, startPoint y: 404, endPoint x: 299, endPoint y: 352, distance: 178.8
click at [299, 352] on textarea "**********" at bounding box center [542, 369] width 487 height 89
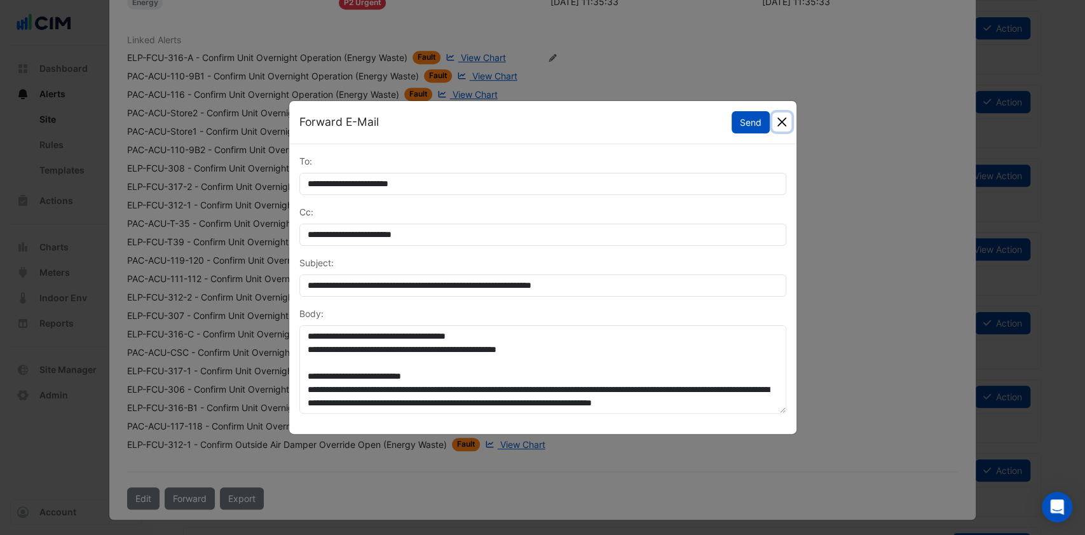
click at [786, 124] on button "Close" at bounding box center [781, 122] width 19 height 19
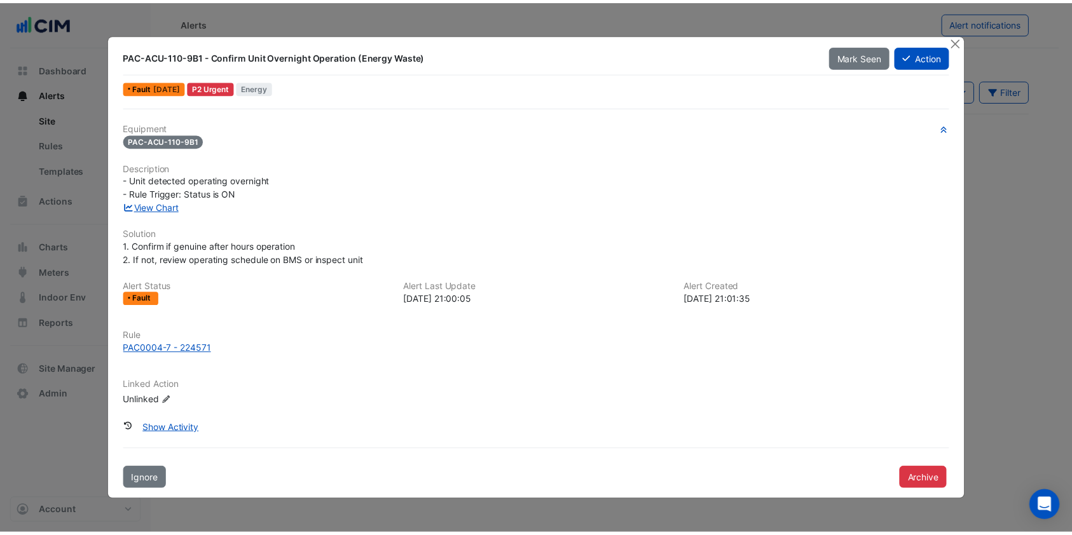
scroll to position [1441, 0]
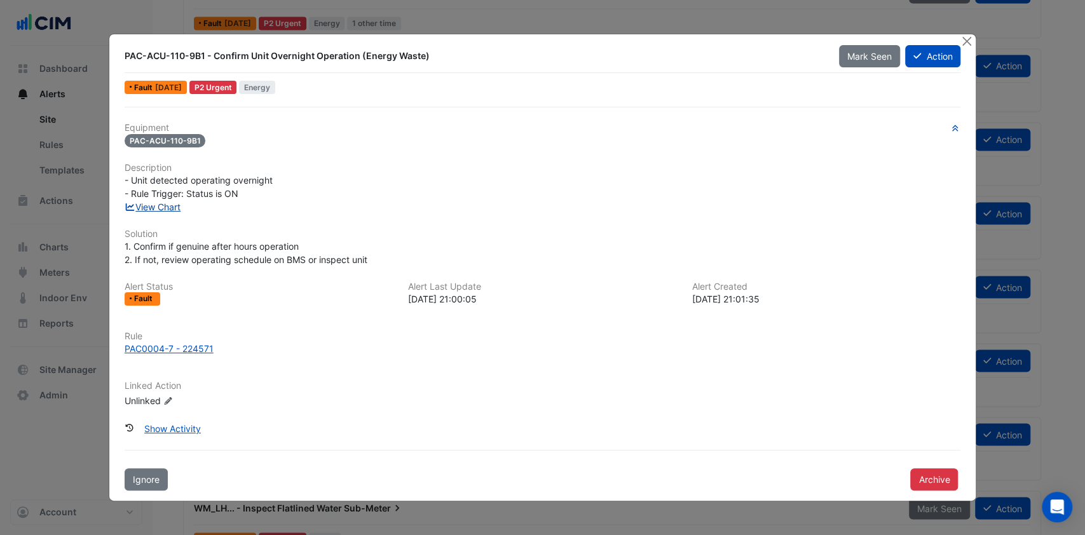
click at [147, 211] on link "View Chart" at bounding box center [153, 207] width 57 height 11
click at [968, 36] on button "Close" at bounding box center [966, 40] width 13 height 13
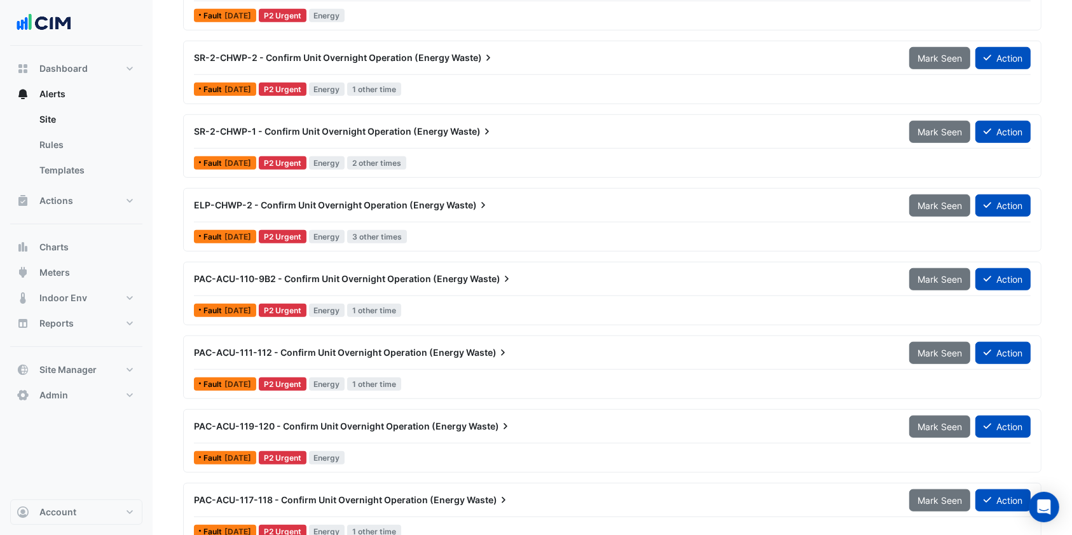
scroll to position [847, 0]
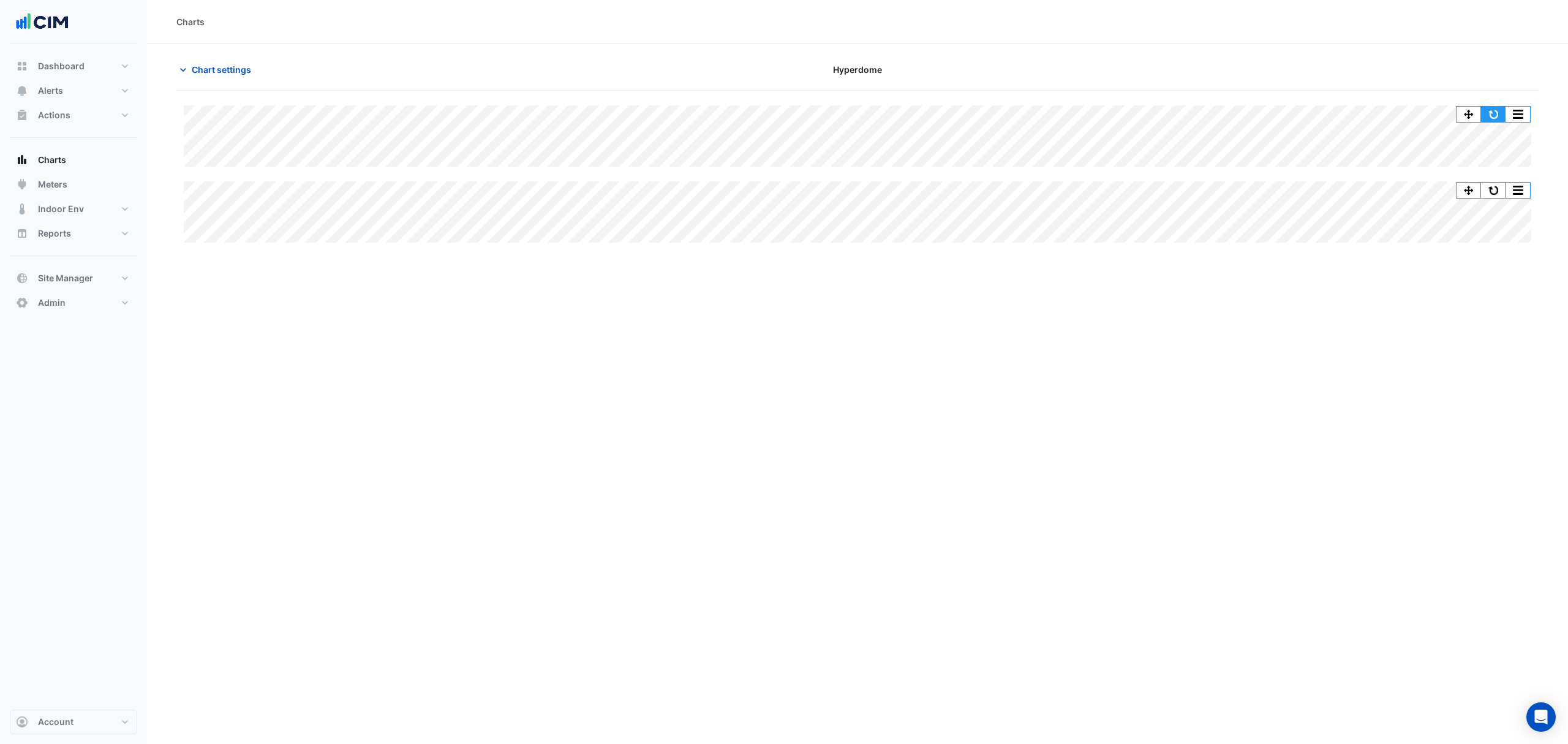
click at [1493, 107] on button "button" at bounding box center [1493, 115] width 24 height 15
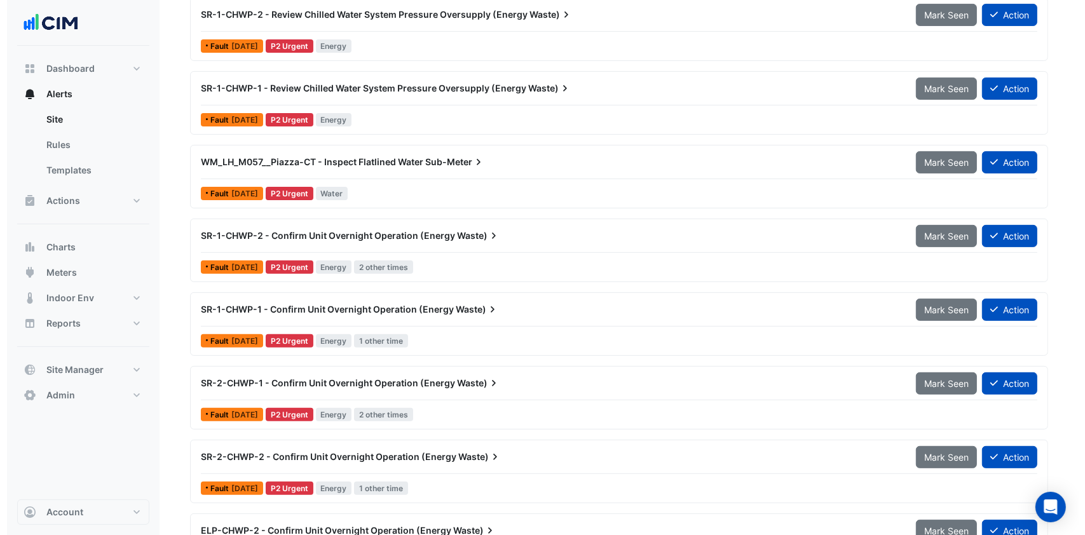
scroll to position [387, 0]
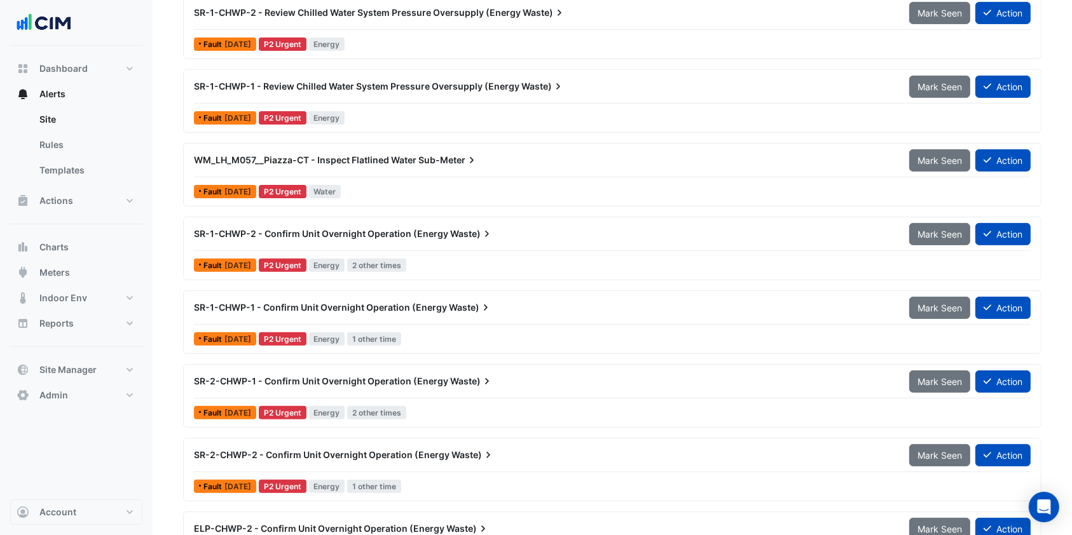
click at [392, 312] on div "SR-1-CHWP-1 - Confirm Unit Overnight Operation (Energy Waste)" at bounding box center [544, 307] width 700 height 13
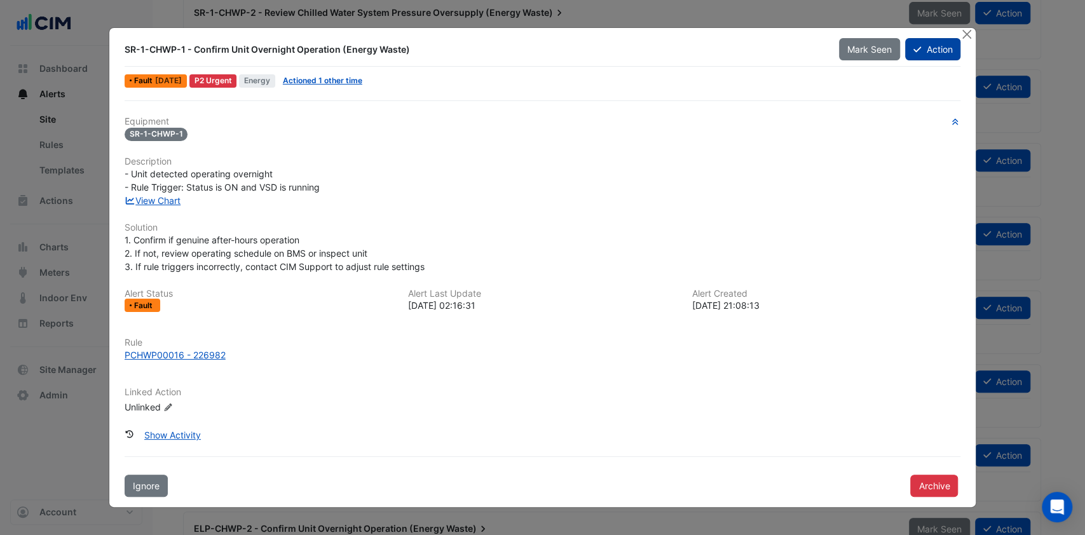
click at [933, 43] on button "Action" at bounding box center [932, 49] width 55 height 22
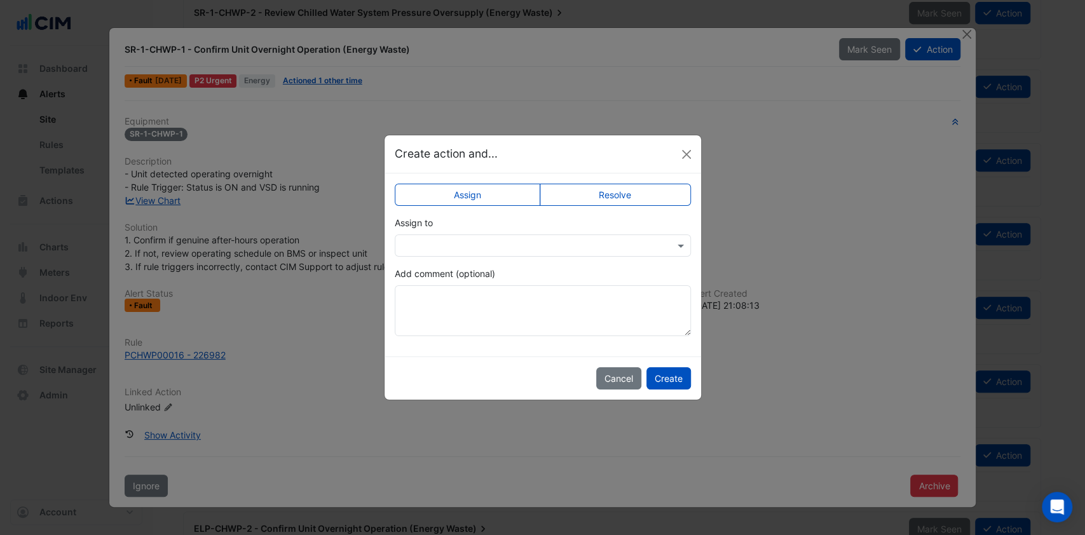
click at [451, 242] on input "text" at bounding box center [530, 246] width 257 height 13
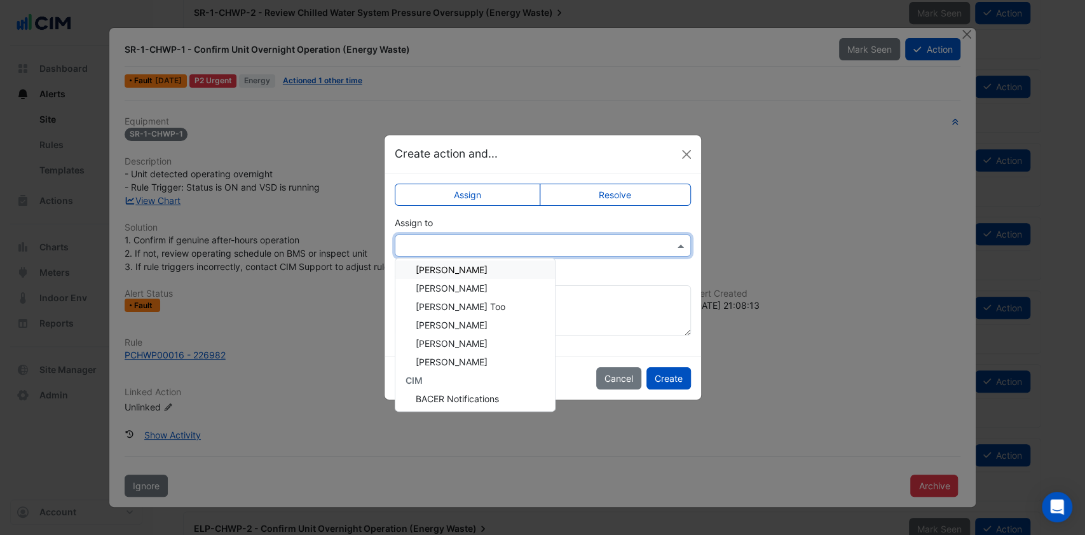
scroll to position [85, 0]
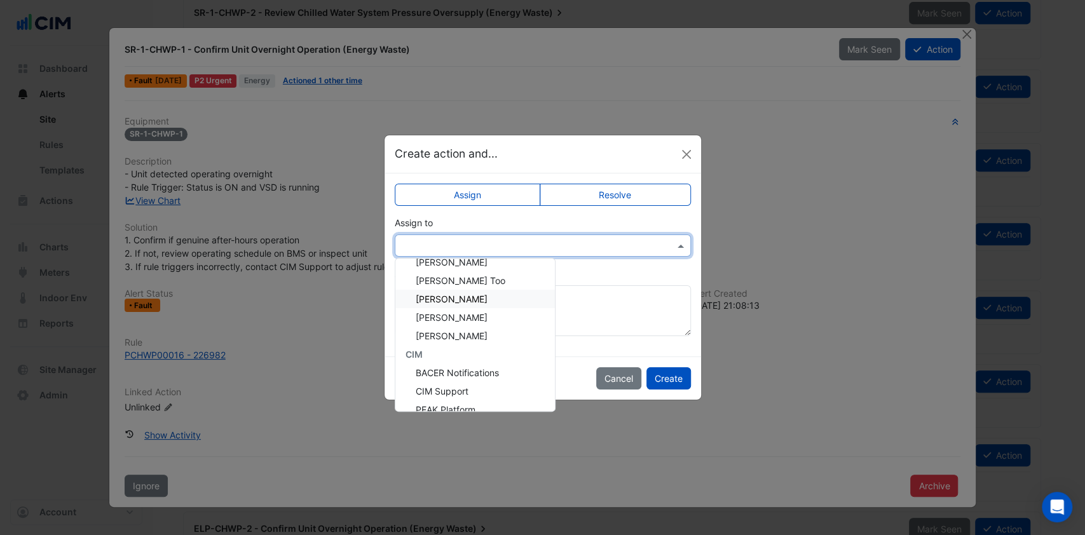
click at [465, 298] on span "[PERSON_NAME]" at bounding box center [452, 299] width 72 height 11
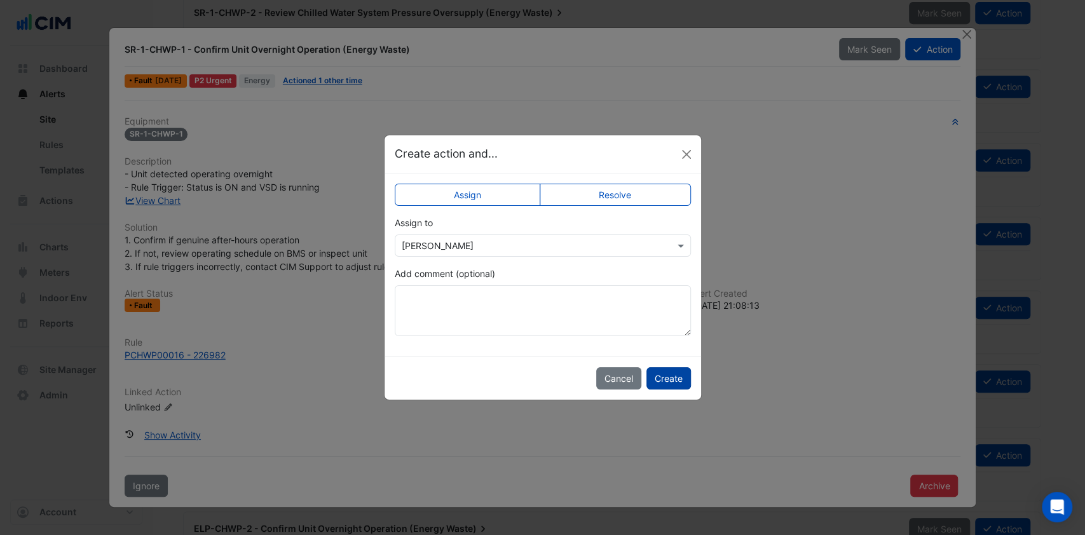
click at [675, 380] on button "Create" at bounding box center [669, 378] width 45 height 22
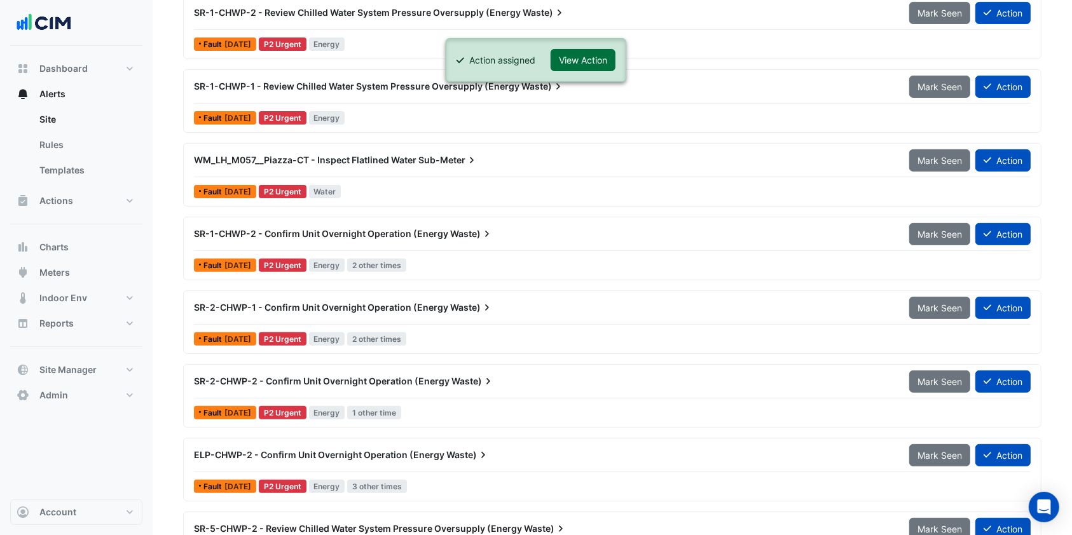
click at [591, 68] on button "View Action" at bounding box center [583, 60] width 65 height 22
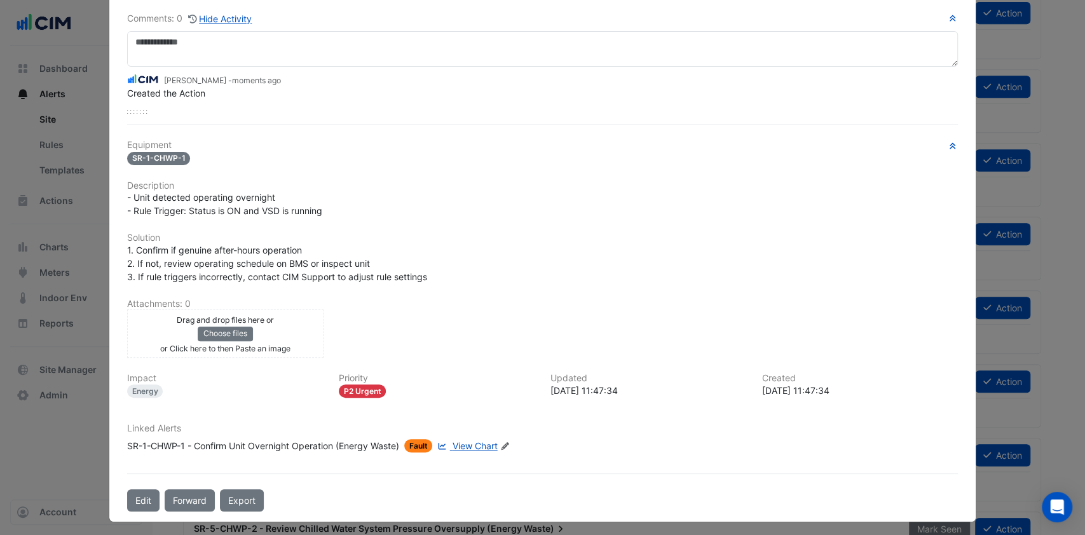
scroll to position [92, 0]
click at [290, 445] on div "SR-1-CHWP-1 - Confirm Unit Overnight Operation (Energy Waste)" at bounding box center [263, 445] width 272 height 13
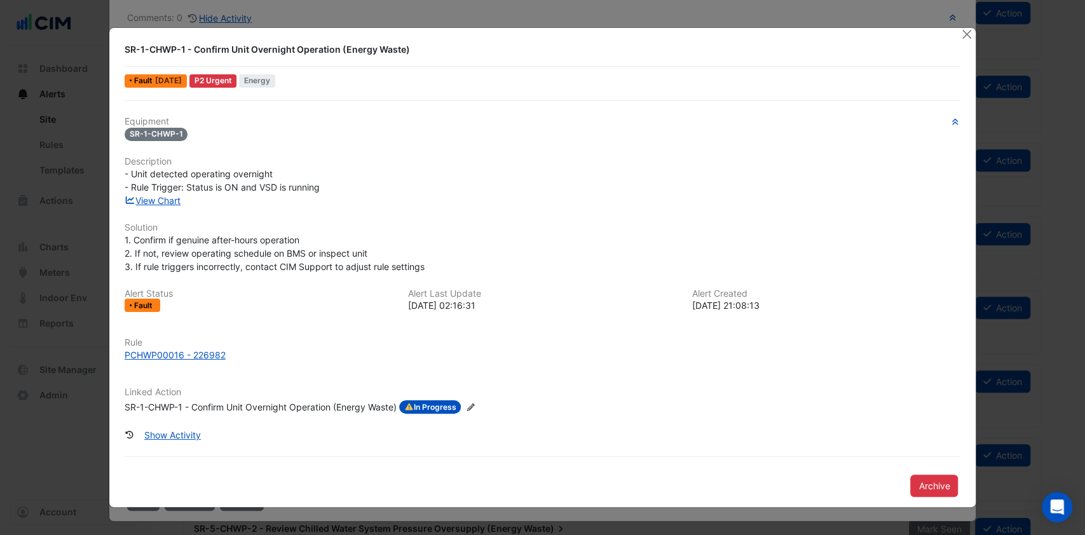
click at [476, 409] on icon "Edit Linked Action" at bounding box center [471, 408] width 10 height 8
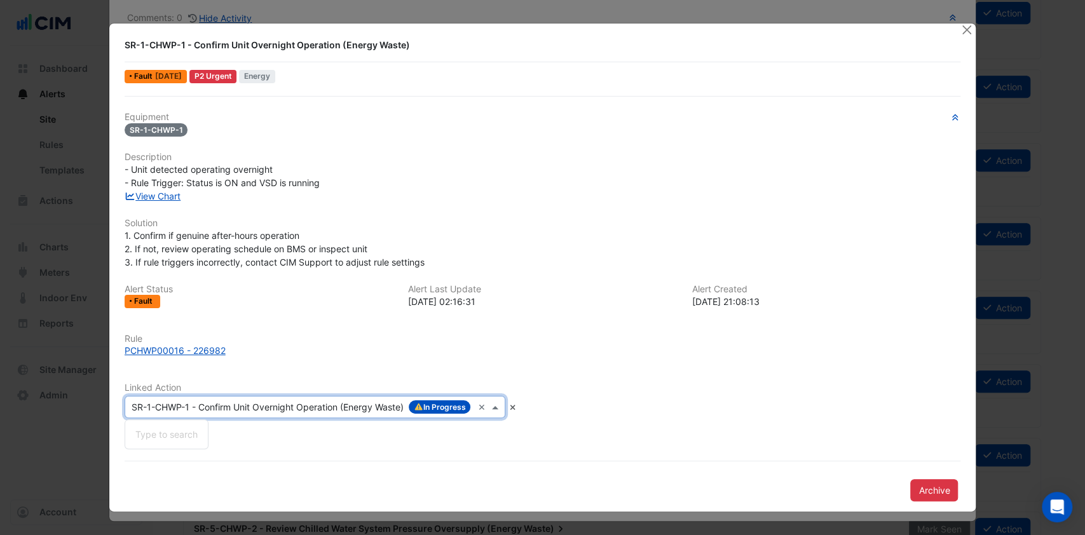
click at [473, 414] on div "Type to search tickets SR-1-CHWP-1 - Confirm Unit Overnight Operation (Energy W…" at bounding box center [315, 407] width 381 height 22
click at [475, 414] on div "Type to search tickets SR-1-CHWP-1 - Confirm Unit Overnight Operation (Energy W…" at bounding box center [315, 407] width 381 height 22
click at [521, 362] on div "Rule PCHWP00016 - 226982" at bounding box center [543, 351] width 852 height 34
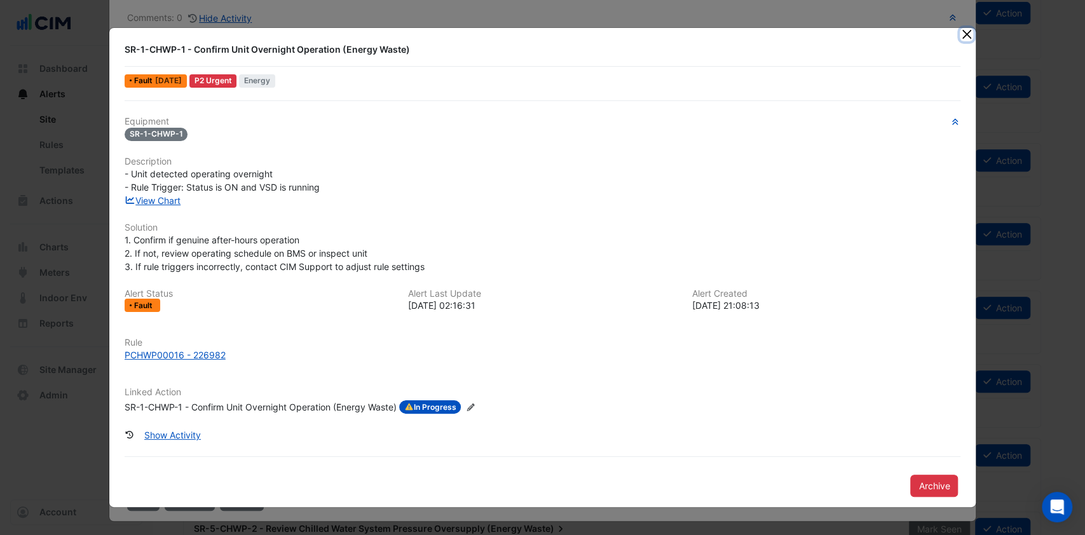
click at [966, 34] on button "Close" at bounding box center [966, 34] width 13 height 13
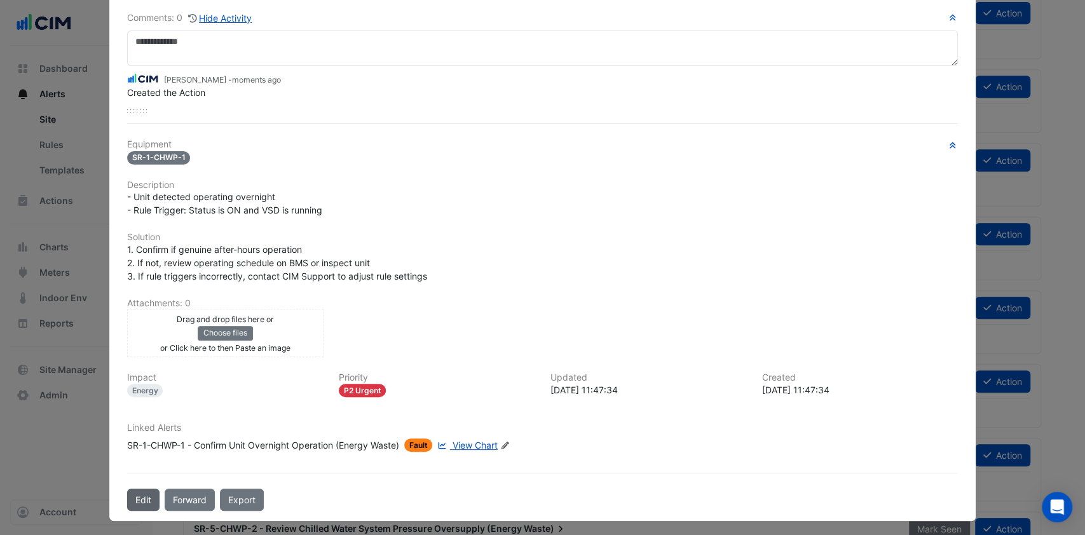
click at [146, 493] on button "Edit" at bounding box center [143, 500] width 32 height 22
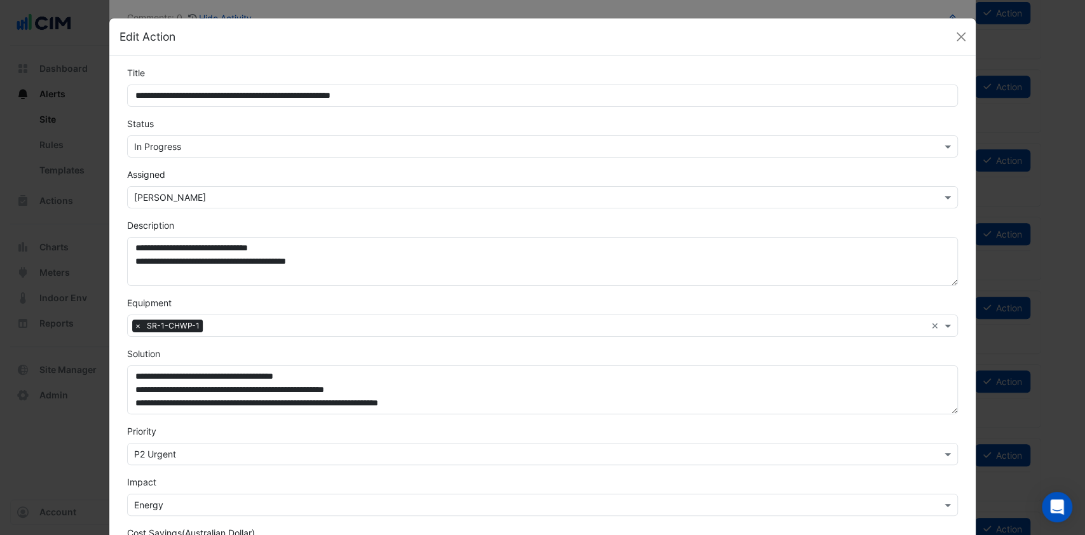
scroll to position [214, 0]
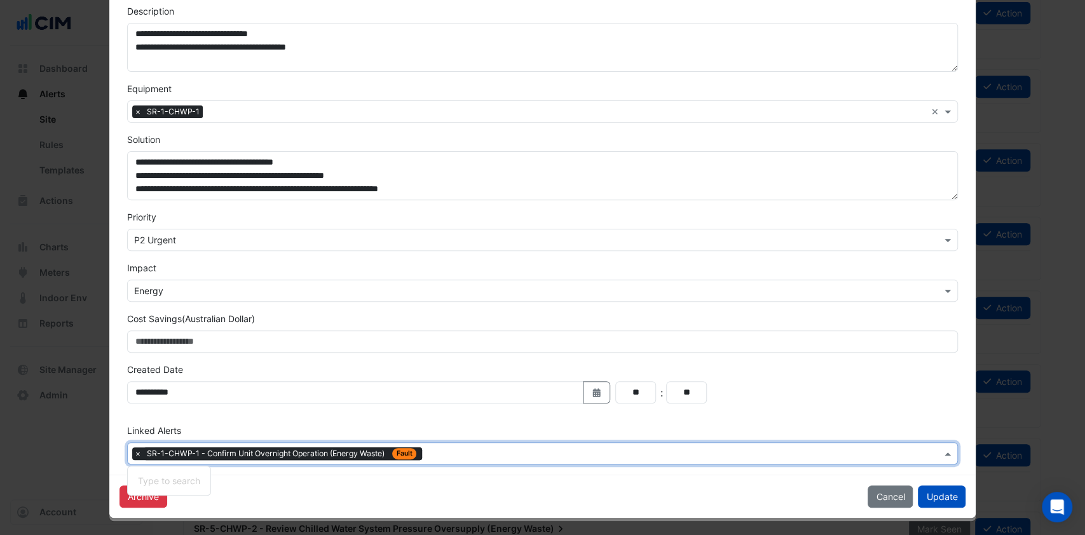
click at [443, 454] on input "text" at bounding box center [684, 454] width 514 height 13
type input "*******"
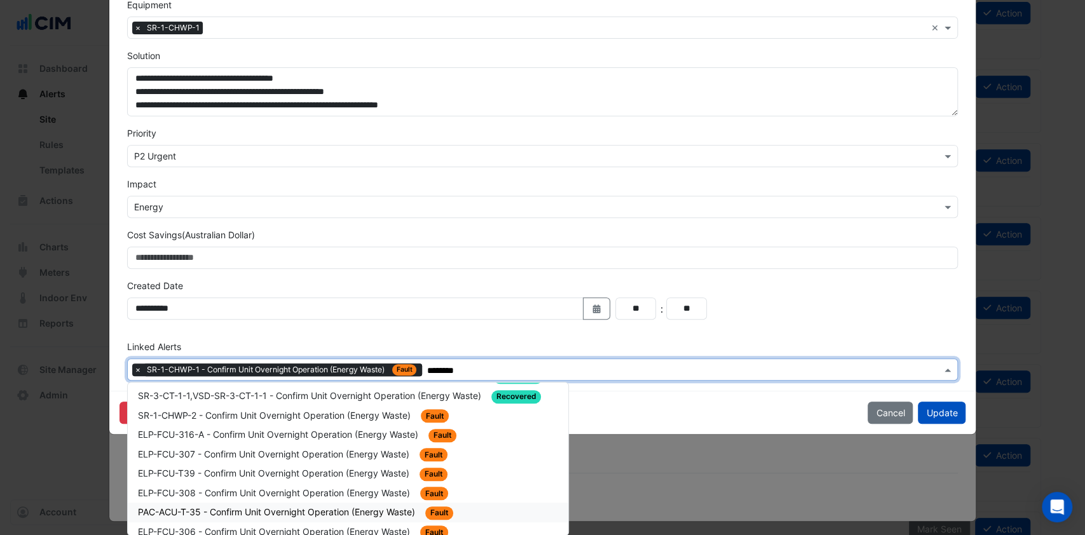
scroll to position [169, 0]
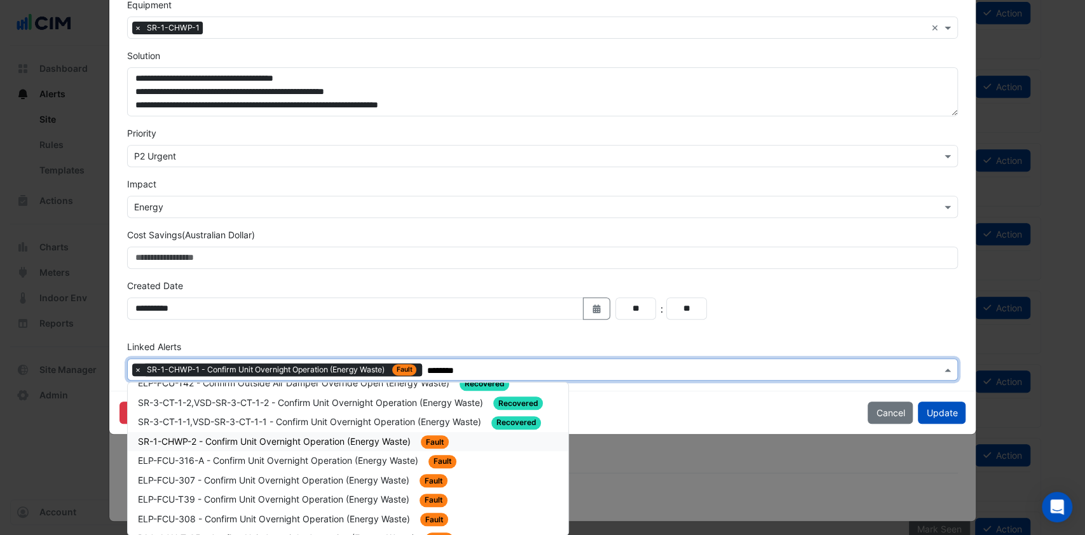
click at [301, 442] on div "SR-1-CHWP-2 - Confirm Unit Overnight Operation (Energy Waste) Fault" at bounding box center [348, 442] width 421 height 15
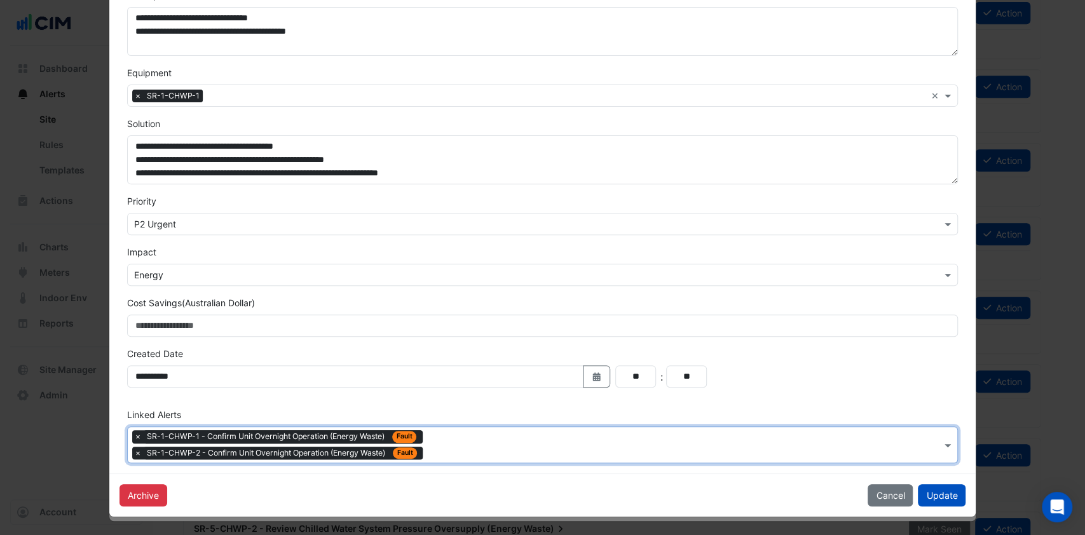
scroll to position [229, 0]
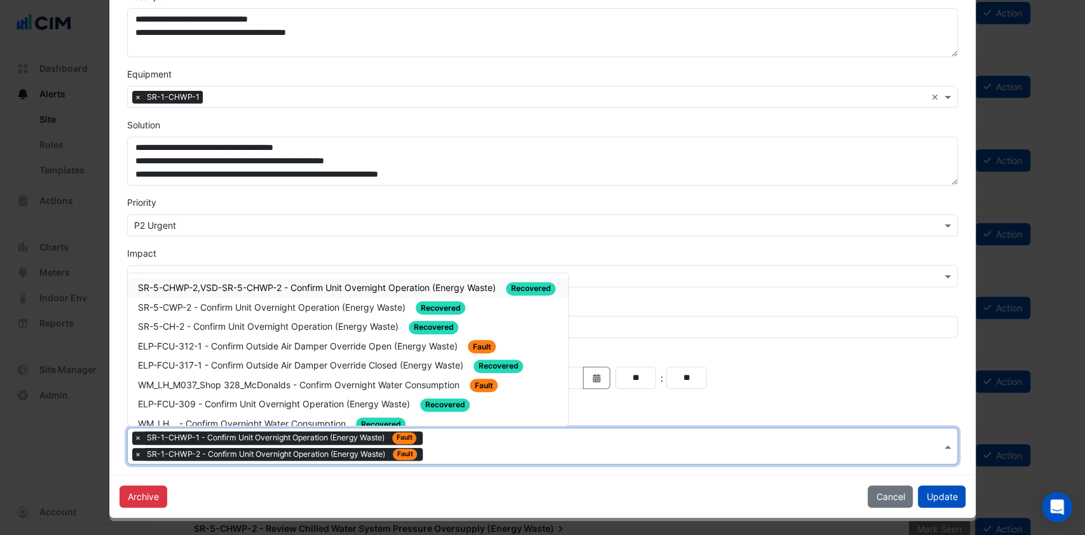
click at [455, 441] on input "text" at bounding box center [685, 447] width 514 height 13
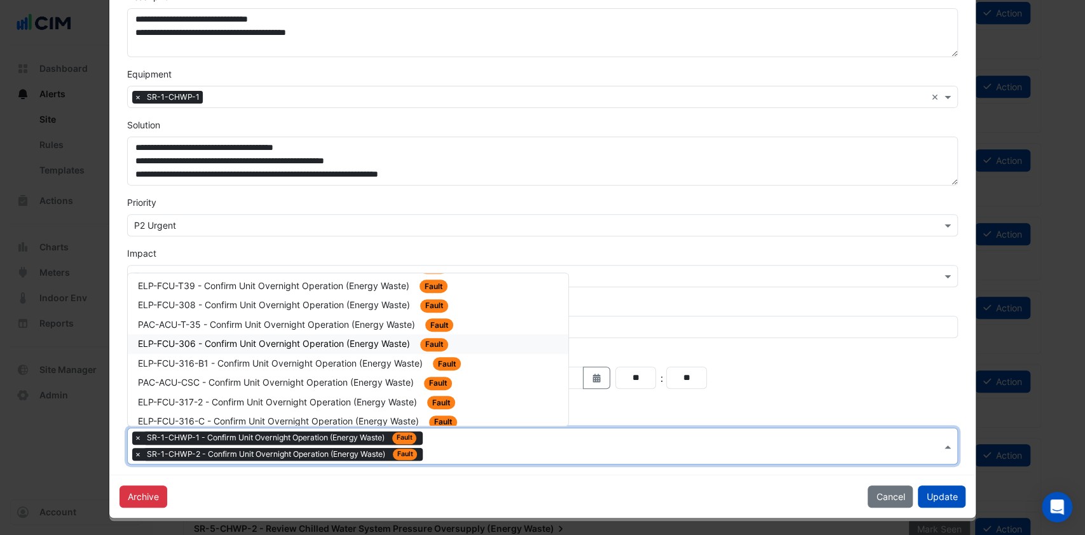
scroll to position [339, 0]
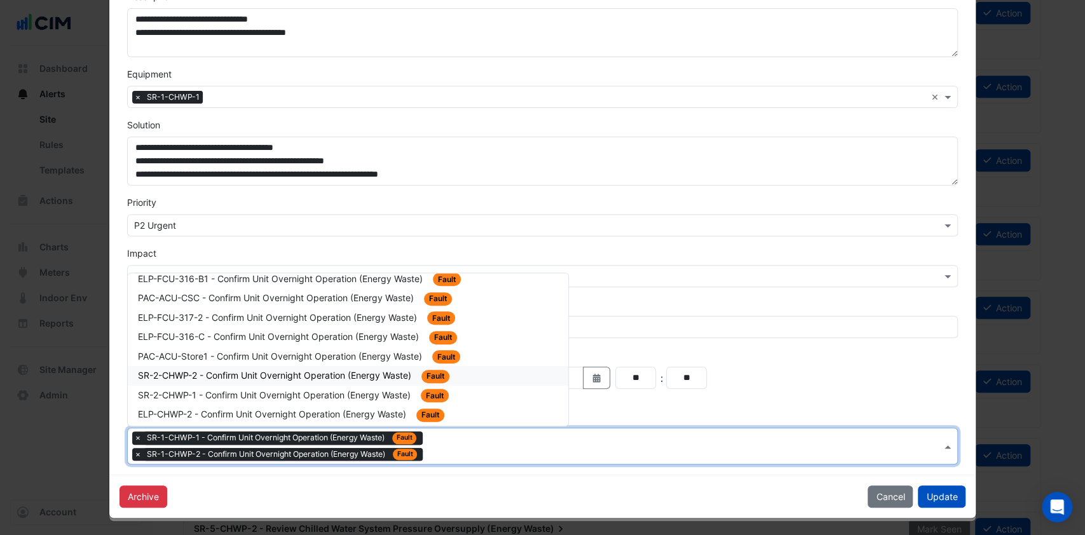
click at [261, 370] on span "SR-2-CHWP-2 - Confirm Unit Overnight Operation (Energy Waste)" at bounding box center [276, 375] width 276 height 11
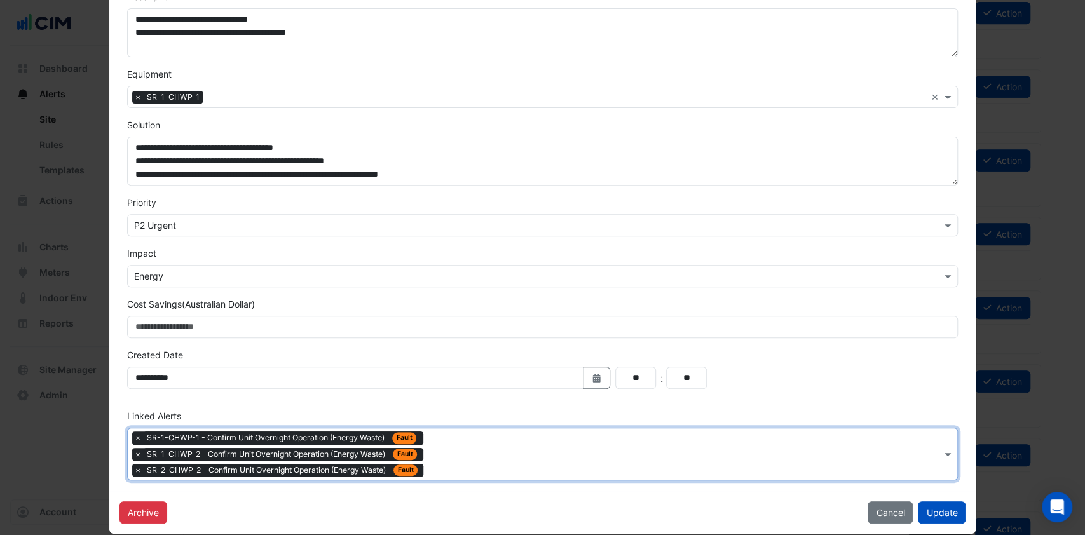
click at [454, 473] on div "Type to search tickets × SR-1-CHWP-1 - Confirm Unit Overnight Operation (Energy…" at bounding box center [535, 453] width 814 height 51
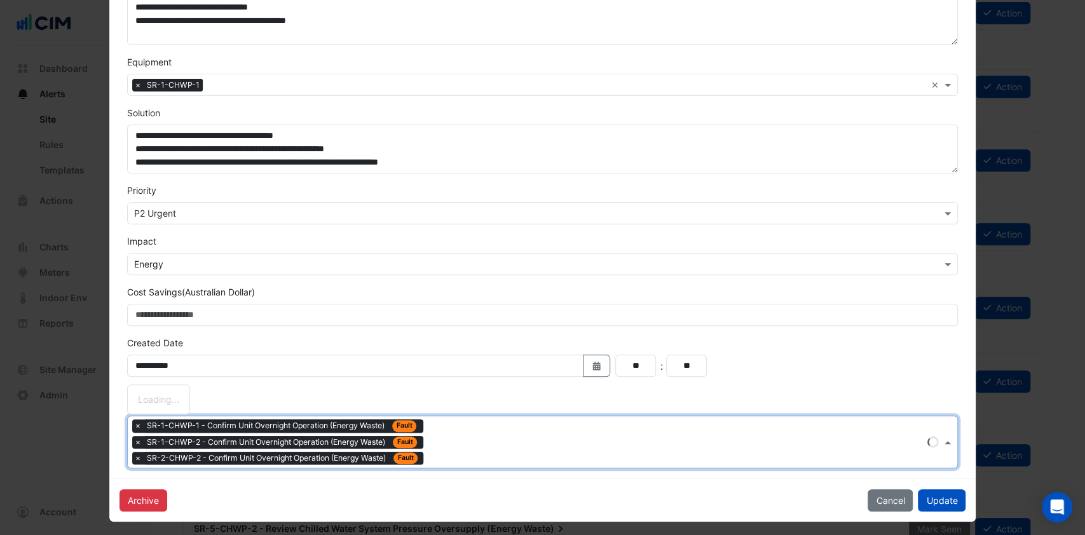
scroll to position [245, 0]
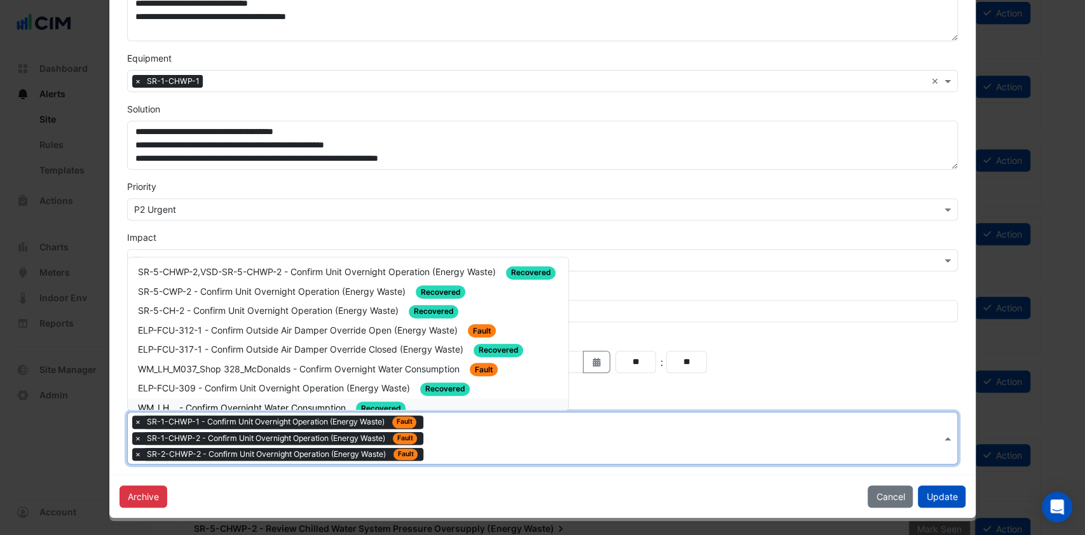
click at [468, 461] on div "Type to search tickets × SR-1-CHWP-1 - Confirm Unit Overnight Operation (Energy…" at bounding box center [535, 438] width 814 height 51
click at [460, 451] on div "Type to search tickets × SR-1-CHWP-1 - Confirm Unit Overnight Operation (Energy…" at bounding box center [535, 438] width 814 height 51
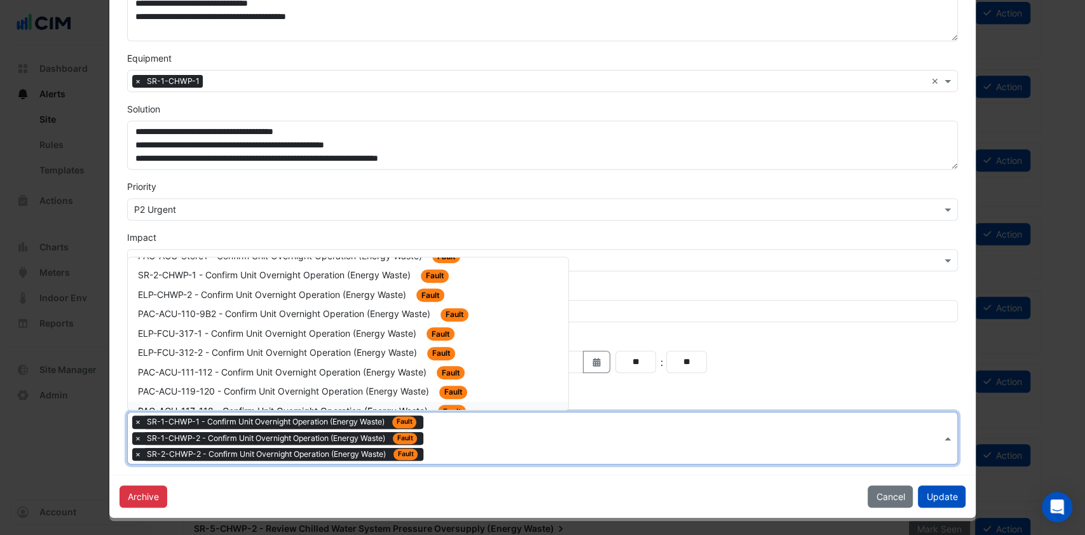
scroll to position [339, 0]
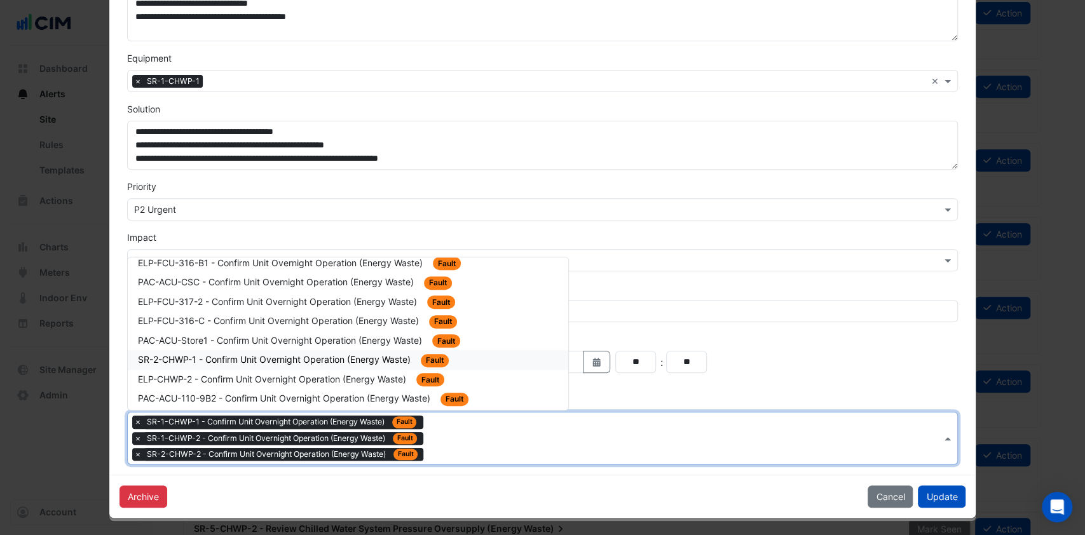
click at [248, 354] on span "SR-2-CHWP-1 - Confirm Unit Overnight Operation (Energy Waste)" at bounding box center [275, 359] width 275 height 11
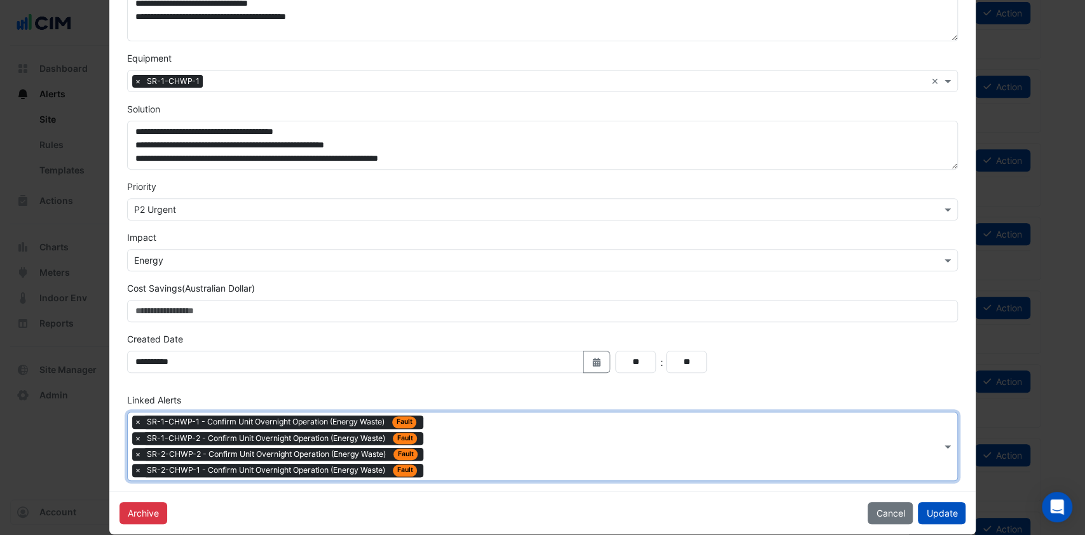
click at [460, 455] on div "Type to search tickets × SR-1-CHWP-1 - Confirm Unit Overnight Operation (Energy…" at bounding box center [535, 447] width 814 height 68
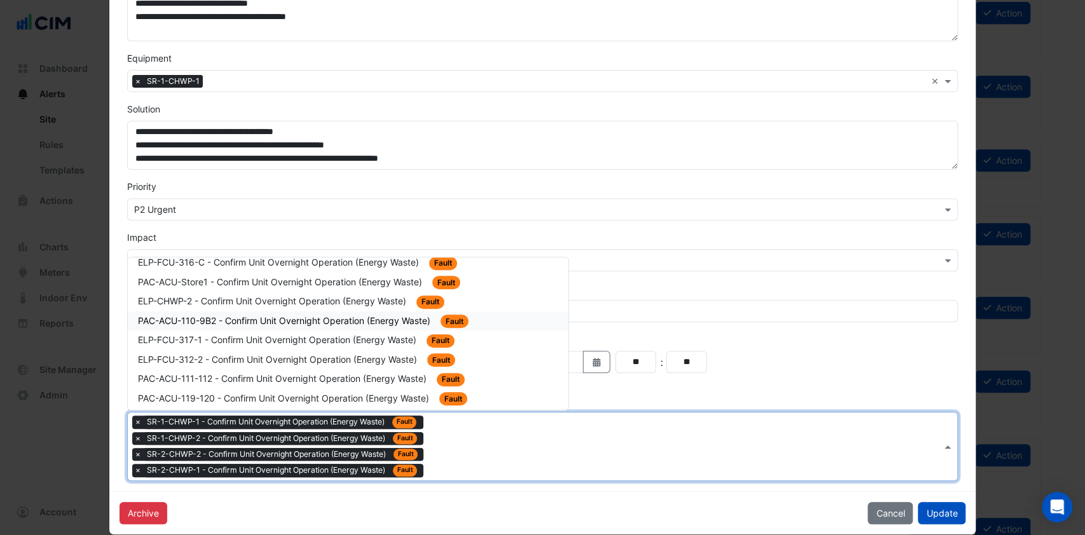
scroll to position [423, 0]
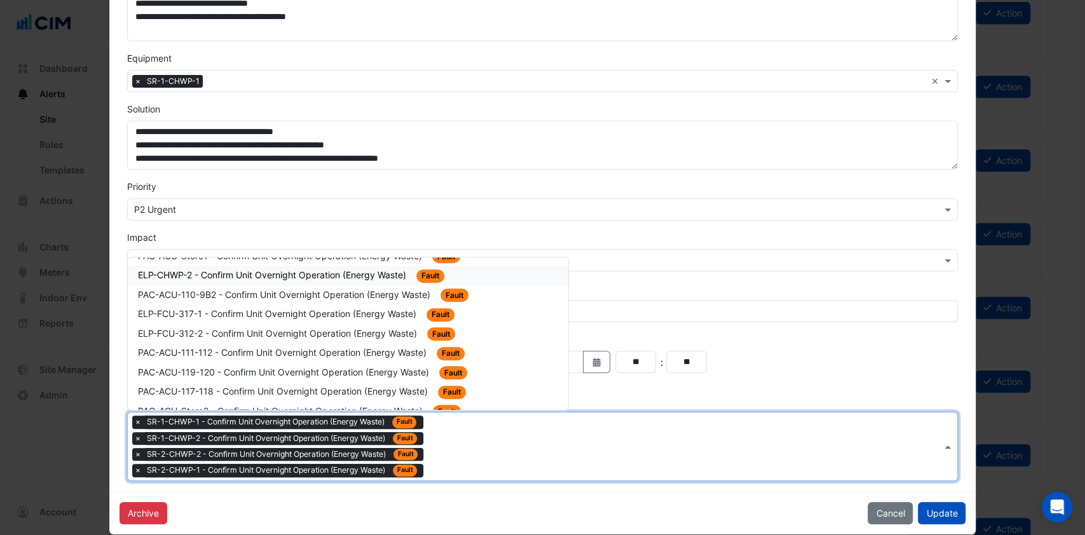
click at [305, 270] on span "ELP-CHWP-2 - Confirm Unit Overnight Operation (Energy Waste)" at bounding box center [273, 275] width 271 height 11
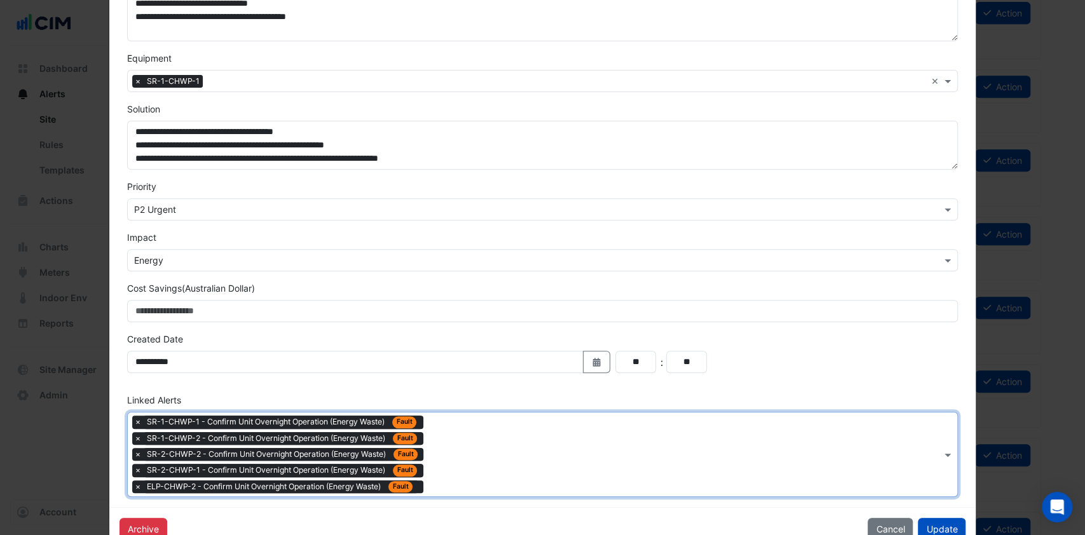
click at [469, 476] on div "Type to search tickets × SR-1-CHWP-1 - Confirm Unit Overnight Operation (Energy…" at bounding box center [535, 455] width 814 height 84
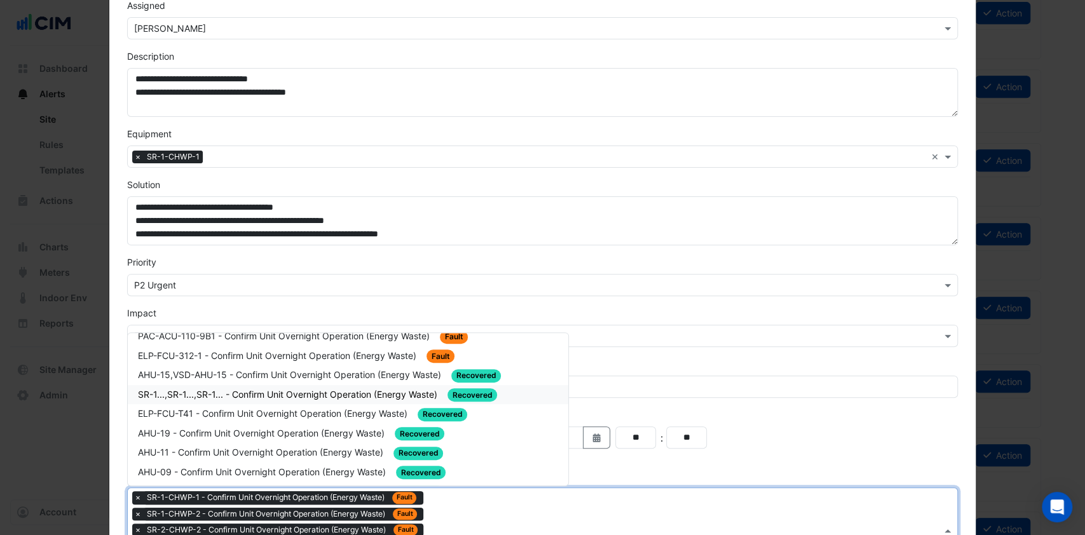
scroll to position [678, 0]
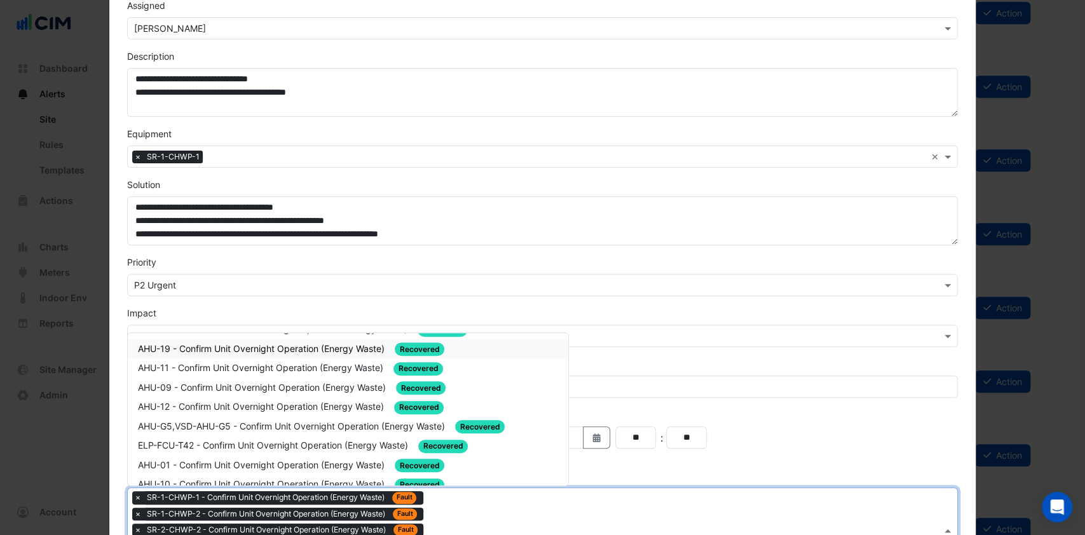
click at [619, 323] on div "Impact Select Impact × Energy" at bounding box center [543, 326] width 847 height 41
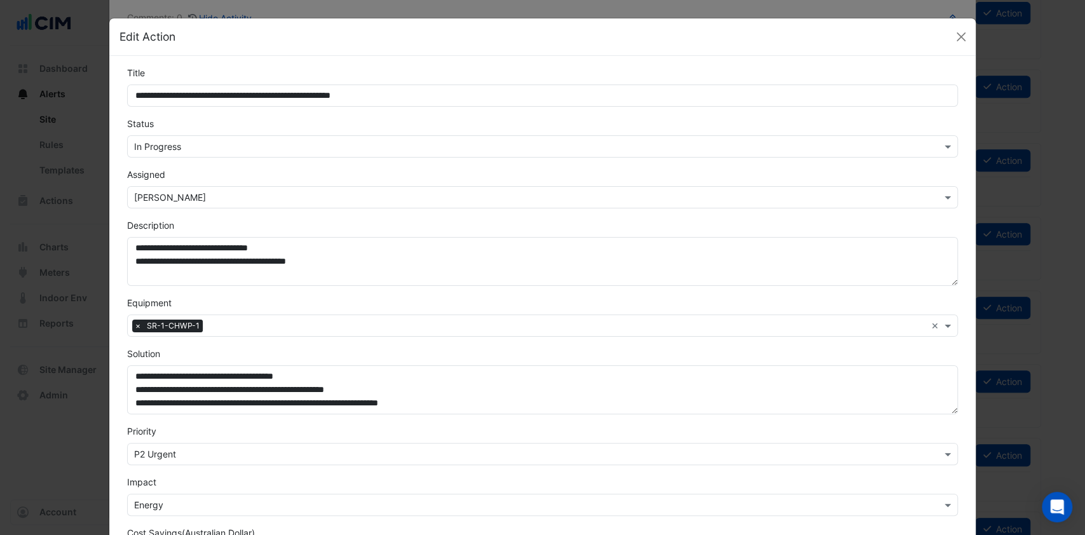
scroll to position [0, 0]
click at [132, 324] on span "×" at bounding box center [137, 326] width 11 height 13
click at [319, 288] on form "**********" at bounding box center [543, 404] width 832 height 676
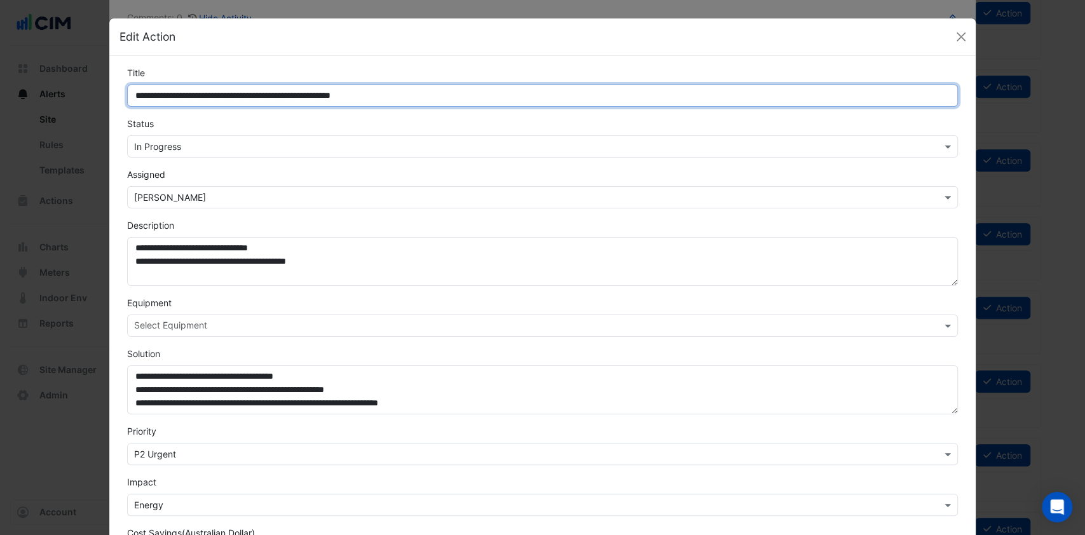
drag, startPoint x: 189, startPoint y: 94, endPoint x: 127, endPoint y: 87, distance: 62.7
click at [127, 87] on input "**********" at bounding box center [543, 96] width 832 height 22
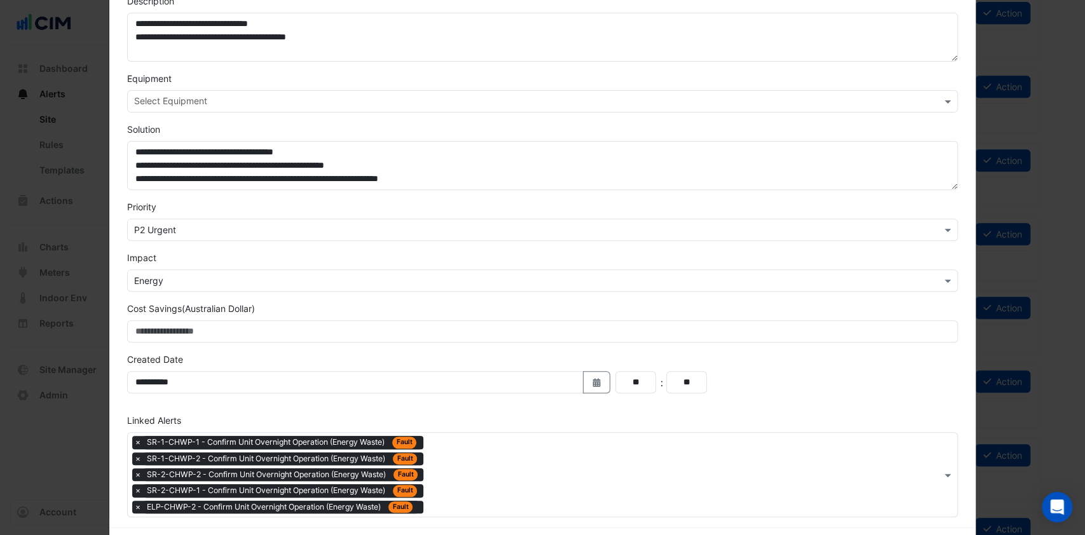
scroll to position [277, 0]
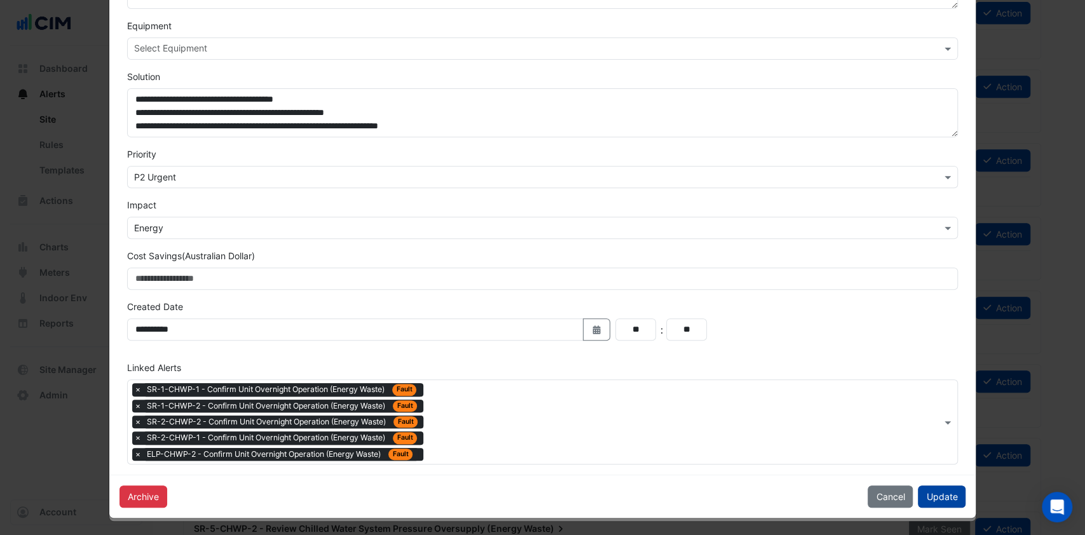
type input "**********"
click at [934, 491] on button "Update" at bounding box center [942, 497] width 48 height 22
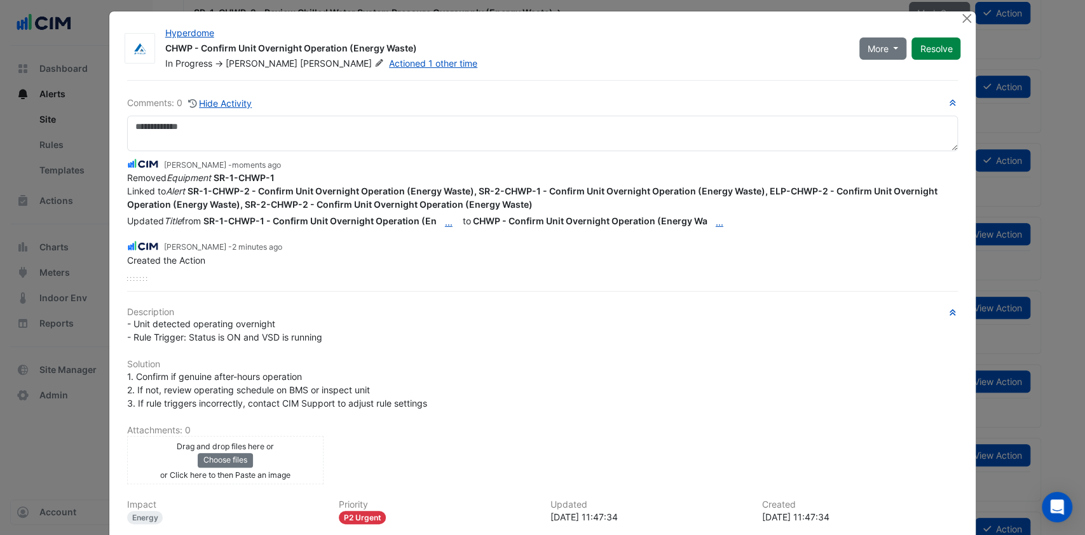
scroll to position [0, 0]
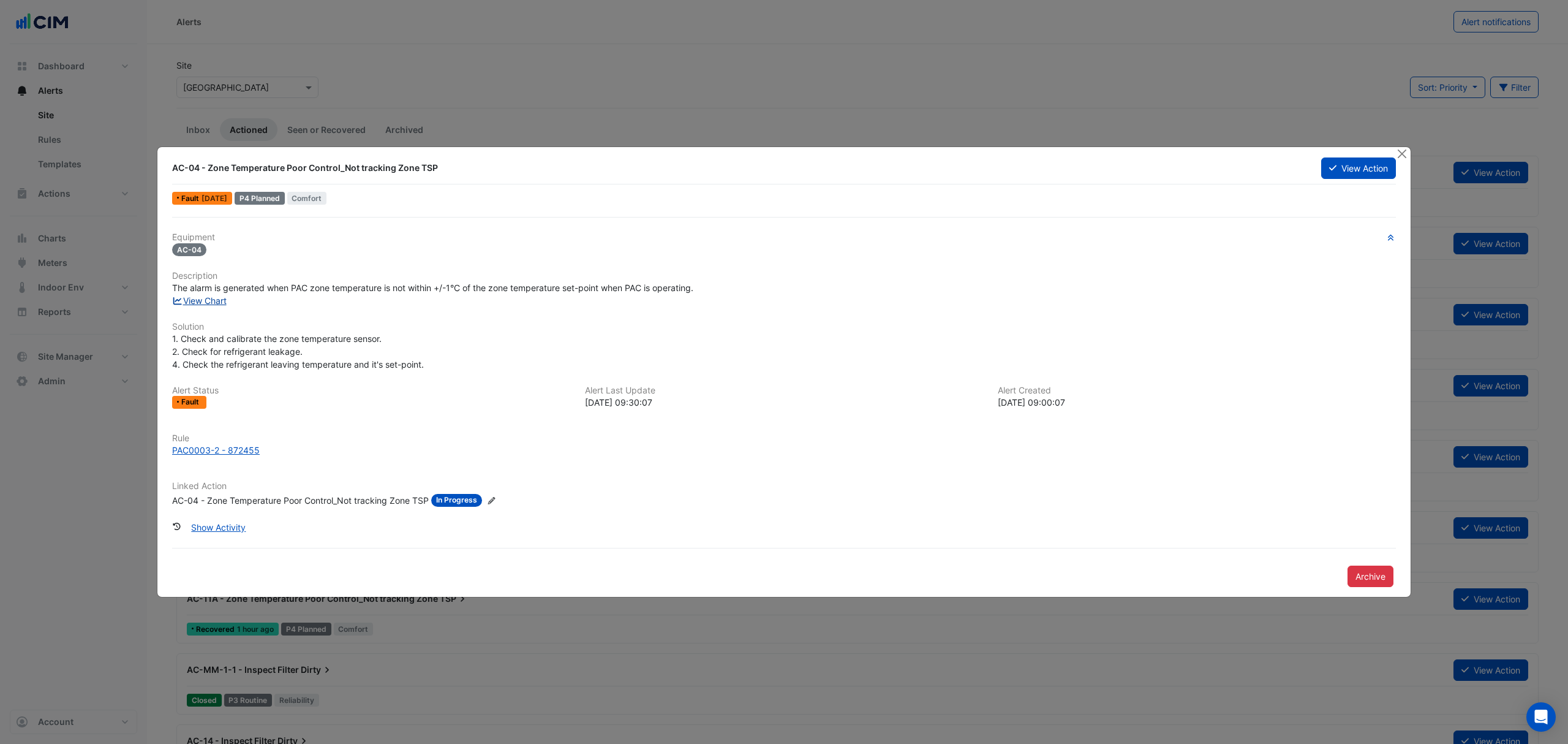
click at [212, 303] on link "View Chart" at bounding box center [199, 300] width 55 height 11
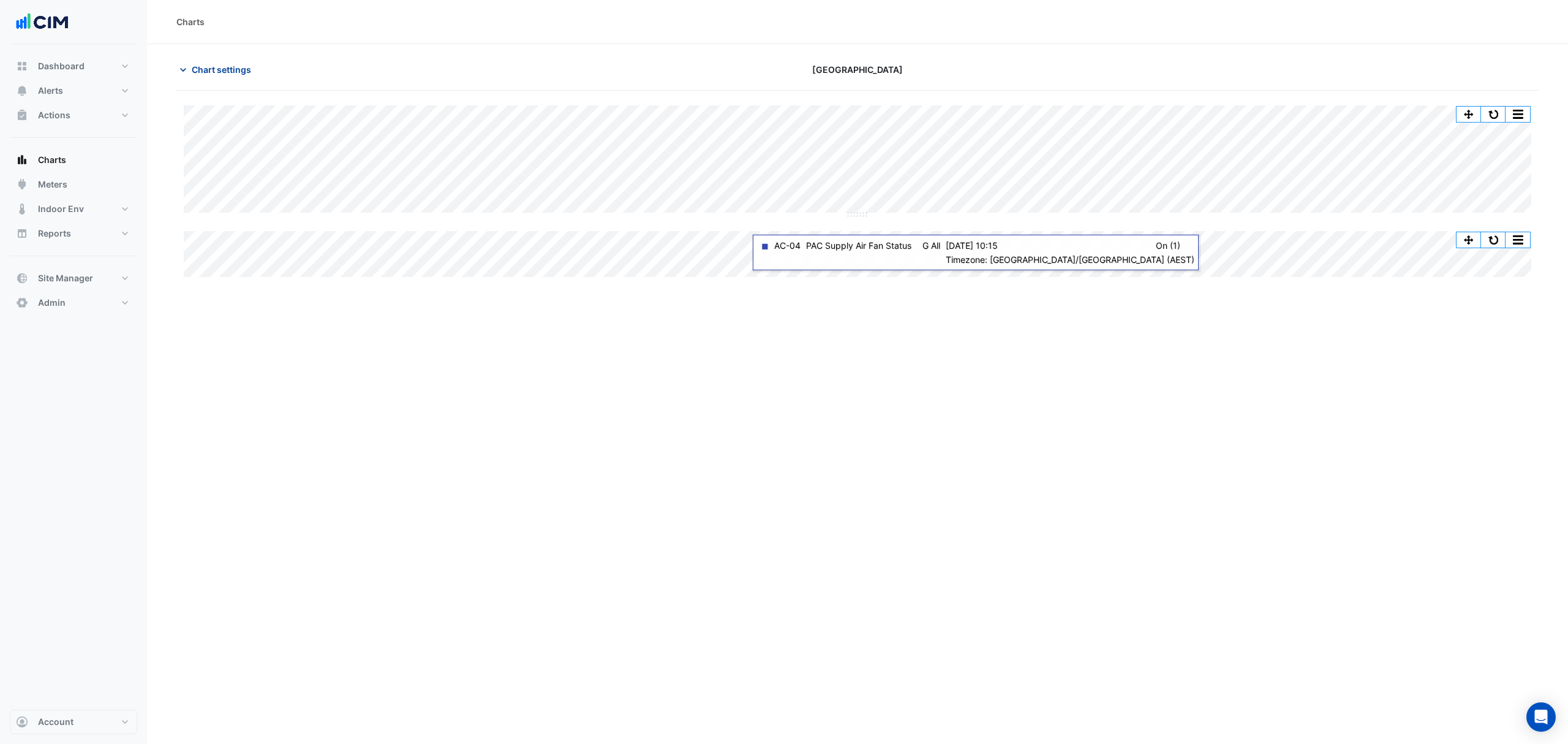
click at [199, 60] on button "Chart settings" at bounding box center [218, 69] width 83 height 21
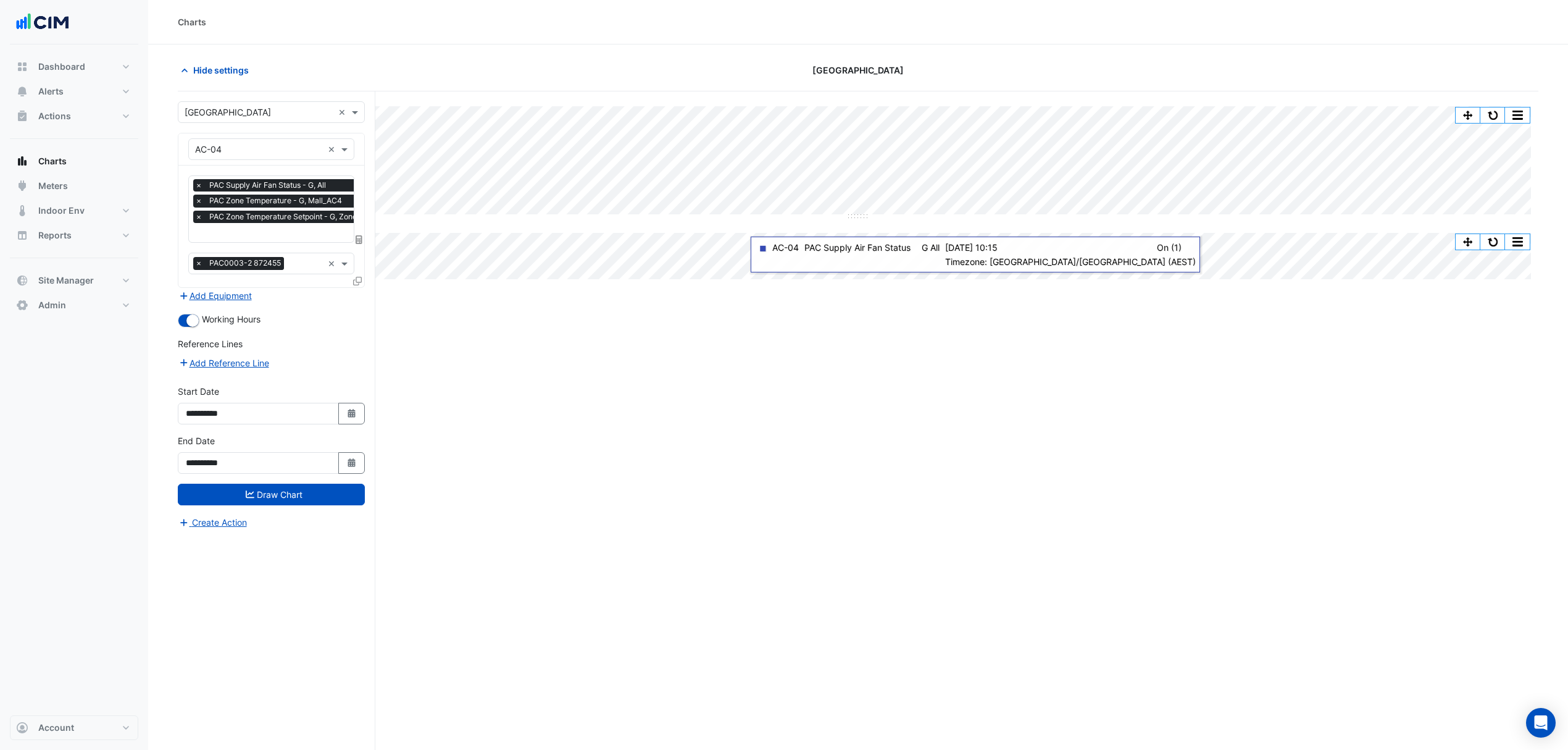
click at [360, 240] on icon at bounding box center [358, 239] width 7 height 9
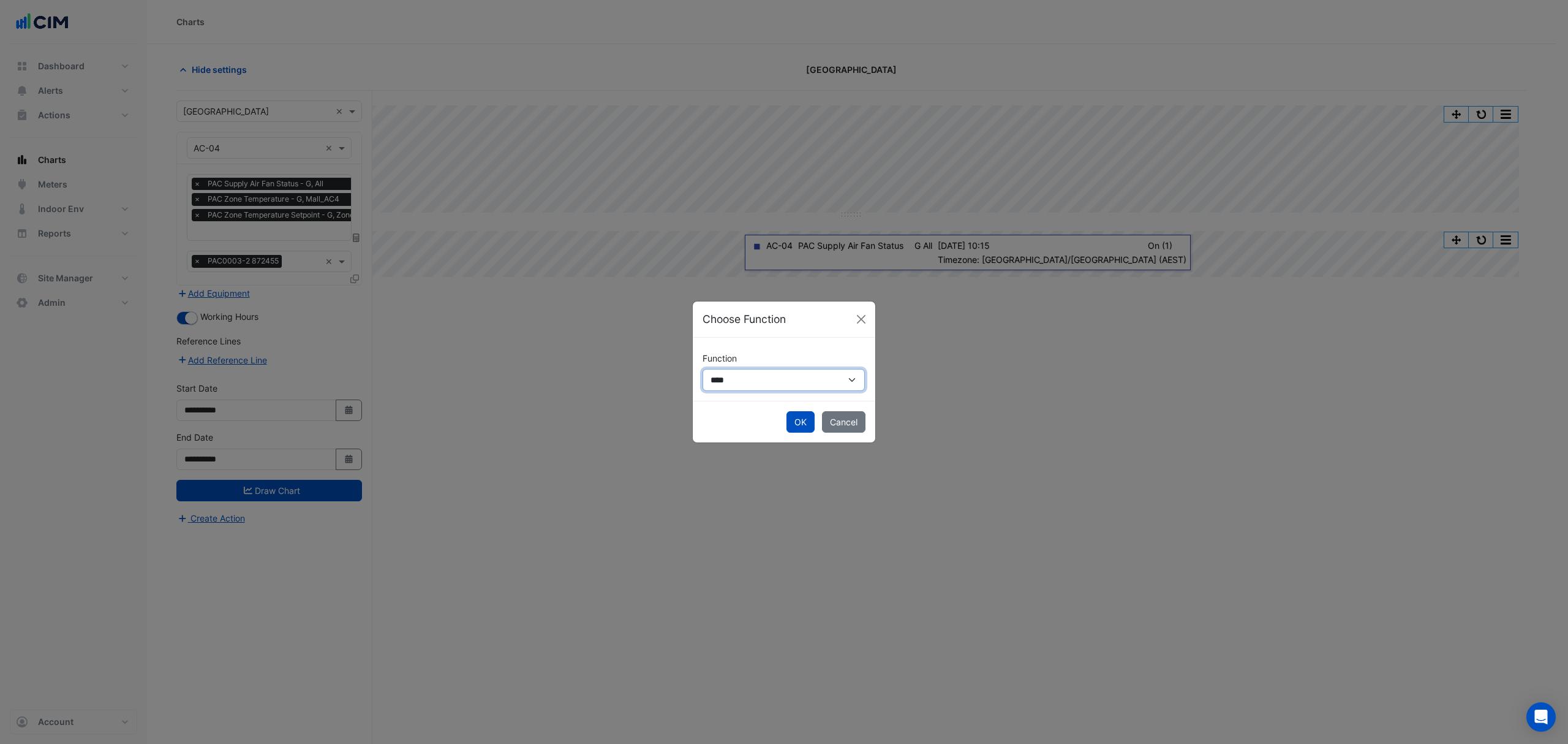
click at [741, 387] on select "**********" at bounding box center [784, 380] width 162 height 22
select select "******"
click at [703, 369] on select "**********" at bounding box center [784, 380] width 162 height 22
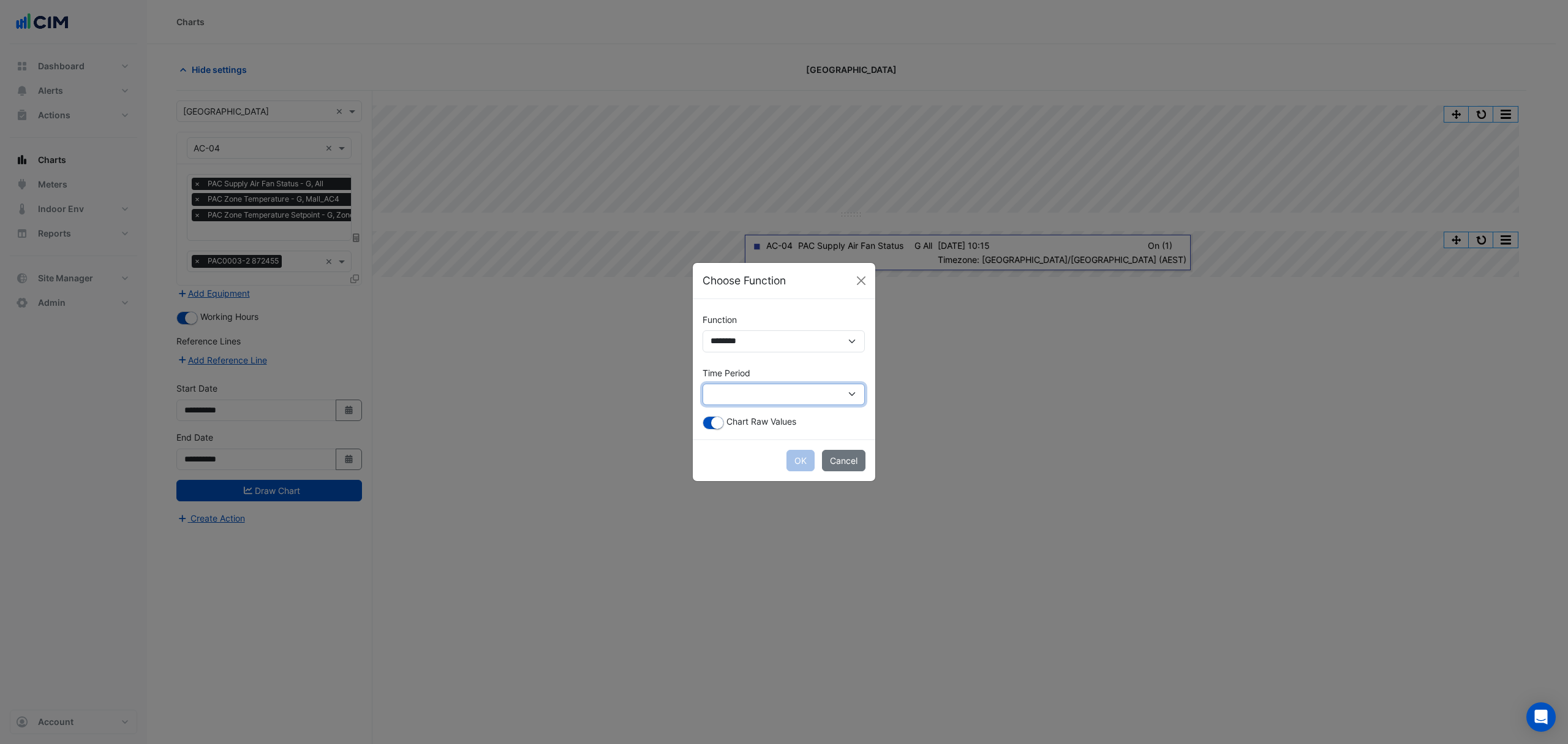
click at [844, 394] on select "**********" at bounding box center [784, 394] width 162 height 22
select select "*********"
click at [703, 384] on select "**********" at bounding box center [784, 394] width 162 height 22
click at [796, 462] on button "OK" at bounding box center [800, 461] width 28 height 21
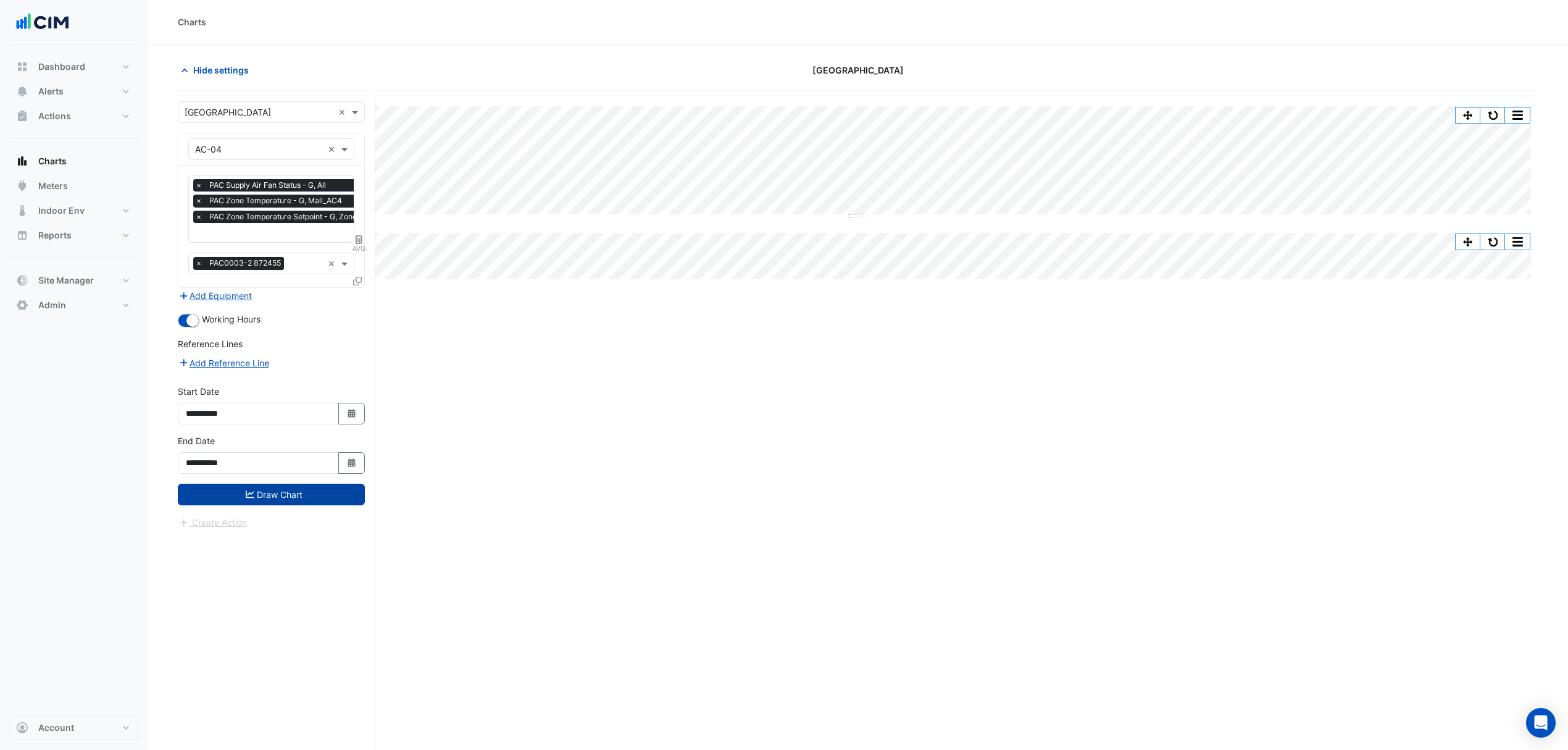
click at [255, 505] on button "Draw Chart" at bounding box center [271, 494] width 187 height 21
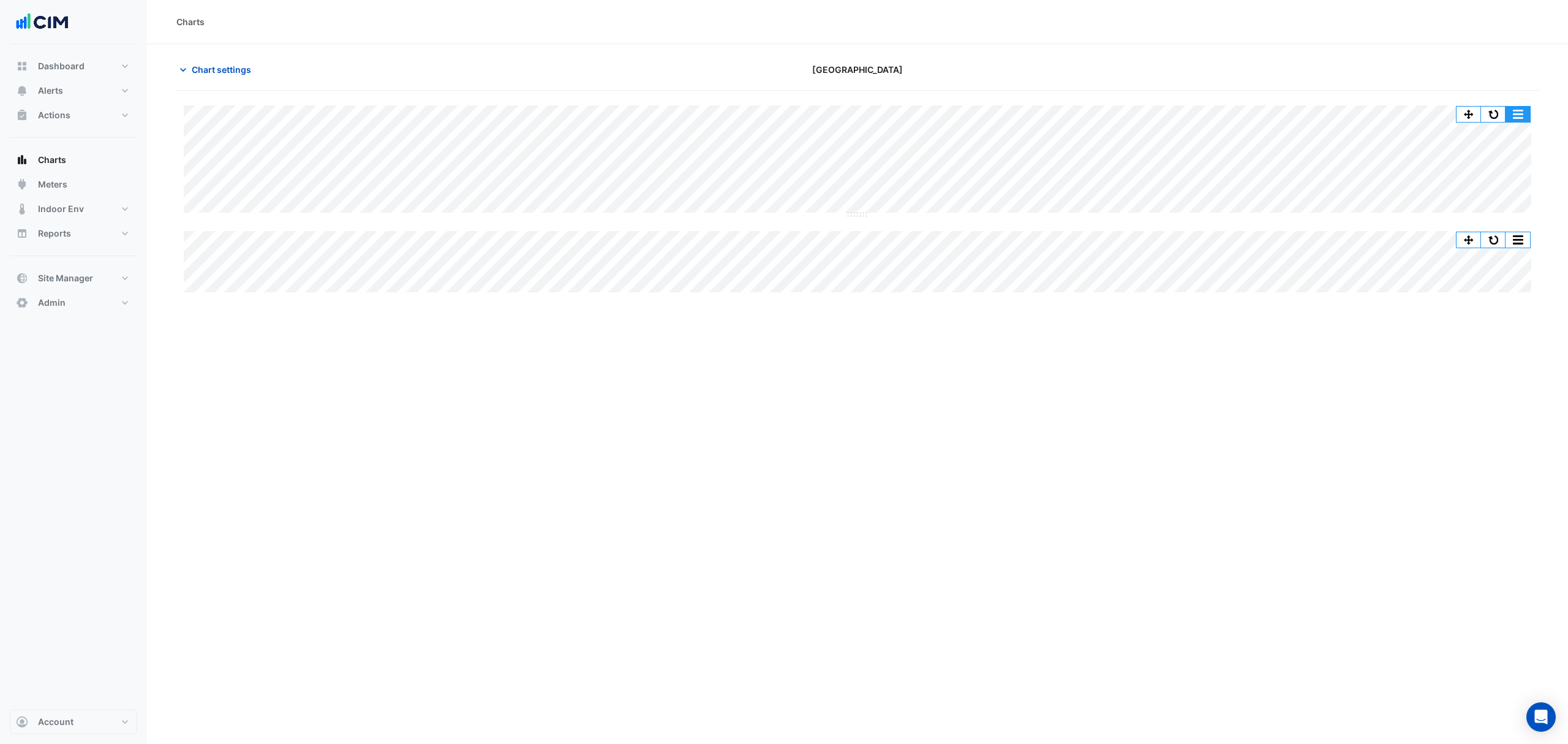
click at [1518, 120] on button "button" at bounding box center [1518, 115] width 24 height 15
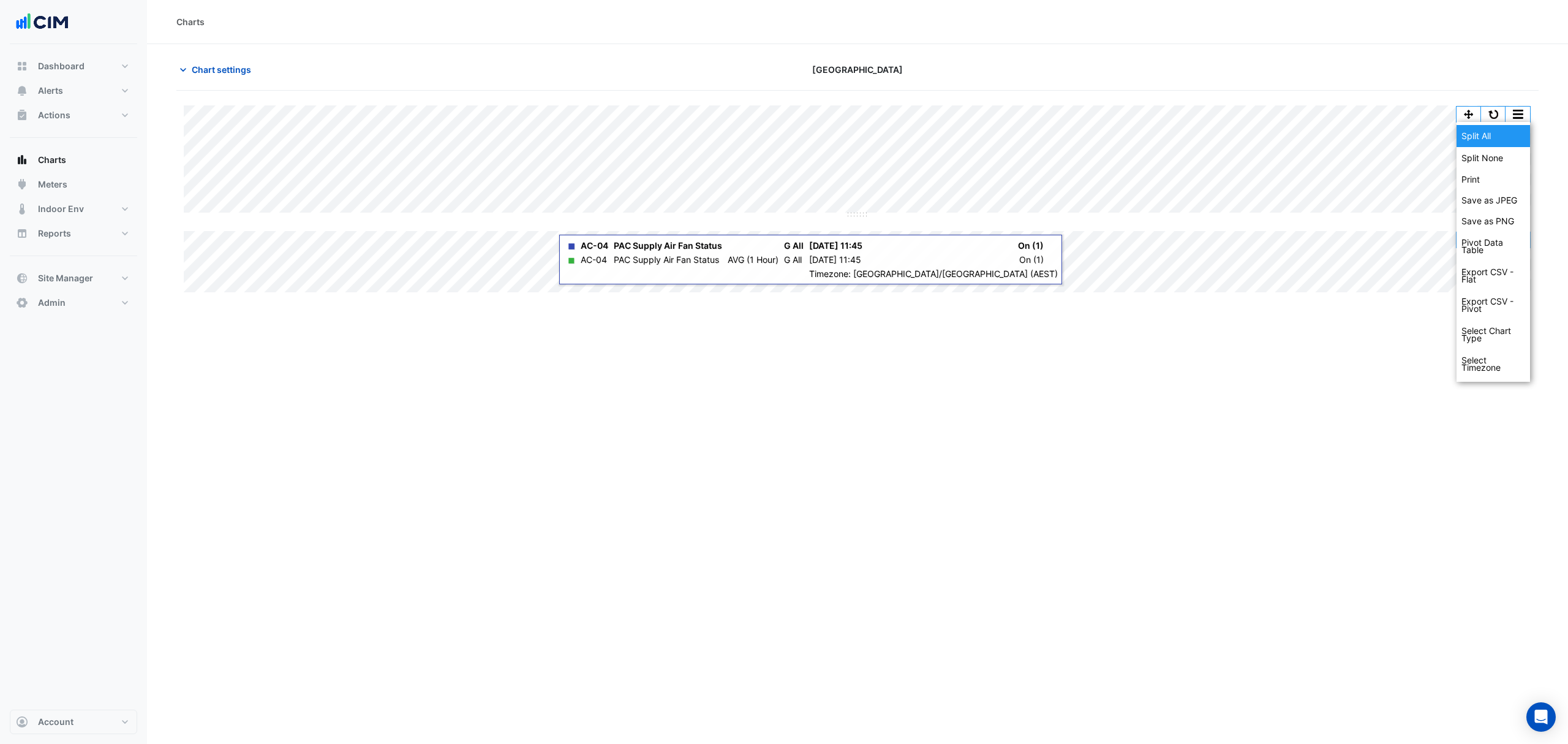
click at [1485, 135] on div "Split All" at bounding box center [1494, 136] width 73 height 22
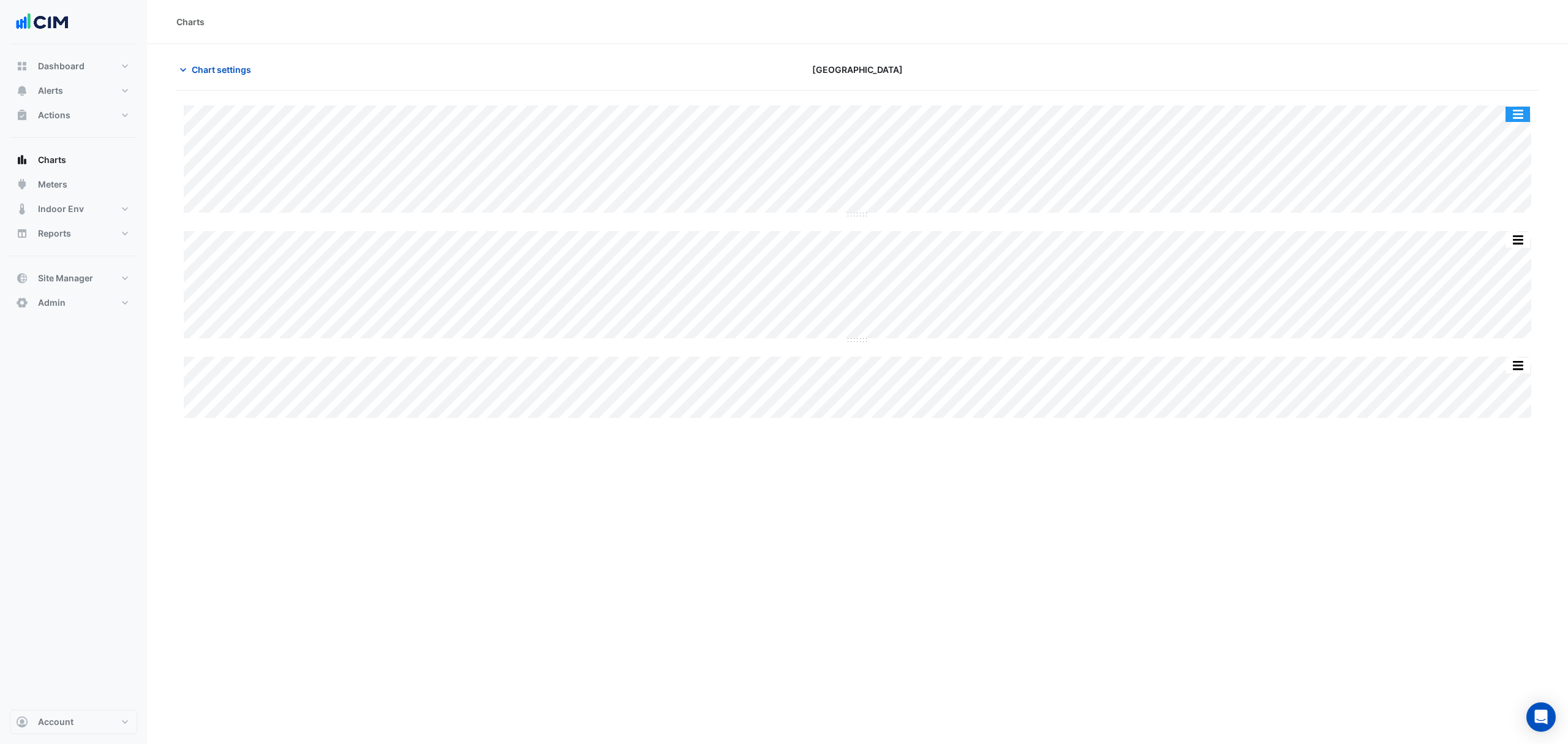
click at [1512, 107] on button "button" at bounding box center [1518, 115] width 24 height 15
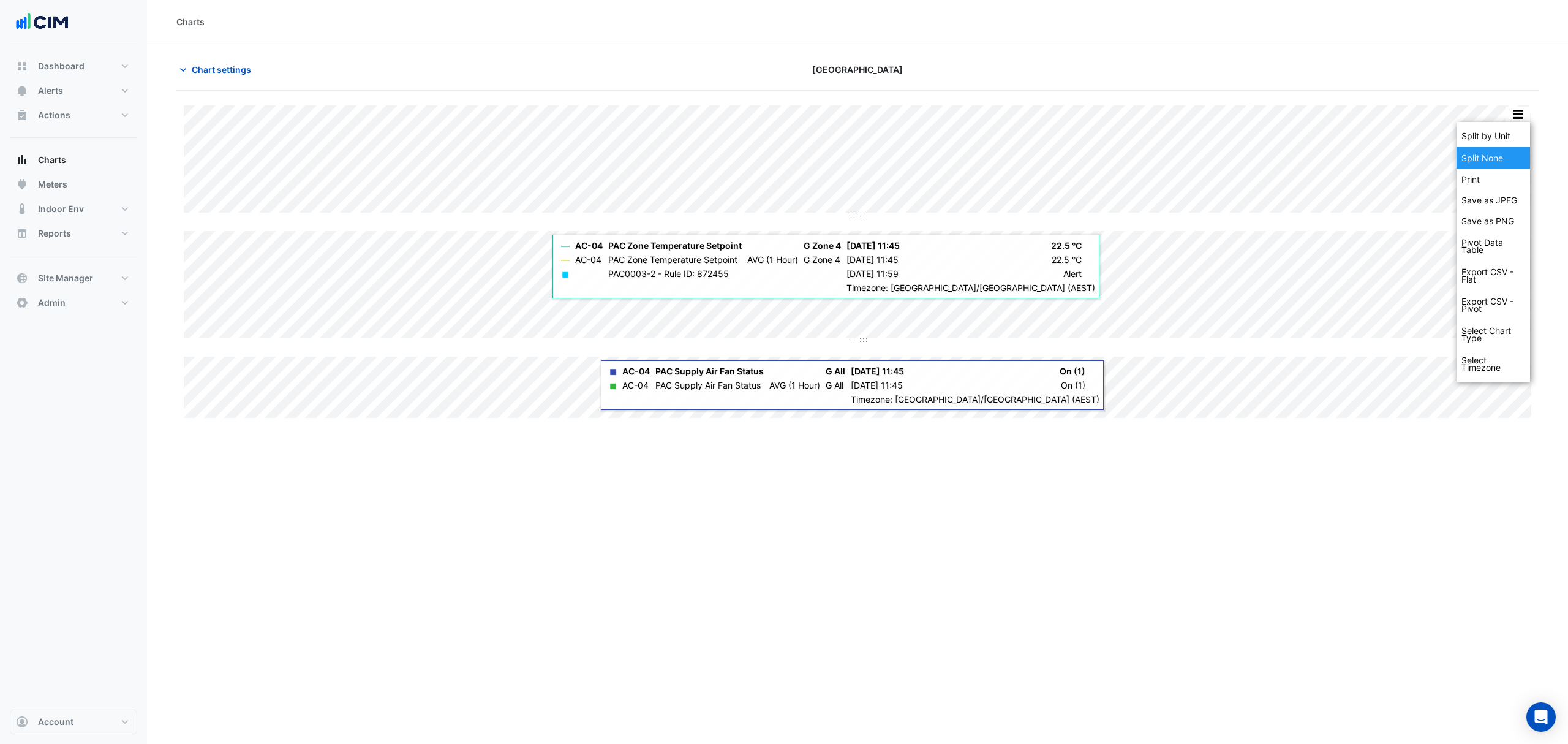
drag, startPoint x: 1491, startPoint y: 136, endPoint x: 1482, endPoint y: 161, distance: 26.6
click at [1482, 161] on div "Split by Unit Split None Print Save as JPEG Save as PNG Pivot Data Table Export…" at bounding box center [1494, 252] width 73 height 260
click at [1481, 161] on div "Split None" at bounding box center [1494, 158] width 73 height 22
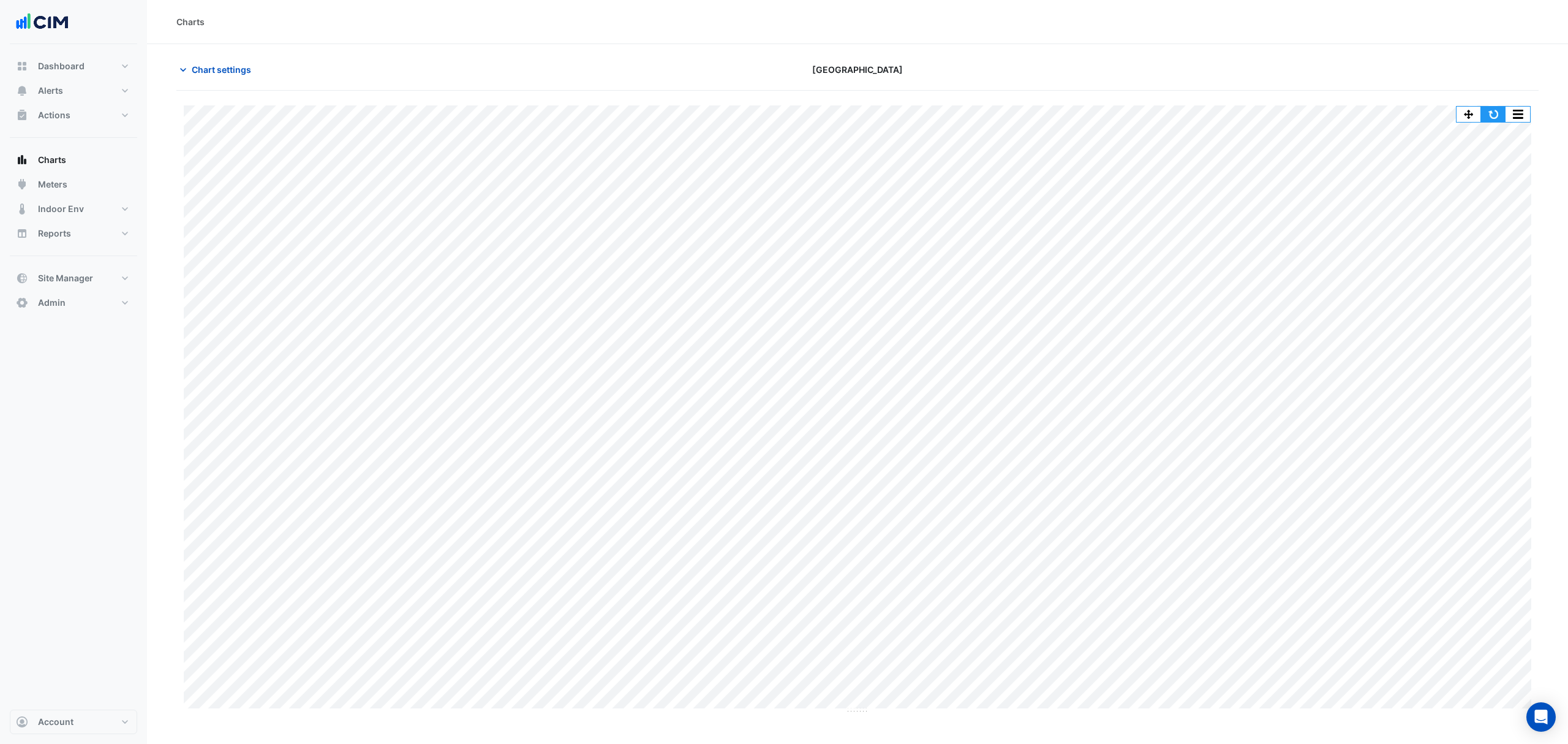
click at [1488, 109] on button "button" at bounding box center [1493, 115] width 24 height 15
click at [238, 60] on button "Chart settings" at bounding box center [218, 69] width 83 height 21
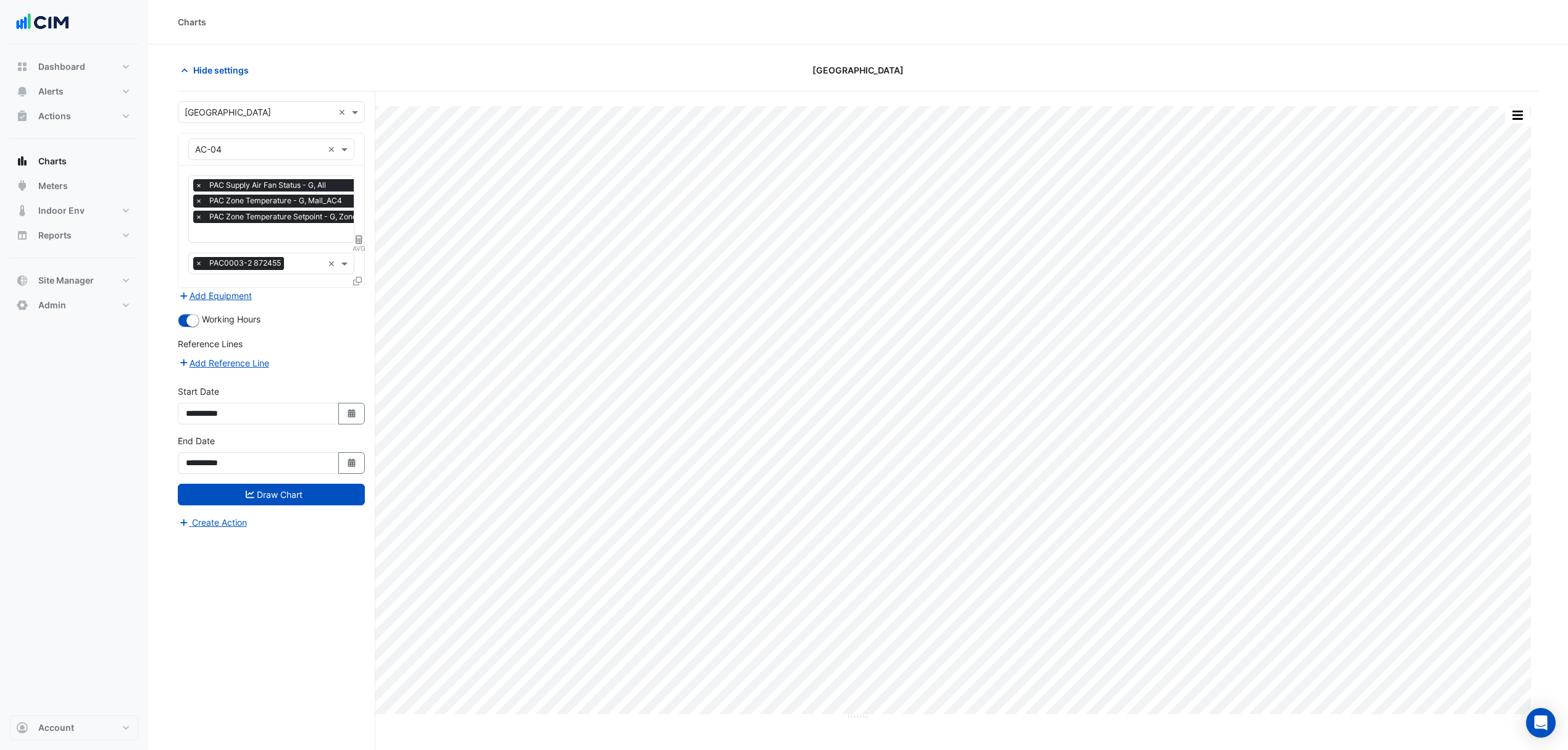
click at [362, 238] on fa-layers "AVG" at bounding box center [358, 239] width 11 height 9
select select "******"
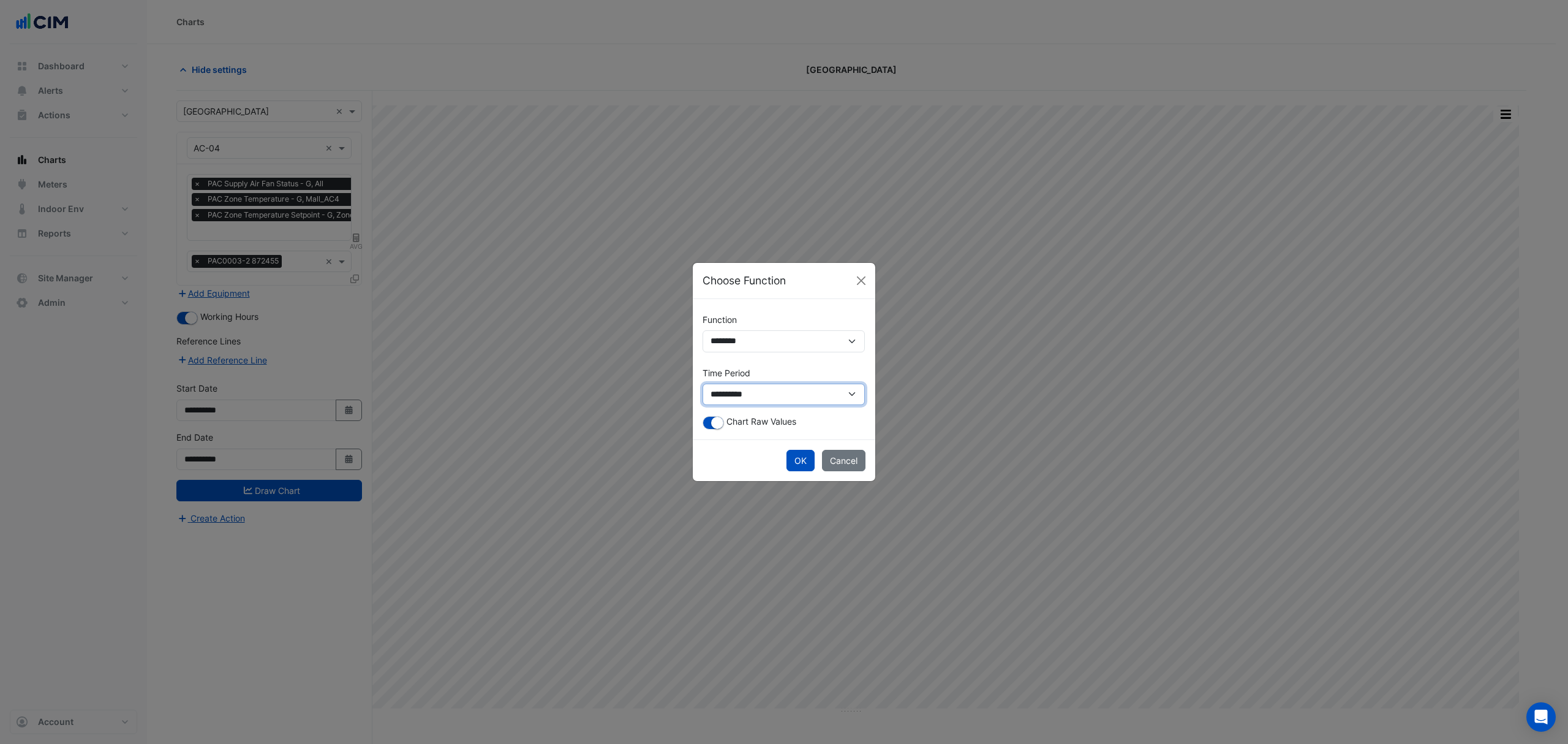
click at [737, 401] on select "**********" at bounding box center [784, 394] width 162 height 22
select select "*********"
click at [703, 384] on select "**********" at bounding box center [784, 394] width 162 height 22
click at [800, 465] on button "OK" at bounding box center [800, 461] width 28 height 21
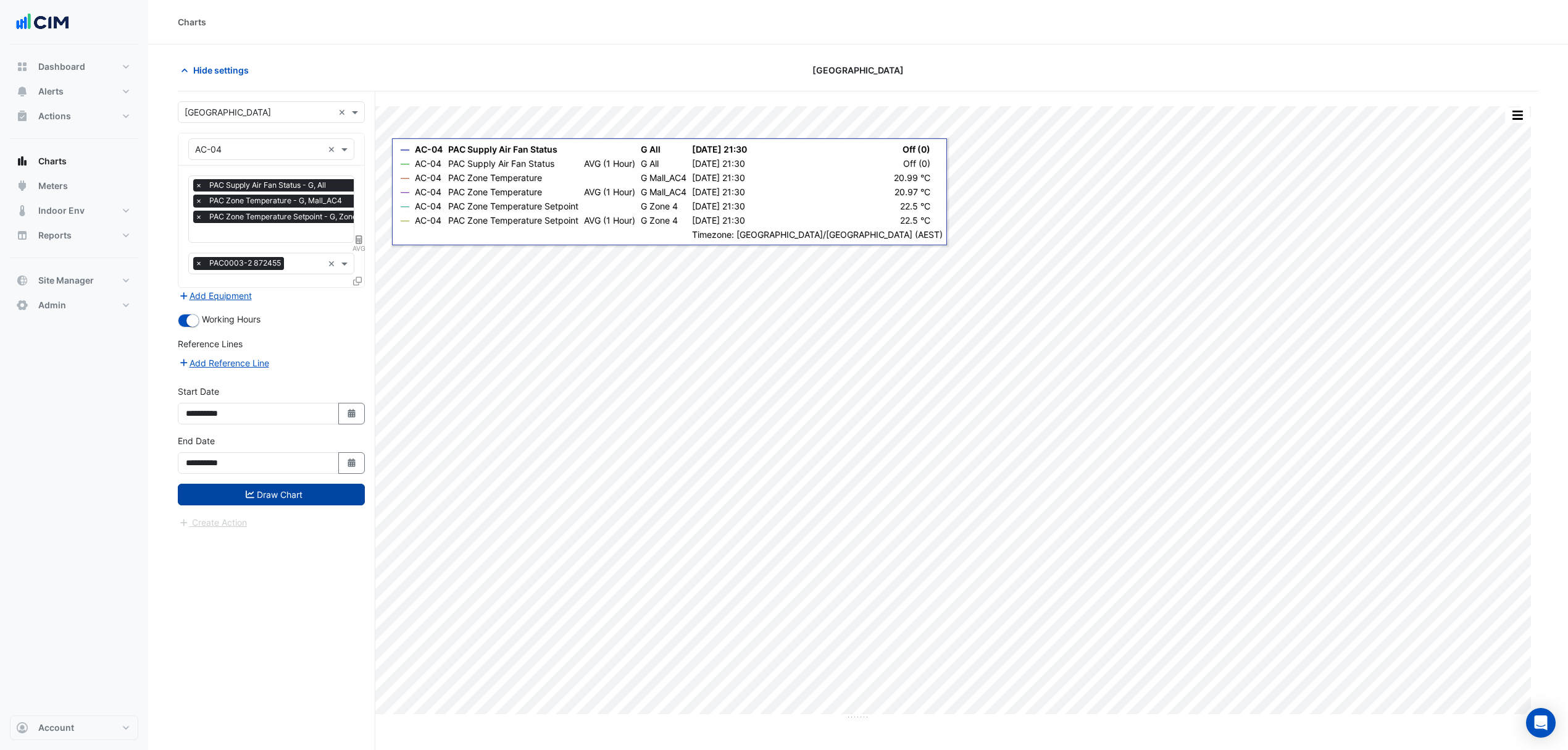
click at [263, 494] on button "Draw Chart" at bounding box center [271, 494] width 187 height 21
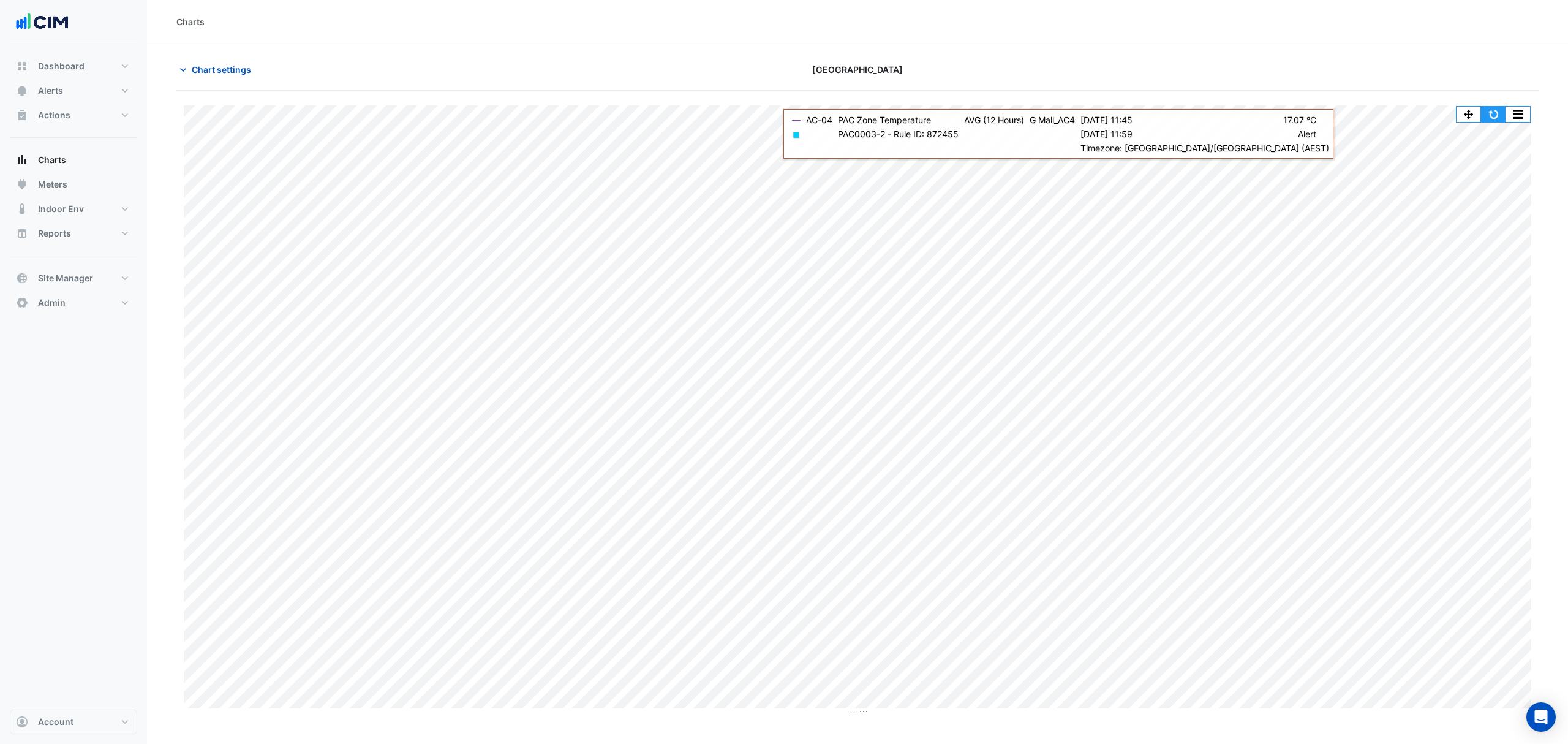
click at [1488, 120] on button "button" at bounding box center [1493, 115] width 24 height 15
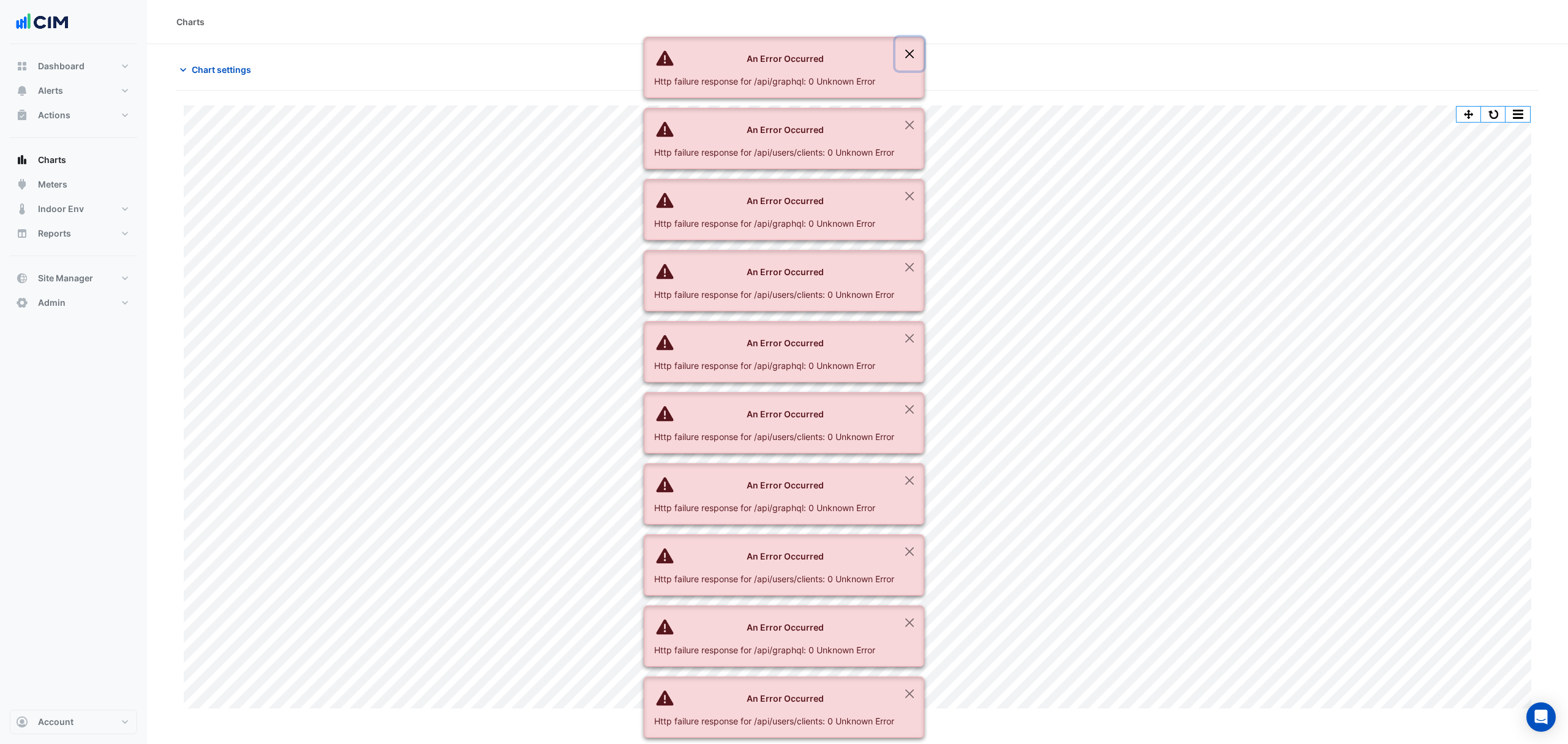
click at [910, 50] on button "Close" at bounding box center [909, 54] width 28 height 33
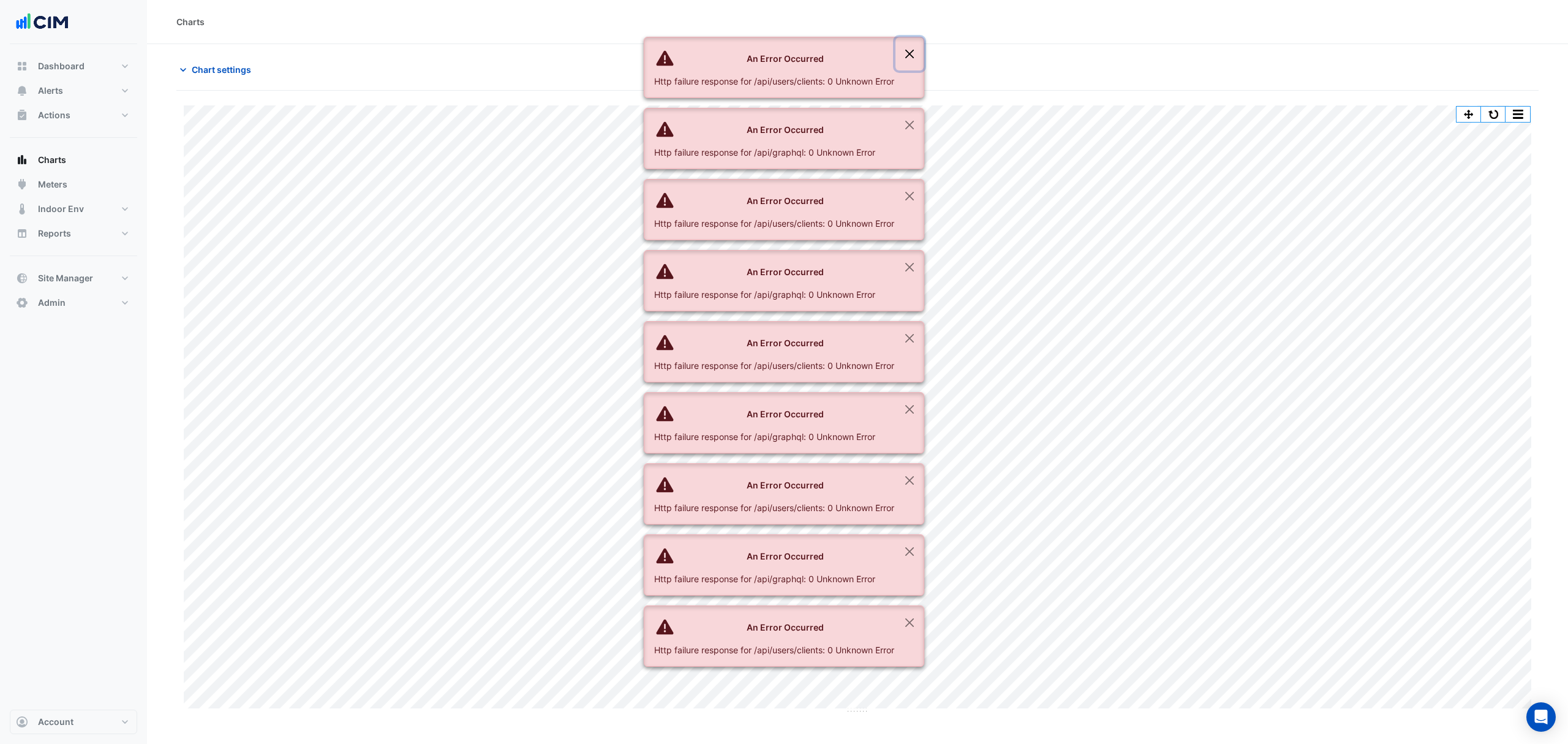
click at [910, 50] on button "Close" at bounding box center [909, 54] width 28 height 33
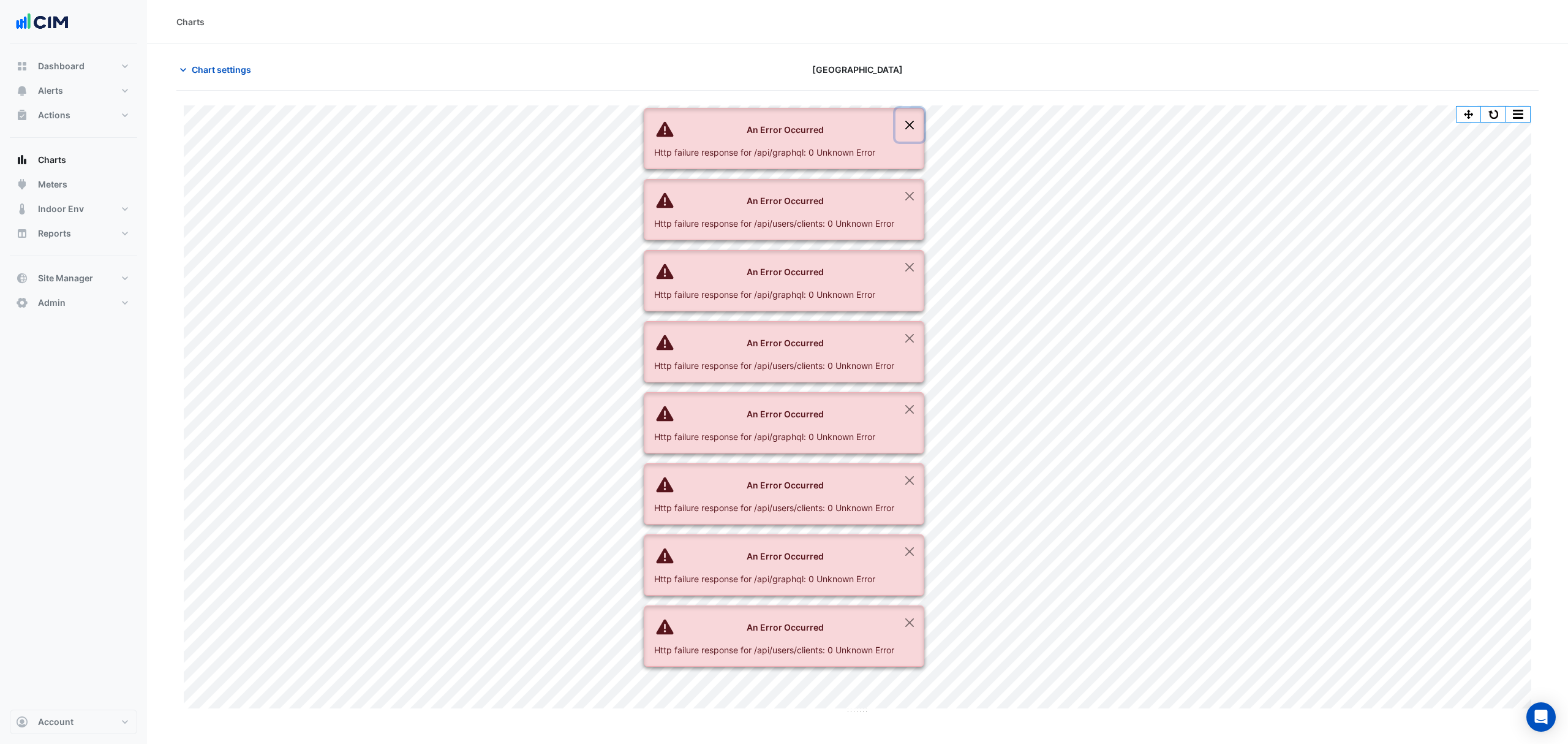
click at [910, 109] on button "Close" at bounding box center [909, 125] width 28 height 33
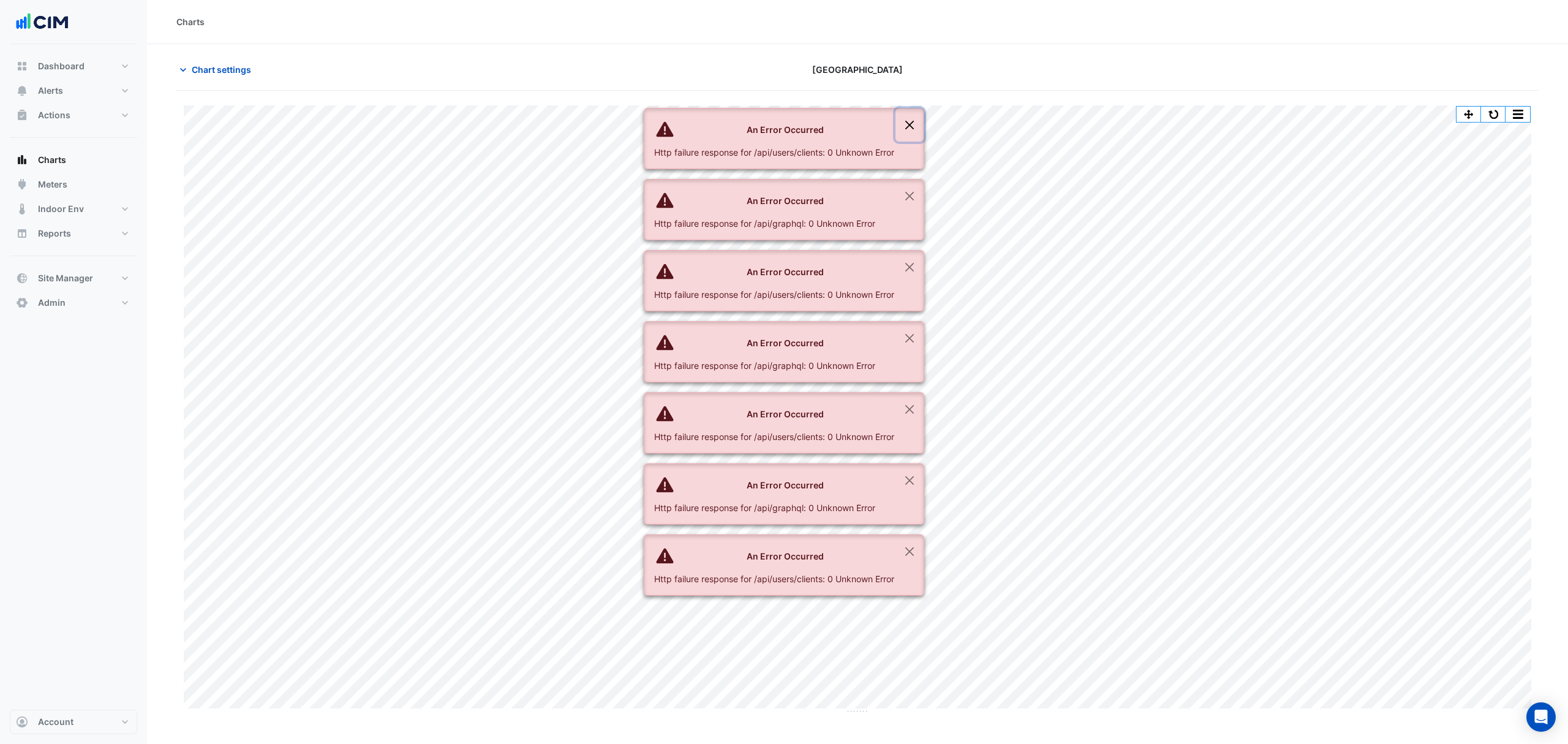
click at [910, 109] on button "Close" at bounding box center [909, 125] width 28 height 33
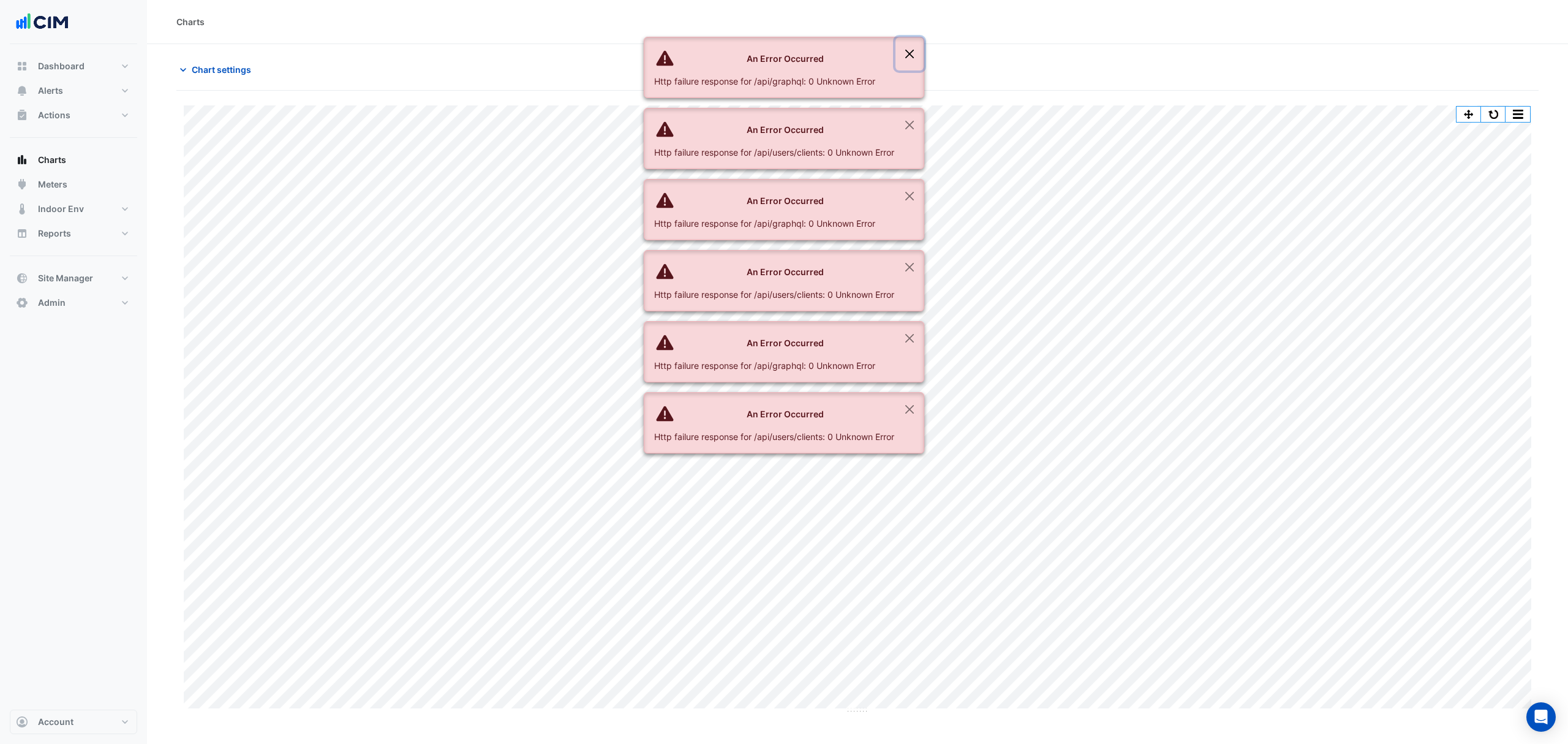
click at [910, 50] on button "Close" at bounding box center [909, 54] width 28 height 33
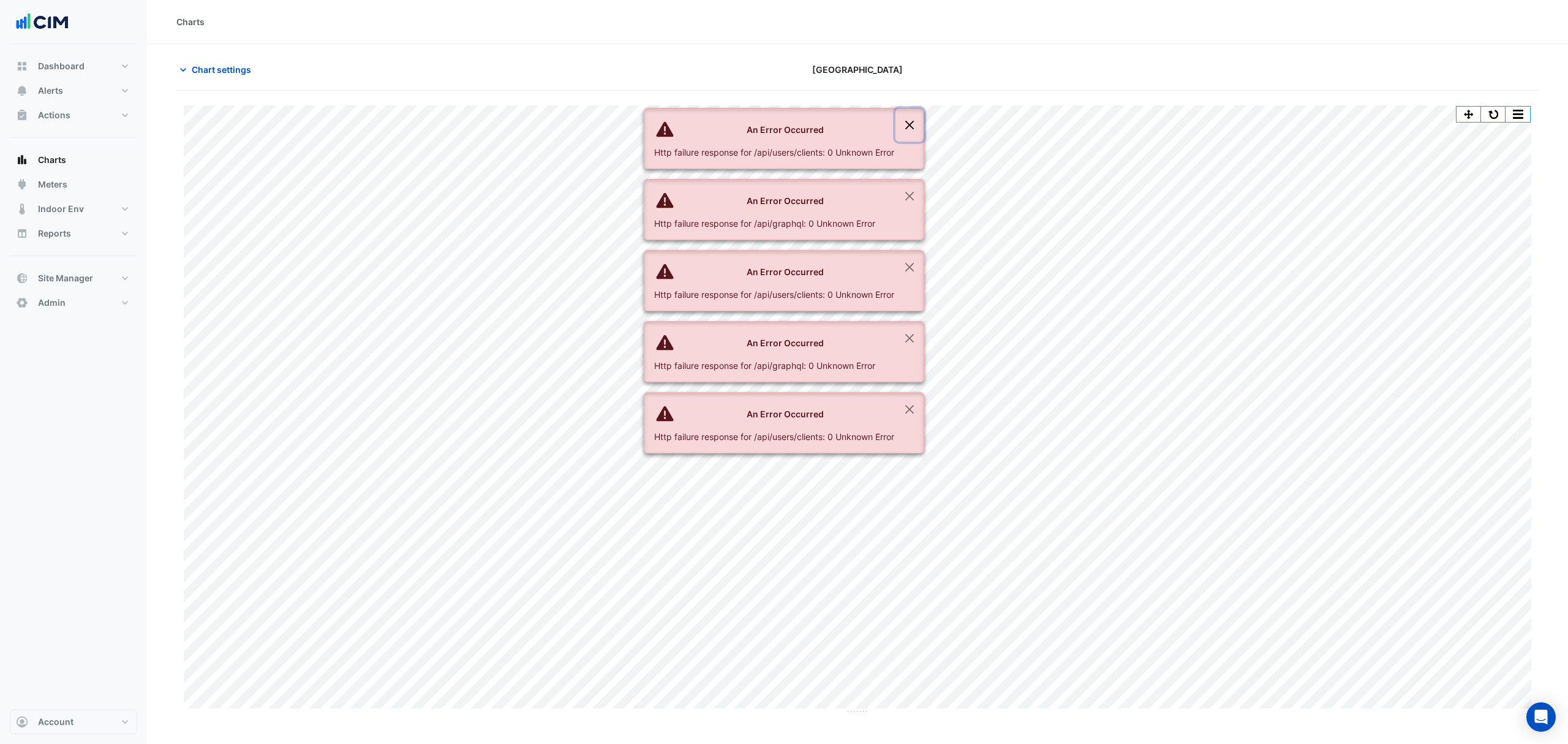
click at [910, 109] on button "Close" at bounding box center [909, 125] width 28 height 33
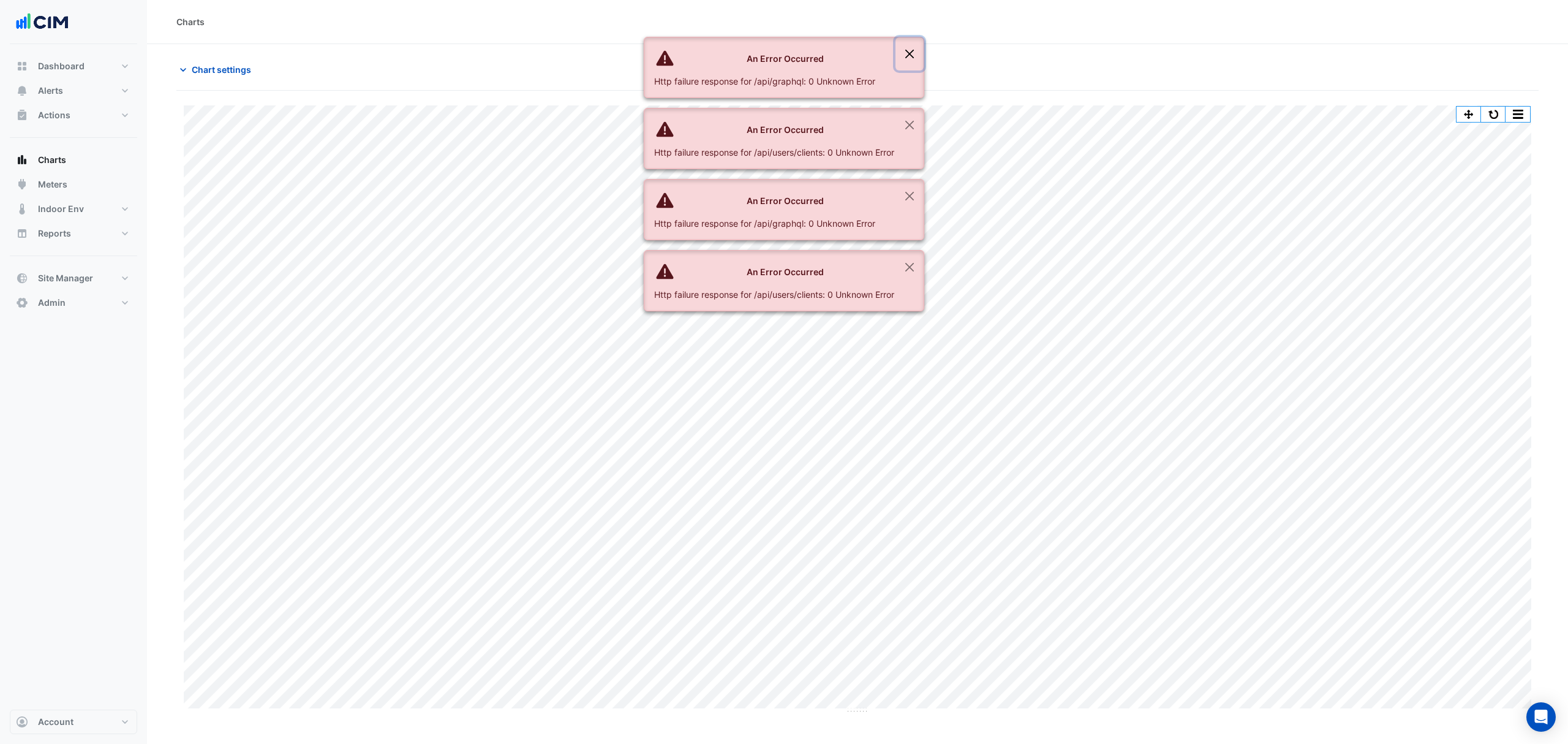
click at [910, 50] on button "Close" at bounding box center [909, 54] width 28 height 33
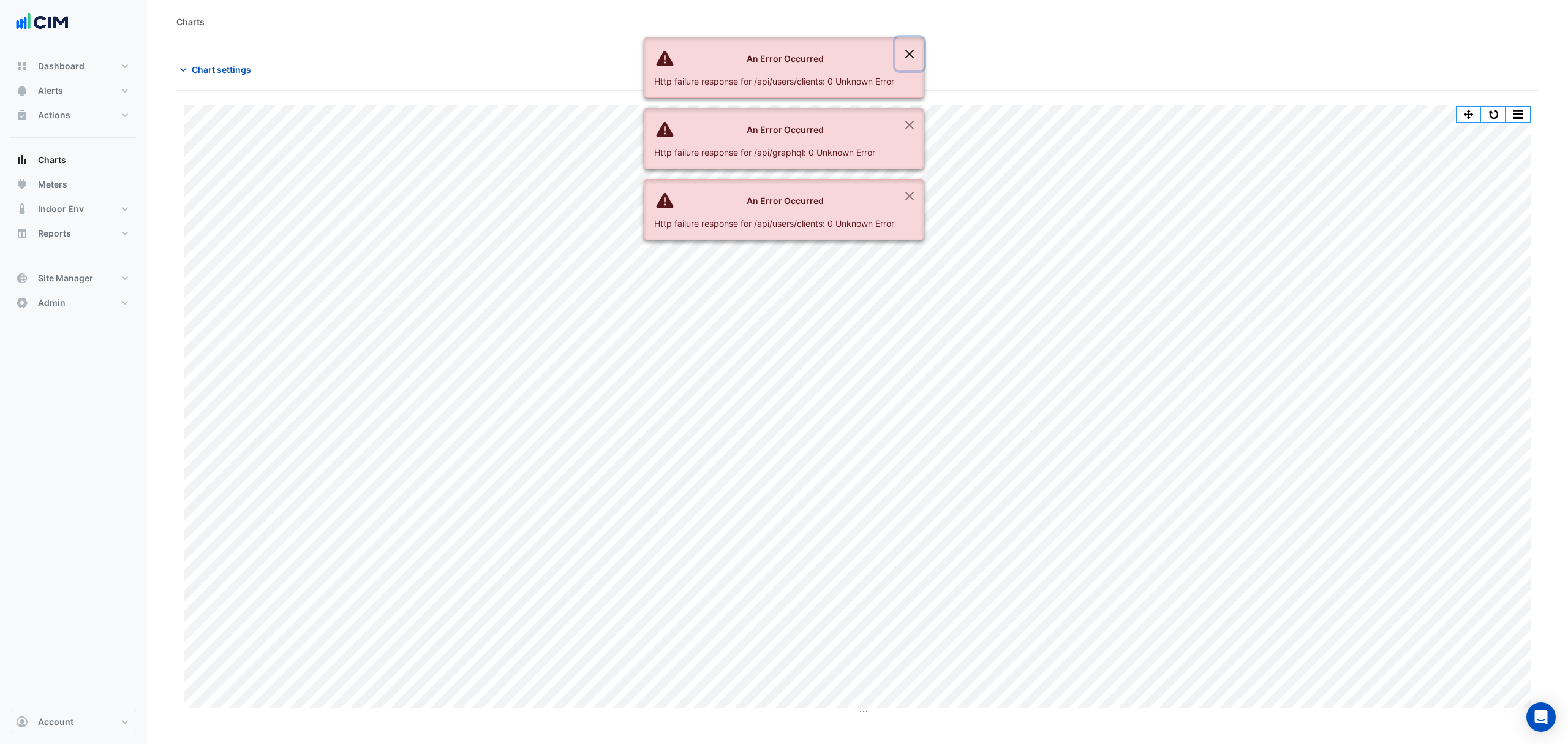
click at [910, 50] on button "Close" at bounding box center [909, 54] width 28 height 33
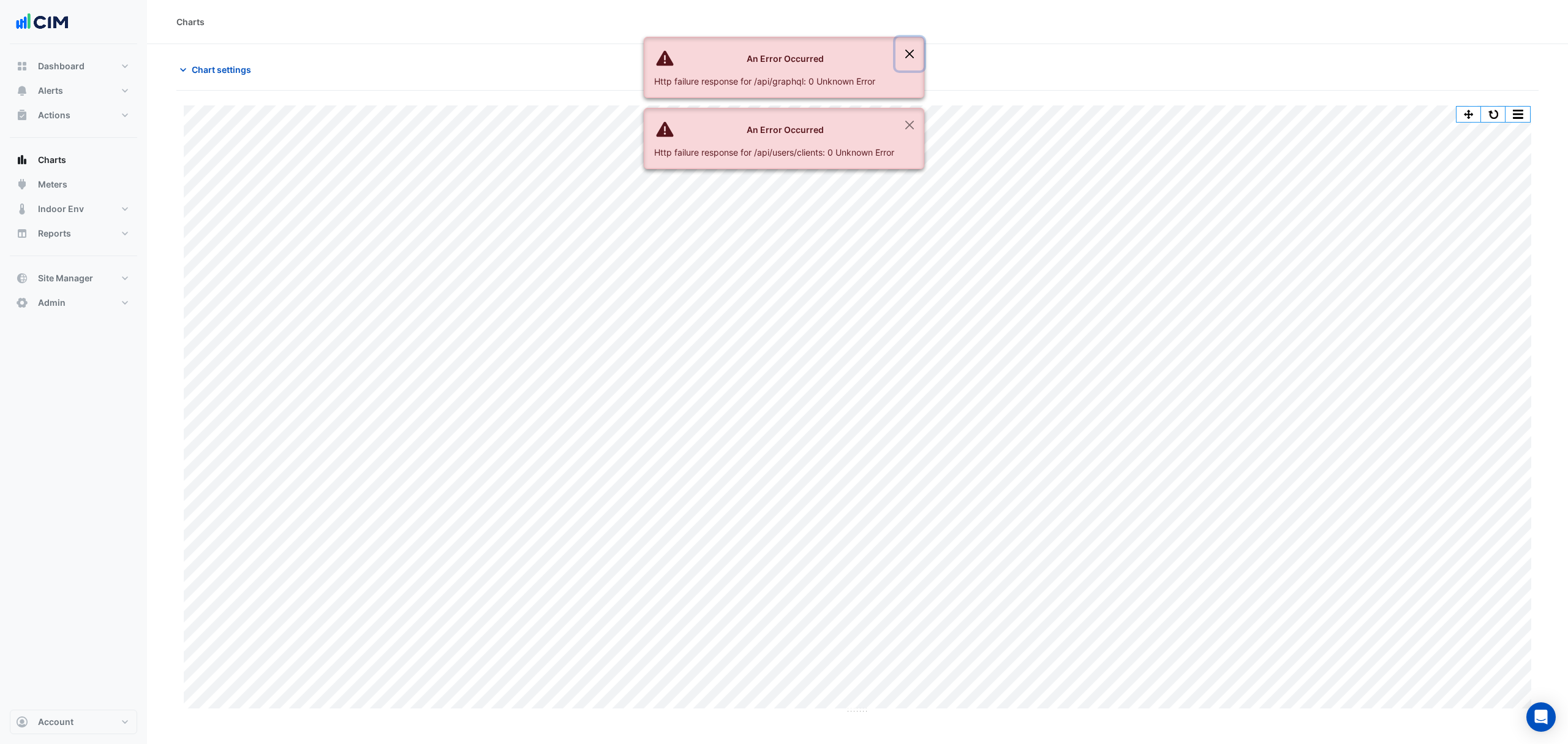
click at [910, 50] on button "Close" at bounding box center [909, 54] width 28 height 33
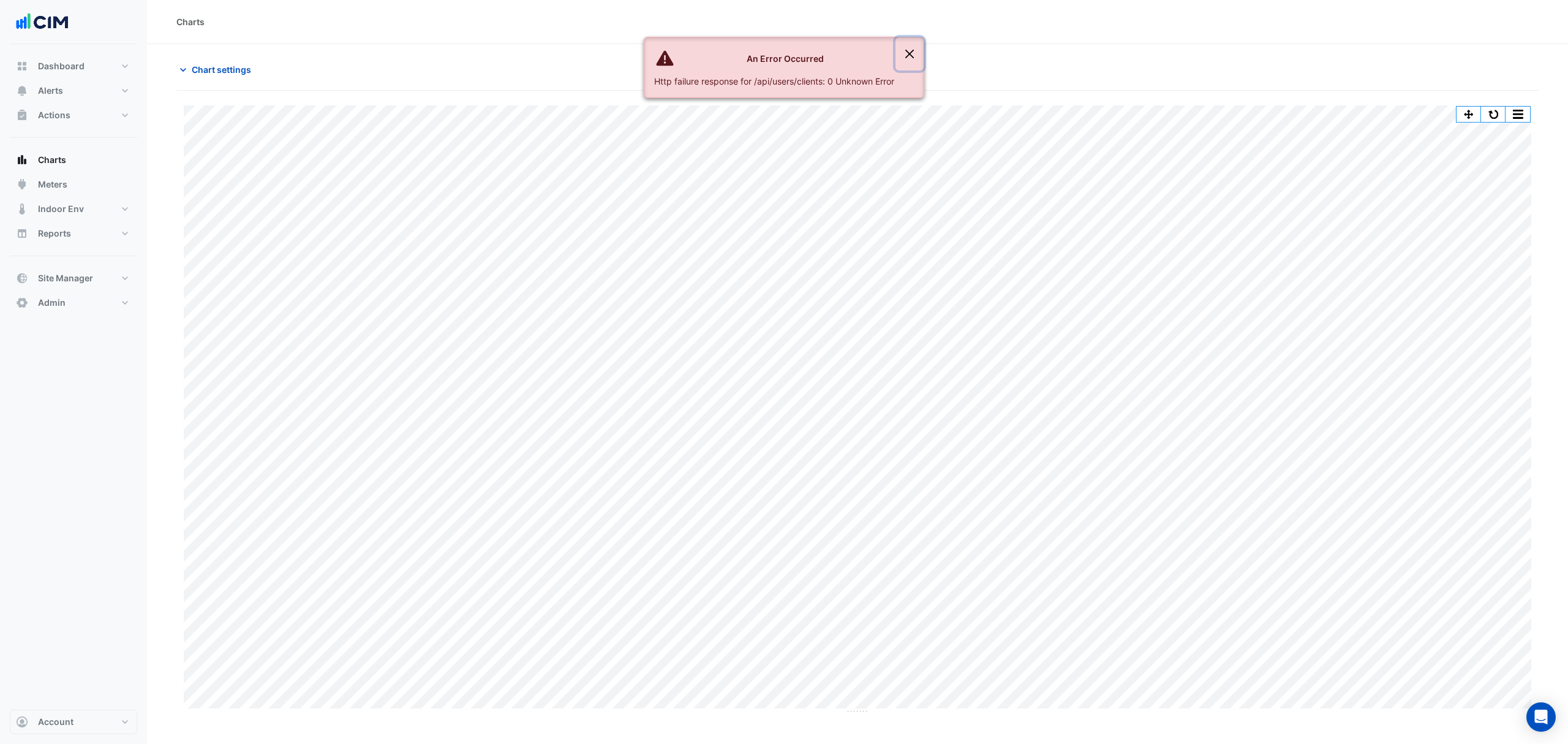
click at [910, 50] on button "Close" at bounding box center [909, 54] width 28 height 33
